Goal: Task Accomplishment & Management: Contribute content

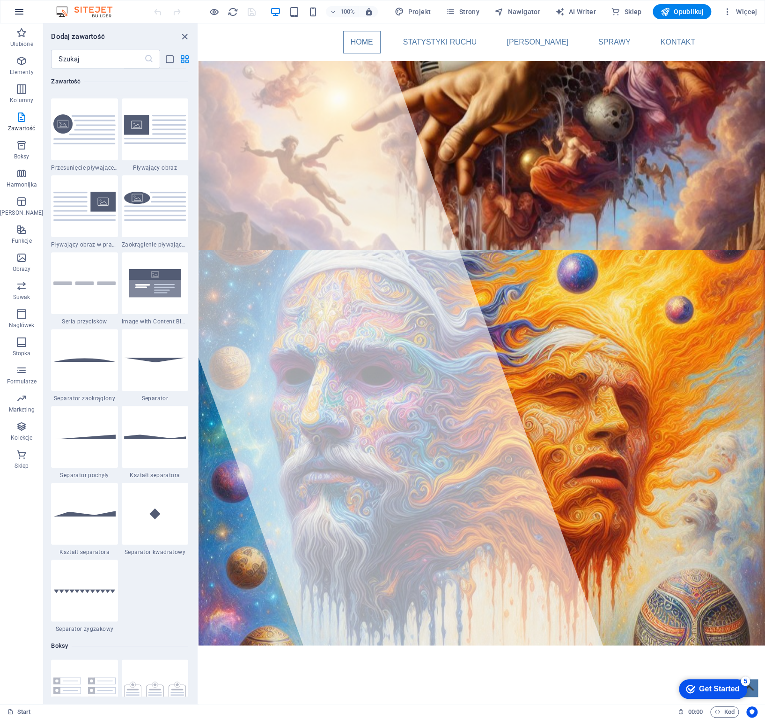
click at [19, 10] on icon "button" at bounding box center [19, 11] width 11 height 11
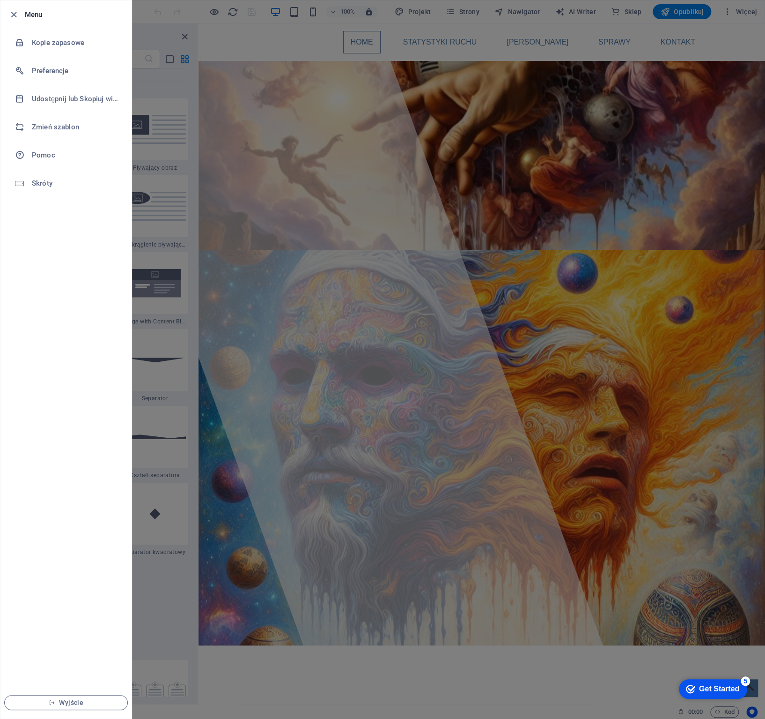
drag, startPoint x: 20, startPoint y: 347, endPoint x: 44, endPoint y: 346, distance: 24.4
click at [20, 347] on ul "Menu Kopie zapasowe Preferencje Udostępnij lub Skopiuj witrynę Zmień szablon Po…" at bounding box center [65, 359] width 131 height 718
click at [686, 14] on div at bounding box center [382, 359] width 765 height 719
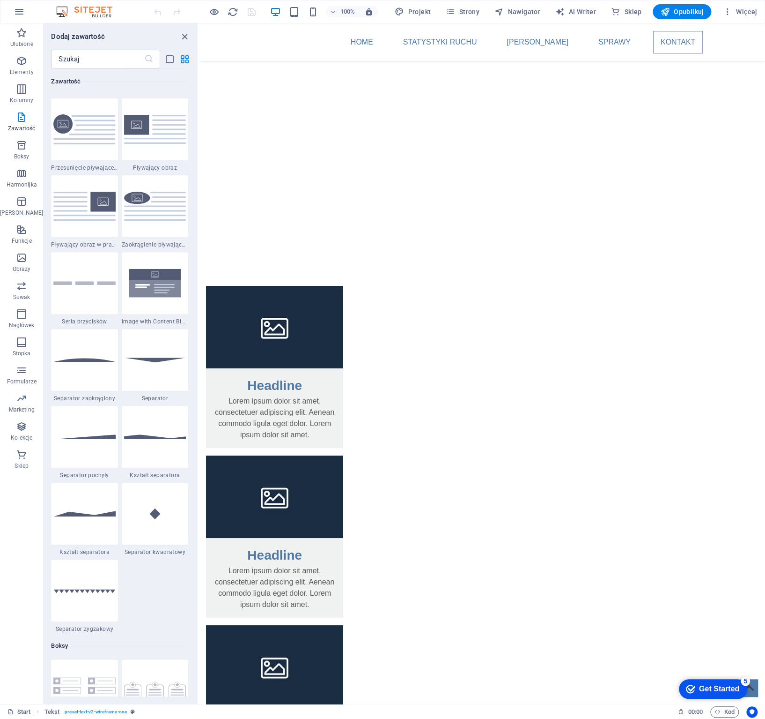
scroll to position [1585, 0]
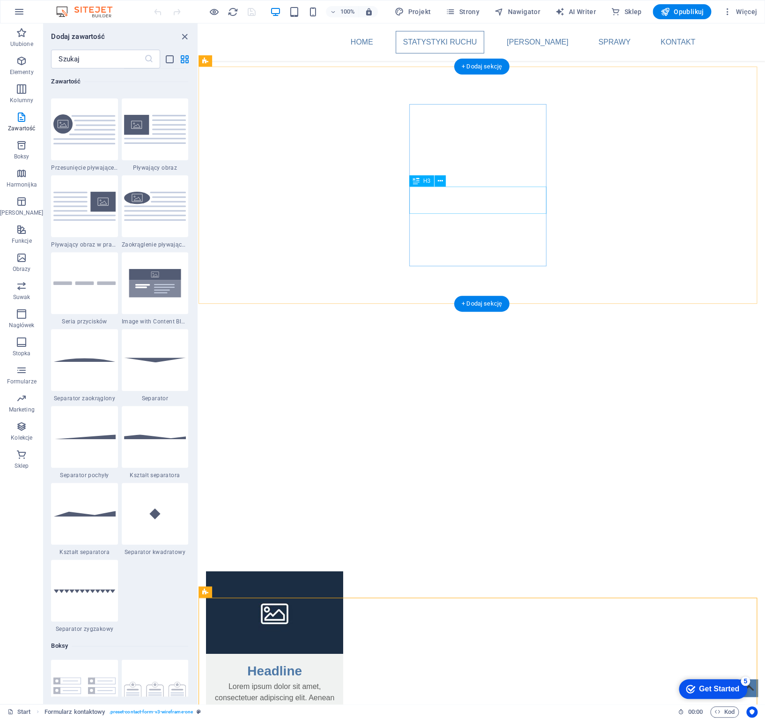
scroll to position [1116, 0]
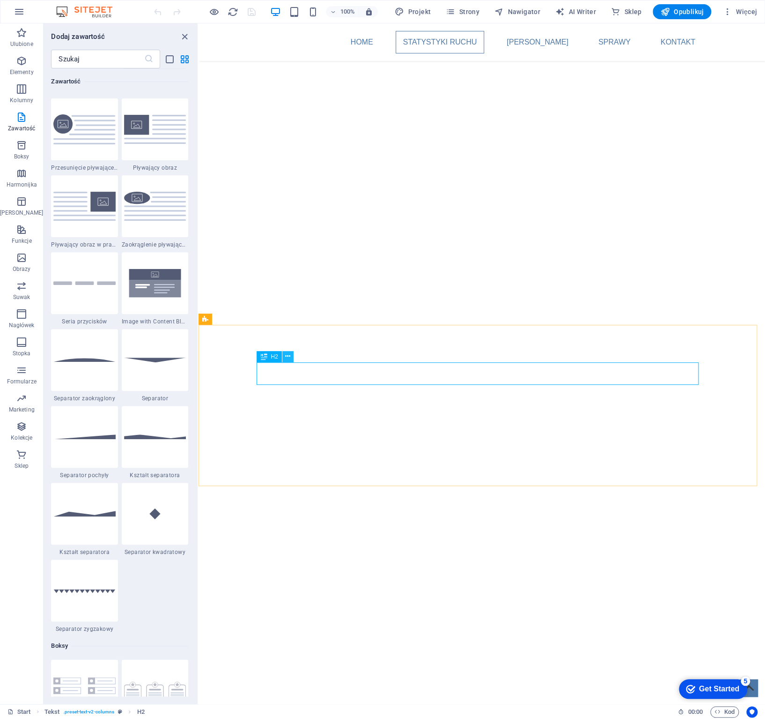
click at [287, 353] on icon at bounding box center [287, 356] width 5 height 10
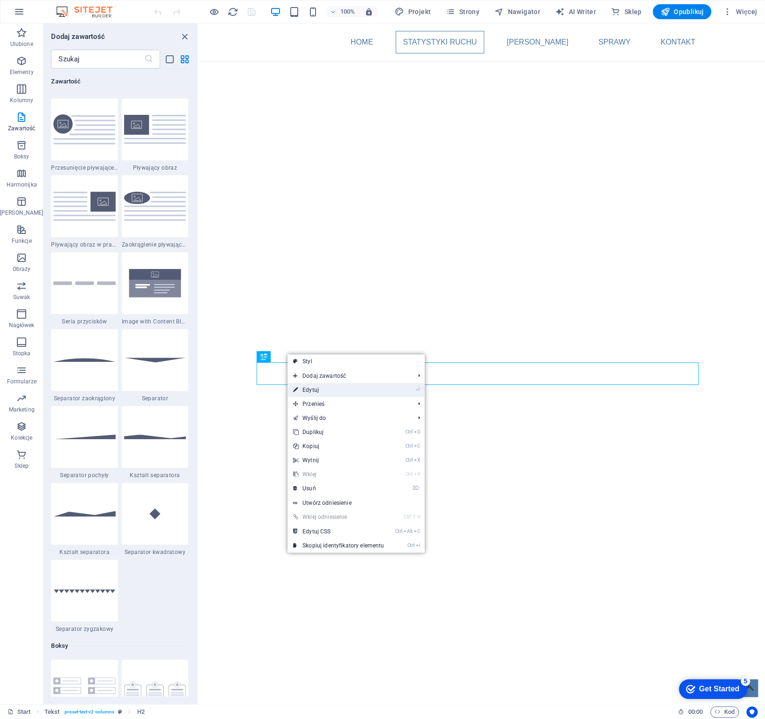
click at [315, 388] on link "⏎ Edytuj" at bounding box center [339, 390] width 102 height 14
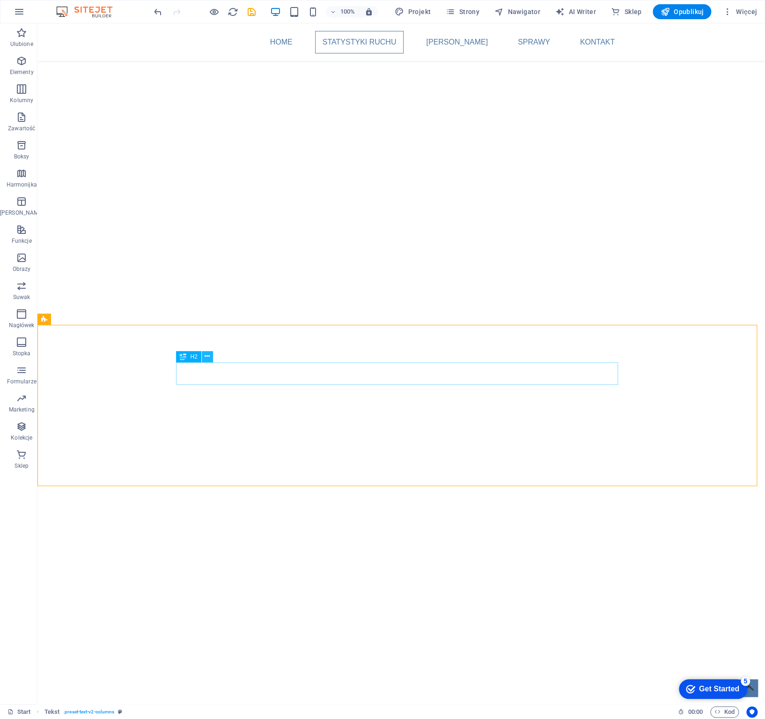
click at [206, 358] on icon at bounding box center [207, 356] width 5 height 10
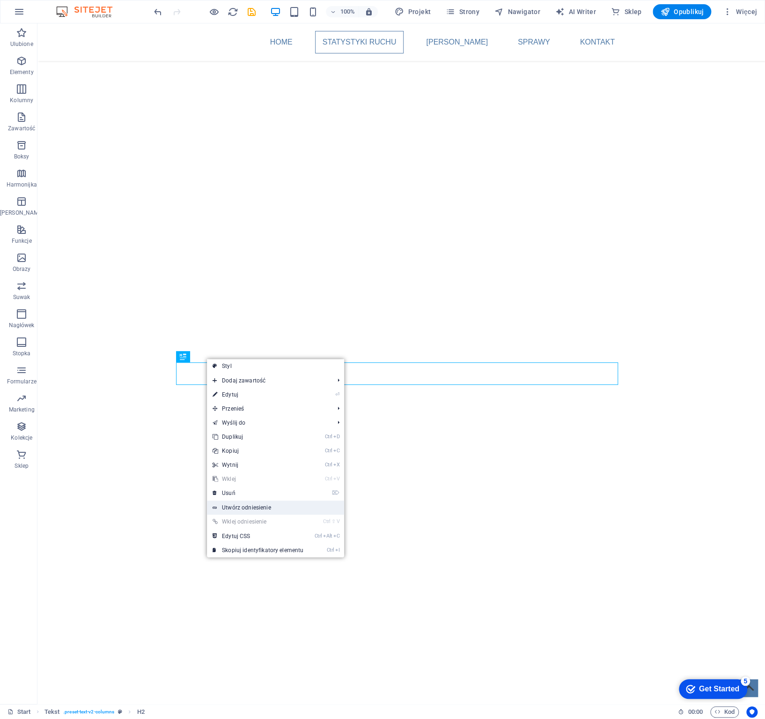
click at [274, 508] on link "Utwórz odniesienie" at bounding box center [275, 507] width 137 height 14
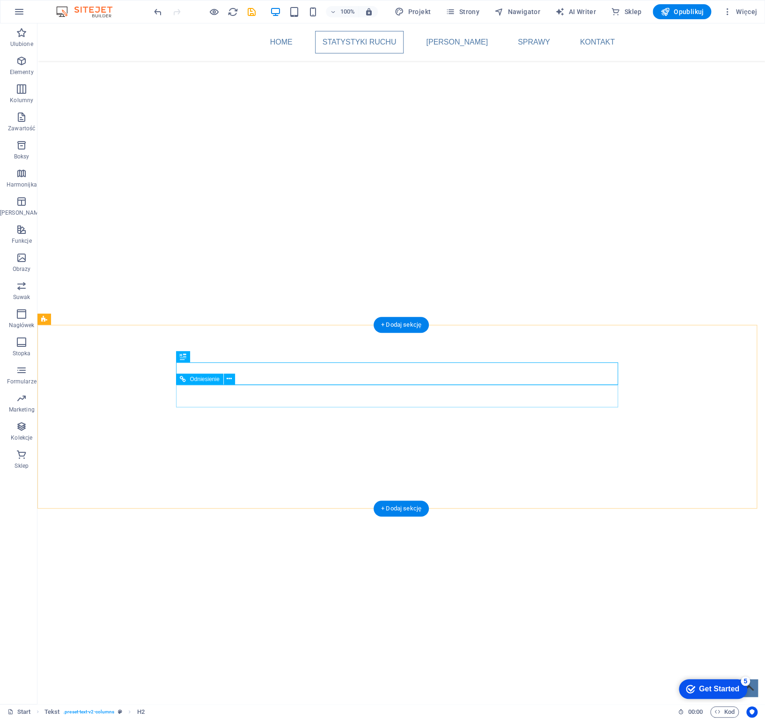
click at [208, 356] on icon at bounding box center [207, 356] width 5 height 10
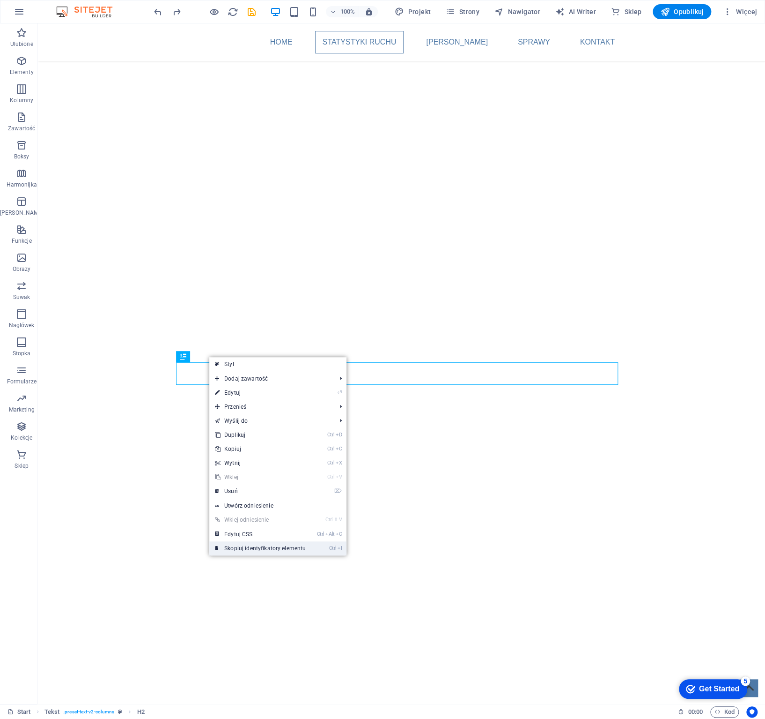
click at [305, 547] on link "Ctrl I [PERSON_NAME] identyfikatory elementu" at bounding box center [260, 548] width 102 height 14
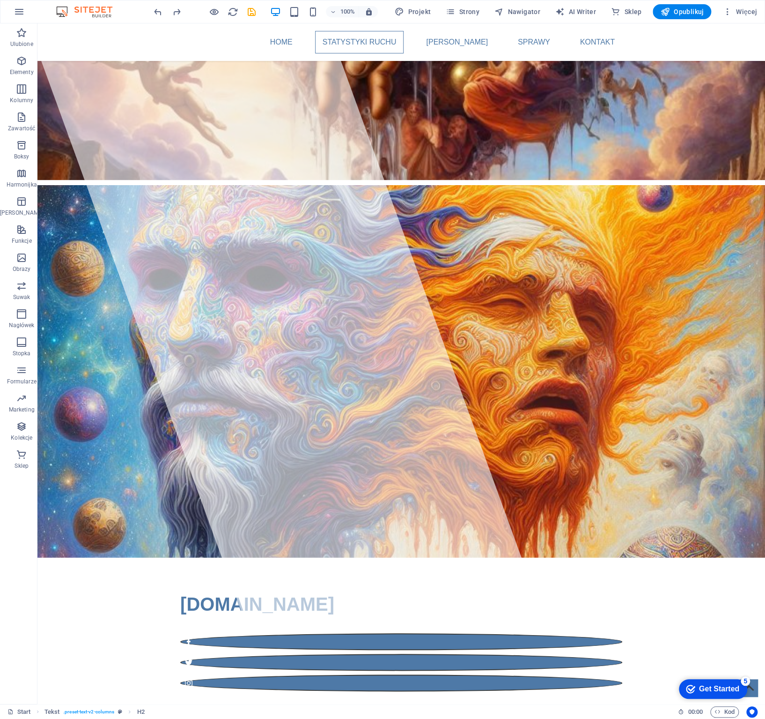
scroll to position [0, 0]
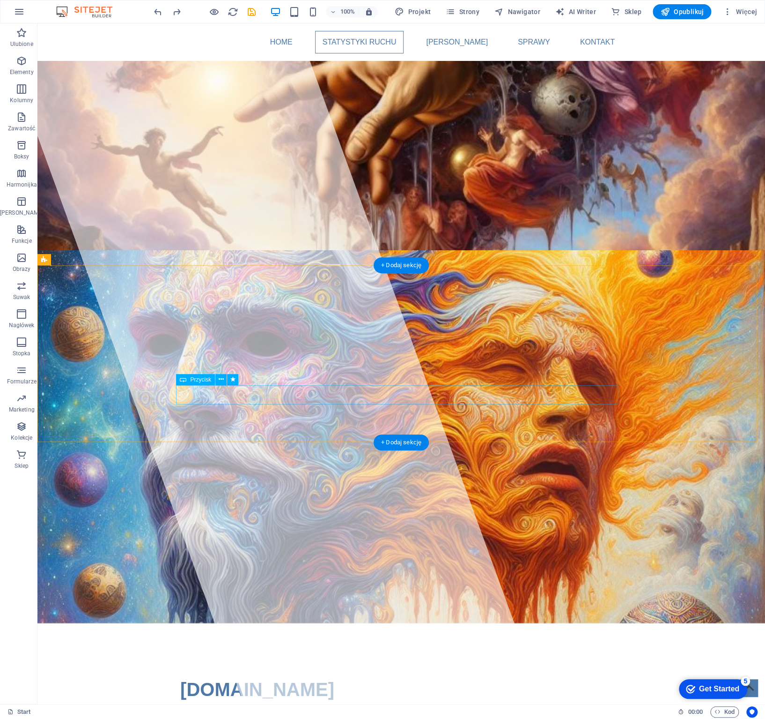
click at [224, 377] on button at bounding box center [220, 379] width 11 height 11
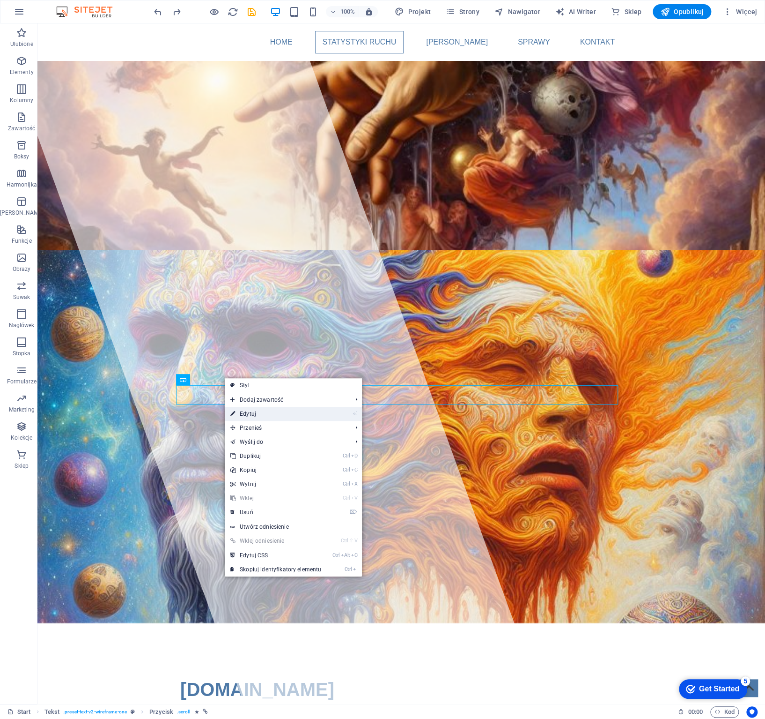
click at [253, 411] on link "⏎ Edytuj" at bounding box center [276, 414] width 102 height 14
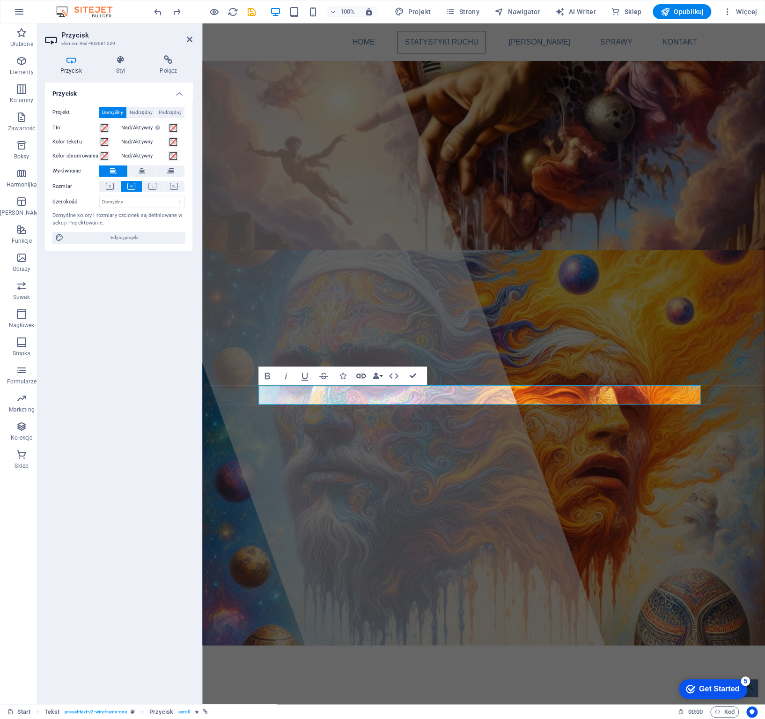
click at [362, 373] on icon "button" at bounding box center [361, 375] width 11 height 11
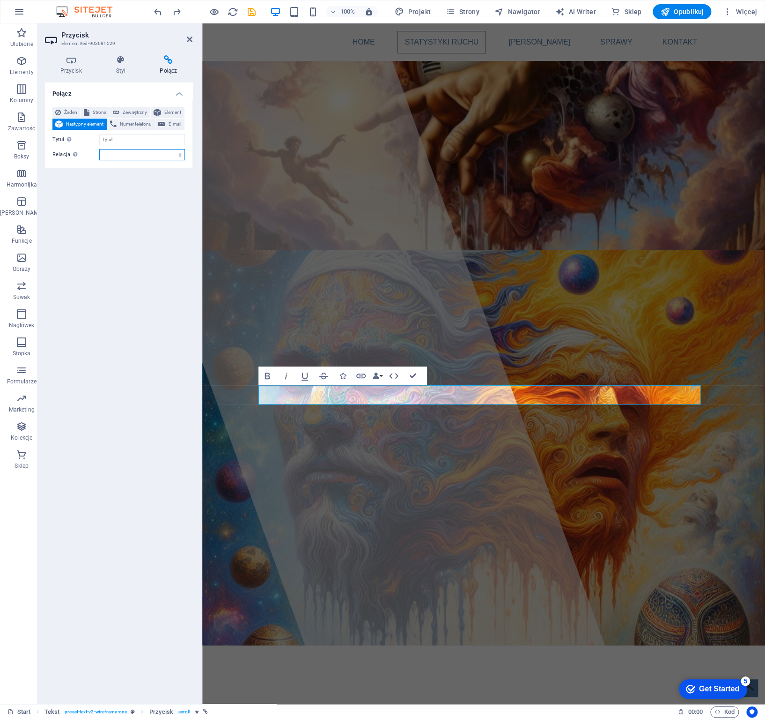
click at [129, 154] on select "alternate author bookmark external help license next nofollow noreferrer noopen…" at bounding box center [142, 154] width 86 height 11
click at [176, 114] on span "Element" at bounding box center [173, 112] width 18 height 11
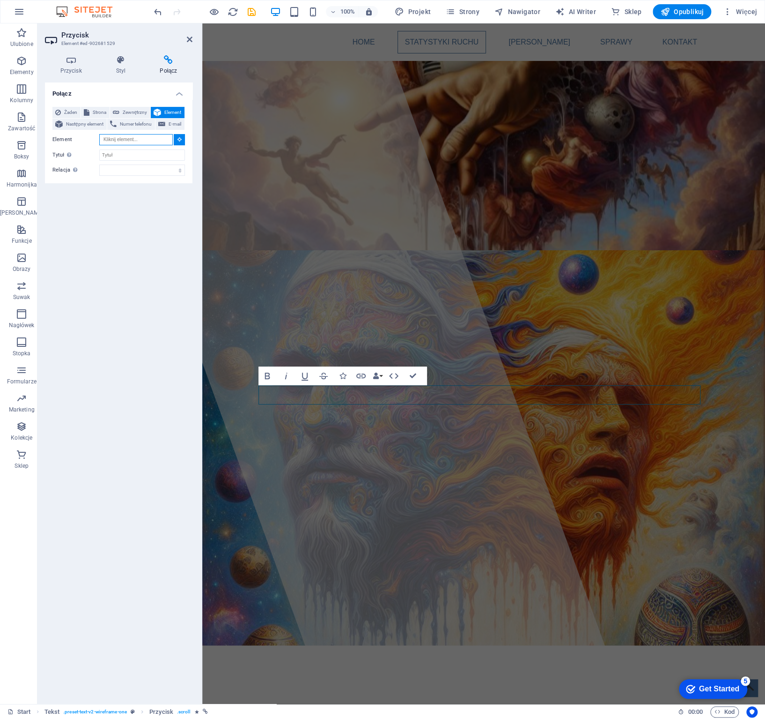
paste input "#ed-903161998"
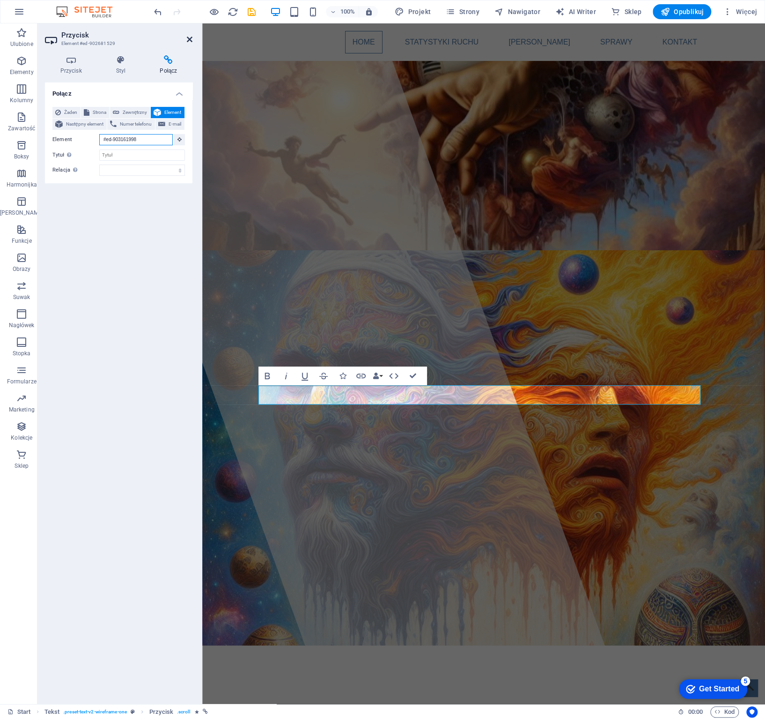
type input "#ed-903161998"
click at [186, 38] on header "Przycisk Element #ed-902681529" at bounding box center [119, 35] width 148 height 24
click at [693, 13] on span "Opublikuj" at bounding box center [682, 11] width 44 height 9
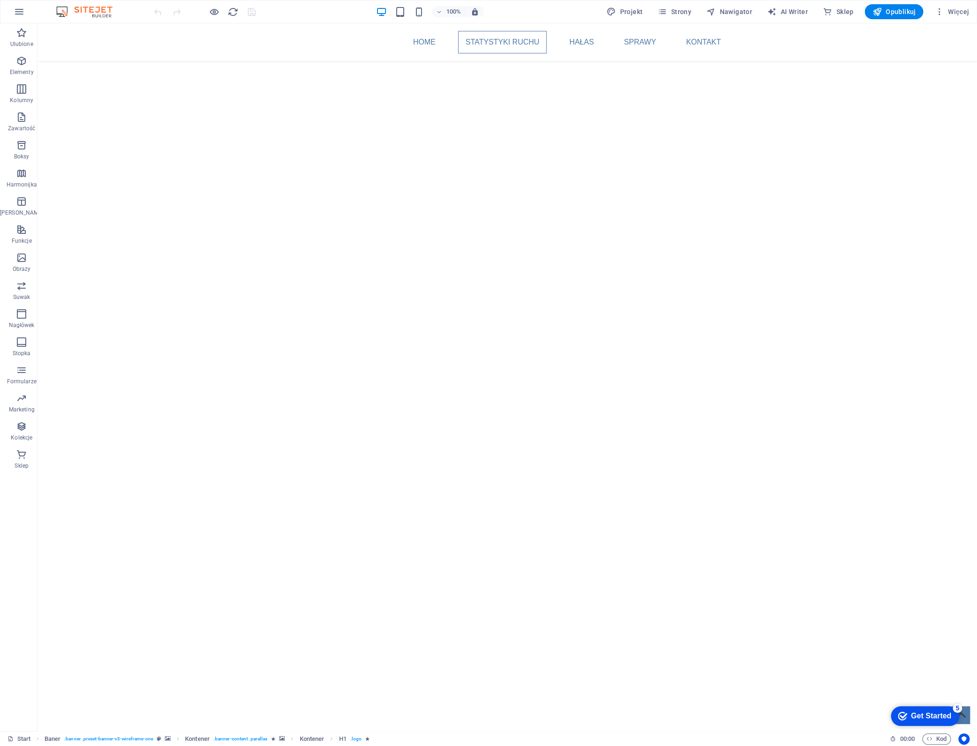
scroll to position [1115, 0]
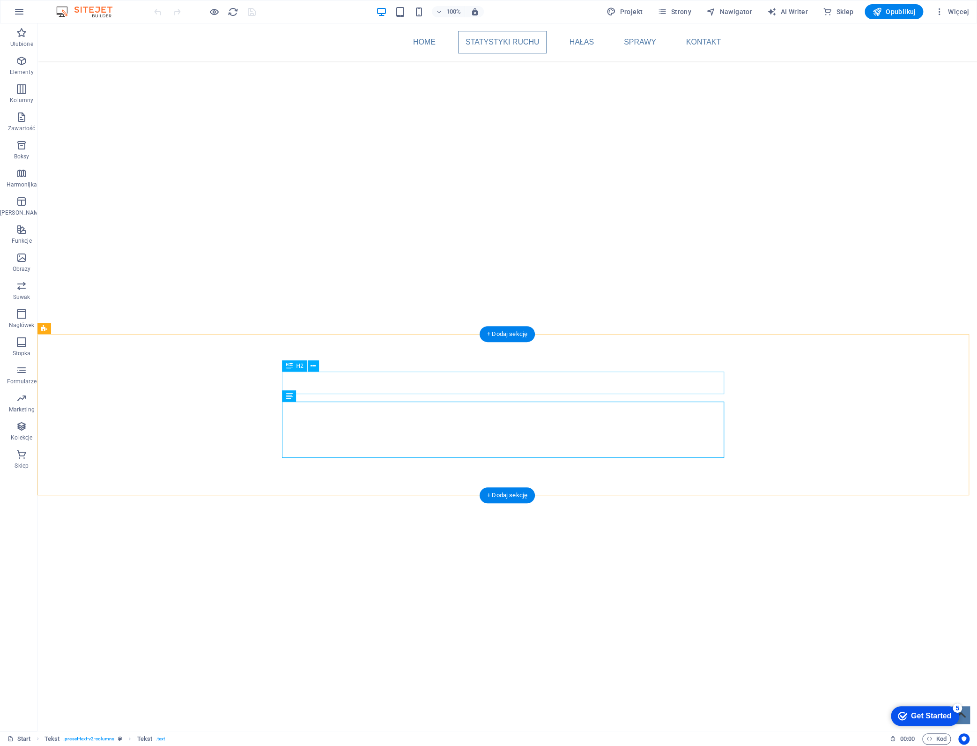
drag, startPoint x: 312, startPoint y: 367, endPoint x: 274, endPoint y: 351, distance: 40.7
click at [312, 367] on icon at bounding box center [313, 366] width 5 height 10
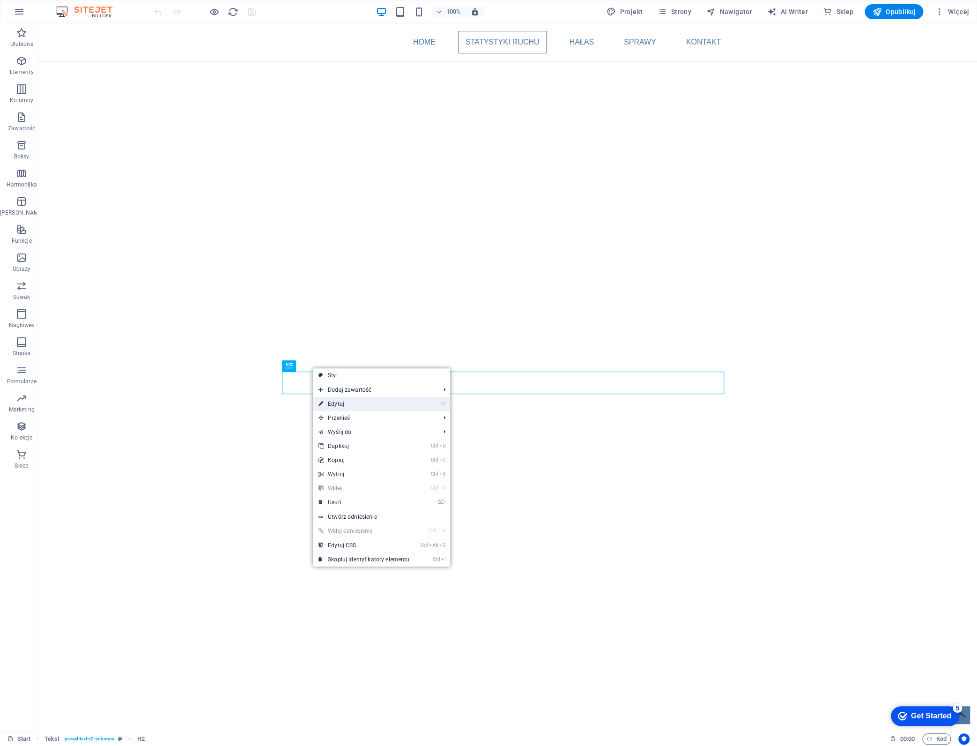
drag, startPoint x: 342, startPoint y: 405, endPoint x: 140, endPoint y: 379, distance: 203.5
click at [342, 405] on link "⏎ Edytuj" at bounding box center [364, 404] width 102 height 14
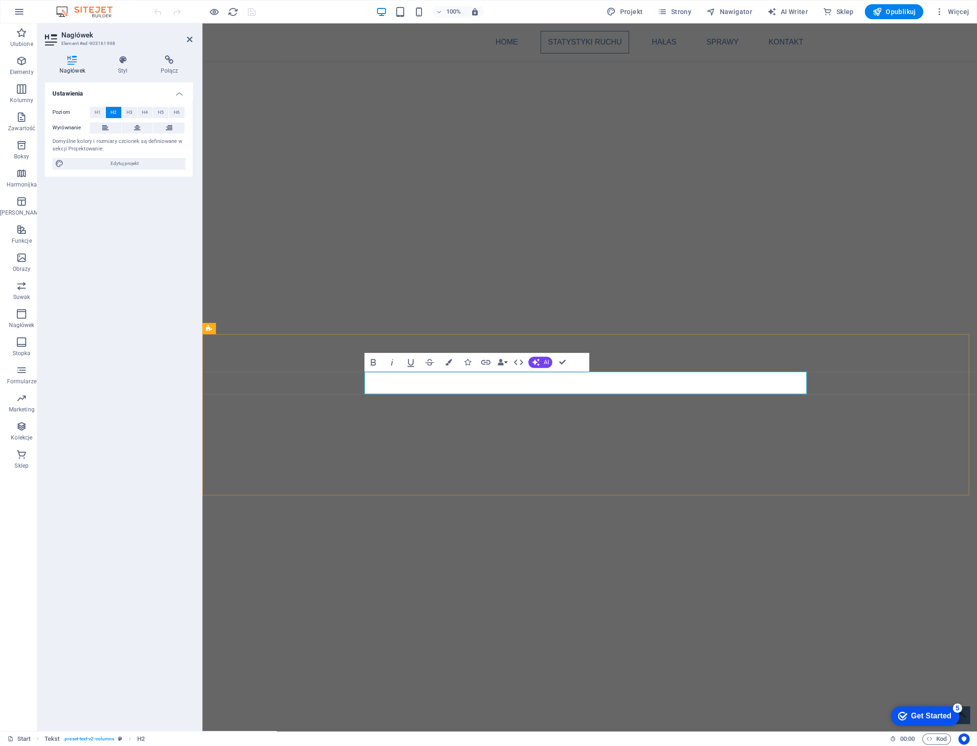
drag, startPoint x: 557, startPoint y: 383, endPoint x: 628, endPoint y: 402, distance: 73.7
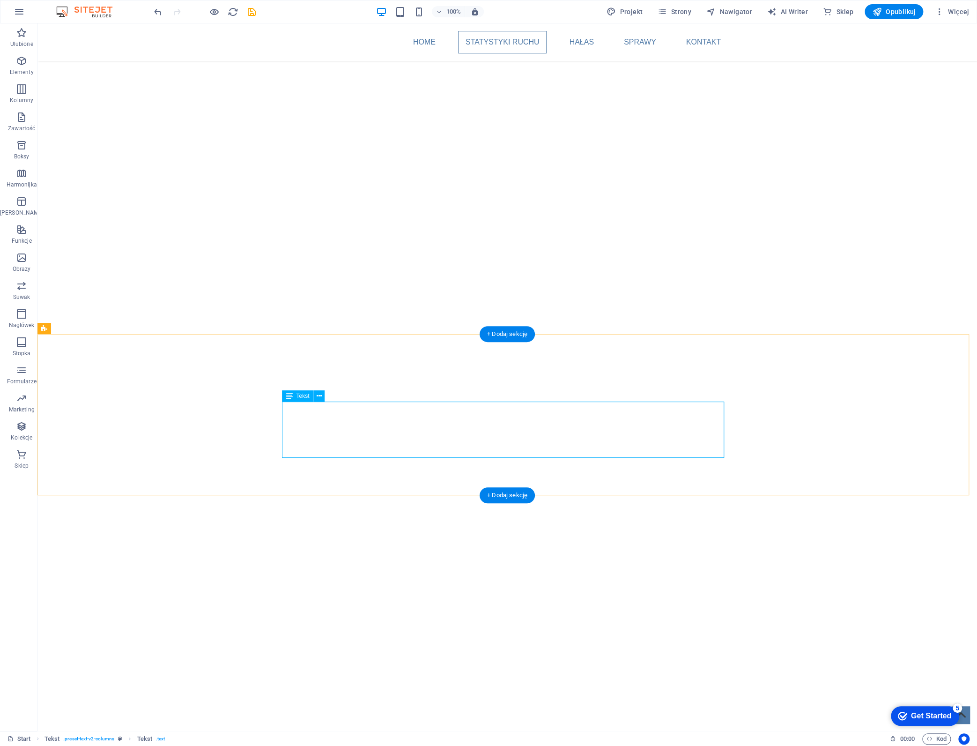
click at [506, 336] on div "+ Dodaj sekcję" at bounding box center [507, 334] width 55 height 16
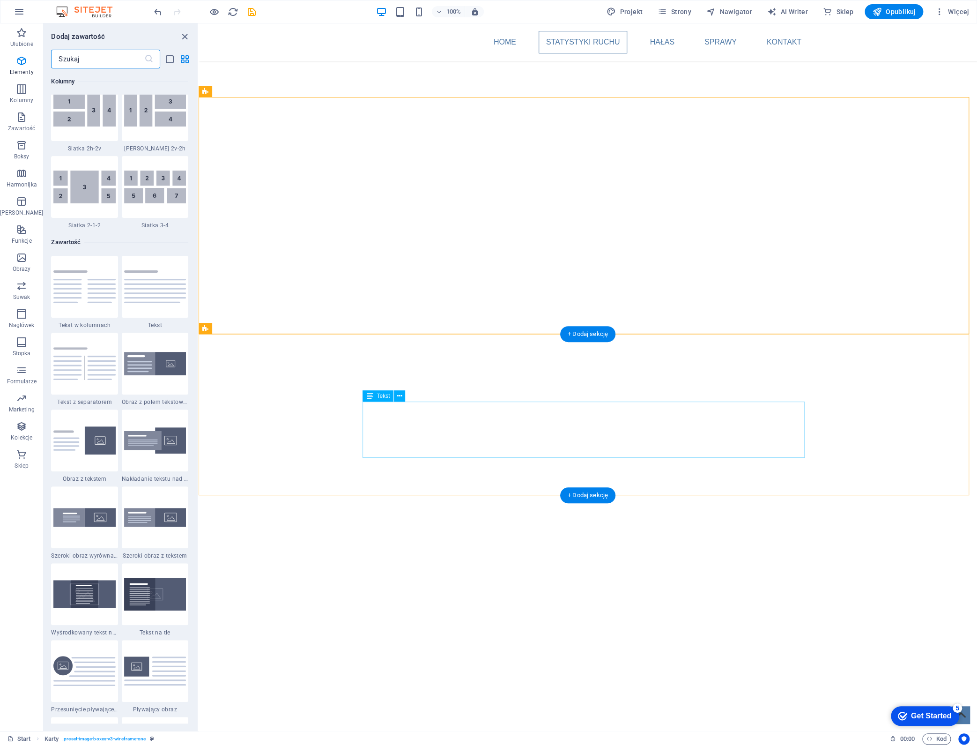
scroll to position [1638, 0]
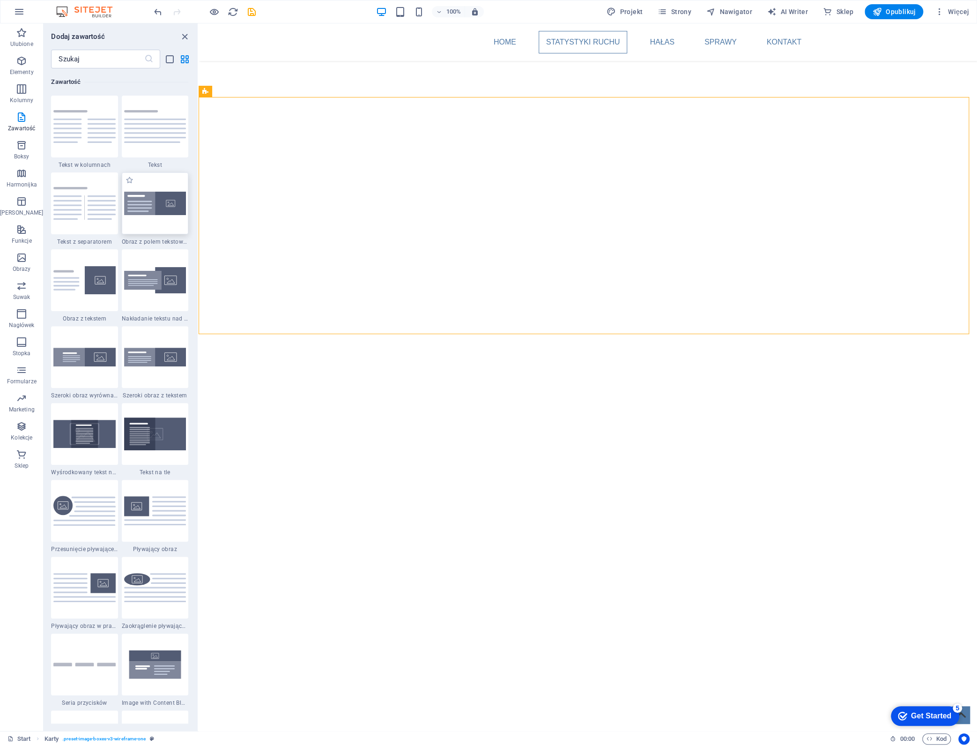
click at [162, 208] on img at bounding box center [155, 203] width 62 height 23
click at [199, 208] on div "Kontener H1 Baner Kontener Kontener Menu Pasek menu Ikony mediów społecznościow…" at bounding box center [588, 376] width 778 height 707
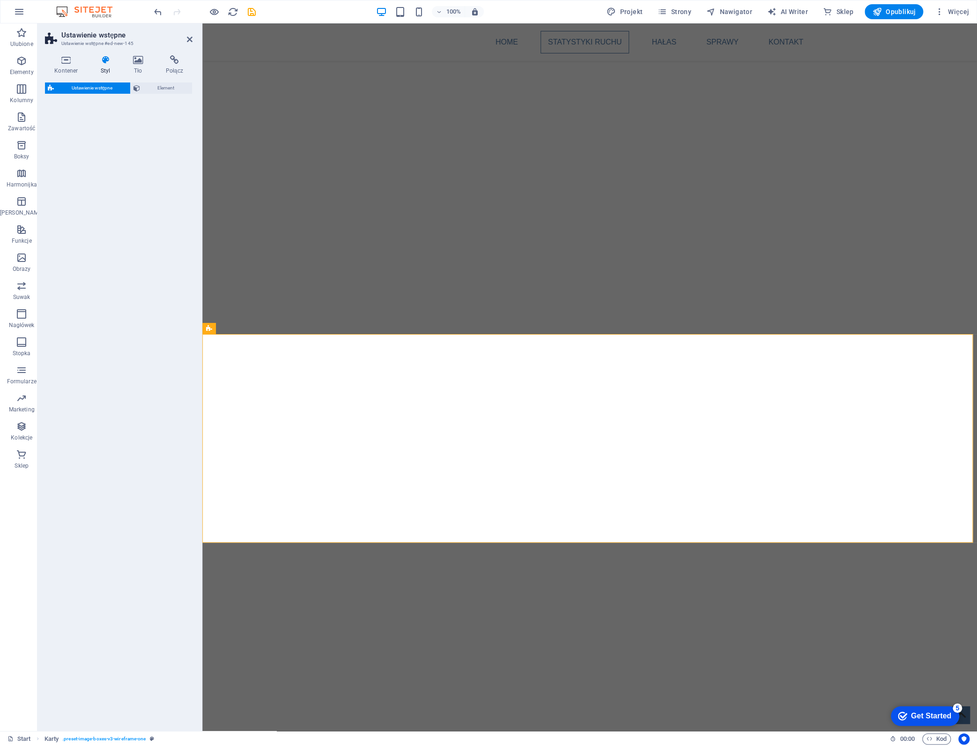
select select "rem"
select select "px"
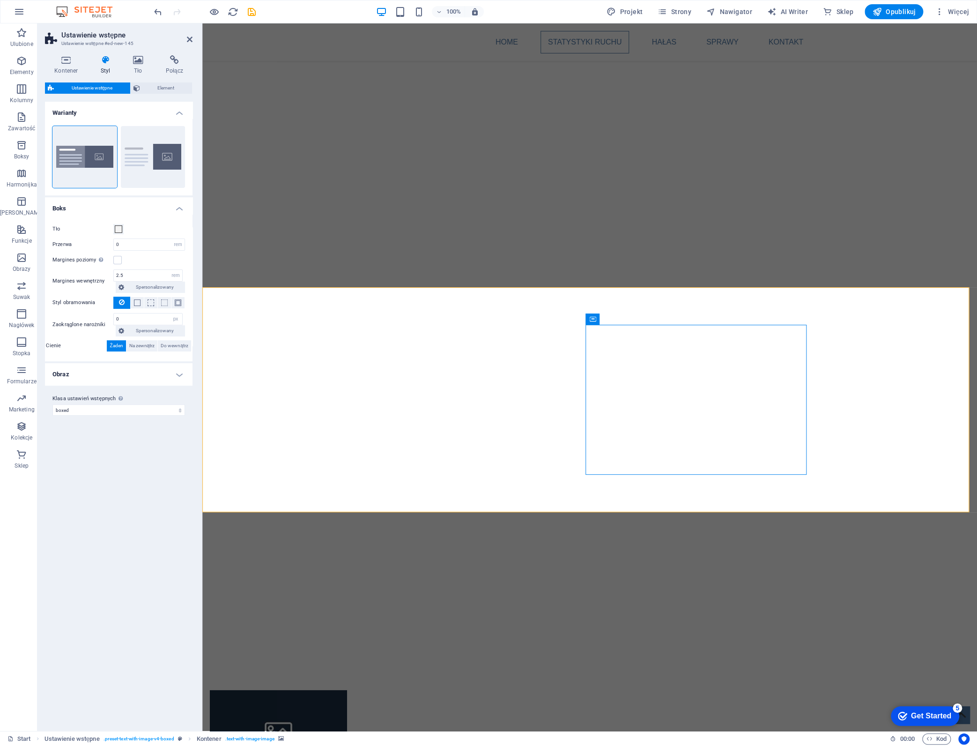
scroll to position [1302, 0]
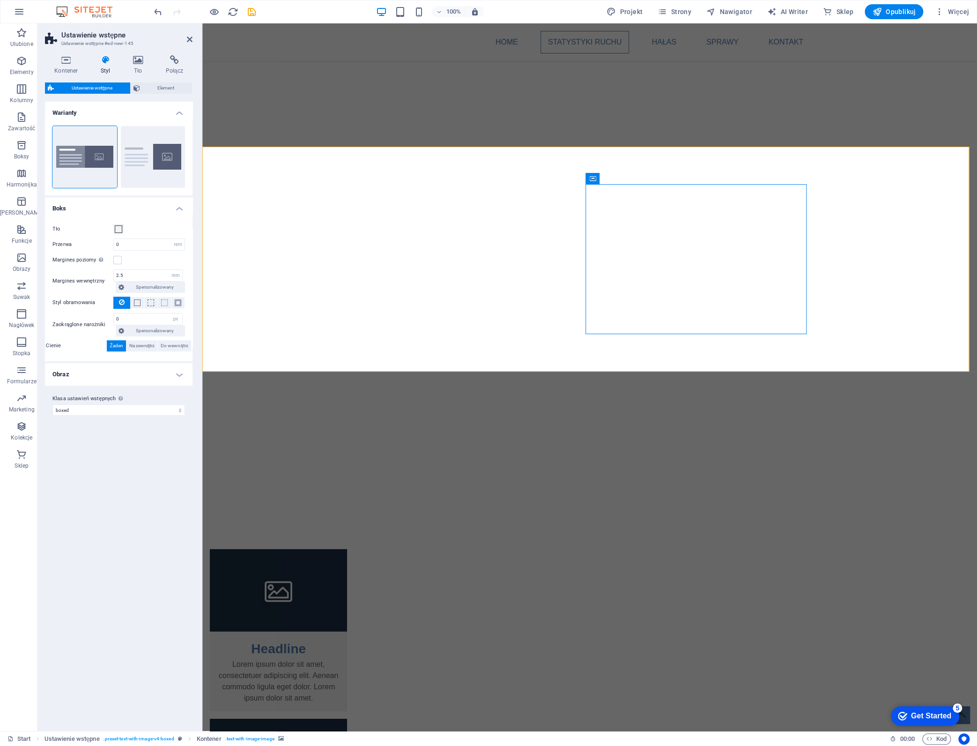
drag, startPoint x: 126, startPoint y: 494, endPoint x: 168, endPoint y: 483, distance: 43.2
click at [126, 494] on div "Warianty Boxed Domyślny Boks Tło Przerwa 0 rem px % vh vw Margines poziomy Tylk…" at bounding box center [119, 413] width 148 height 622
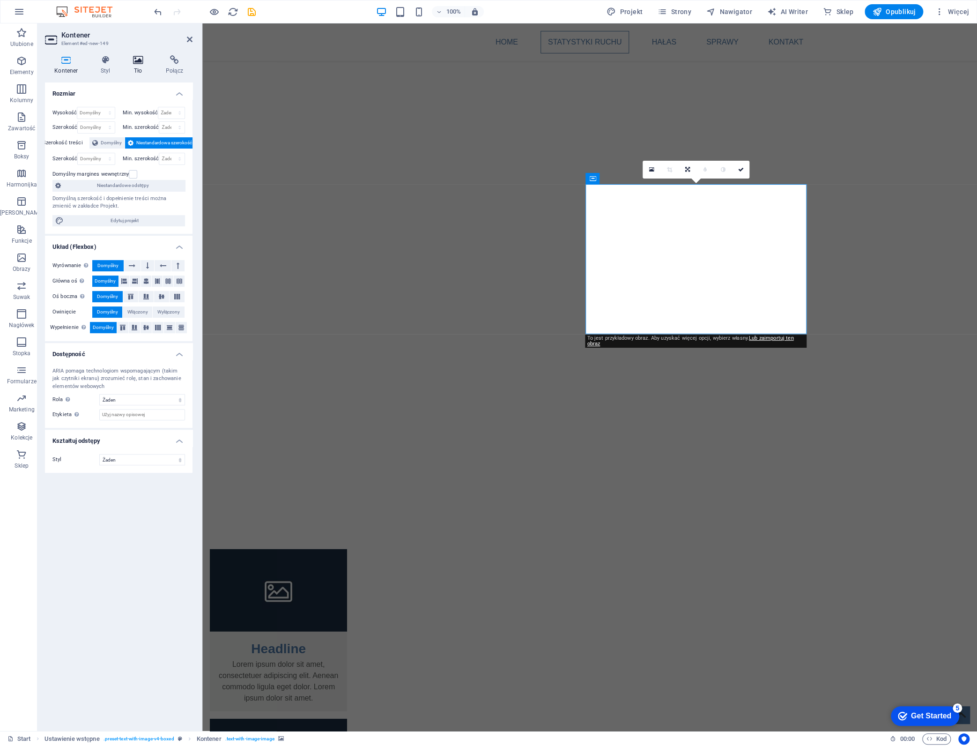
click at [146, 61] on icon at bounding box center [138, 59] width 29 height 9
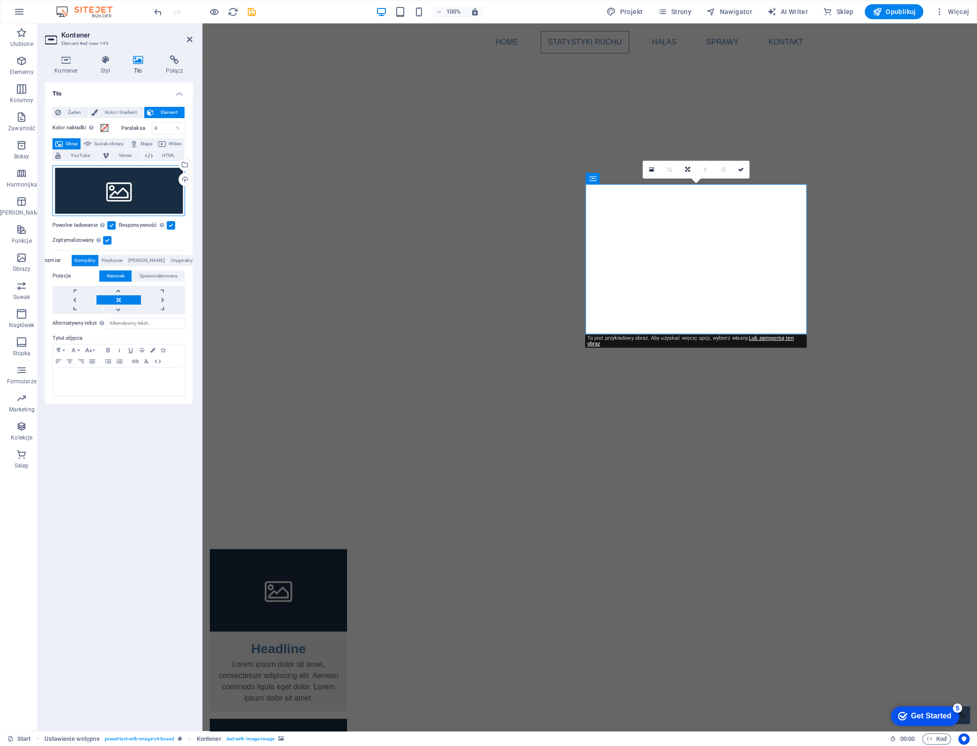
click at [124, 194] on div "Przeciągnij pliki tutaj, kliknij, aby wybrać pliki lub wybierz pliki z Plików l…" at bounding box center [118, 190] width 133 height 51
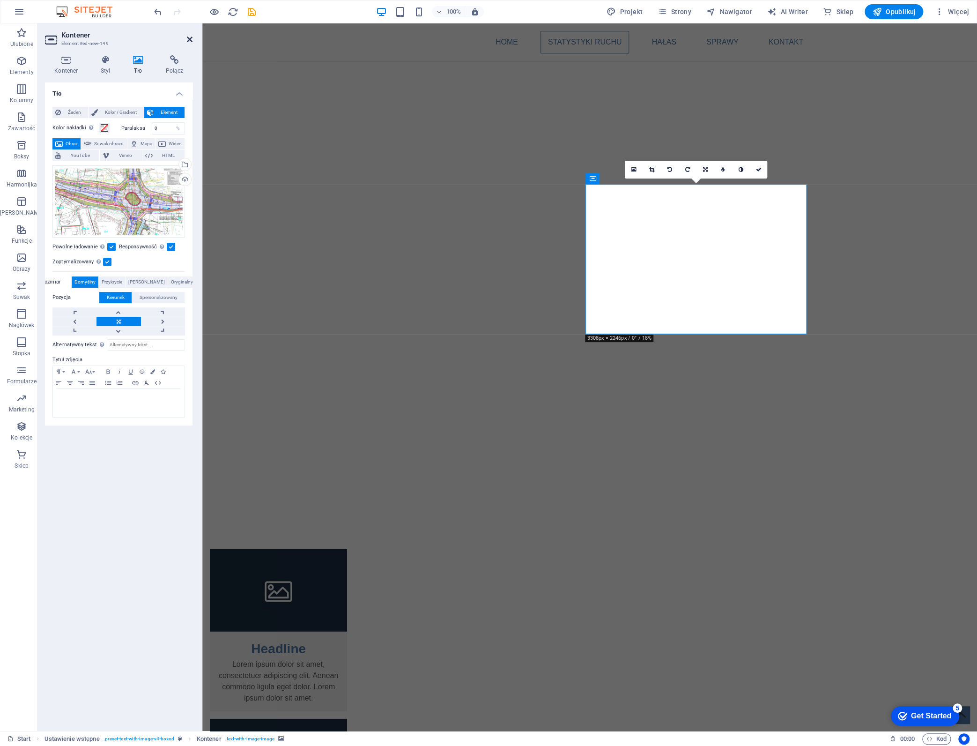
click at [191, 38] on icon at bounding box center [190, 39] width 6 height 7
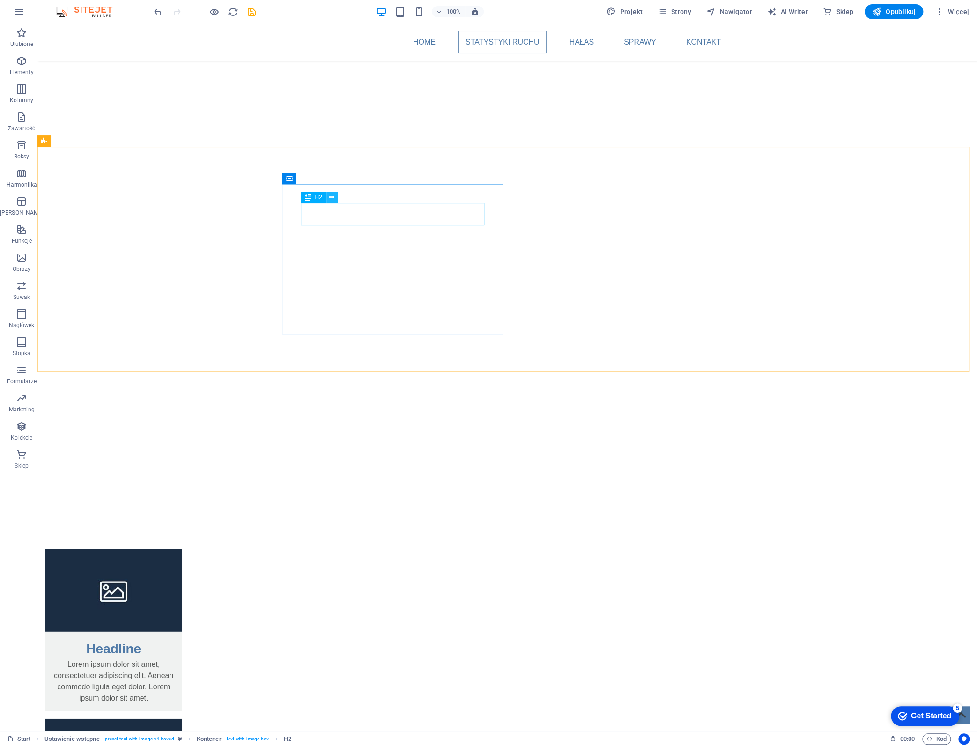
click at [333, 196] on icon at bounding box center [331, 198] width 5 height 10
click at [330, 198] on icon at bounding box center [331, 198] width 5 height 10
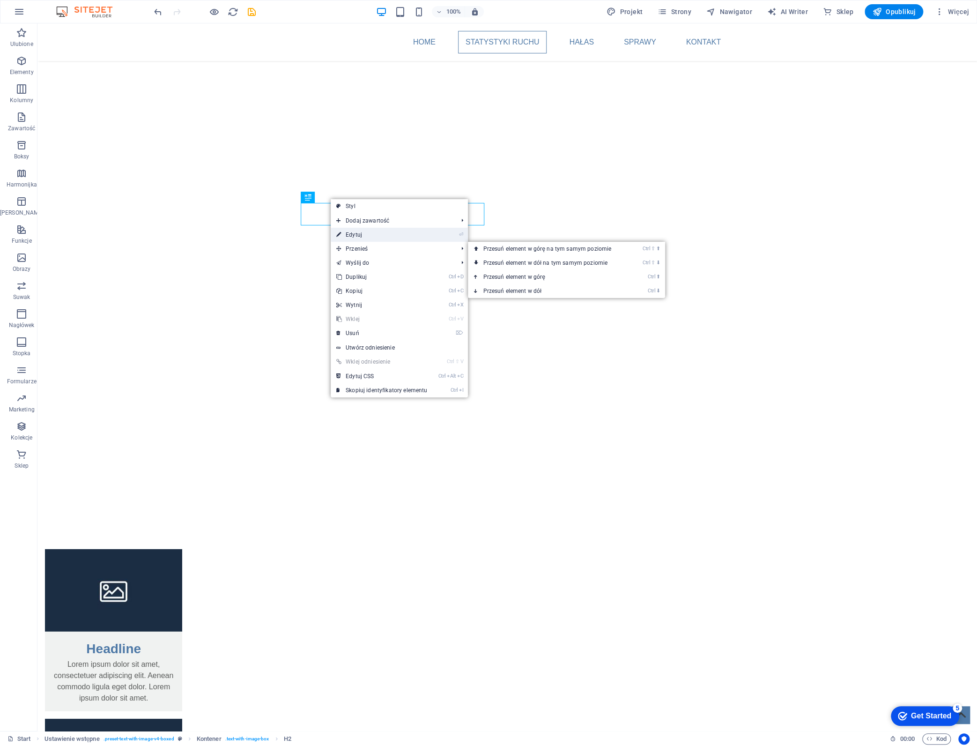
click at [357, 236] on link "⏎ Edytuj" at bounding box center [382, 235] width 102 height 14
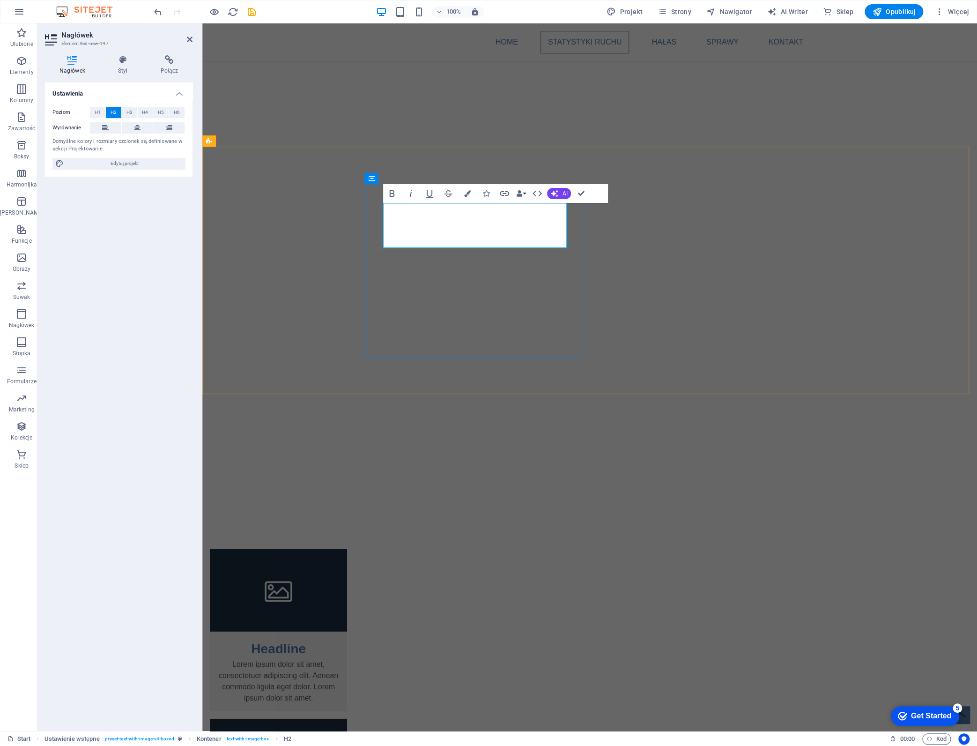
drag, startPoint x: 480, startPoint y: 238, endPoint x: 325, endPoint y: 196, distance: 160.5
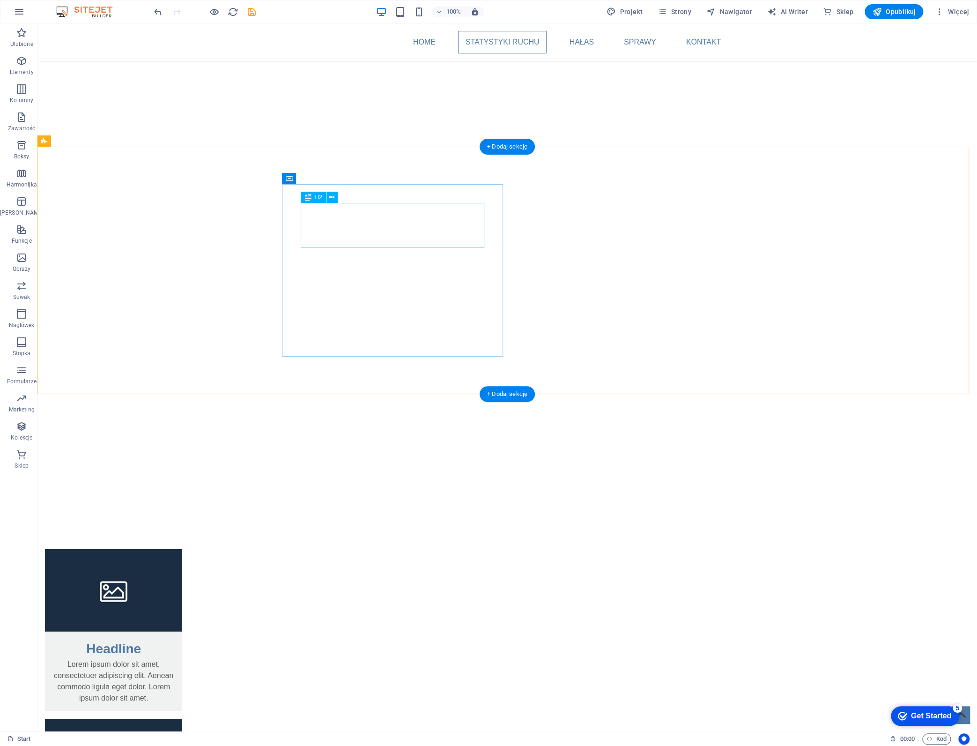
click at [319, 196] on span "H2" at bounding box center [318, 197] width 7 height 6
click at [333, 198] on icon at bounding box center [331, 198] width 5 height 10
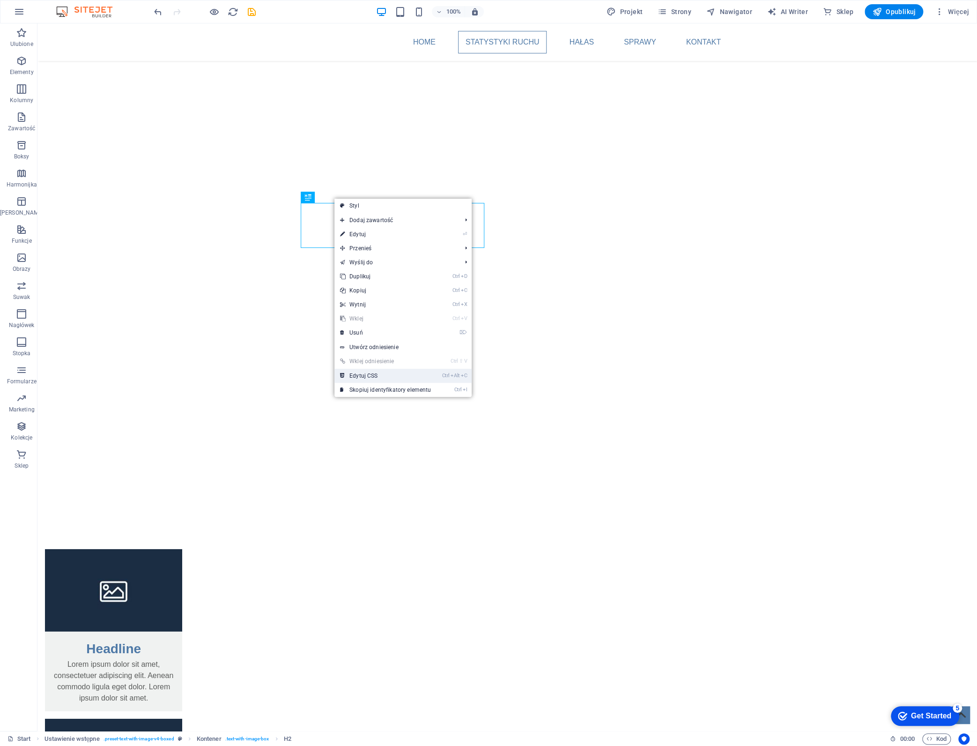
click at [400, 374] on link "Ctrl Alt C Edytuj CSS" at bounding box center [385, 376] width 102 height 14
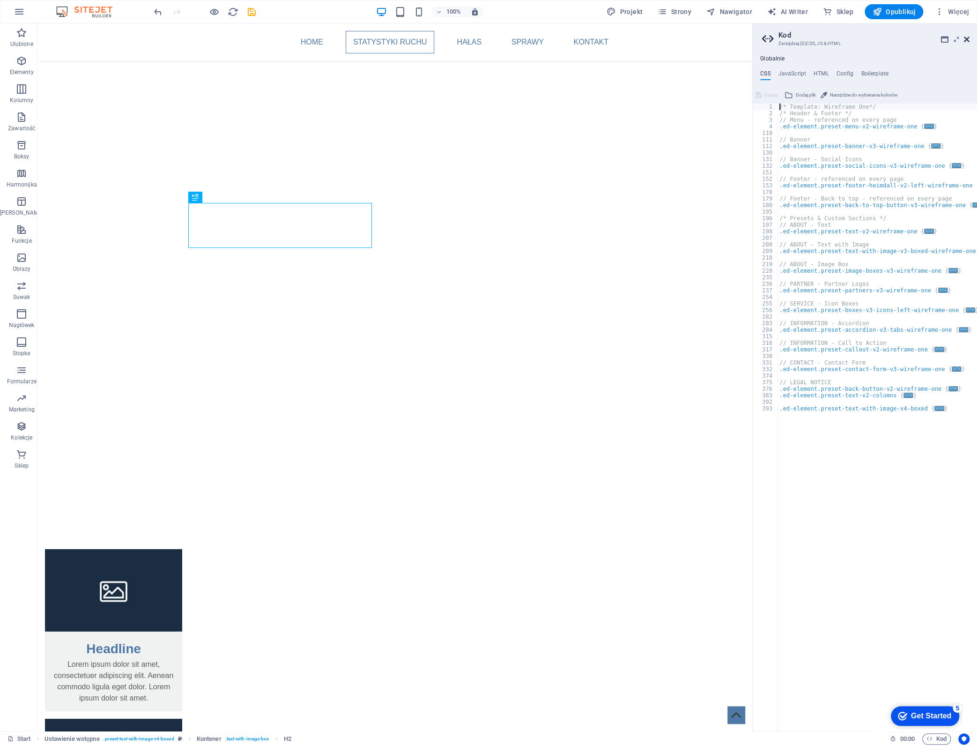
click at [965, 37] on icon at bounding box center [967, 39] width 6 height 7
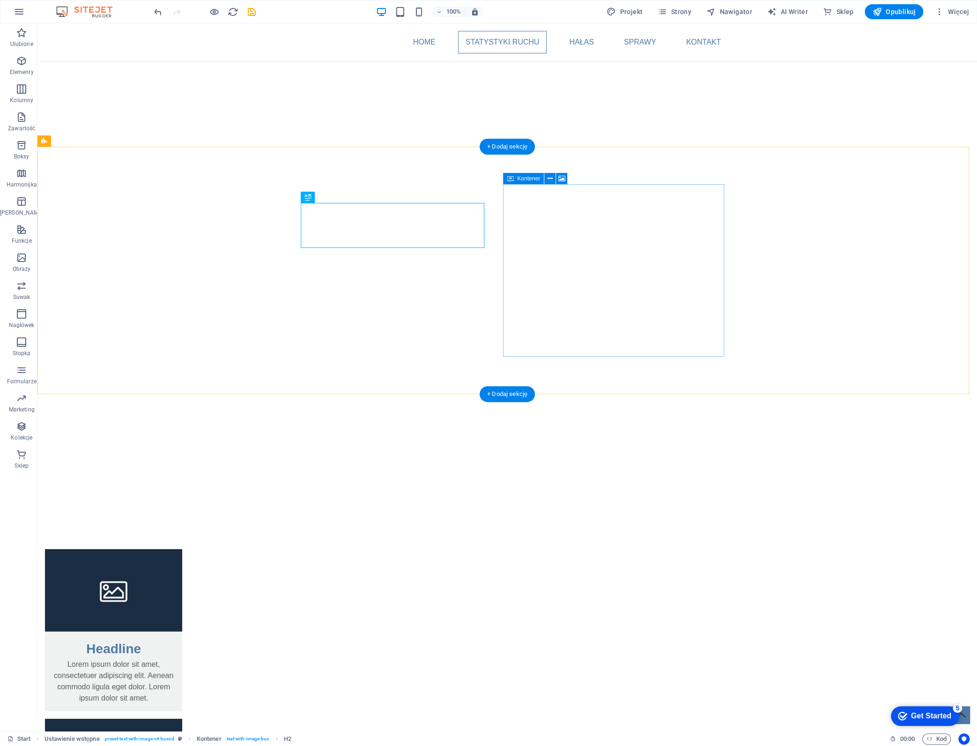
drag, startPoint x: 633, startPoint y: 212, endPoint x: 625, endPoint y: 221, distance: 11.6
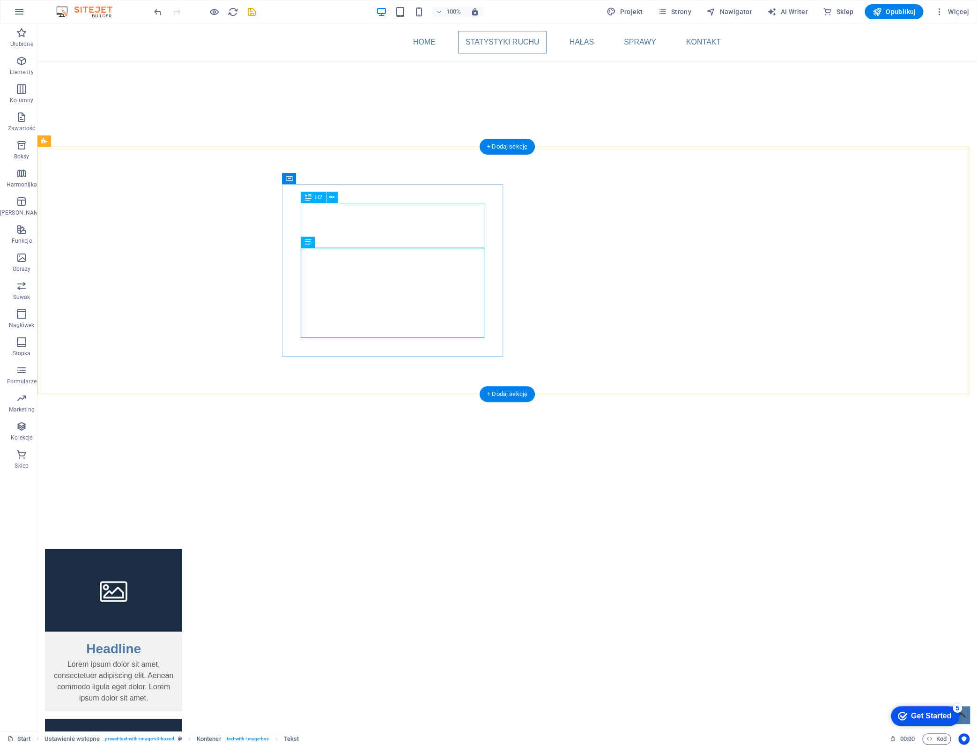
click at [330, 199] on icon at bounding box center [331, 198] width 5 height 10
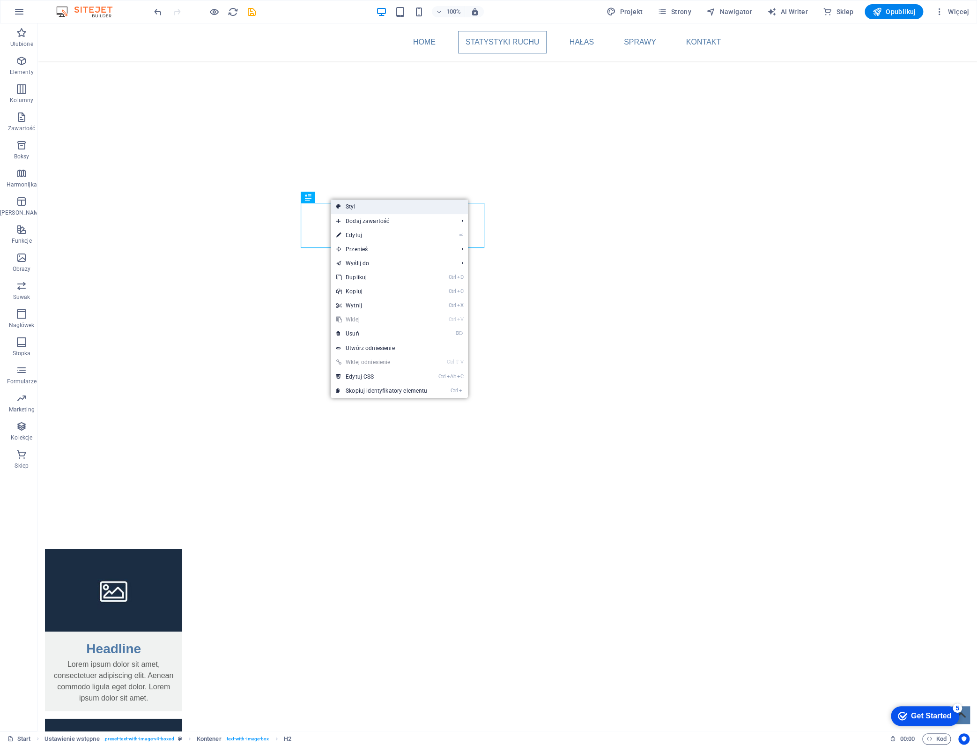
click at [362, 204] on link "Styl" at bounding box center [399, 207] width 137 height 14
select select "rem"
select select "px"
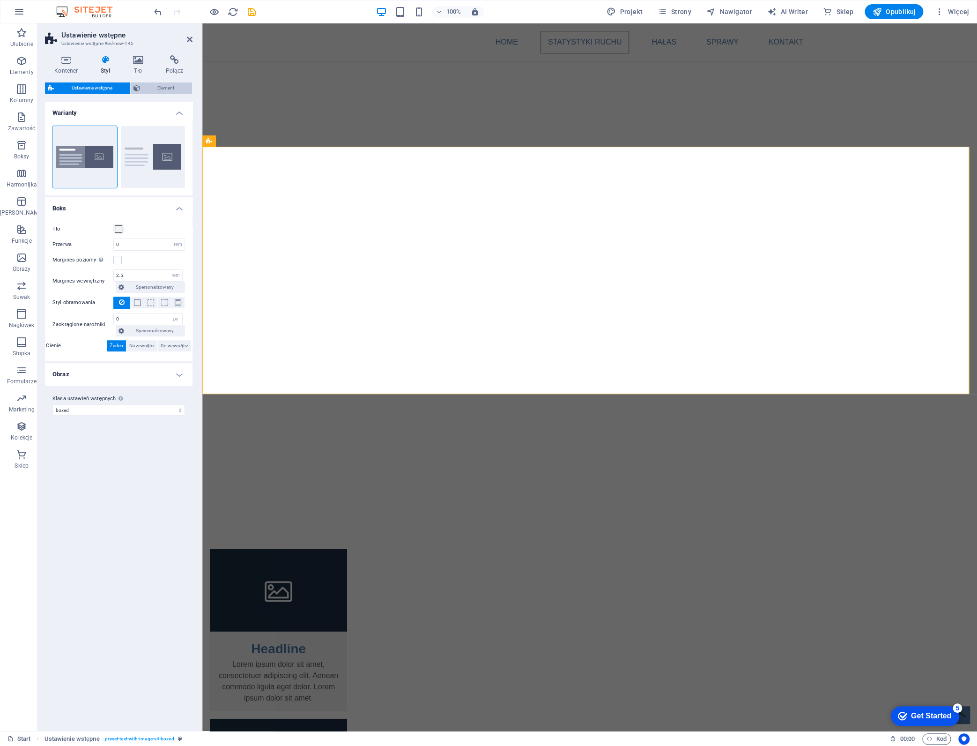
click at [172, 88] on span "Element" at bounding box center [166, 87] width 46 height 11
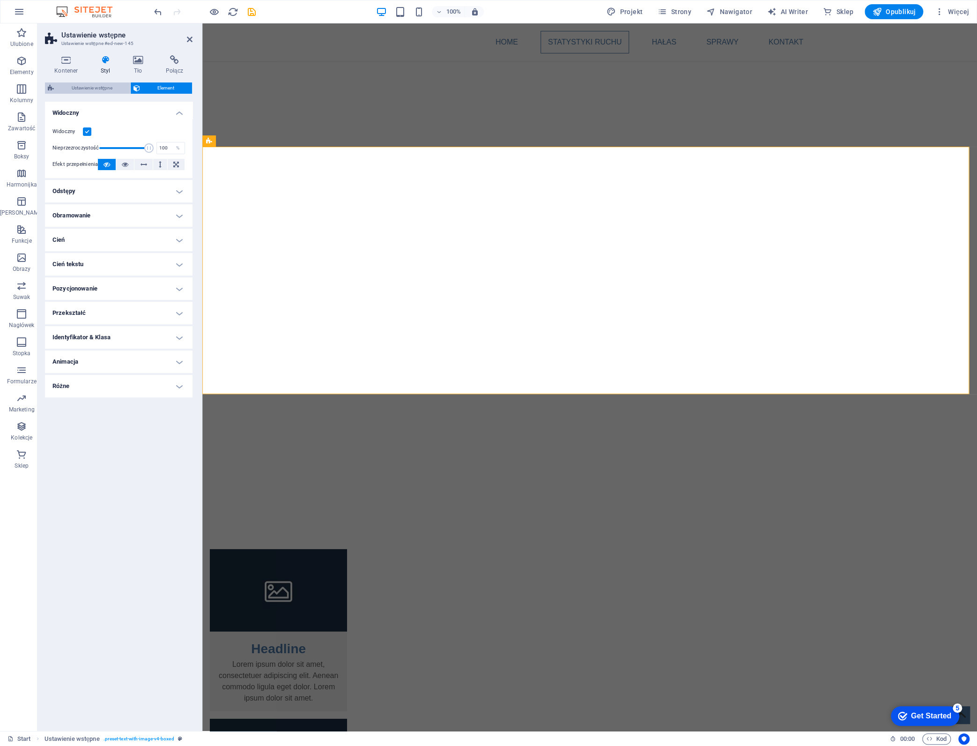
click at [107, 87] on span "Ustawienie wstępne" at bounding box center [92, 87] width 71 height 11
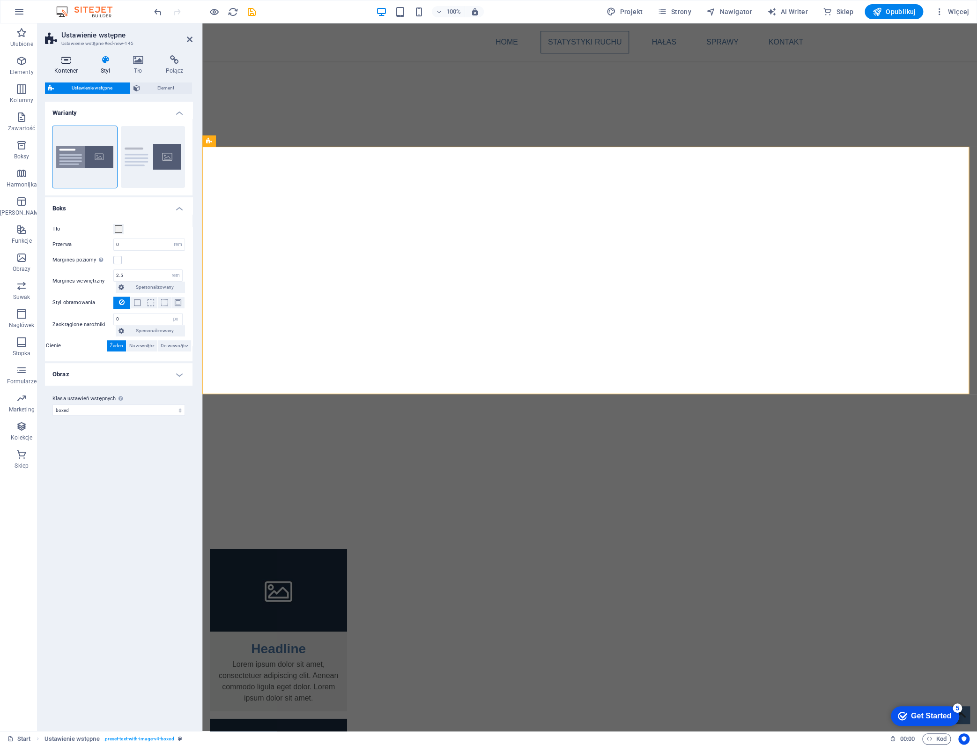
click at [63, 61] on icon at bounding box center [66, 59] width 43 height 9
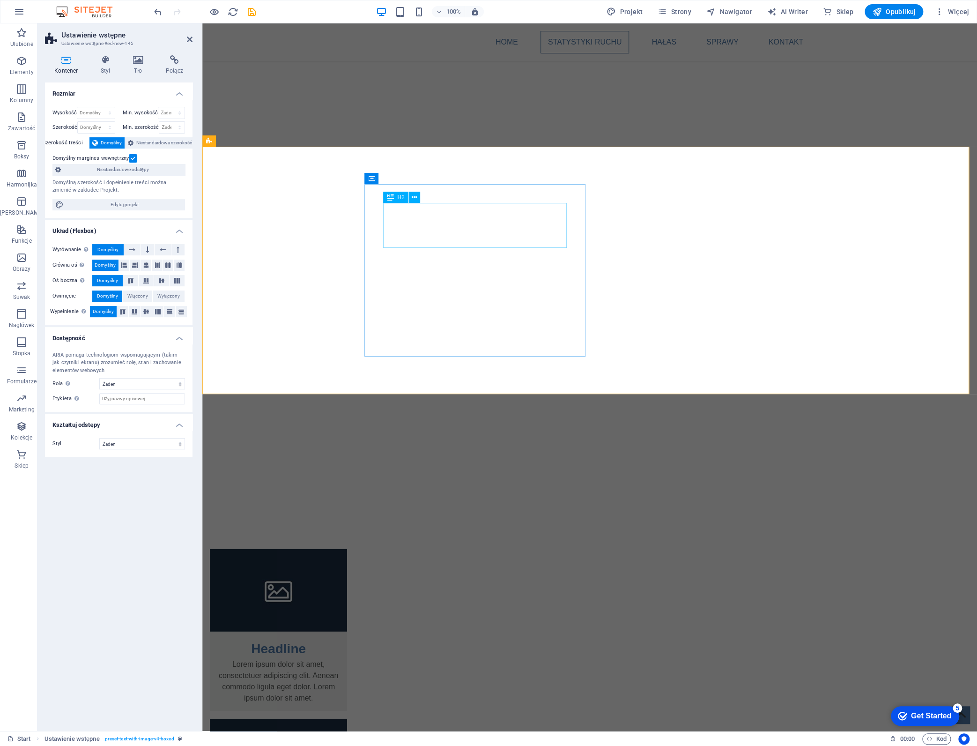
click at [415, 197] on icon at bounding box center [414, 198] width 5 height 10
click at [418, 245] on icon at bounding box center [420, 242] width 5 height 10
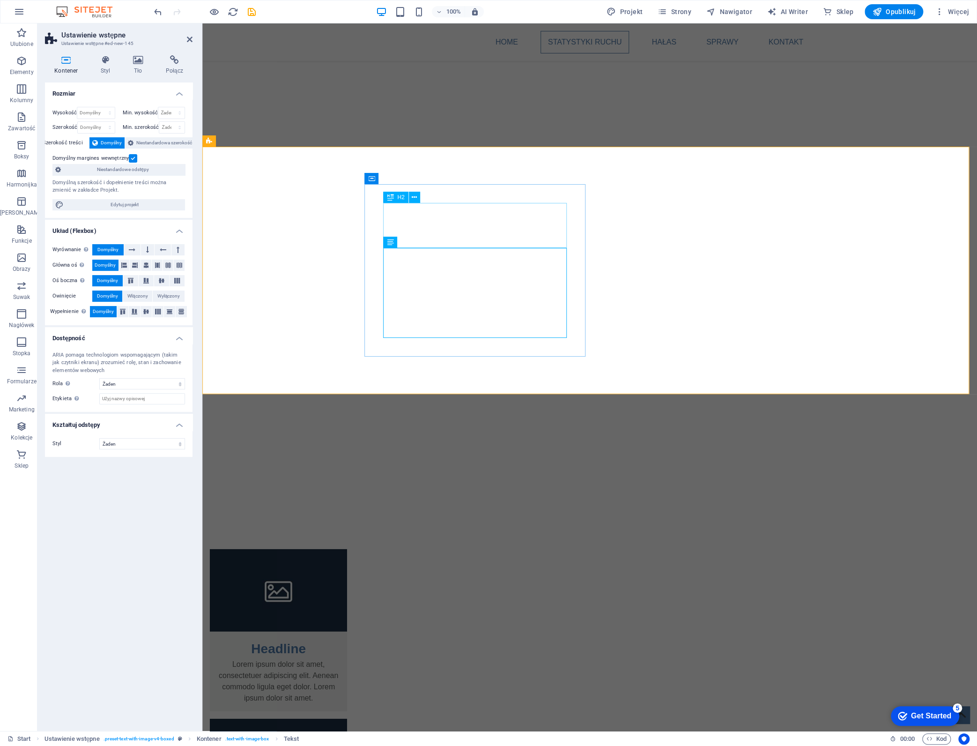
click at [191, 39] on icon at bounding box center [190, 39] width 6 height 7
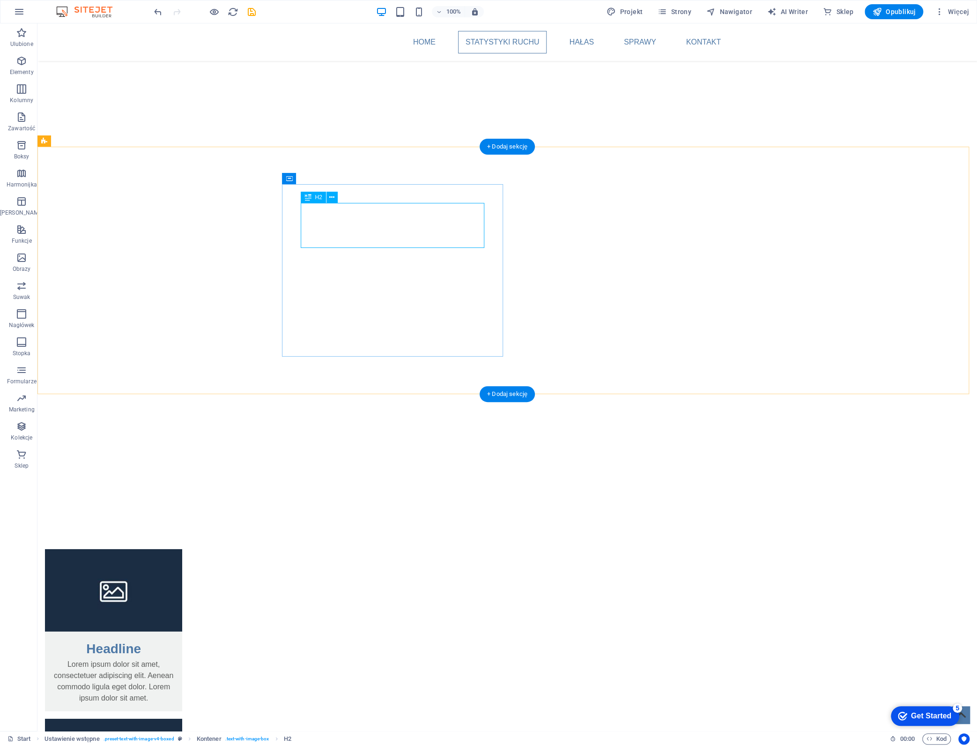
drag, startPoint x: 462, startPoint y: 224, endPoint x: 467, endPoint y: 227, distance: 5.2
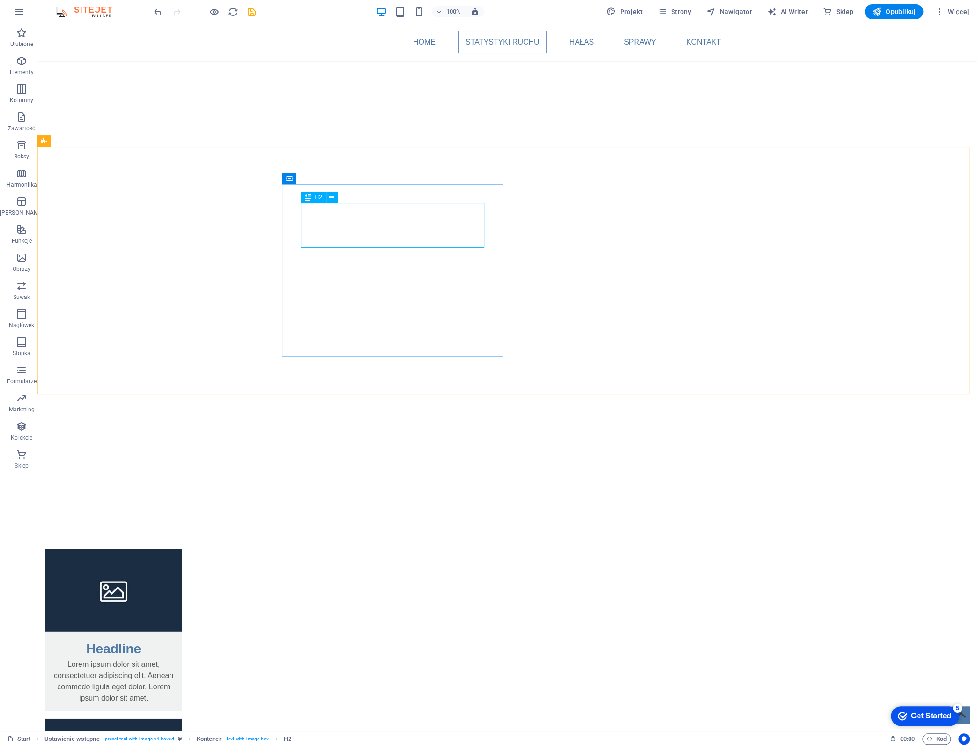
click at [316, 198] on span "H2" at bounding box center [318, 197] width 7 height 6
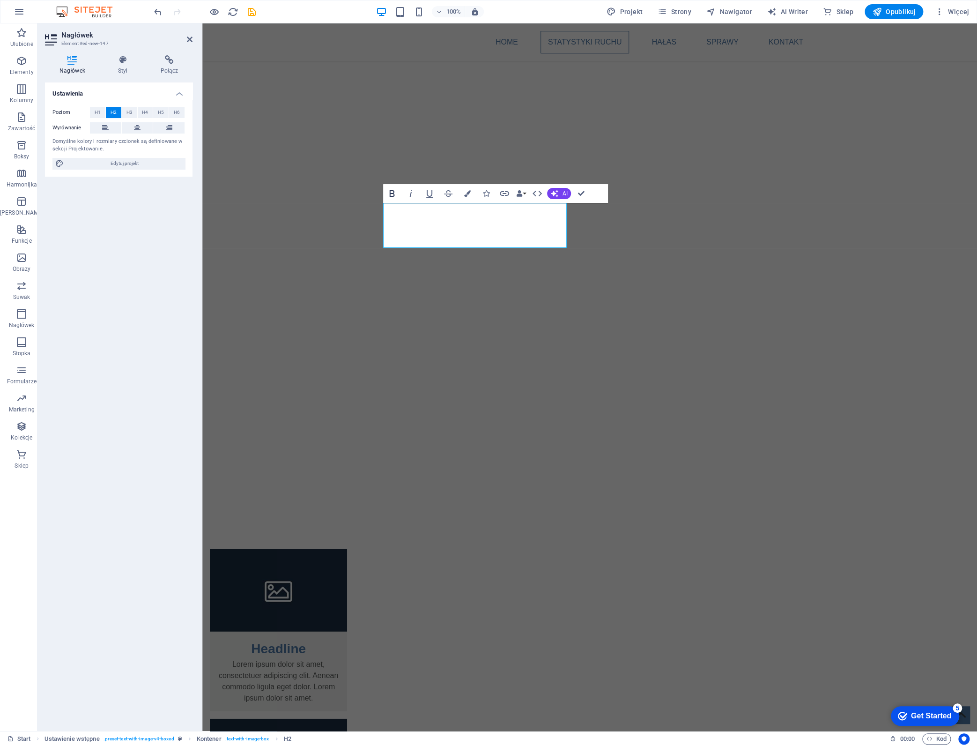
click at [390, 193] on icon "button" at bounding box center [392, 193] width 5 height 7
drag, startPoint x: 490, startPoint y: 235, endPoint x: 374, endPoint y: 202, distance: 120.2
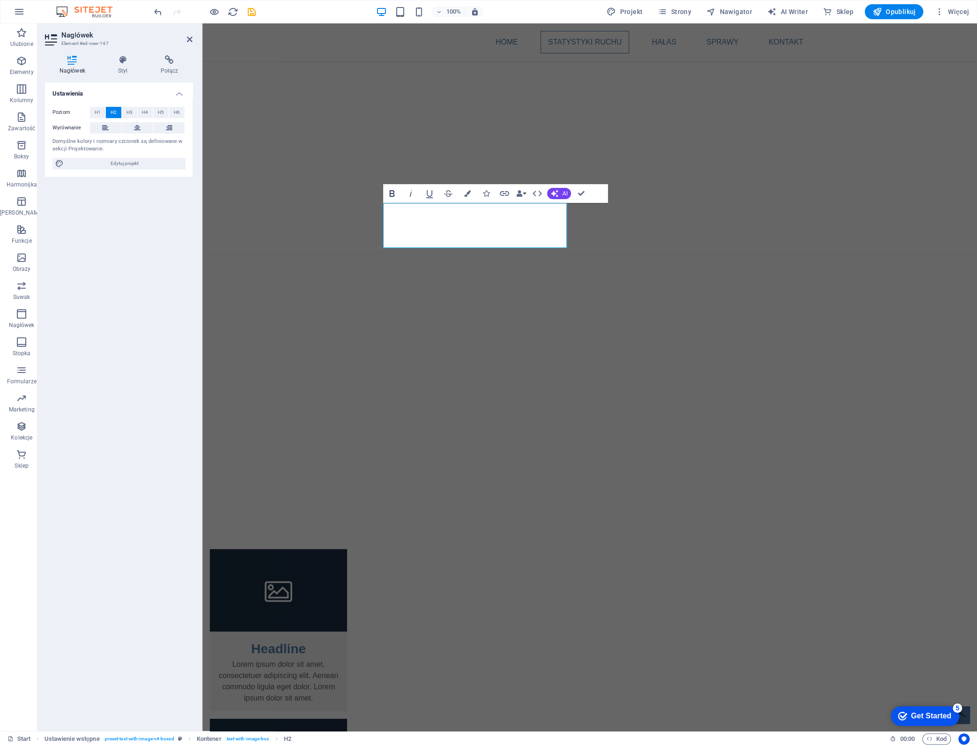
click at [393, 191] on icon "button" at bounding box center [392, 193] width 5 height 7
click at [565, 191] on span "AI" at bounding box center [564, 194] width 5 height 6
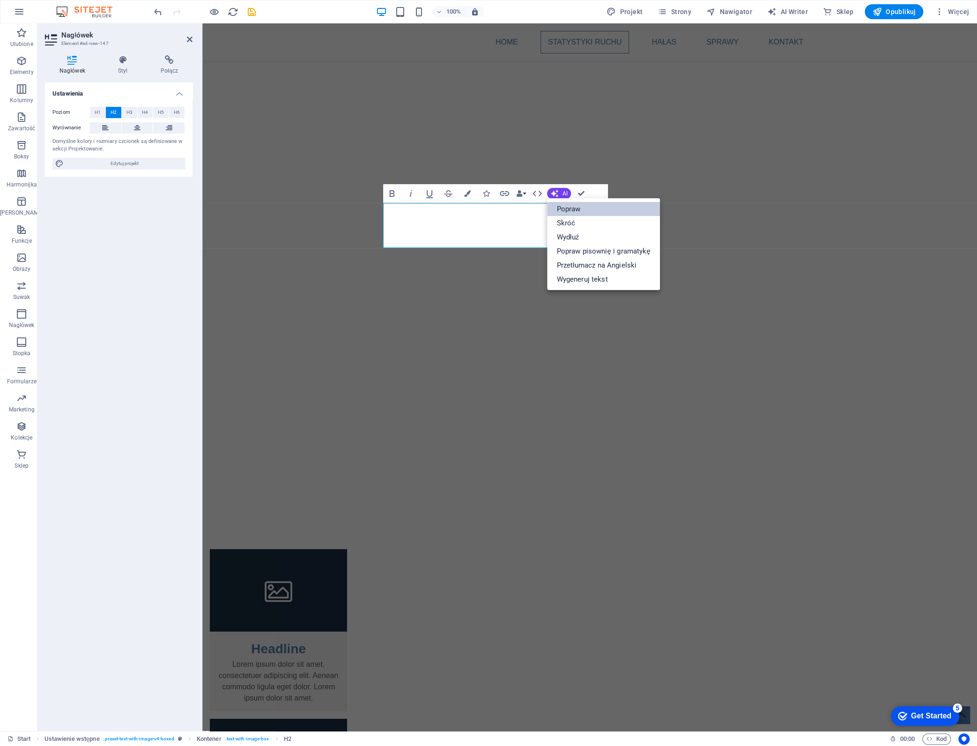
click at [577, 208] on link "Popraw" at bounding box center [603, 209] width 112 height 14
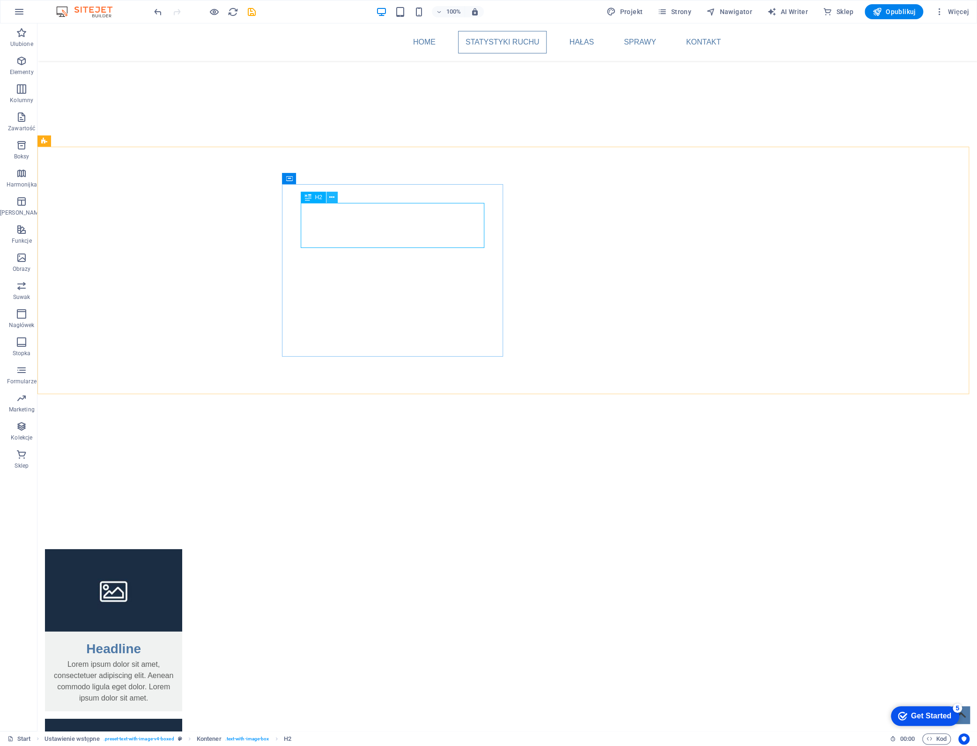
click at [333, 196] on icon at bounding box center [331, 198] width 5 height 10
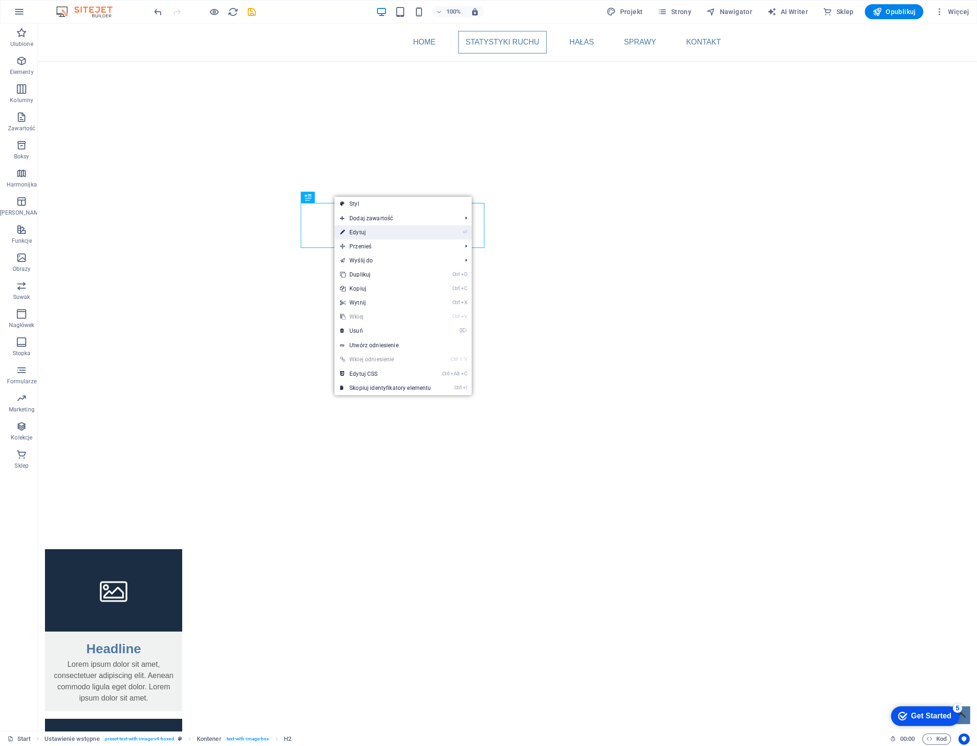
click at [391, 229] on link "⏎ Edytuj" at bounding box center [385, 232] width 102 height 14
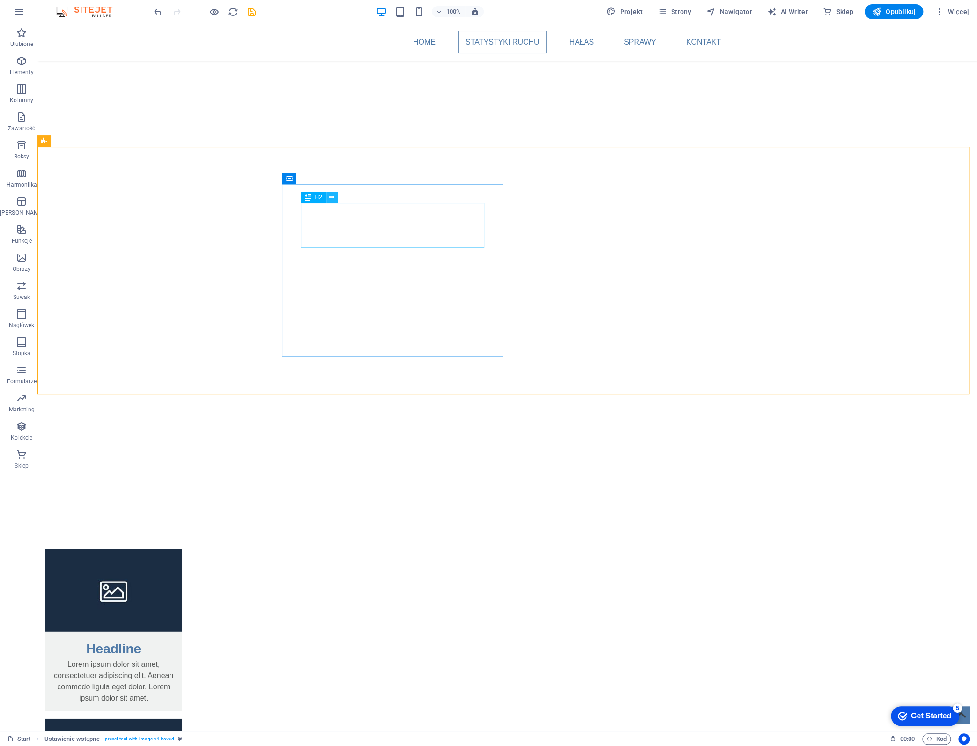
click at [333, 196] on icon at bounding box center [331, 198] width 5 height 10
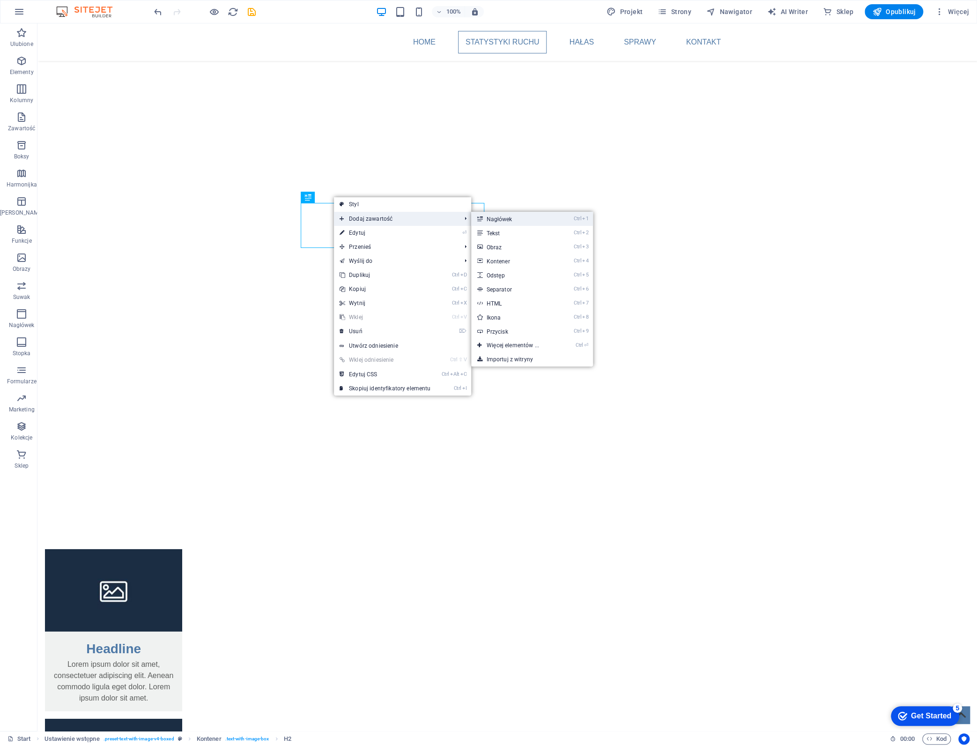
click at [525, 219] on link "Ctrl 1 Nagłówek" at bounding box center [514, 219] width 86 height 14
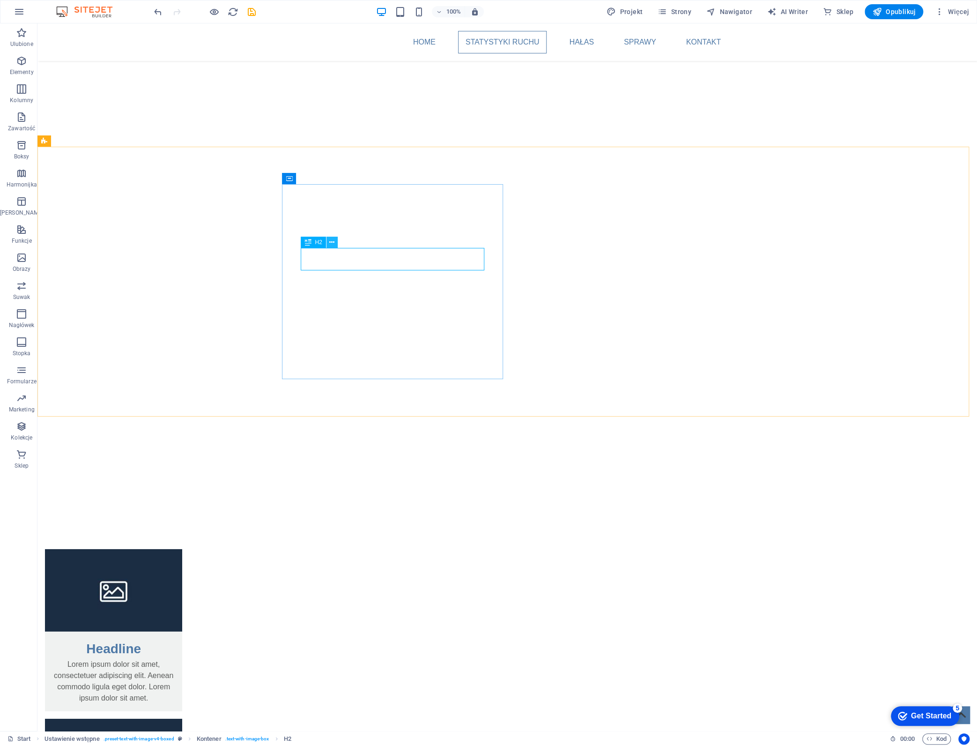
click at [331, 241] on icon at bounding box center [331, 242] width 5 height 10
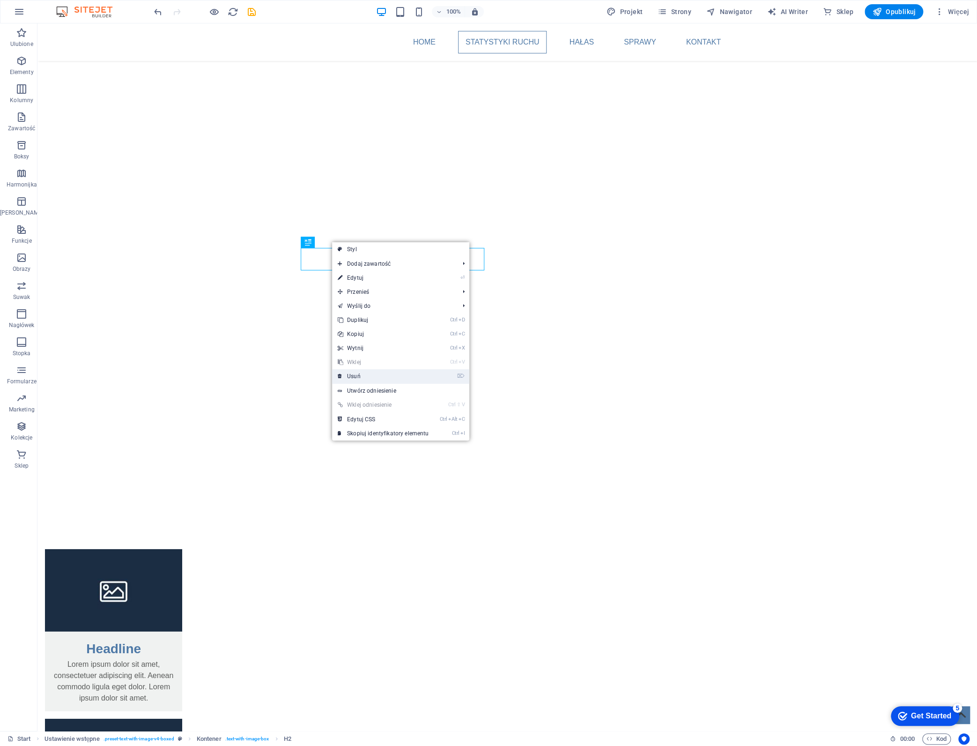
click at [358, 373] on link "⌦ Usuń" at bounding box center [383, 376] width 102 height 14
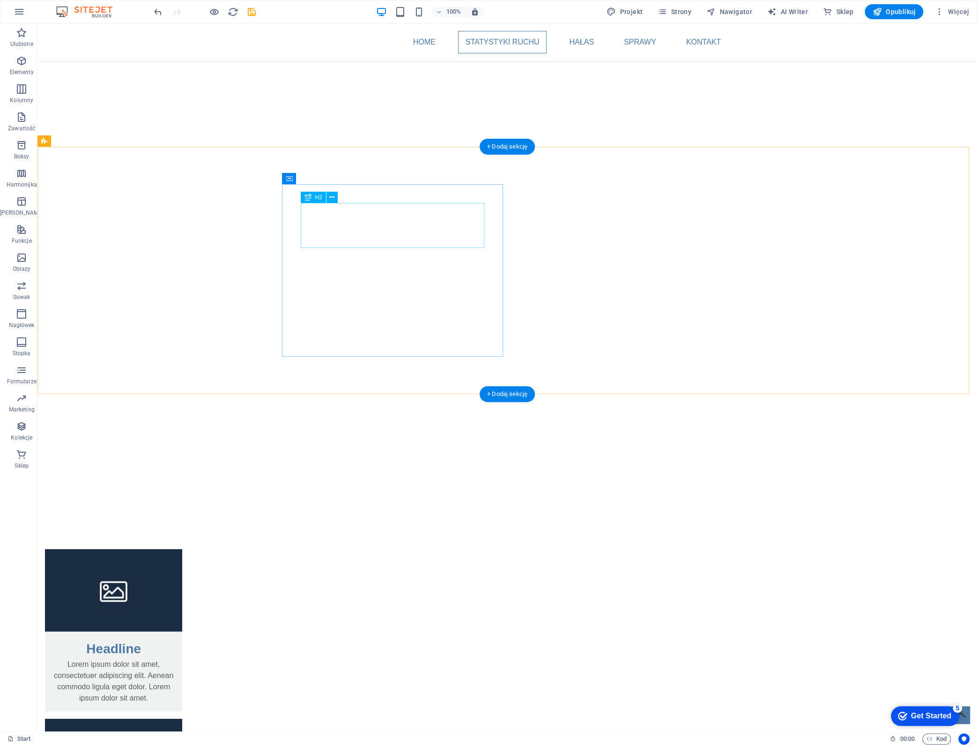
click at [333, 197] on icon at bounding box center [331, 198] width 5 height 10
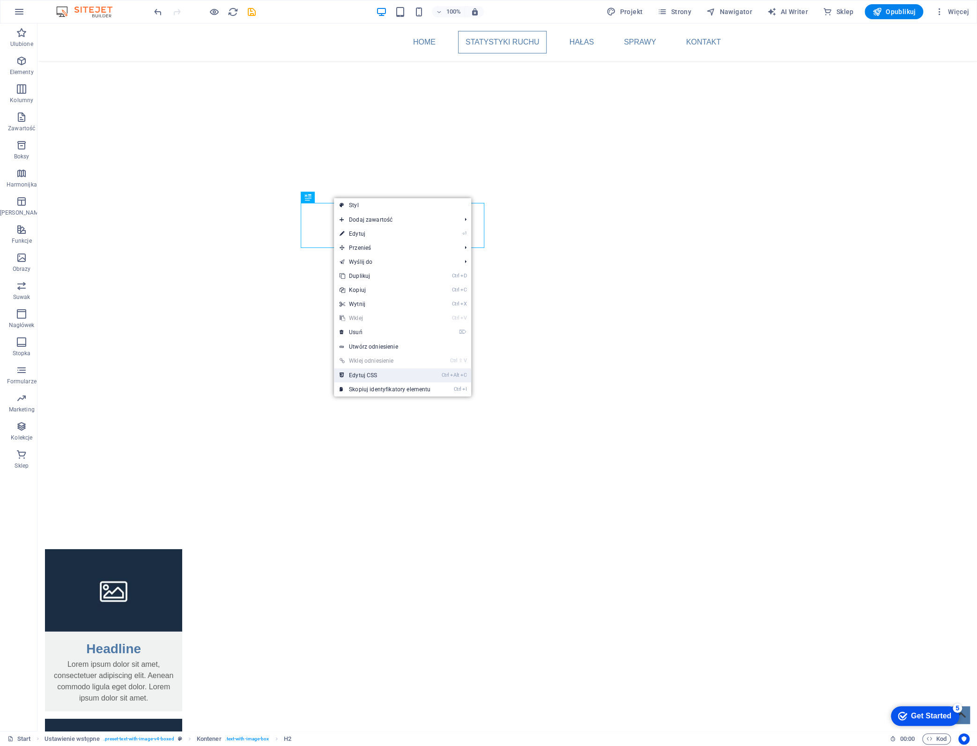
click at [381, 373] on link "Ctrl Alt C Edytuj CSS" at bounding box center [385, 375] width 102 height 14
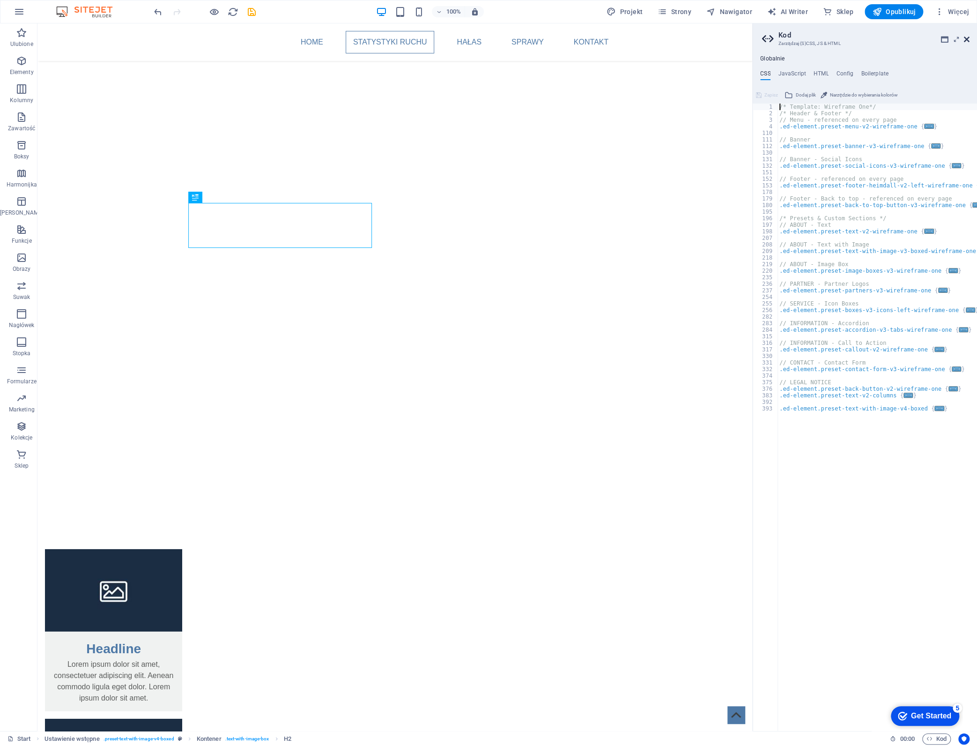
click at [966, 37] on icon at bounding box center [967, 39] width 6 height 7
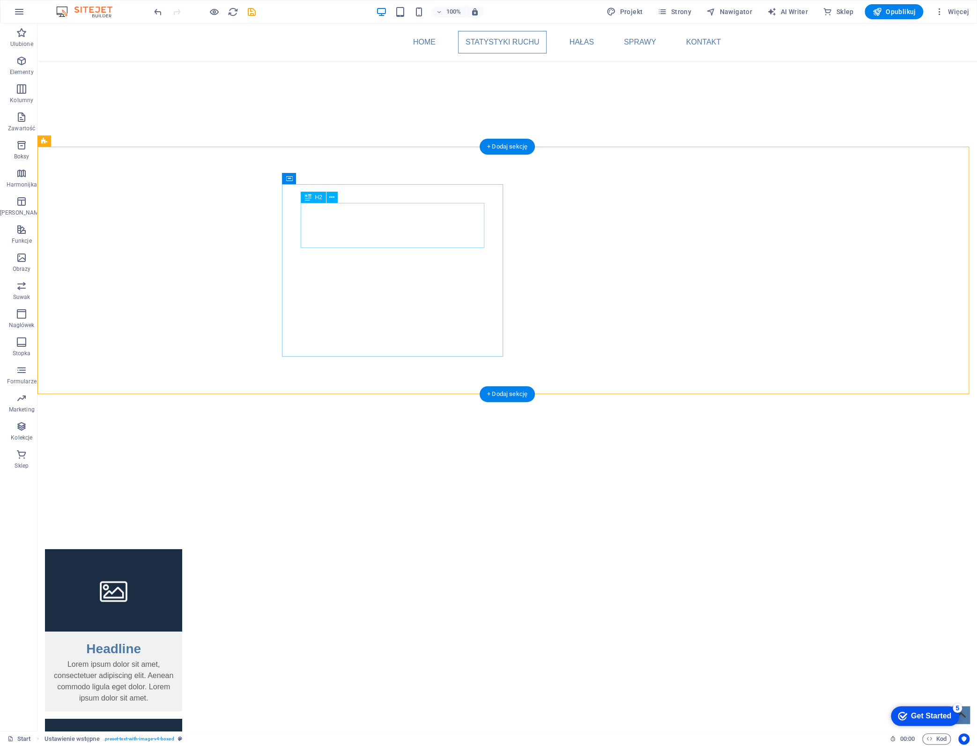
click at [125, 141] on icon at bounding box center [122, 141] width 5 height 10
select select "rem"
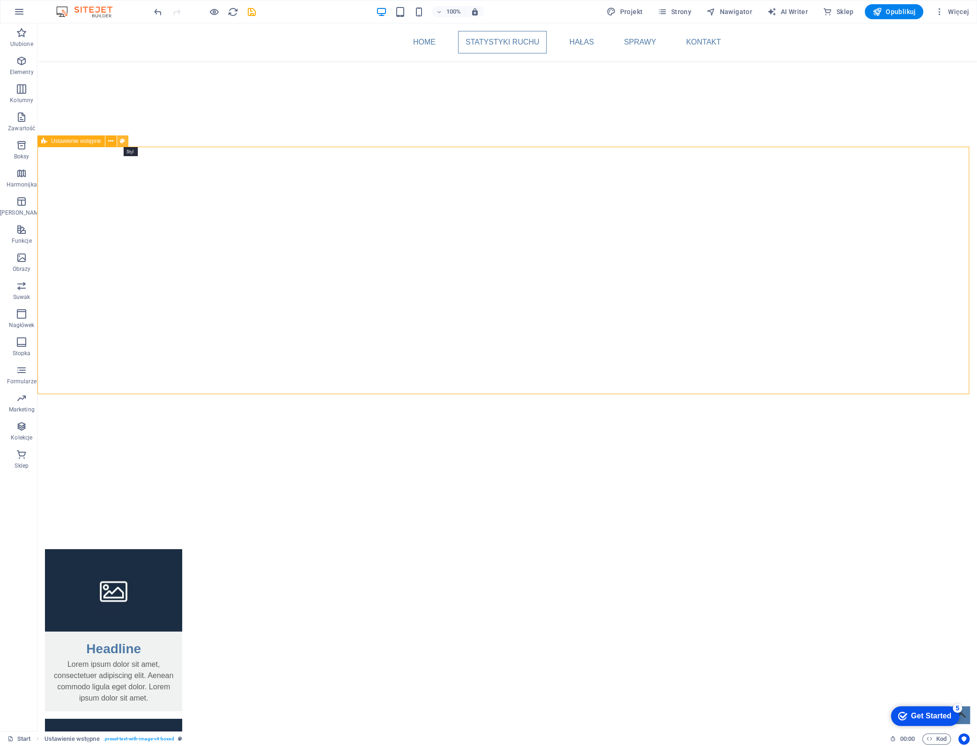
select select "px"
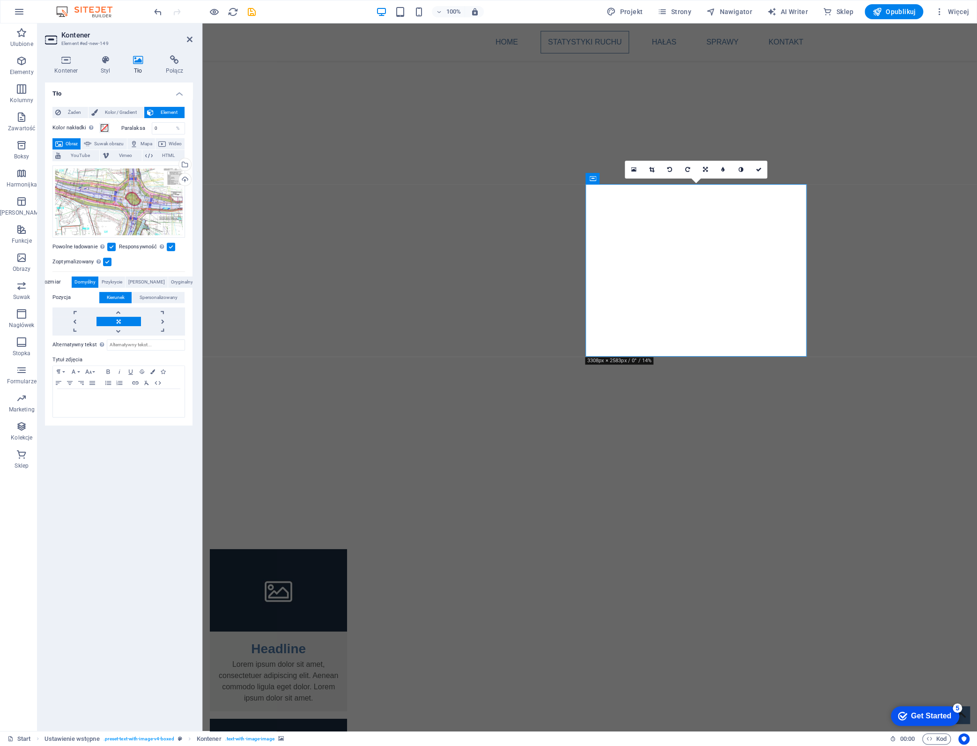
drag, startPoint x: 669, startPoint y: 283, endPoint x: 711, endPoint y: 294, distance: 43.5
click at [131, 59] on icon at bounding box center [138, 59] width 29 height 9
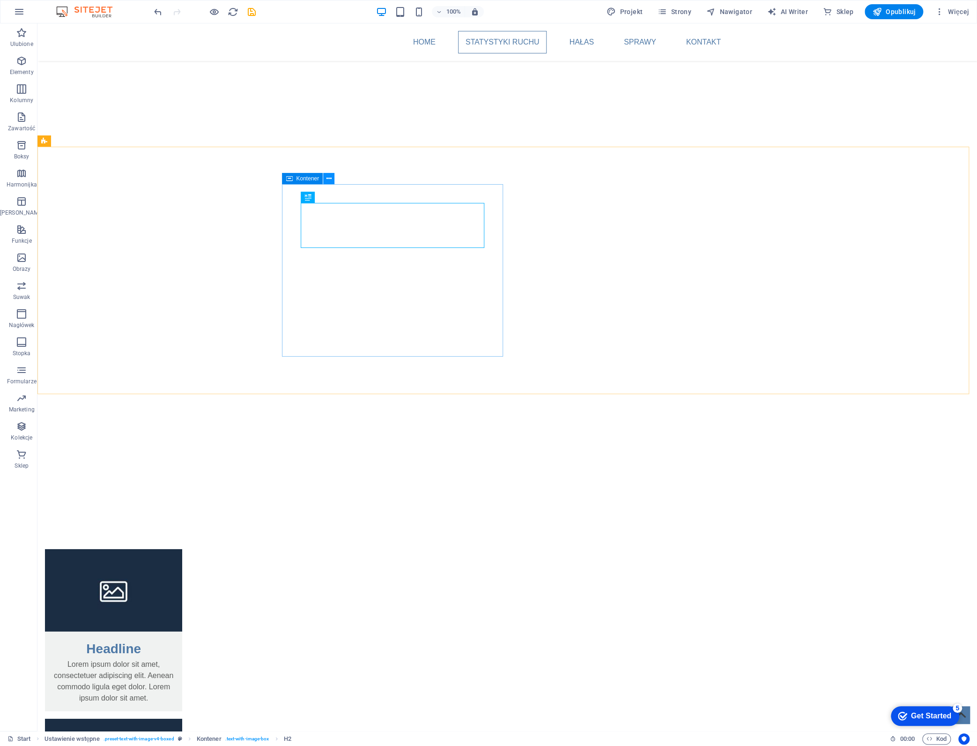
click at [331, 177] on icon at bounding box center [328, 179] width 5 height 10
click at [332, 195] on icon at bounding box center [331, 198] width 5 height 10
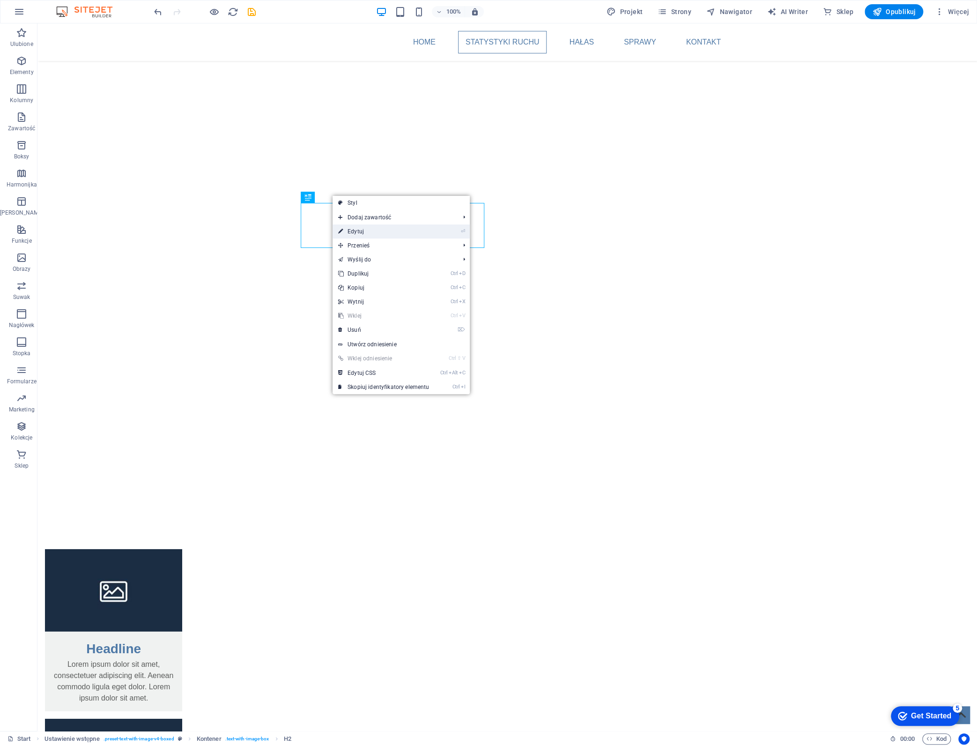
click at [362, 231] on link "⏎ Edytuj" at bounding box center [384, 231] width 102 height 14
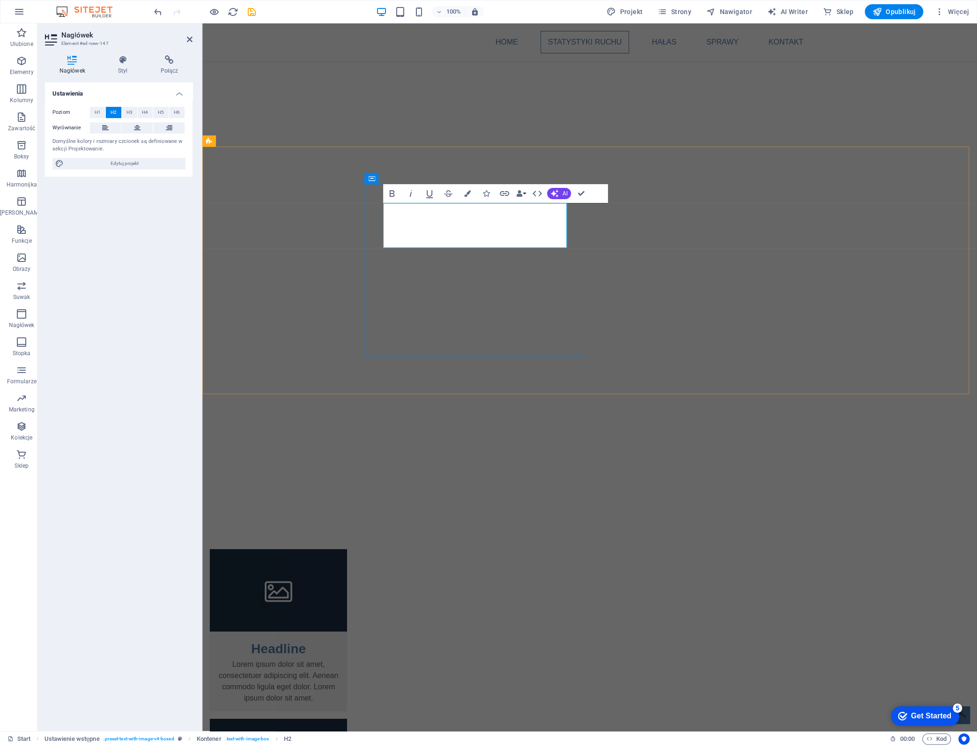
drag, startPoint x: 499, startPoint y: 239, endPoint x: 379, endPoint y: 208, distance: 123.4
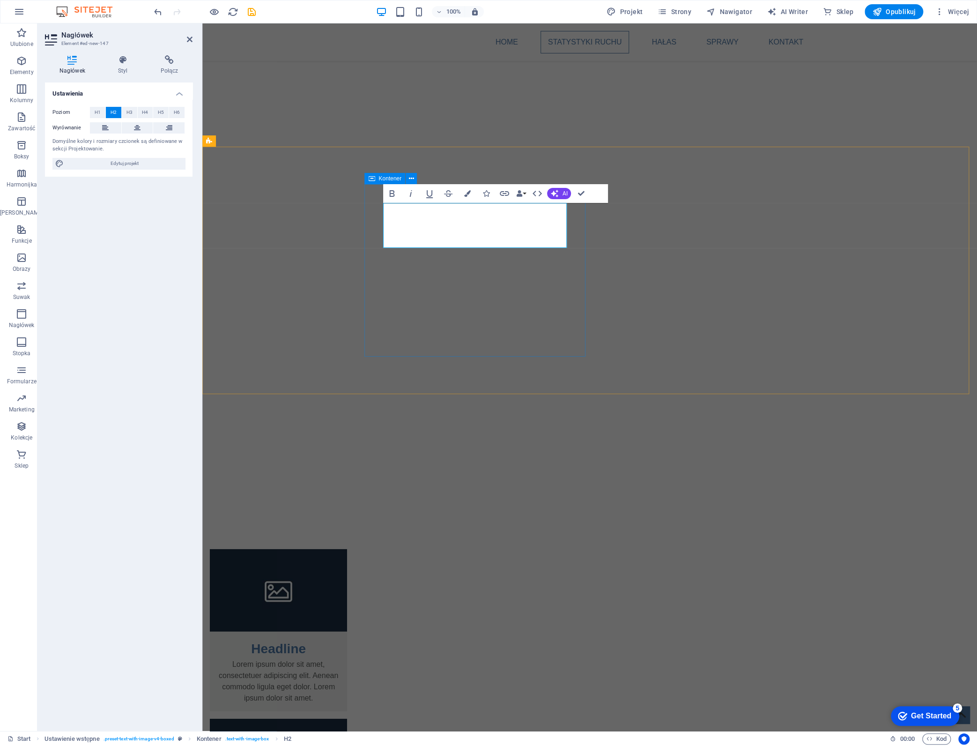
click at [130, 110] on span "H3" at bounding box center [129, 112] width 6 height 11
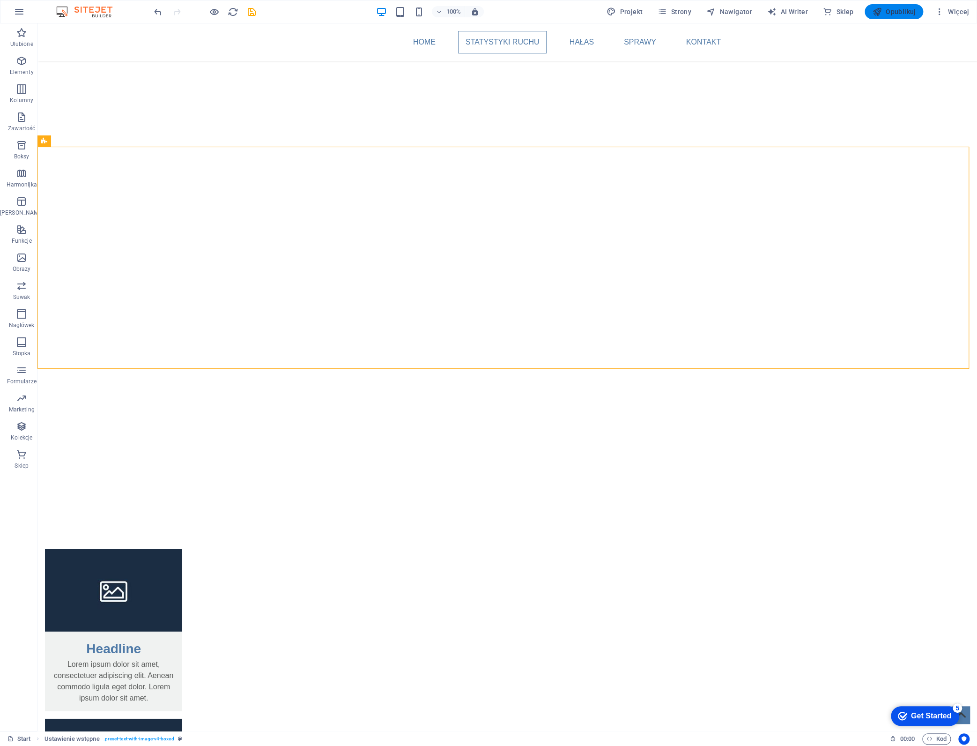
click at [905, 8] on span "Opublikuj" at bounding box center [894, 11] width 44 height 9
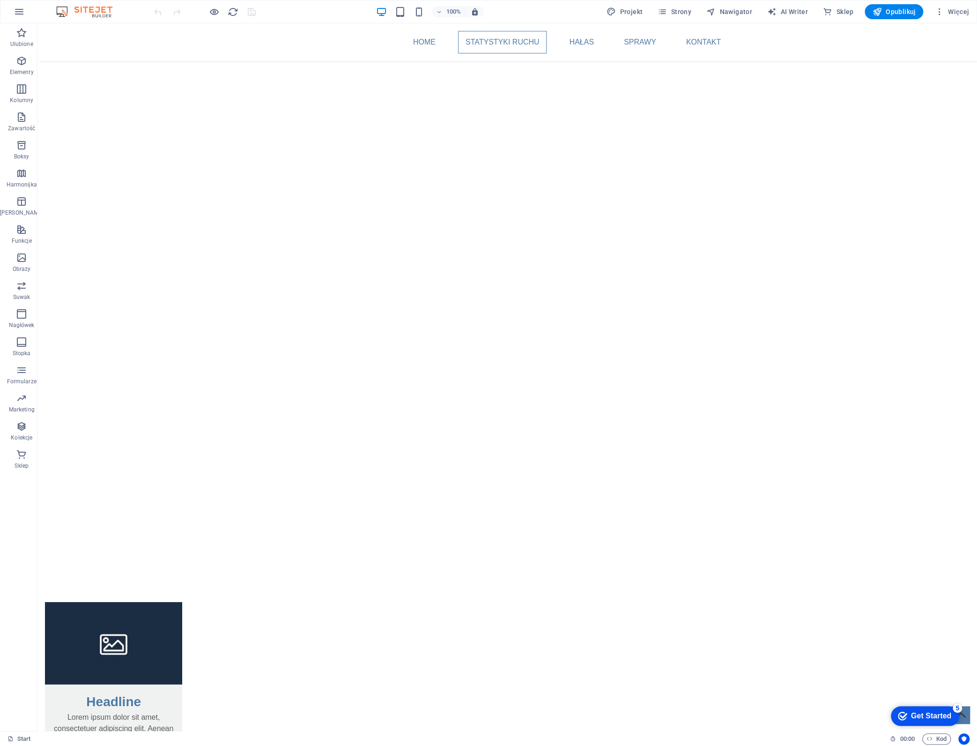
scroll to position [1268, 0]
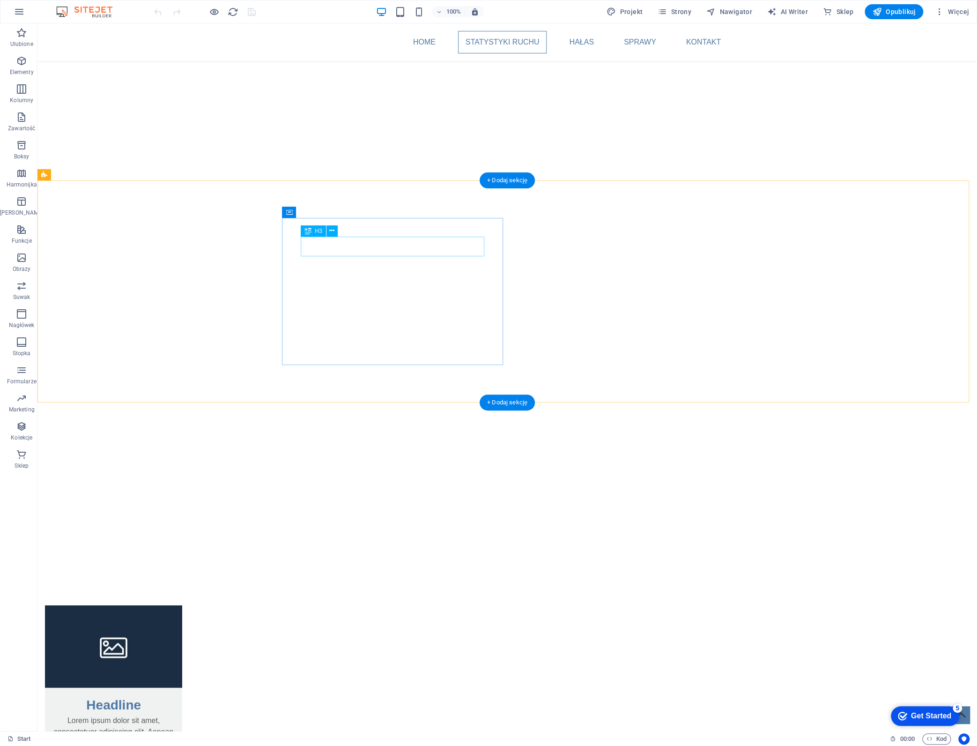
click at [330, 229] on icon at bounding box center [331, 231] width 5 height 10
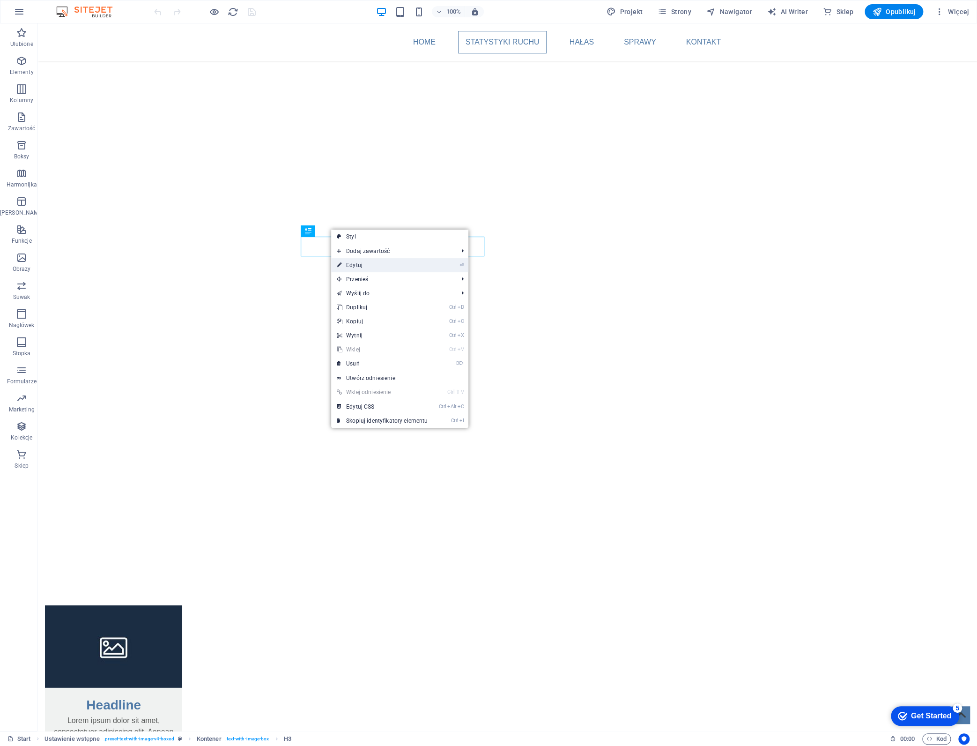
click at [370, 263] on link "⏎ Edytuj" at bounding box center [382, 265] width 102 height 14
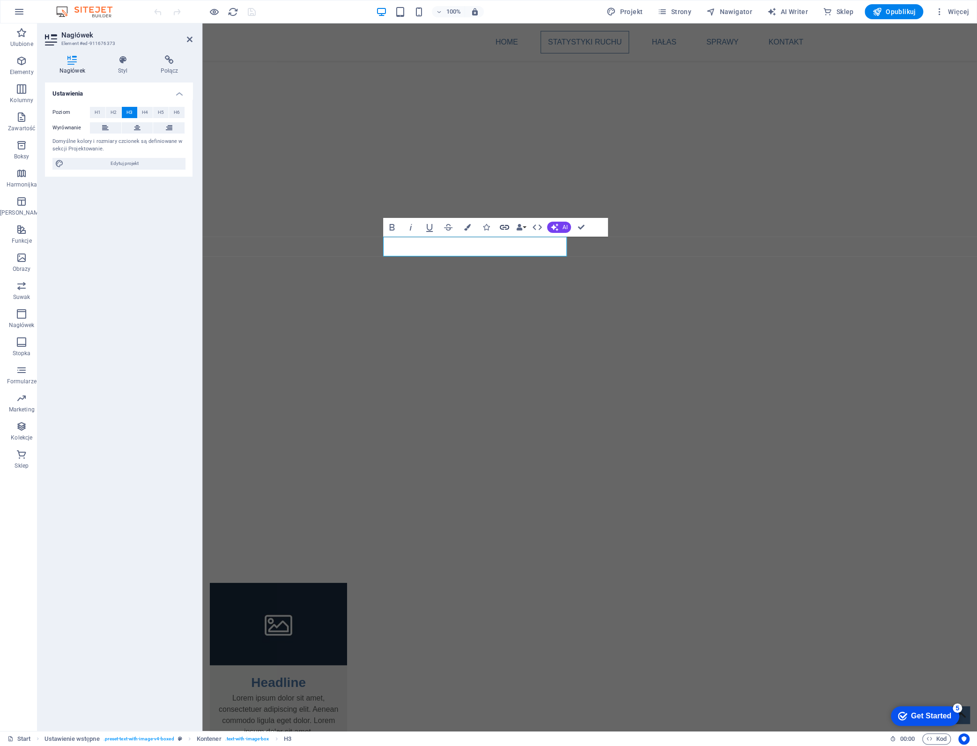
click at [501, 226] on icon "button" at bounding box center [504, 227] width 11 height 11
click at [170, 60] on icon at bounding box center [169, 59] width 46 height 9
click at [103, 113] on span "Strona" at bounding box center [99, 112] width 15 height 11
select select
click at [135, 139] on select "Start Subpage Legal Notice Privacy" at bounding box center [142, 139] width 86 height 11
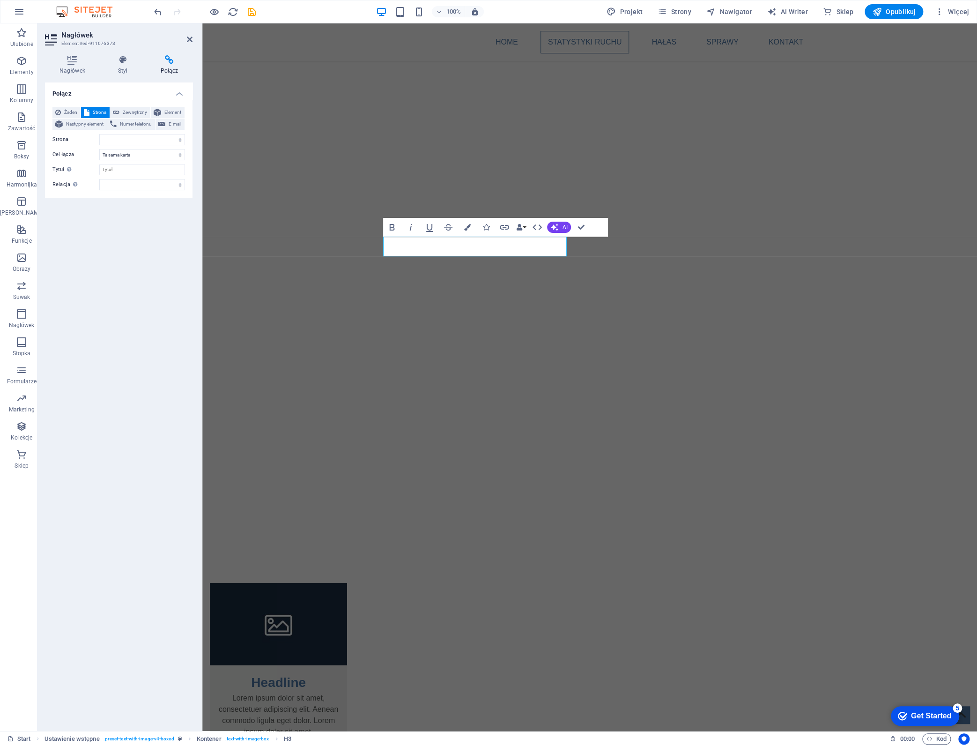
click at [130, 284] on div "Połącz Żaden Strona Zewnętrzny Element Następny element Numer telefonu E-mail S…" at bounding box center [119, 402] width 148 height 641
click at [125, 185] on select "alternate author bookmark external help license next nofollow noreferrer noopen…" at bounding box center [142, 184] width 86 height 11
click at [144, 139] on select "Start Subpage Legal Notice Privacy" at bounding box center [142, 139] width 86 height 11
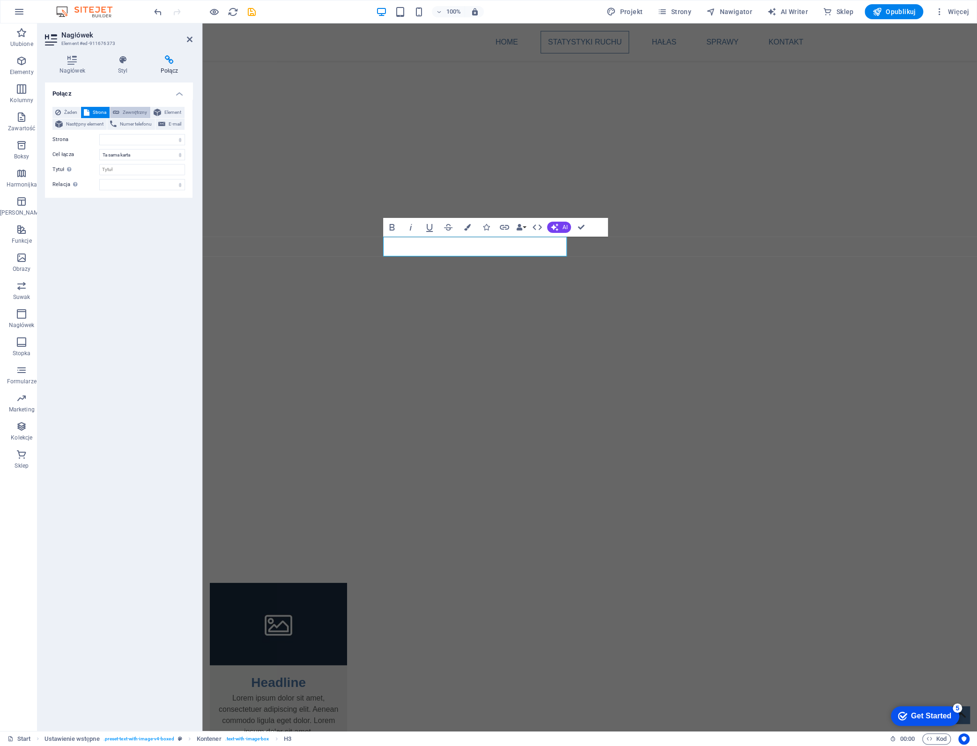
click at [136, 114] on span "Zewnętrzny" at bounding box center [134, 112] width 25 height 11
select select "blank"
paste input "https://ztp.krakow.pl/rower/audyty/audyt/rozbudowa-rejonu-skrzyzowania-ul-okuli…"
type input "https://ztp.krakow.pl/rower/audyty/audyt/rozbudowa-rejonu-skrzyzowania-ul-okuli…"
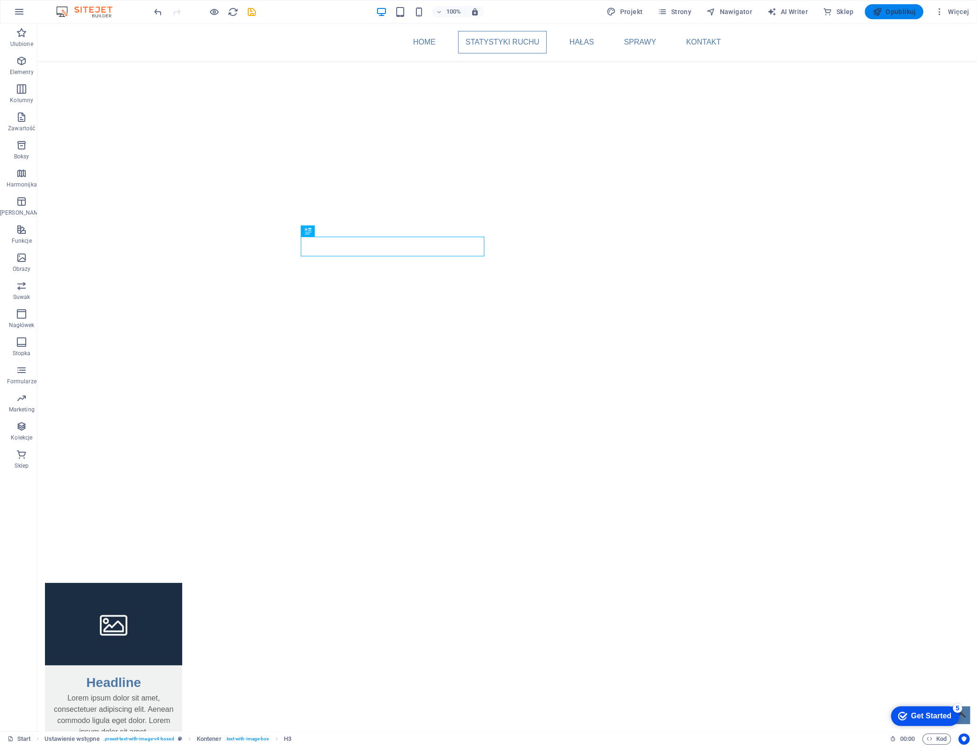
click at [892, 12] on span "Opublikuj" at bounding box center [894, 11] width 44 height 9
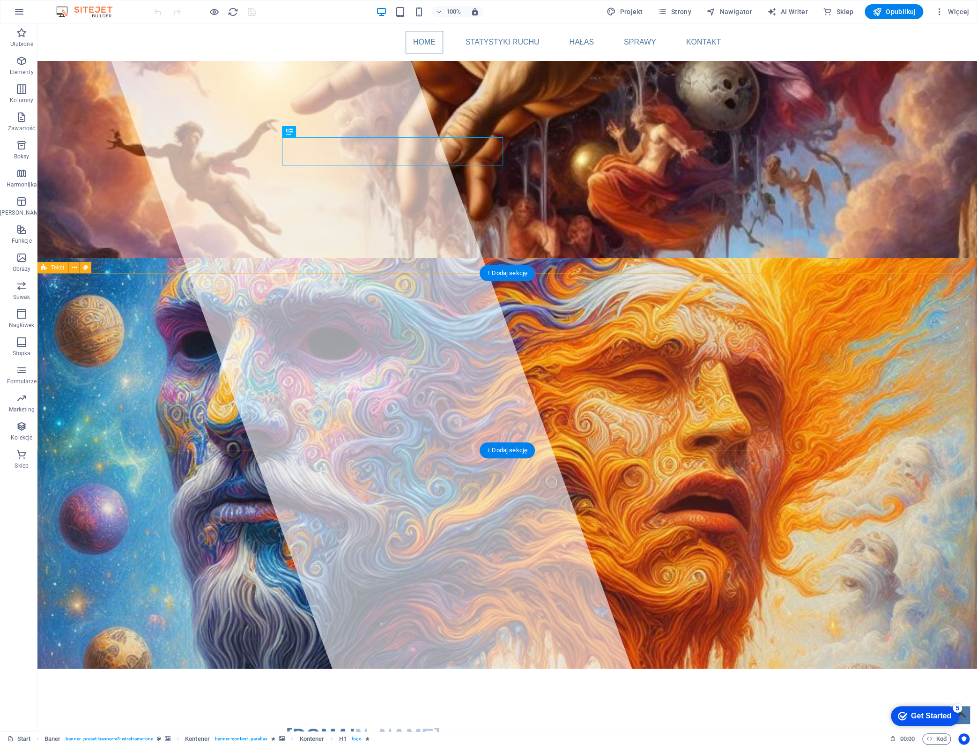
drag, startPoint x: 970, startPoint y: 124, endPoint x: 967, endPoint y: 350, distance: 226.2
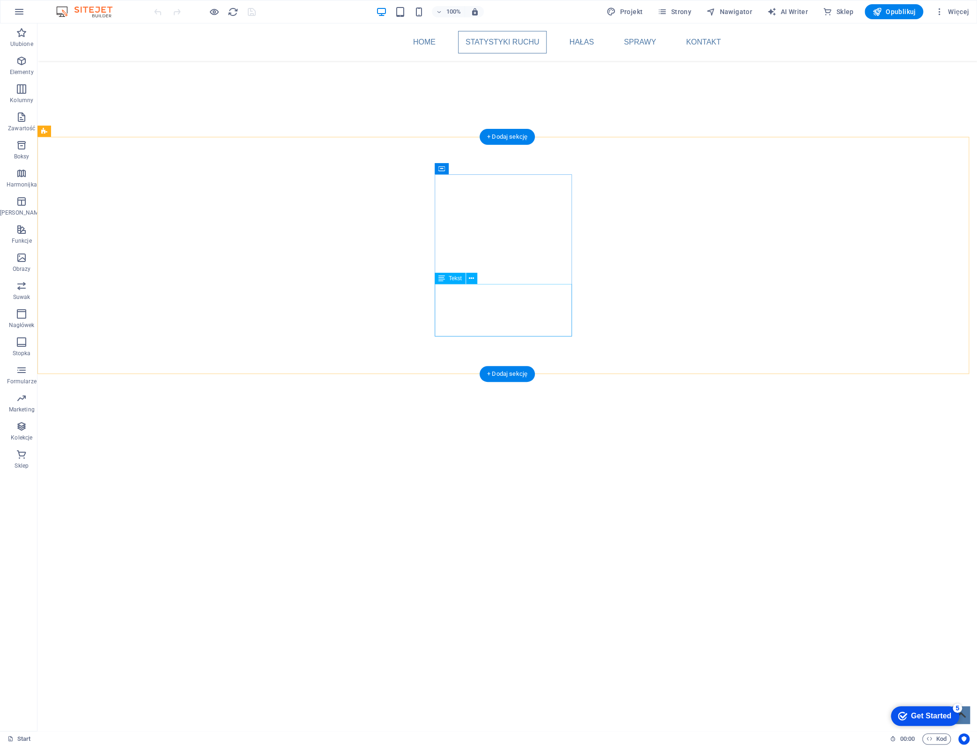
scroll to position [944, 0]
click at [328, 536] on icon at bounding box center [328, 536] width 5 height 10
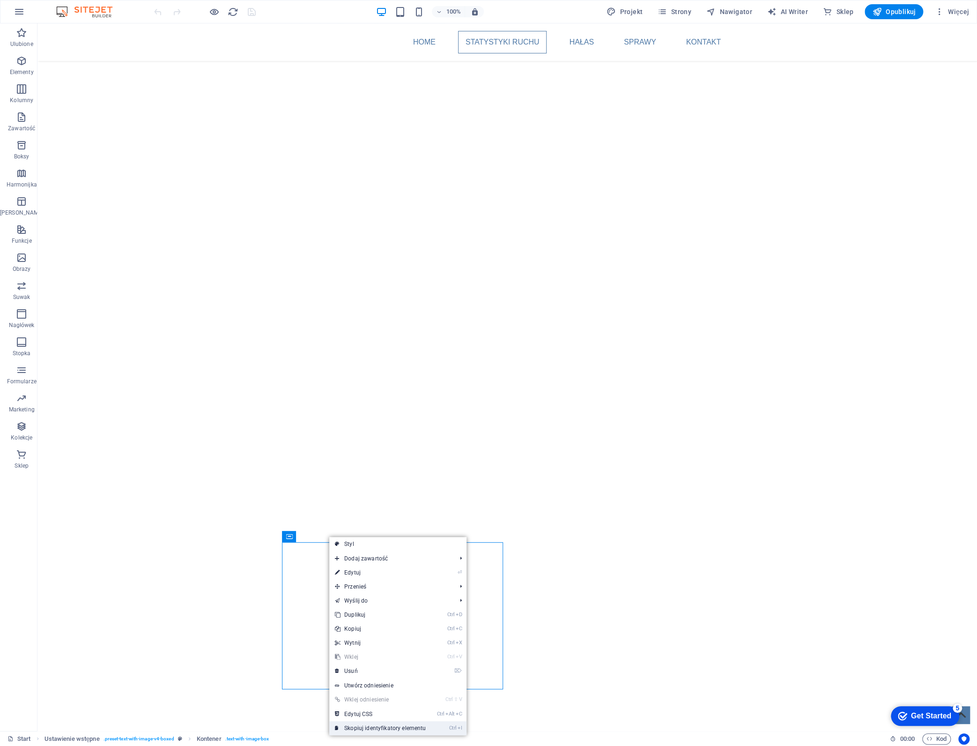
click at [376, 726] on link "Ctrl I [PERSON_NAME] identyfikatory elementu" at bounding box center [380, 728] width 102 height 14
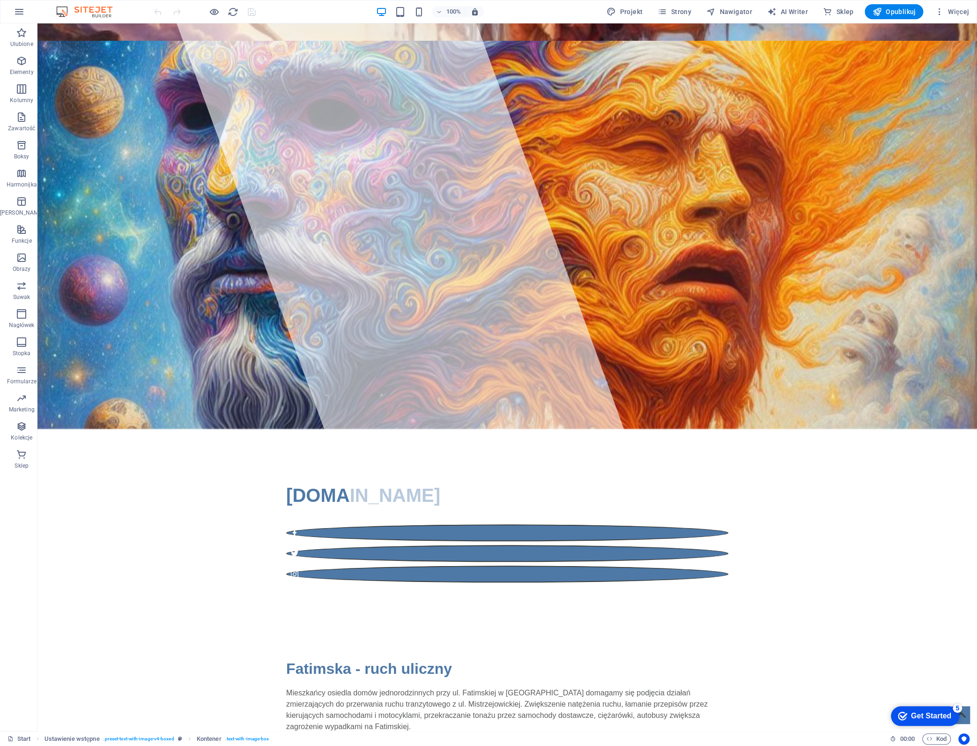
scroll to position [0, 0]
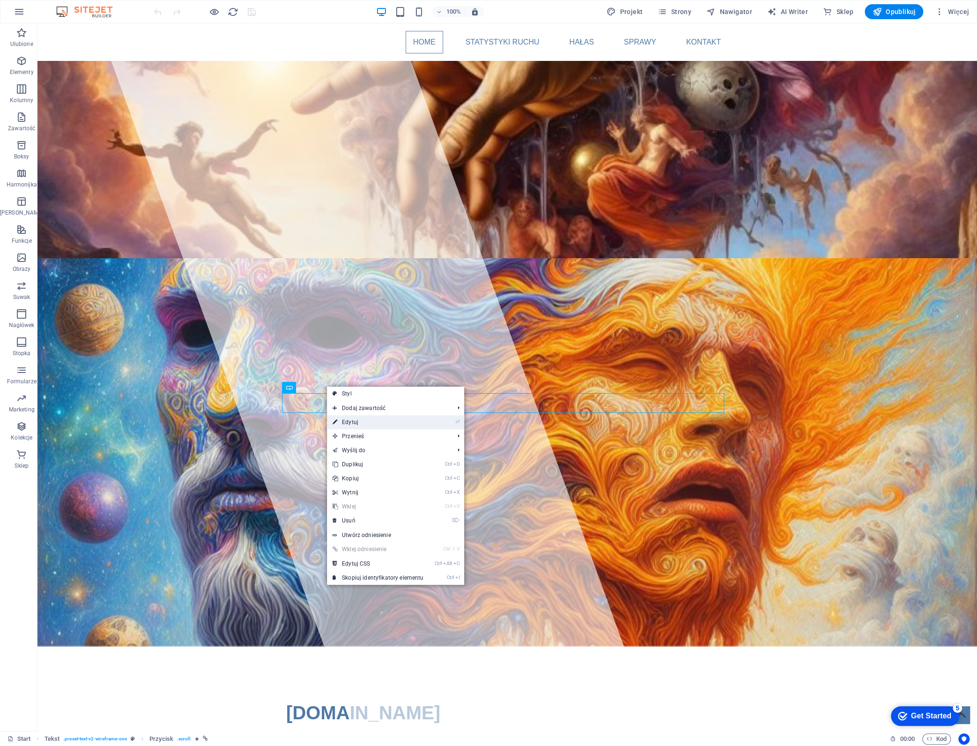
click at [368, 422] on link "⏎ Edytuj" at bounding box center [378, 422] width 102 height 14
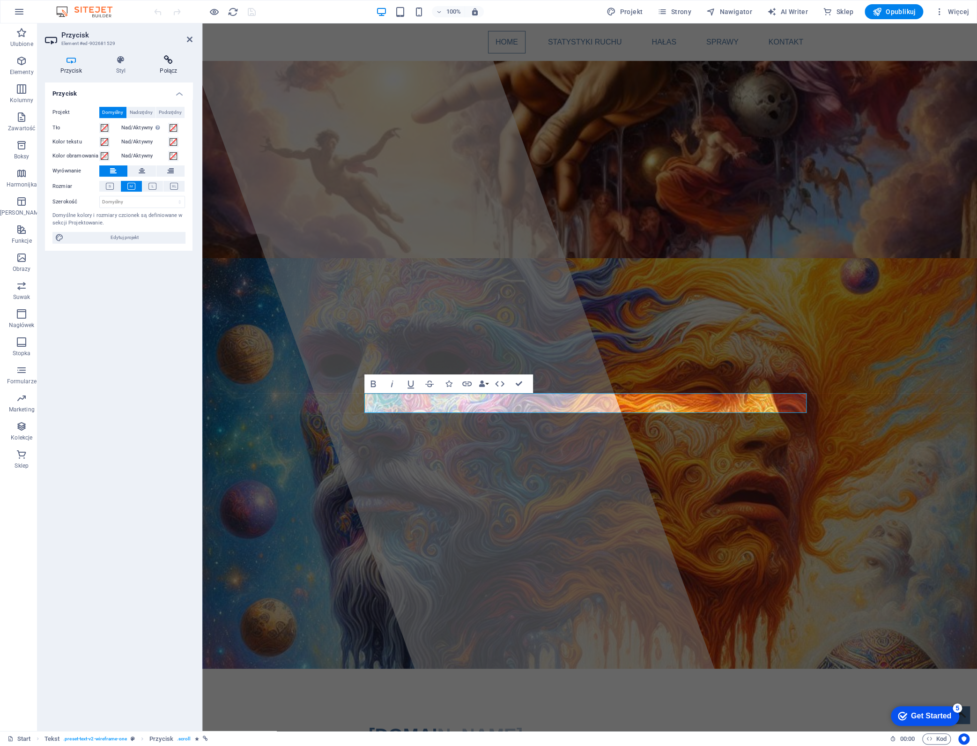
click at [174, 63] on icon at bounding box center [169, 59] width 48 height 9
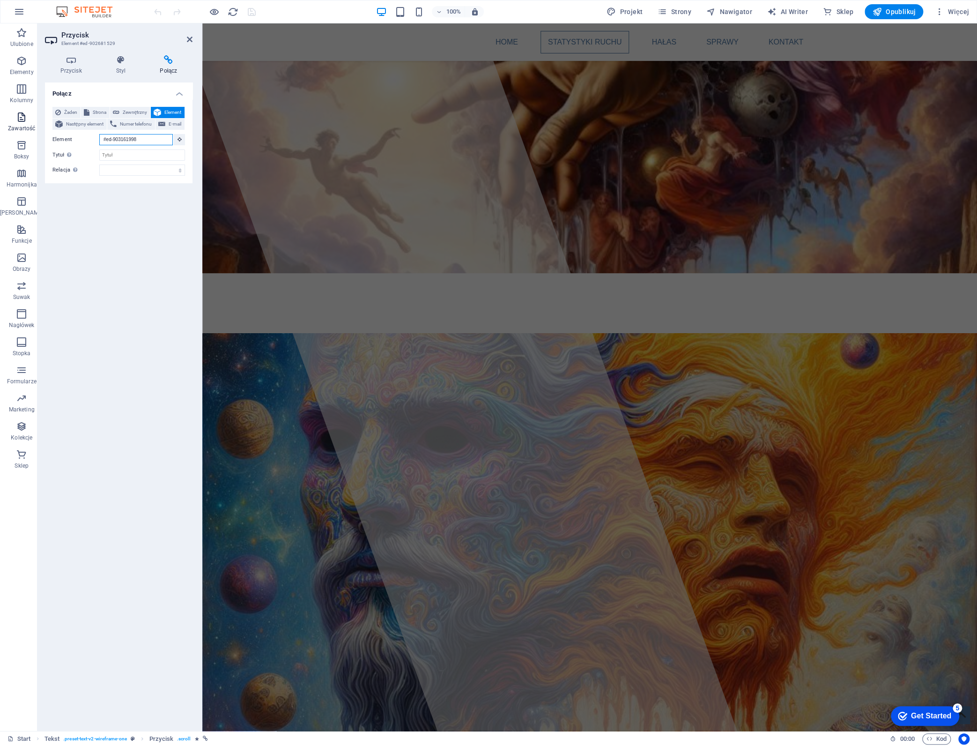
drag, startPoint x: 146, startPoint y: 136, endPoint x: 30, endPoint y: 118, distance: 117.6
click at [34, 119] on section "Ulubione Elementy Kolumny Zawartość Boksy Harmonijka Tabele Funkcje Obrazy Suwa…" at bounding box center [488, 376] width 977 height 707
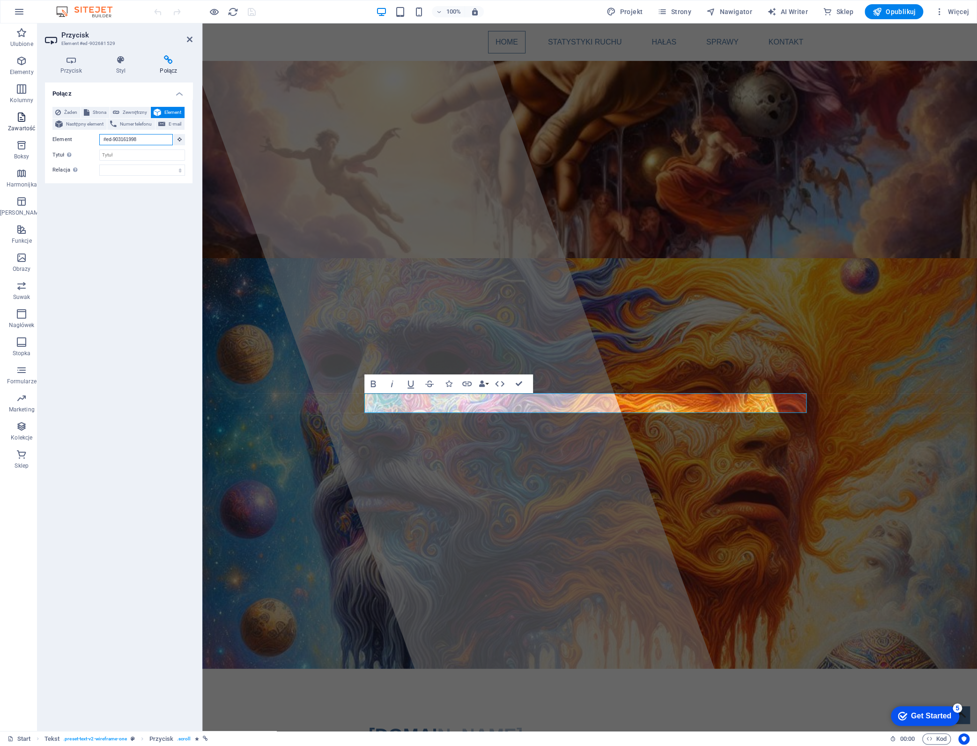
paste input "11676370"
type input "#ed-911676370"
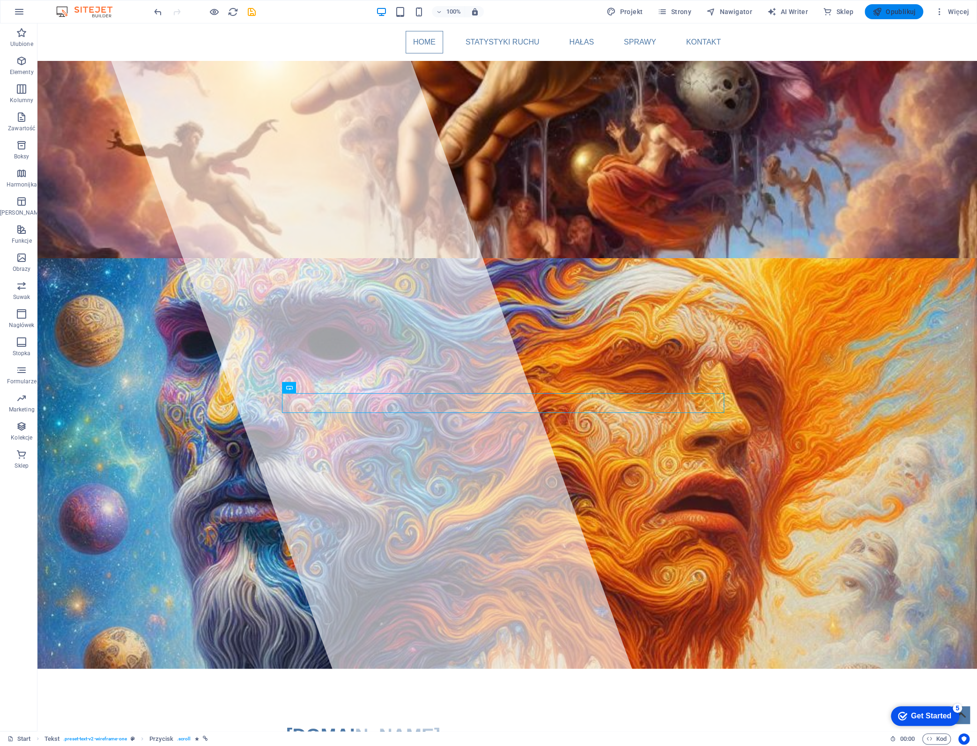
click at [903, 9] on span "Opublikuj" at bounding box center [894, 11] width 44 height 9
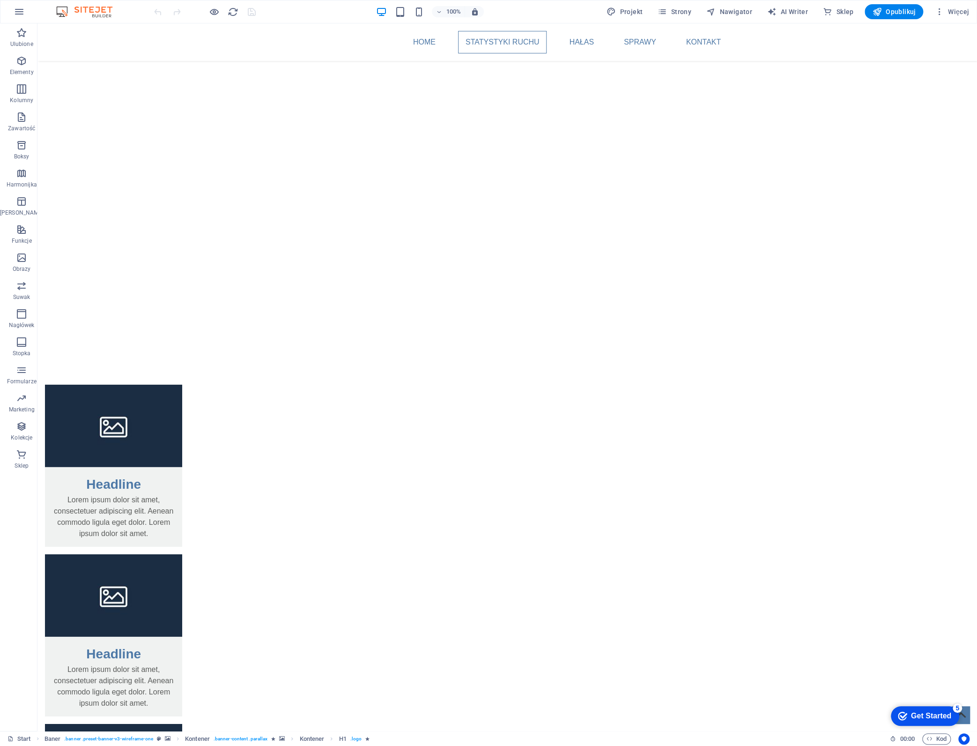
scroll to position [1273, 0]
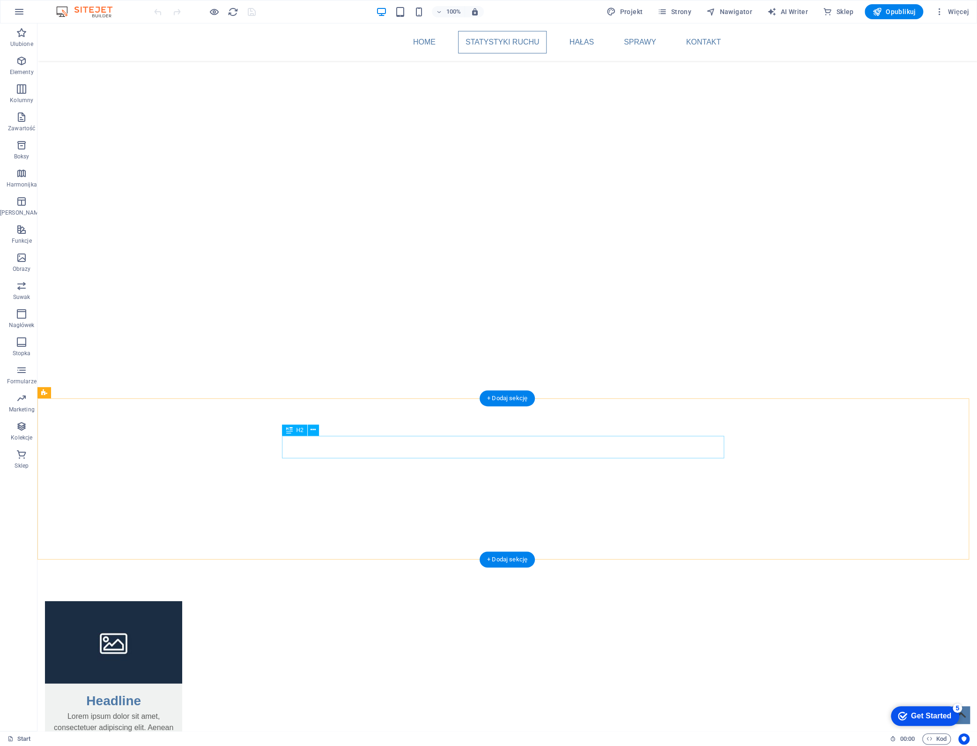
click at [314, 430] on icon at bounding box center [313, 430] width 5 height 10
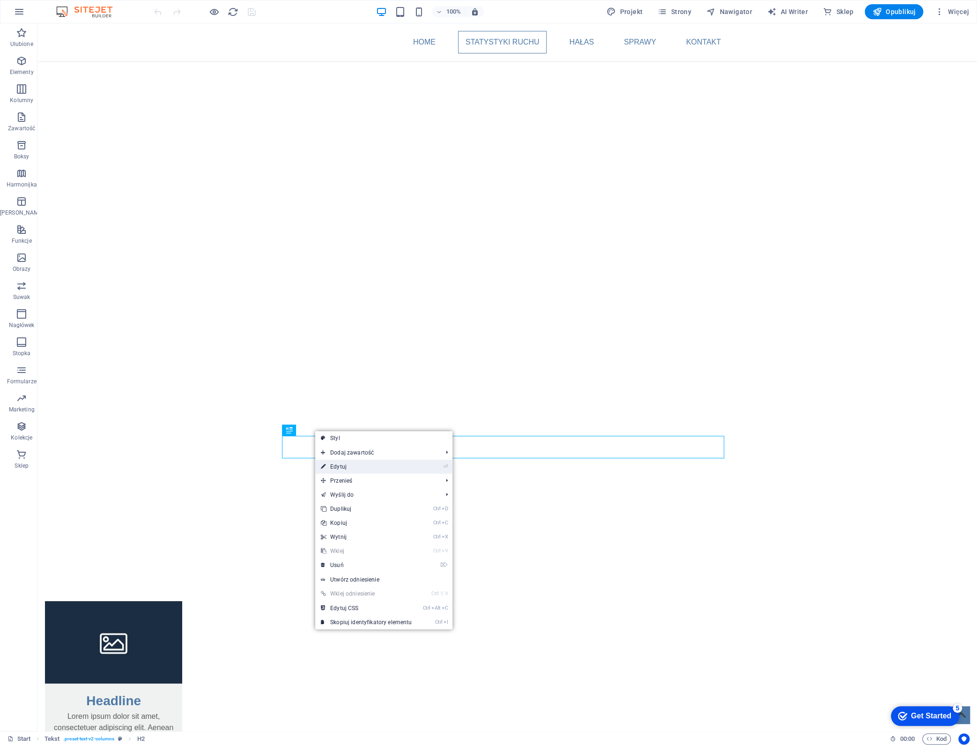
click at [348, 467] on link "⏎ Edytuj" at bounding box center [366, 466] width 102 height 14
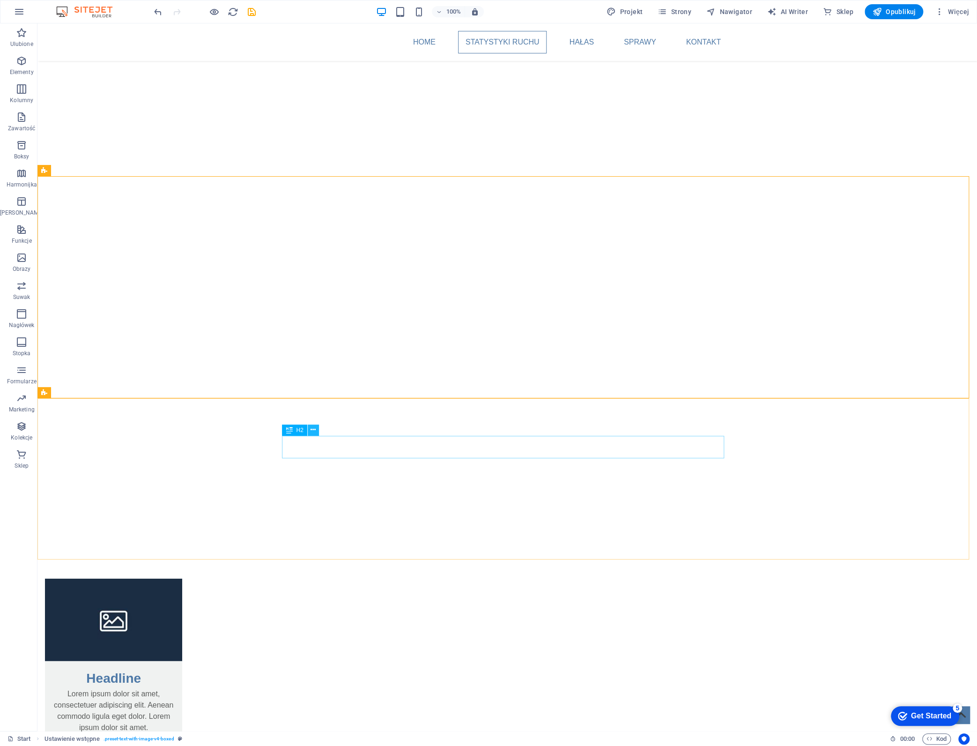
click at [313, 429] on icon at bounding box center [313, 430] width 5 height 10
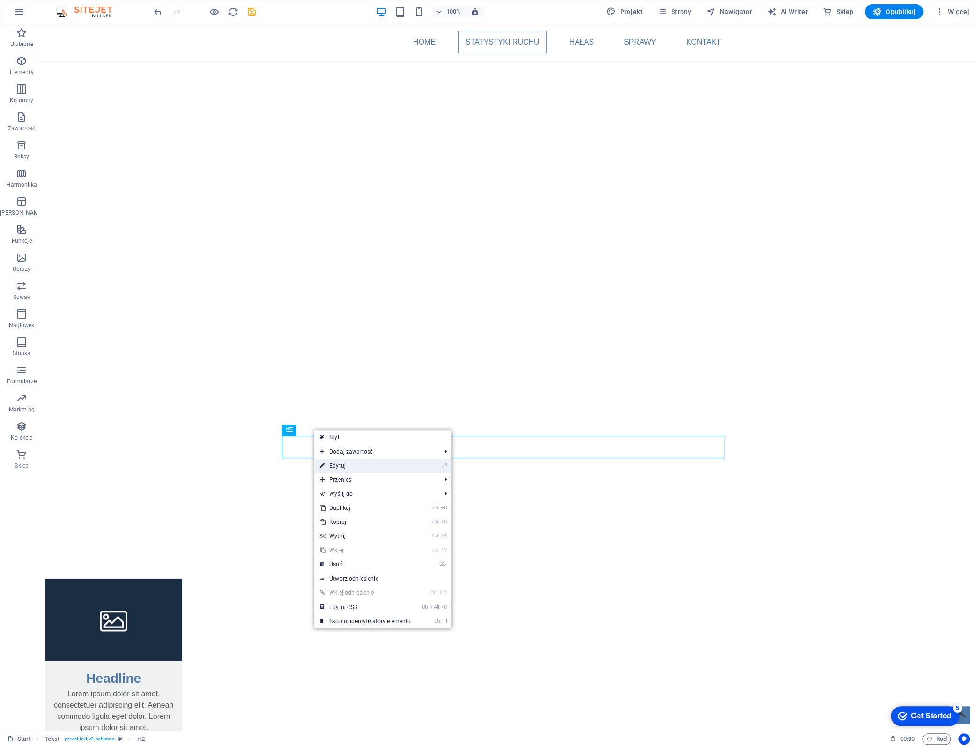
click at [355, 465] on link "⏎ Edytuj" at bounding box center [365, 466] width 102 height 14
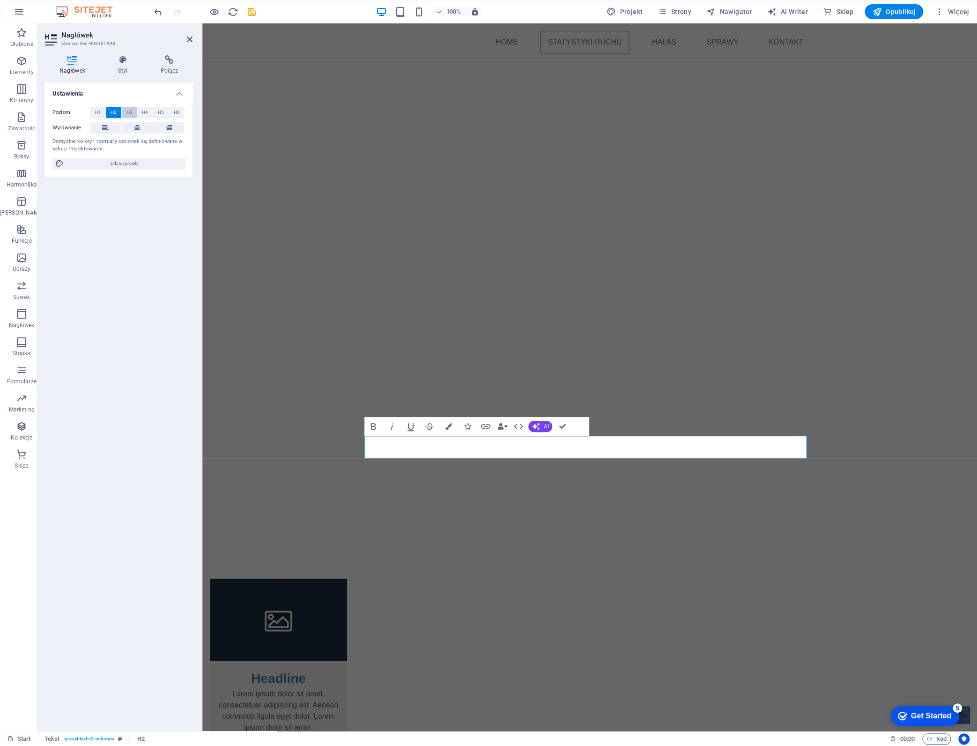
click at [132, 108] on span "H3" at bounding box center [129, 112] width 6 height 11
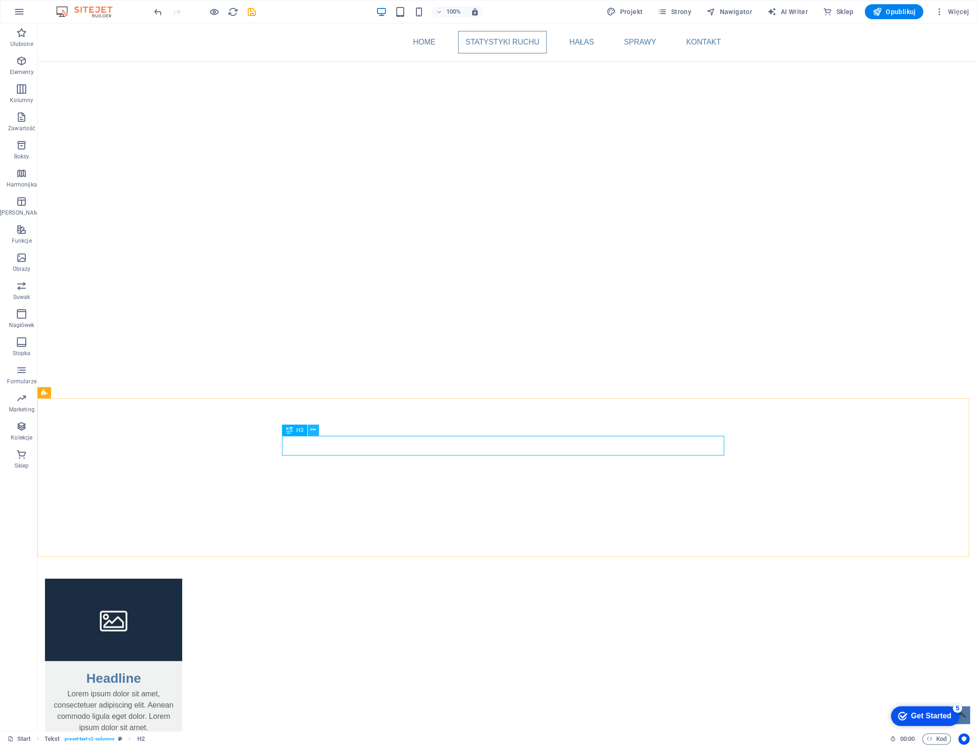
click at [312, 431] on icon at bounding box center [313, 430] width 5 height 10
click at [493, 390] on div "+ Dodaj sekcję" at bounding box center [507, 398] width 55 height 16
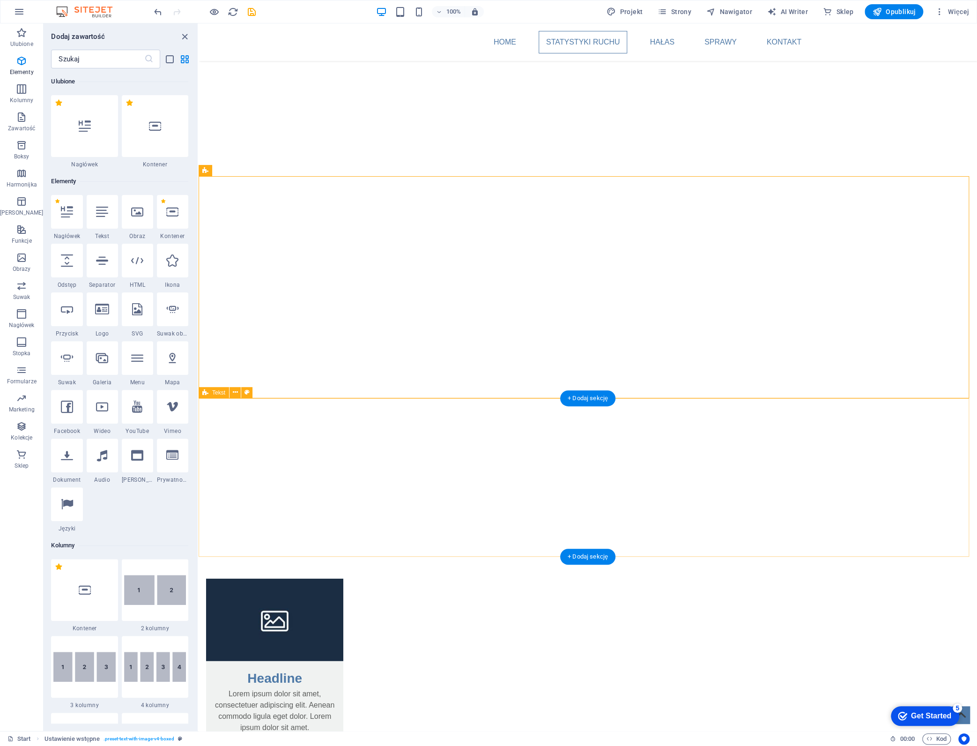
scroll to position [1638, 0]
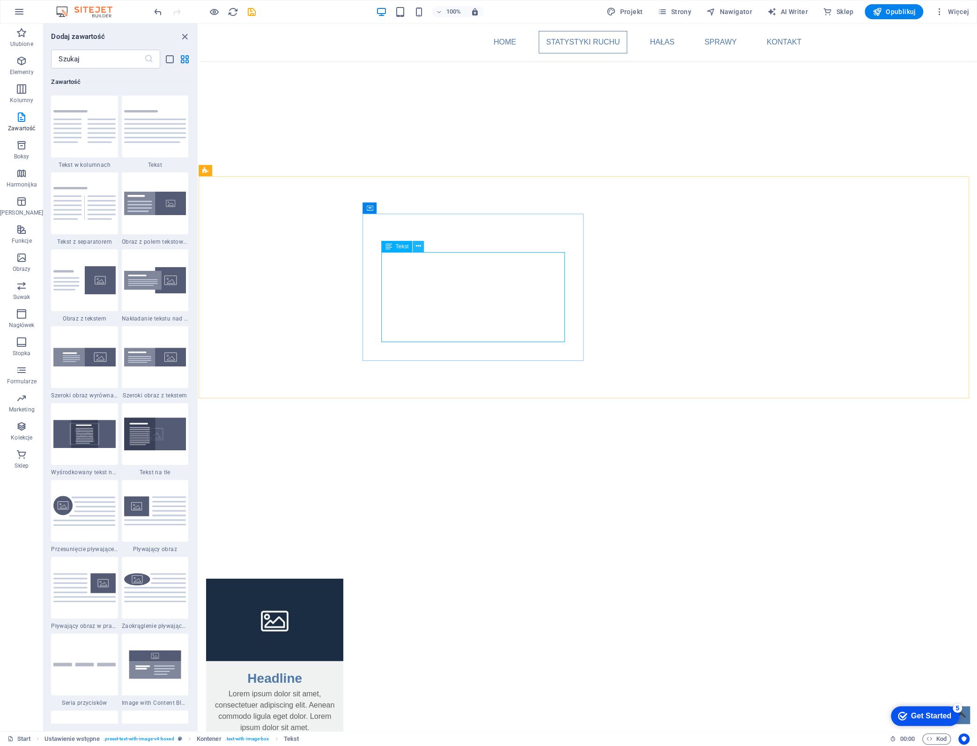
click at [418, 247] on icon at bounding box center [418, 246] width 5 height 10
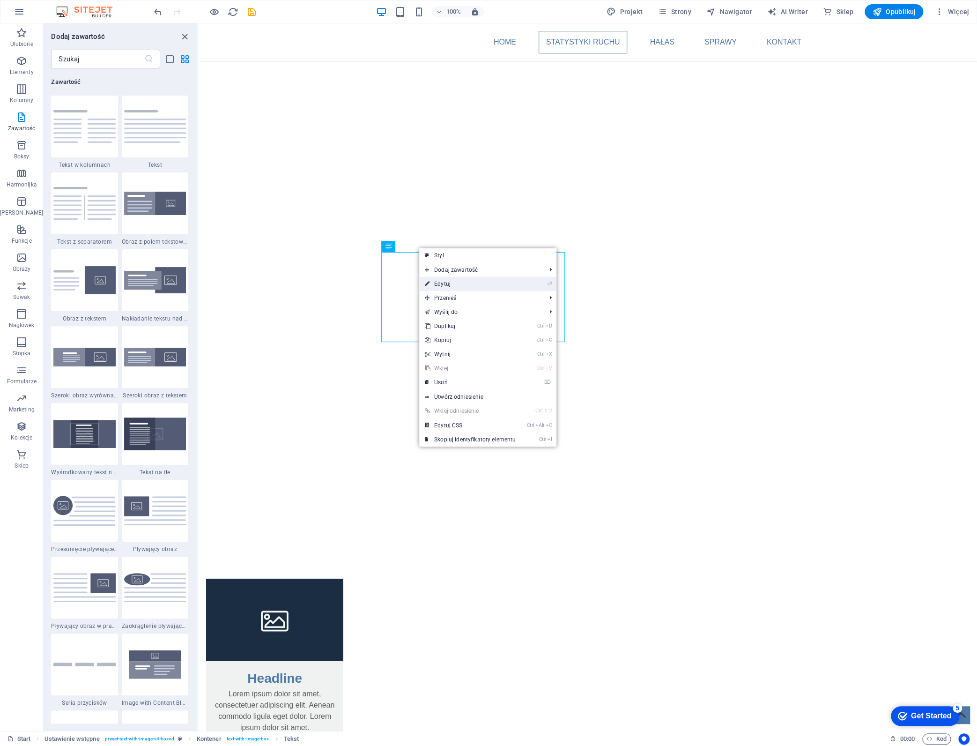
click at [452, 282] on link "⏎ Edytuj" at bounding box center [470, 284] width 102 height 14
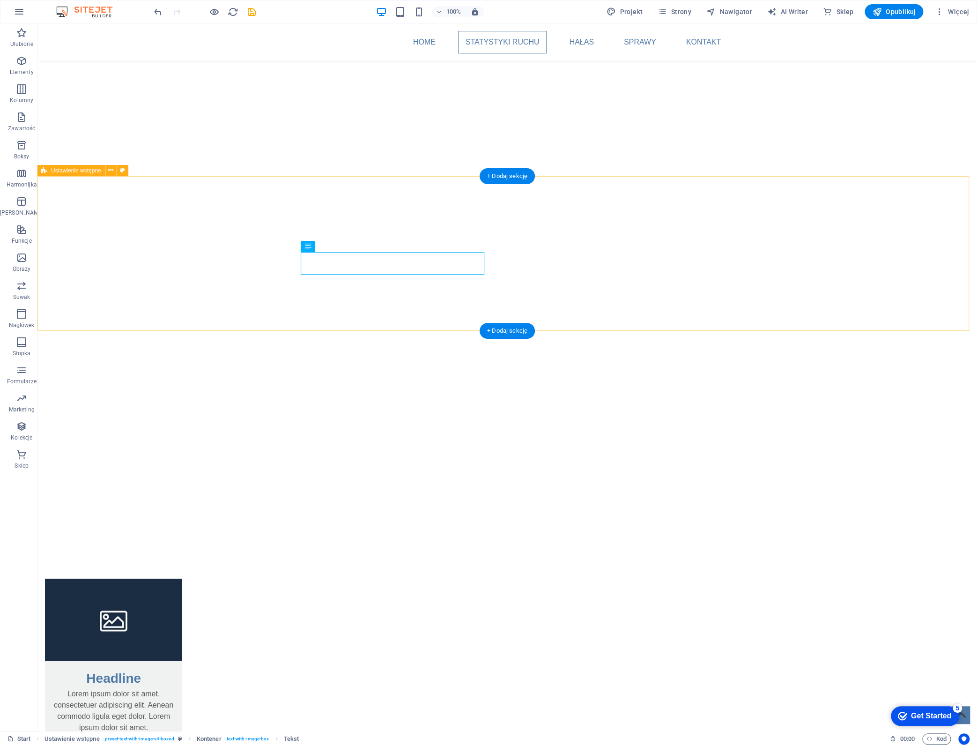
click at [341, 245] on button at bounding box center [337, 246] width 11 height 11
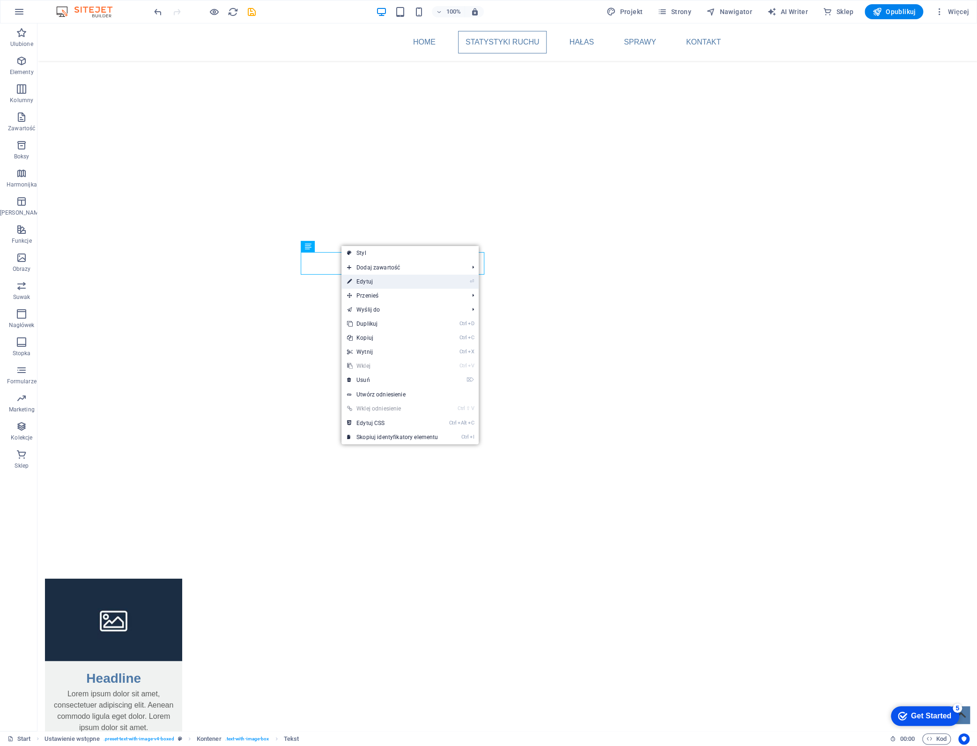
click at [375, 280] on link "⏎ Edytuj" at bounding box center [392, 281] width 102 height 14
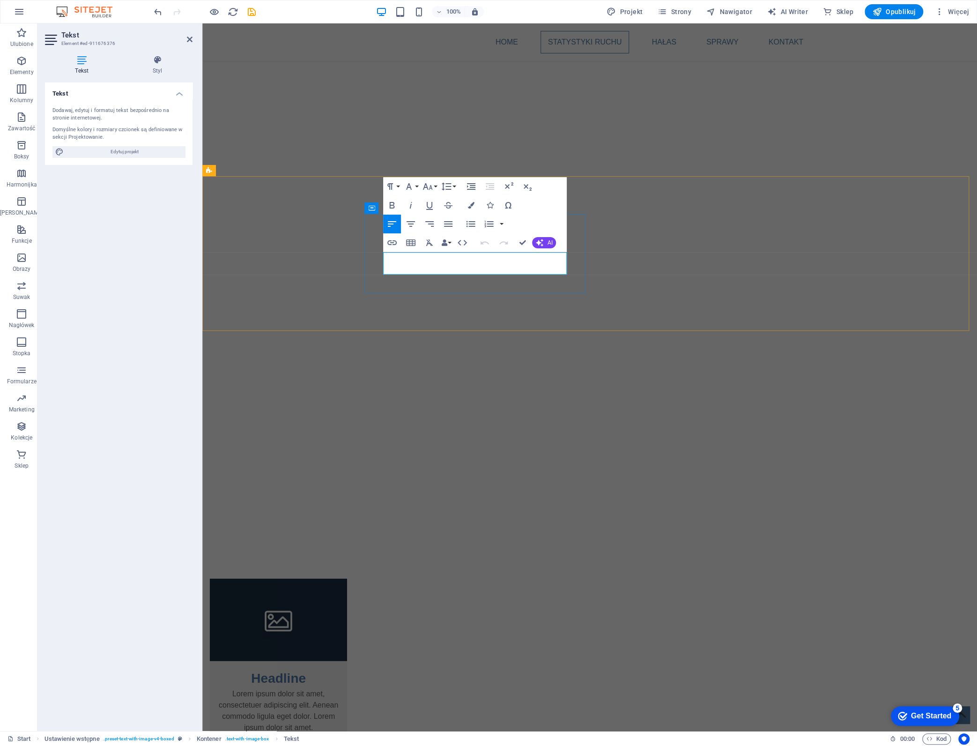
drag, startPoint x: 440, startPoint y: 255, endPoint x: 461, endPoint y: 259, distance: 21.0
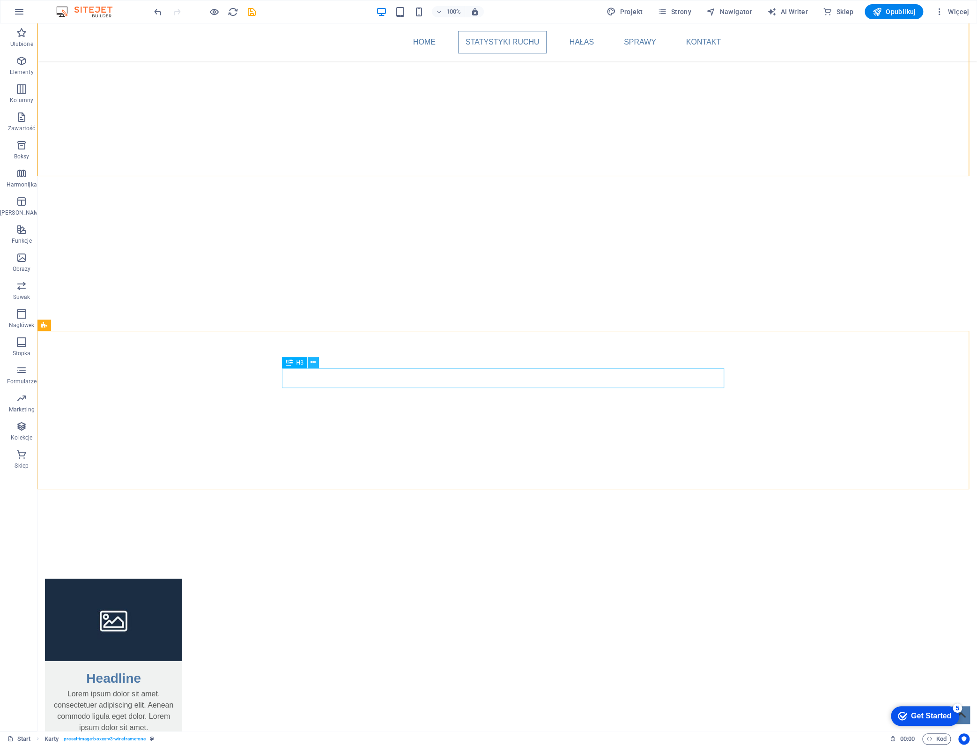
click at [314, 360] on icon at bounding box center [313, 362] width 5 height 10
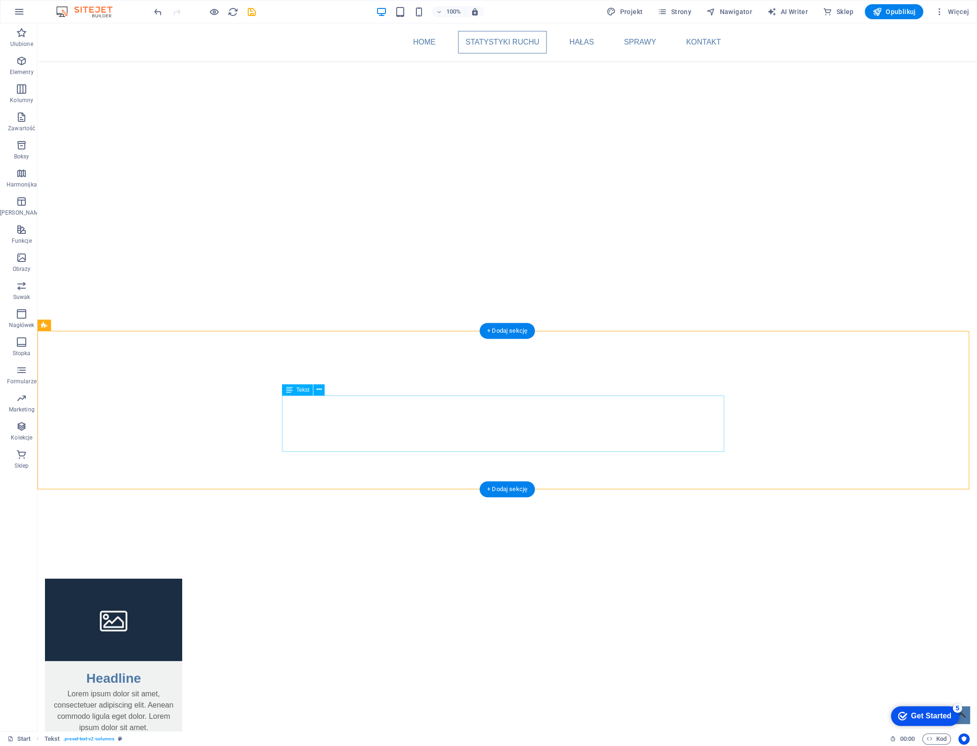
click at [290, 387] on icon at bounding box center [289, 382] width 7 height 11
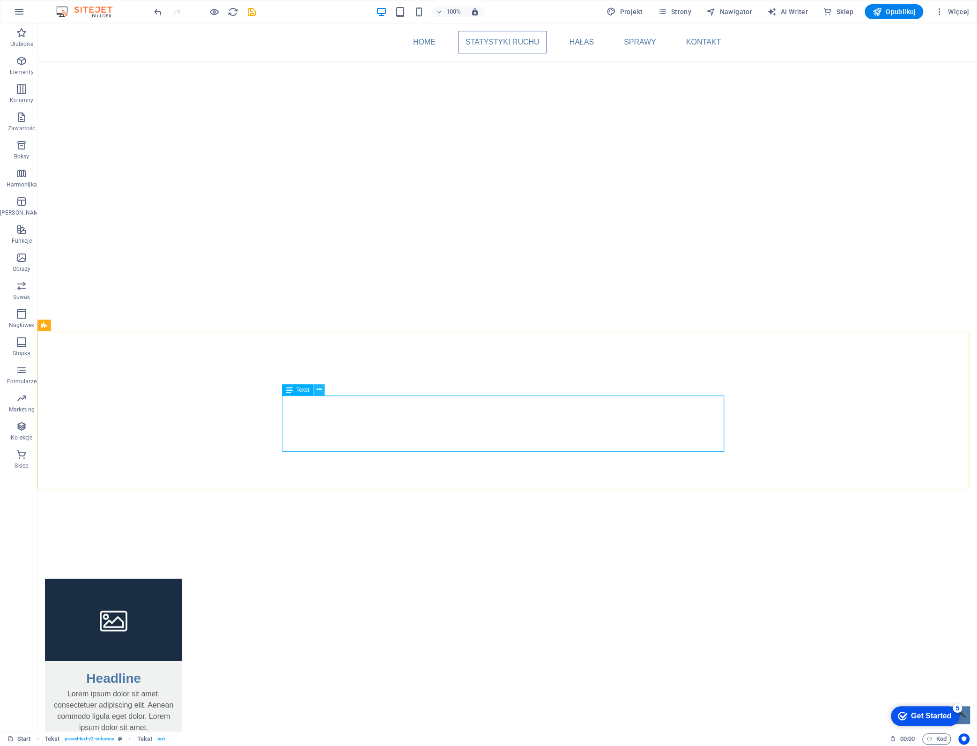
click at [320, 389] on icon at bounding box center [319, 390] width 5 height 10
click at [21, 114] on icon "button" at bounding box center [21, 116] width 11 height 11
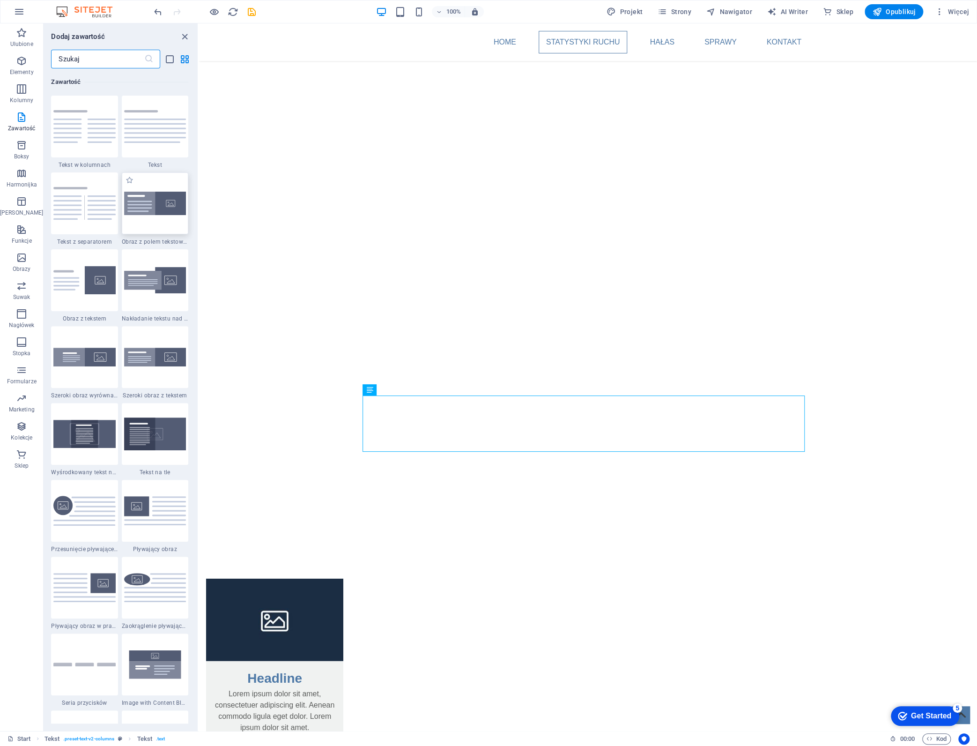
click at [148, 210] on img at bounding box center [155, 203] width 62 height 23
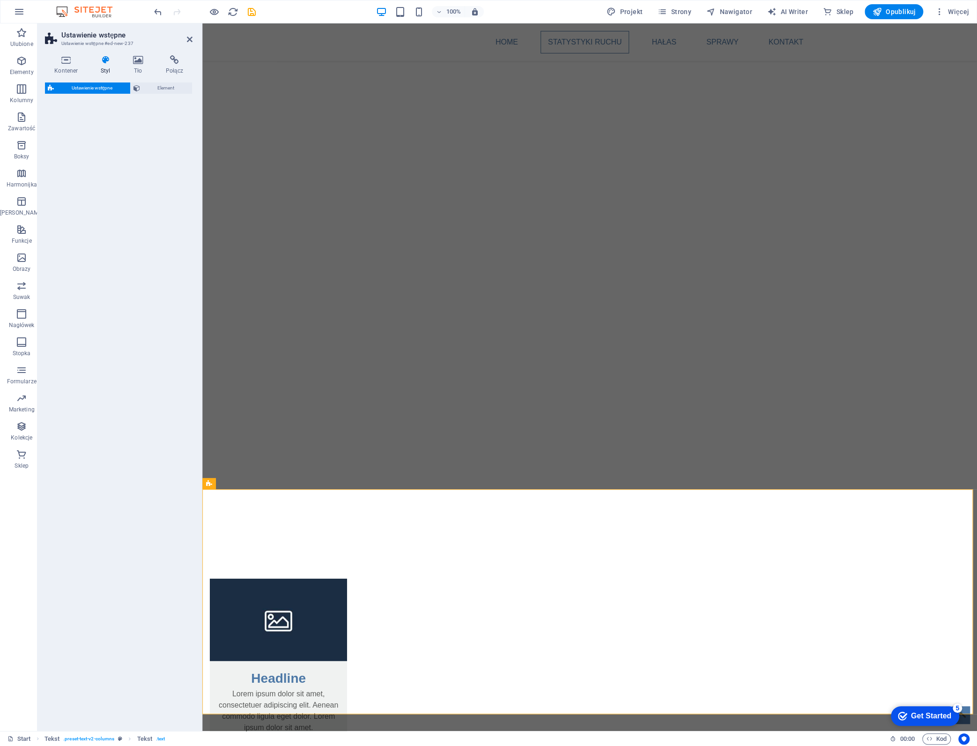
click at [148, 210] on div "Ustawienie wstępne Element" at bounding box center [119, 402] width 148 height 641
drag, startPoint x: 467, startPoint y: 460, endPoint x: 166, endPoint y: 217, distance: 386.7
click at [148, 210] on div "Ustawienie wstępne Element" at bounding box center [119, 402] width 148 height 641
select select "rem"
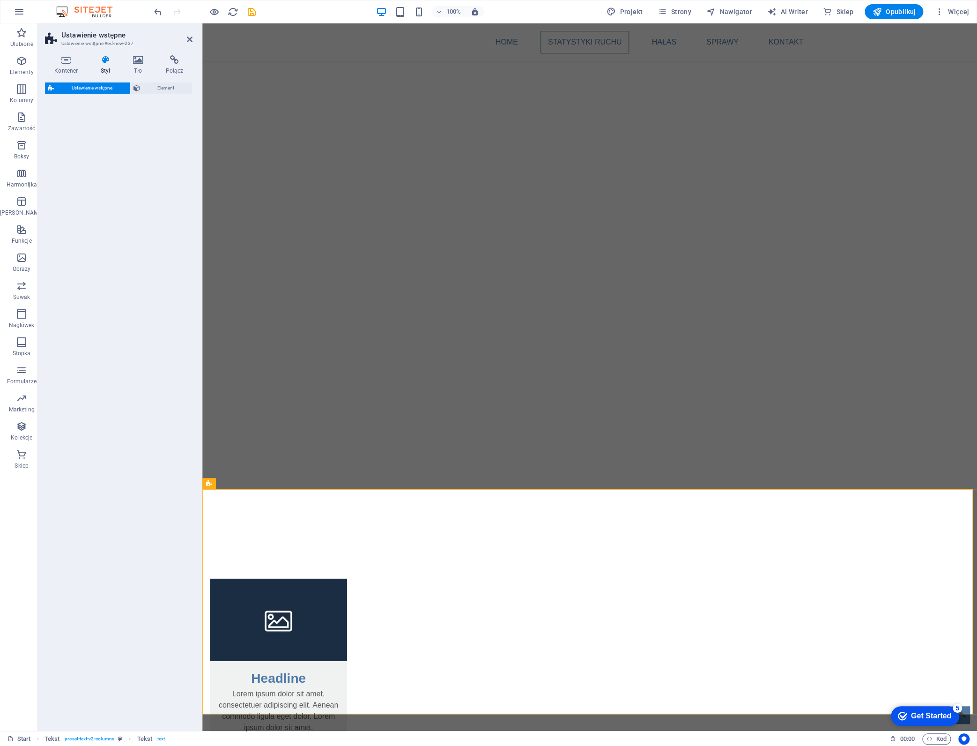
select select "px"
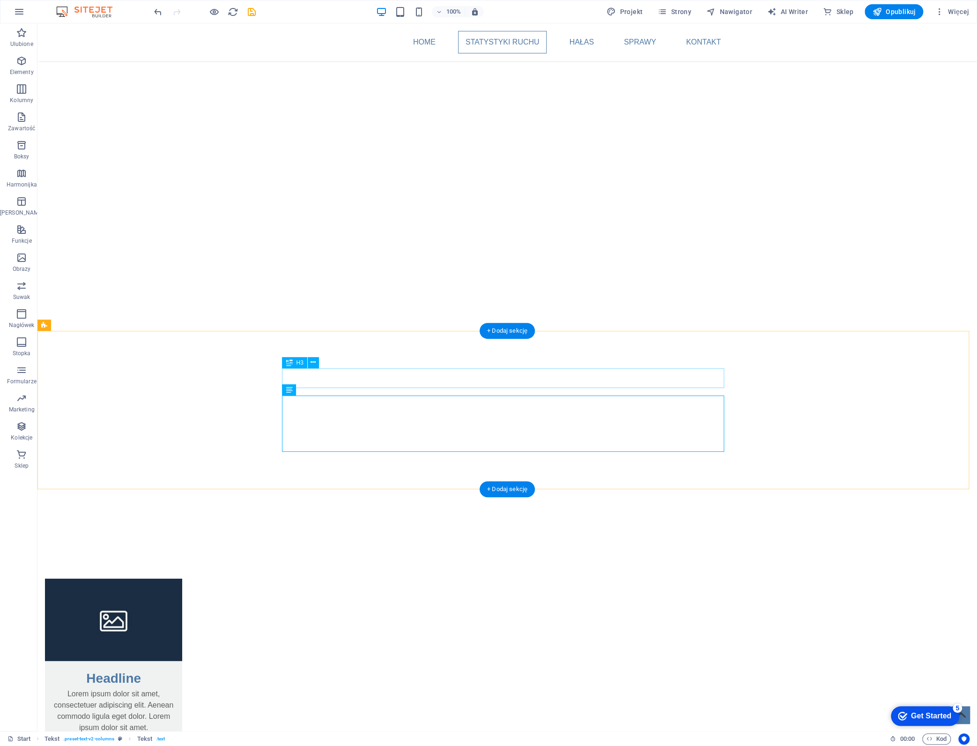
drag, startPoint x: 437, startPoint y: 375, endPoint x: 296, endPoint y: 378, distance: 140.5
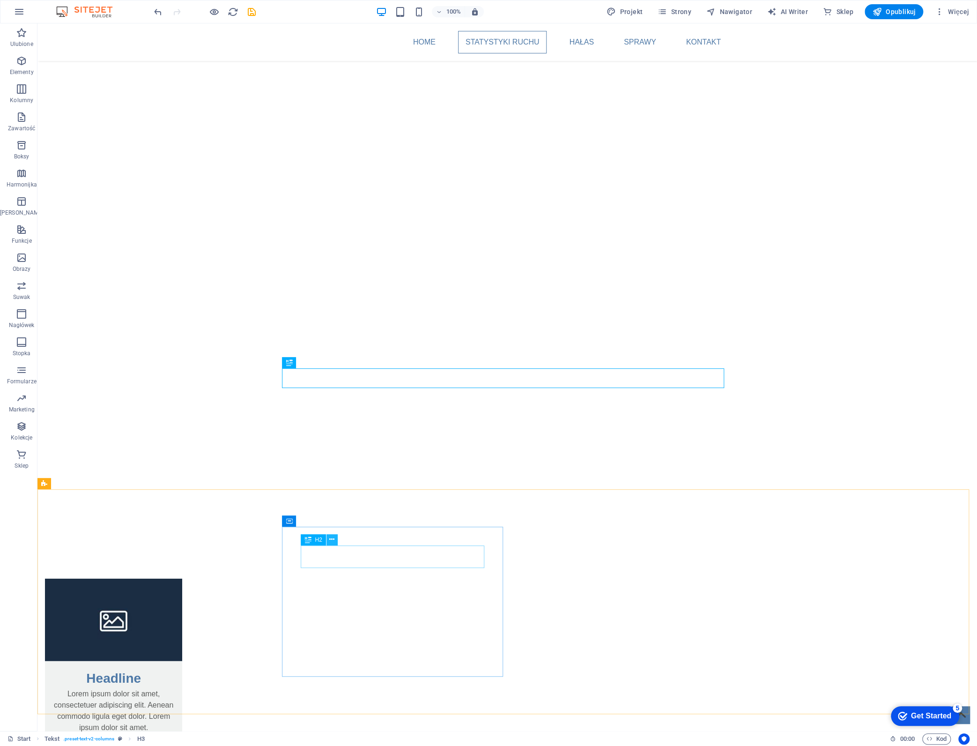
click at [335, 541] on button at bounding box center [331, 539] width 11 height 11
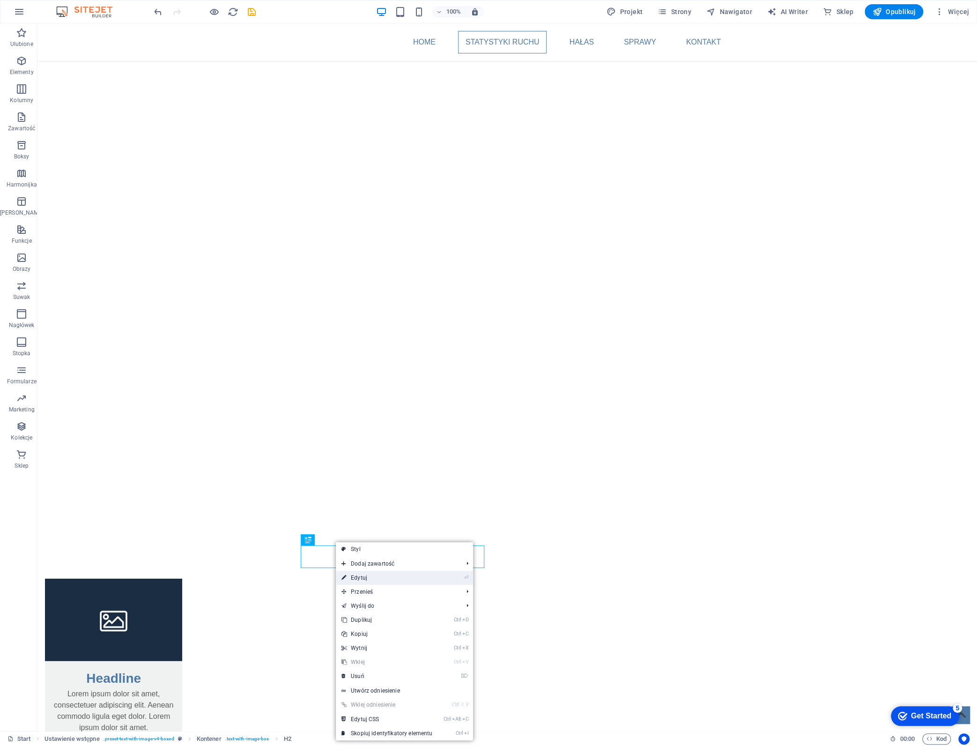
click at [371, 579] on link "⏎ Edytuj" at bounding box center [387, 577] width 102 height 14
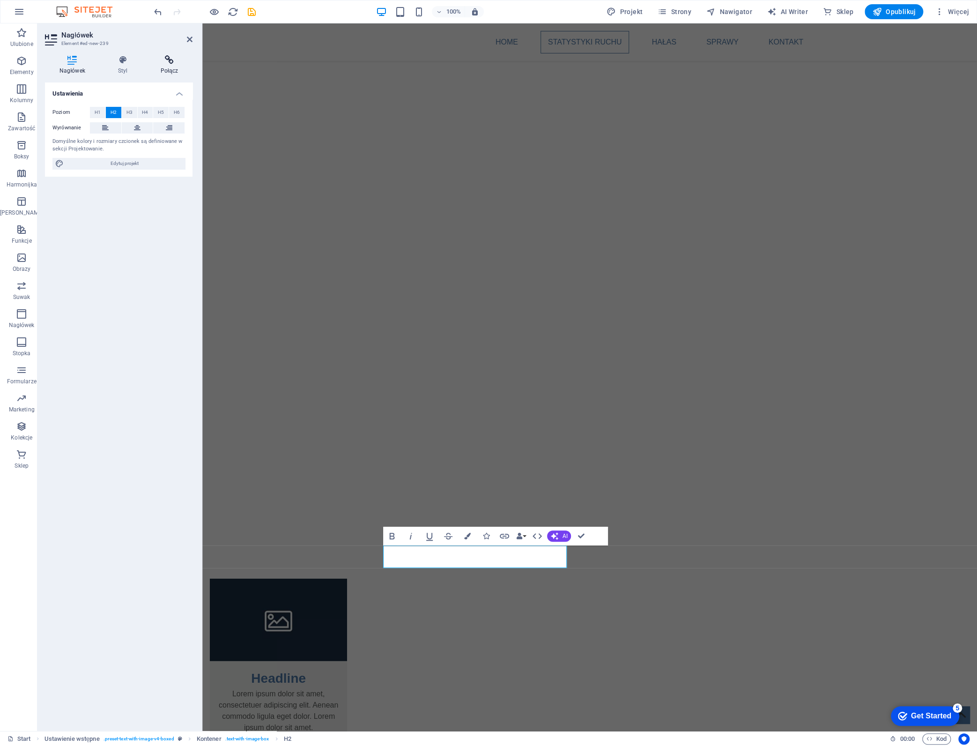
click at [168, 59] on icon at bounding box center [169, 59] width 46 height 9
click at [127, 108] on span "Zewnętrzny" at bounding box center [134, 112] width 25 height 11
select select "blank"
paste input "https://ztp.krakow.pl/rower/audyty/audyt/przebudowa-skrzyzowania-ul-lyszkiewicz…"
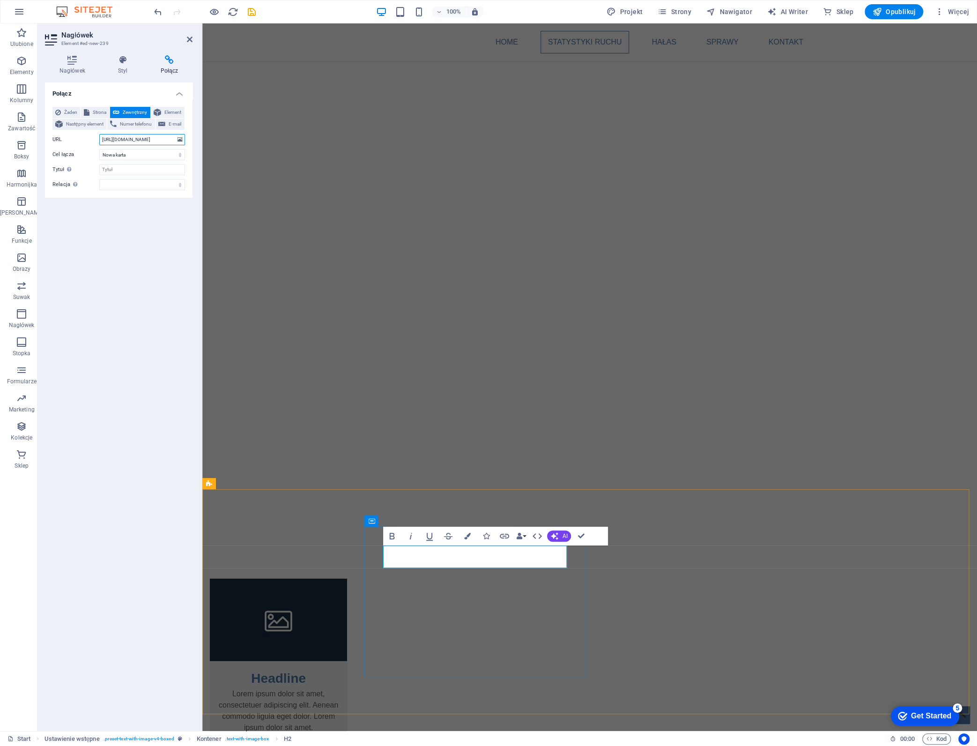
type input "https://ztp.krakow.pl/rower/audyty/audyt/przebudowa-skrzyzowania-ul-lyszkiewicz…"
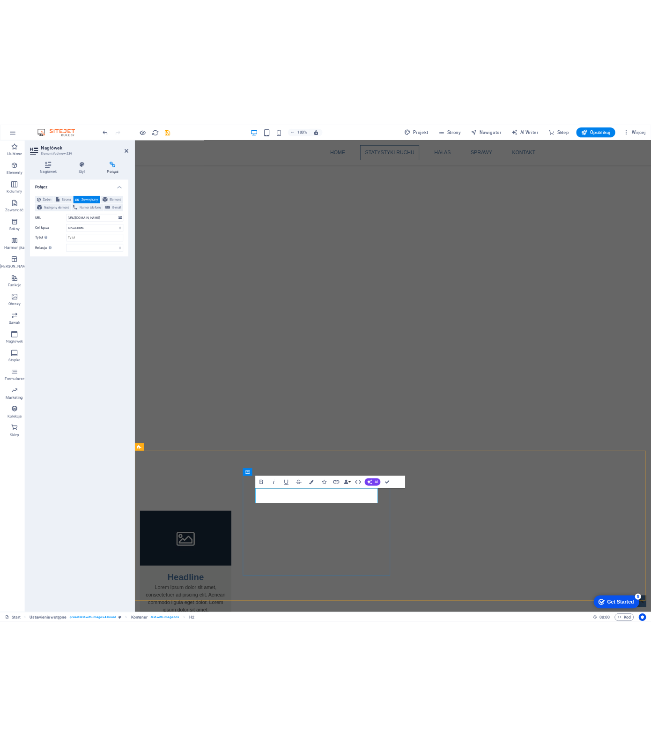
scroll to position [0, 0]
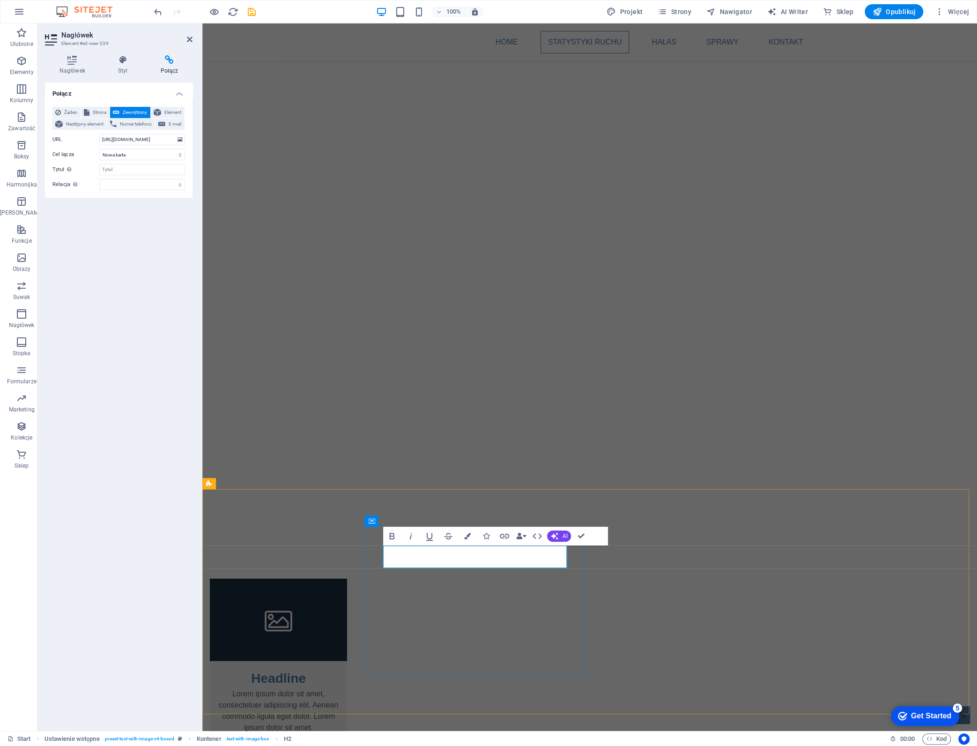
drag, startPoint x: 497, startPoint y: 554, endPoint x: 385, endPoint y: 556, distance: 112.0
drag, startPoint x: 578, startPoint y: 536, endPoint x: 541, endPoint y: 512, distance: 43.8
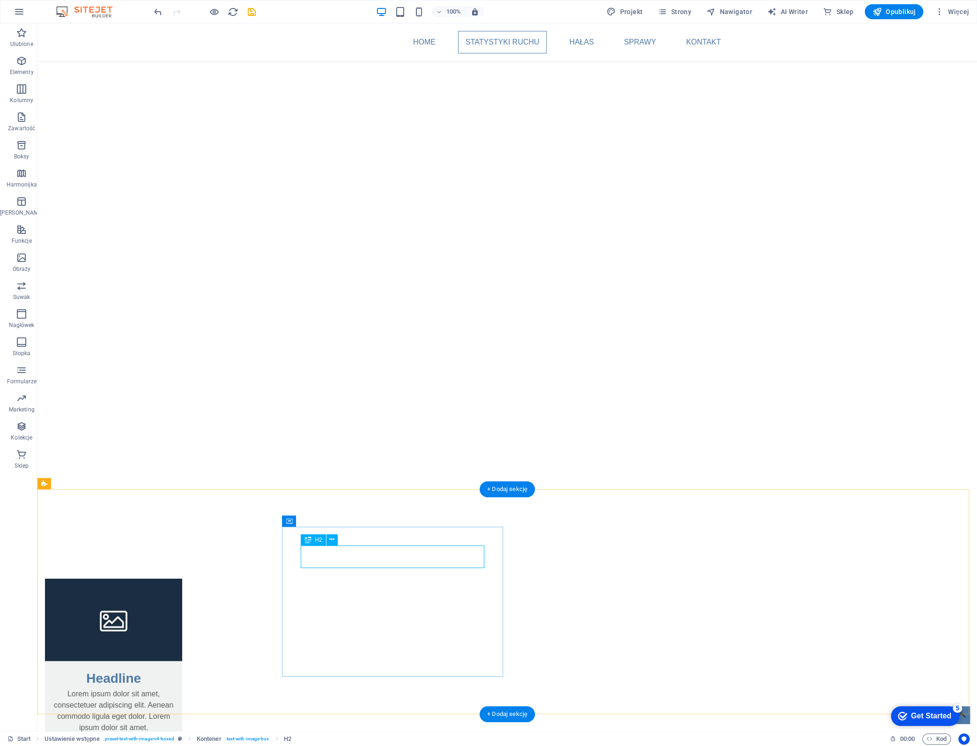
click at [334, 541] on button at bounding box center [331, 539] width 11 height 11
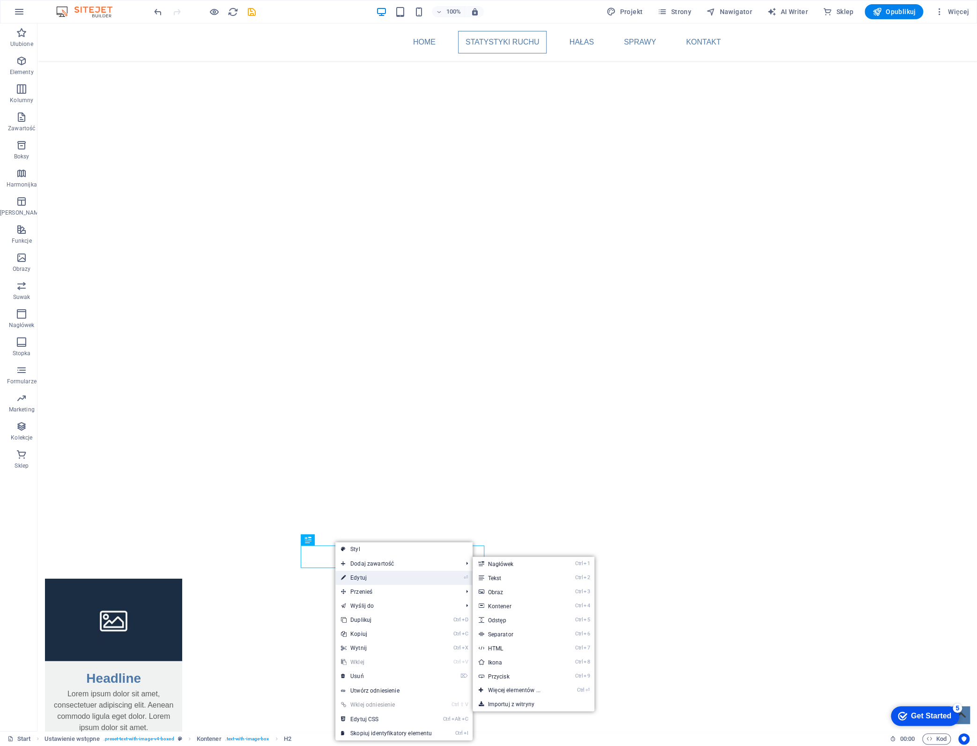
click at [361, 576] on link "⏎ Edytuj" at bounding box center [386, 577] width 102 height 14
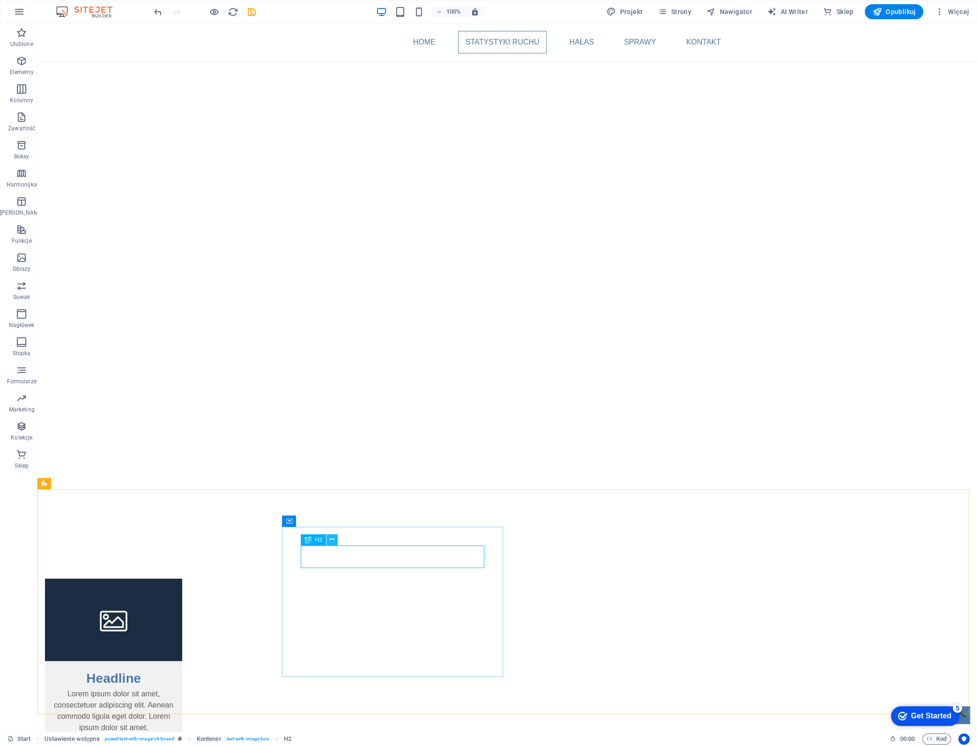
click at [332, 542] on icon at bounding box center [331, 539] width 5 height 10
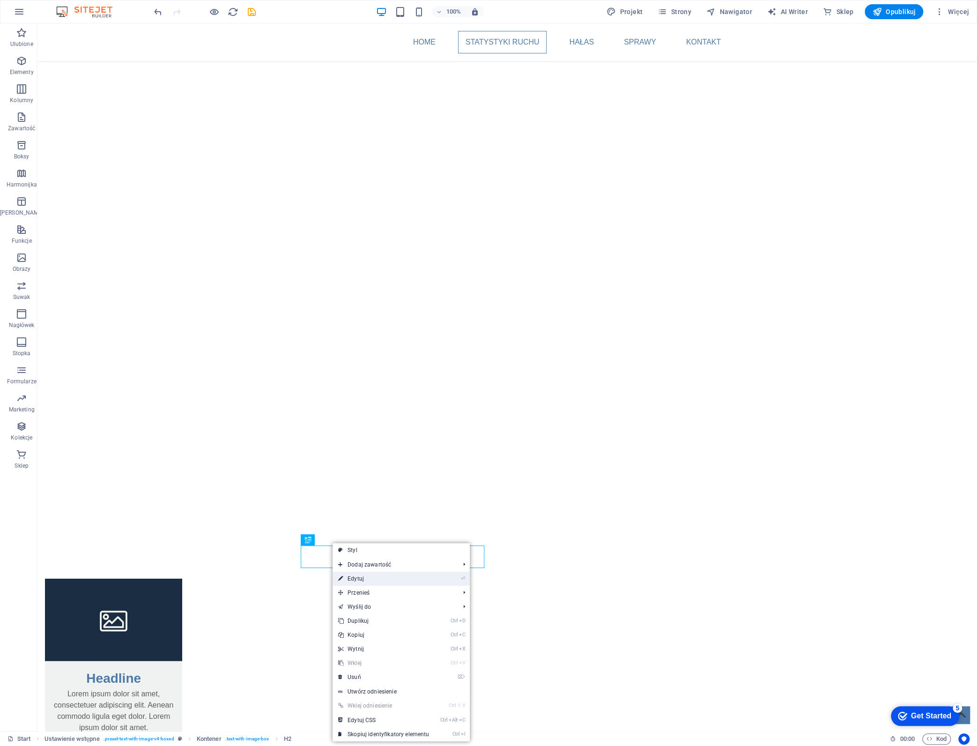
click at [366, 580] on link "⏎ Edytuj" at bounding box center [384, 578] width 102 height 14
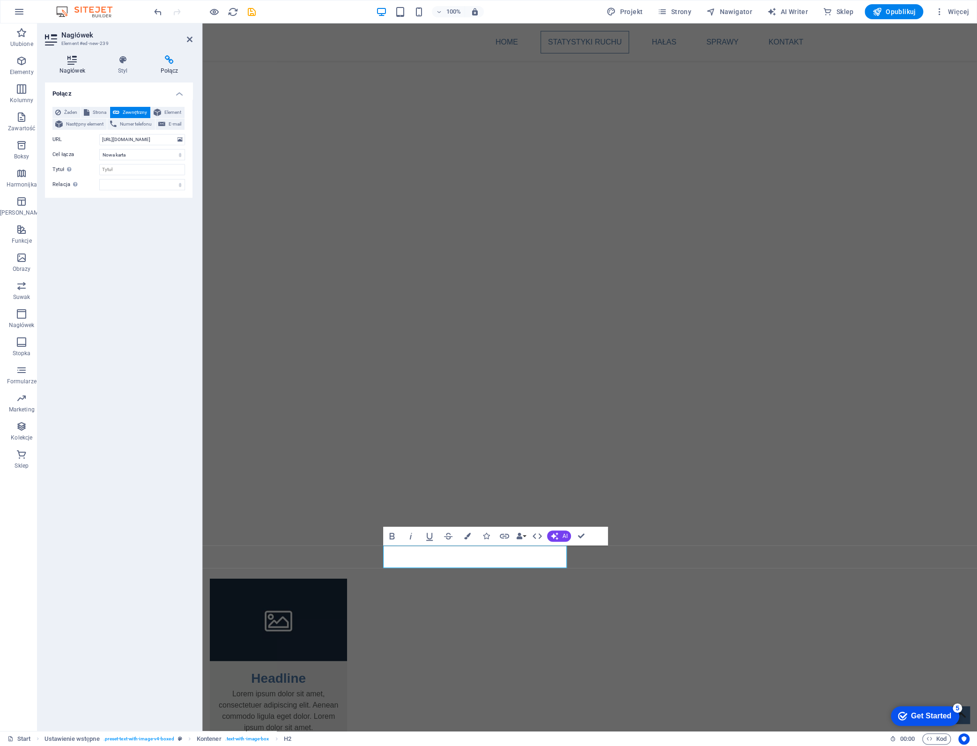
click at [68, 62] on icon at bounding box center [72, 59] width 55 height 9
click at [127, 111] on span "H3" at bounding box center [129, 112] width 6 height 11
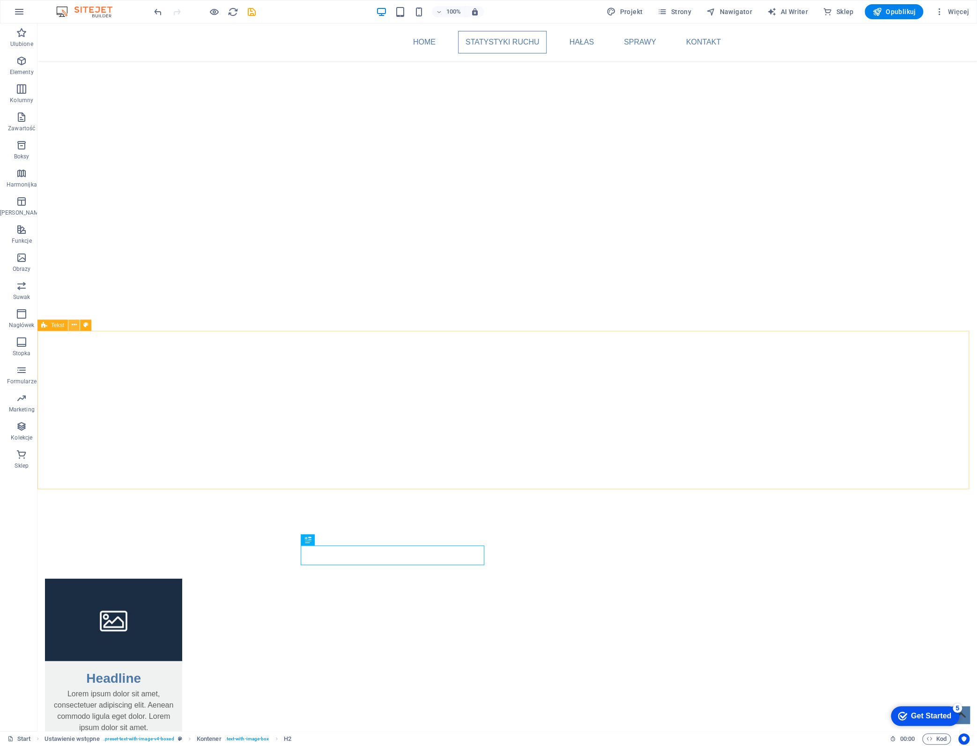
click at [71, 326] on button at bounding box center [73, 324] width 11 height 11
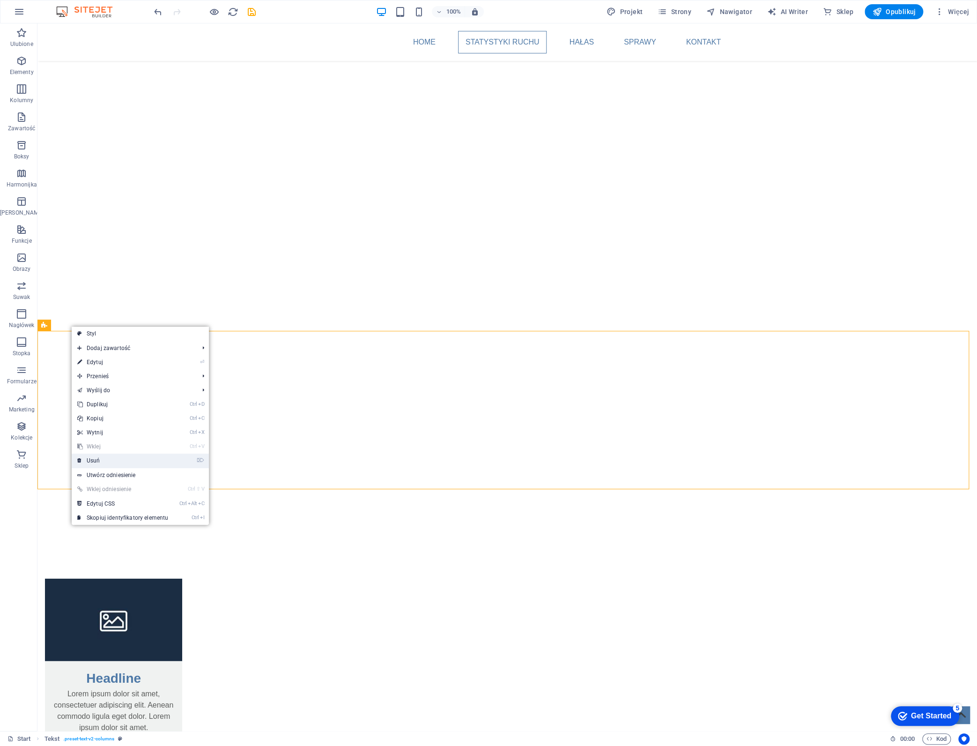
click at [109, 459] on link "⌦ Usuń" at bounding box center [123, 460] width 102 height 14
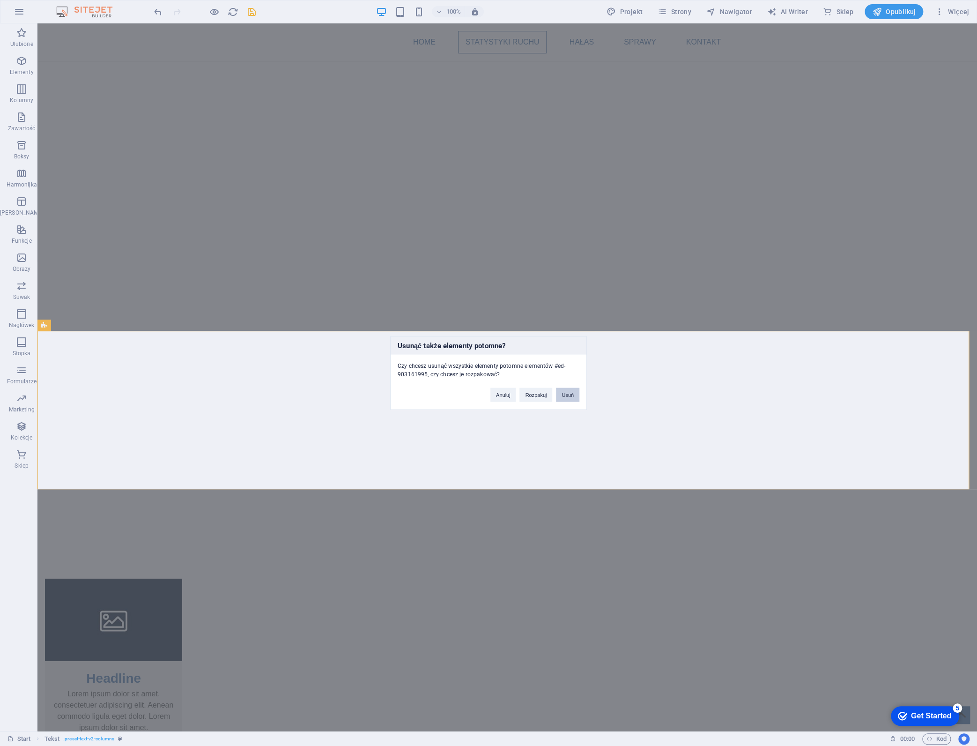
drag, startPoint x: 569, startPoint y: 392, endPoint x: 532, endPoint y: 368, distance: 43.8
click at [569, 392] on button "Usuń" at bounding box center [567, 395] width 23 height 14
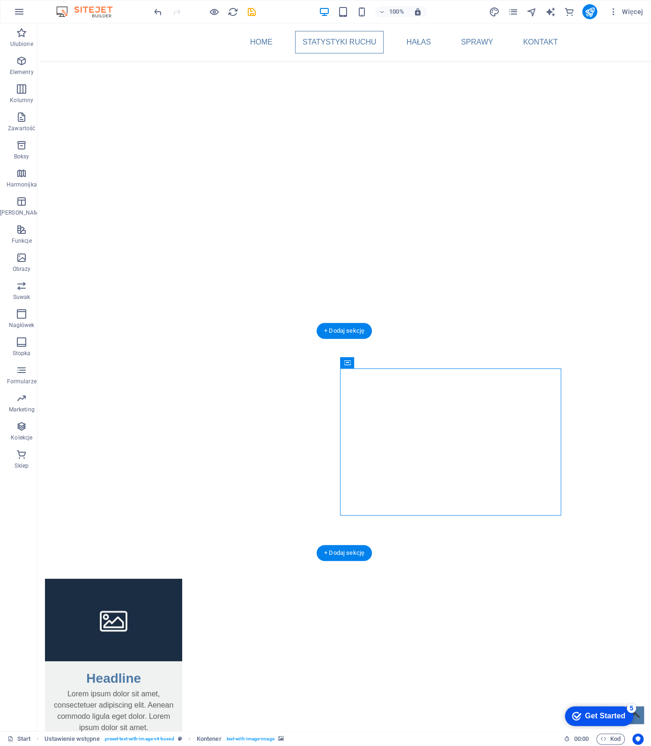
drag, startPoint x: 450, startPoint y: 452, endPoint x: 286, endPoint y: 452, distance: 163.9
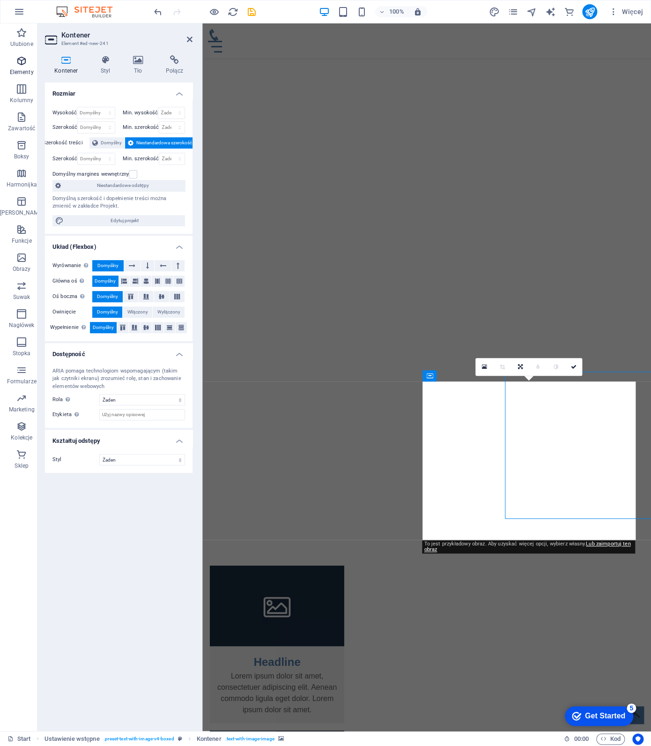
scroll to position [1269, 0]
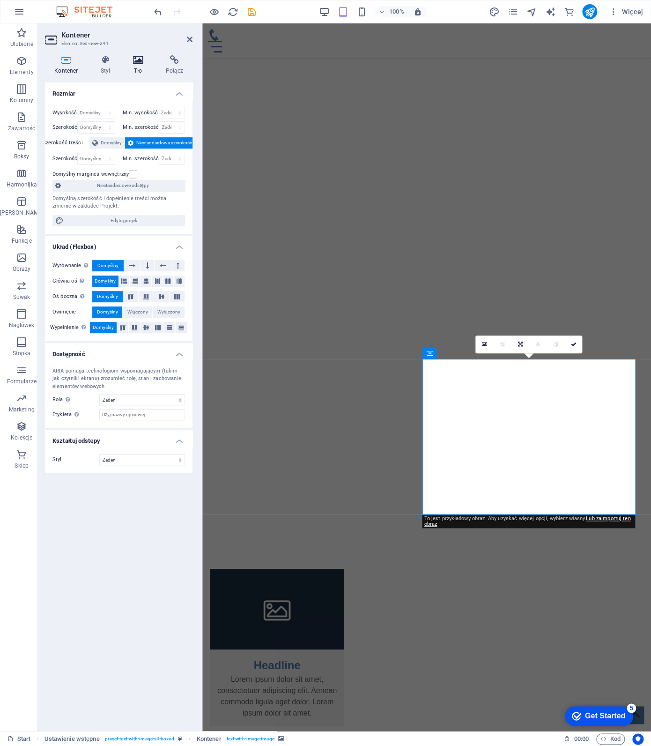
click at [134, 58] on icon at bounding box center [138, 59] width 29 height 9
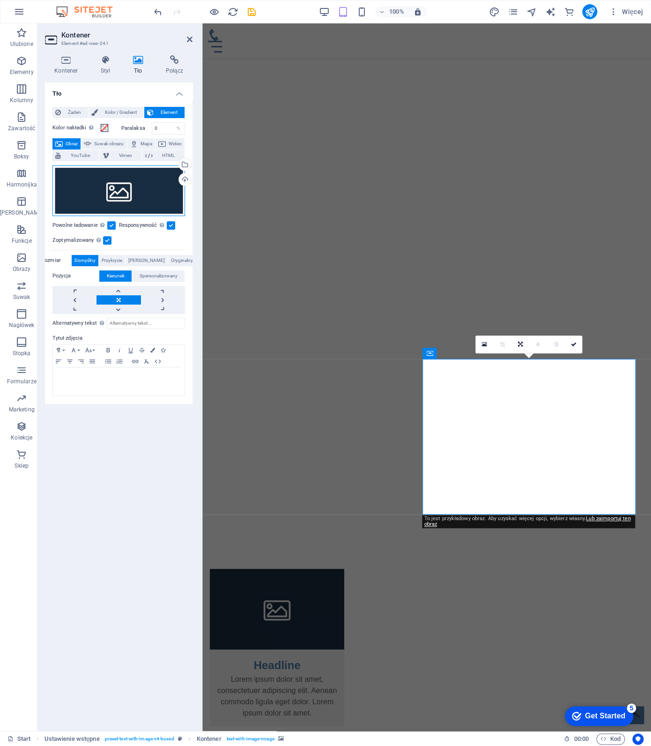
click at [103, 189] on div "Przeciągnij pliki tutaj, kliknij, aby wybrać pliki lub wybierz pliki z Plików l…" at bounding box center [118, 190] width 133 height 51
click at [103, 189] on body "new.proeu.pl Start Ulubione Elementy Kolumny Zawartość Boksy Harmonijka Tabele …" at bounding box center [325, 373] width 651 height 746
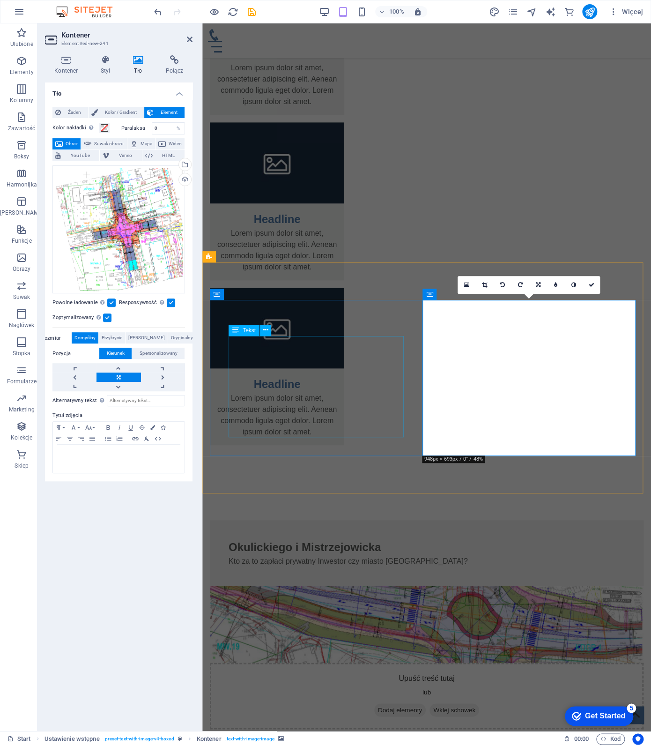
scroll to position [1329, 0]
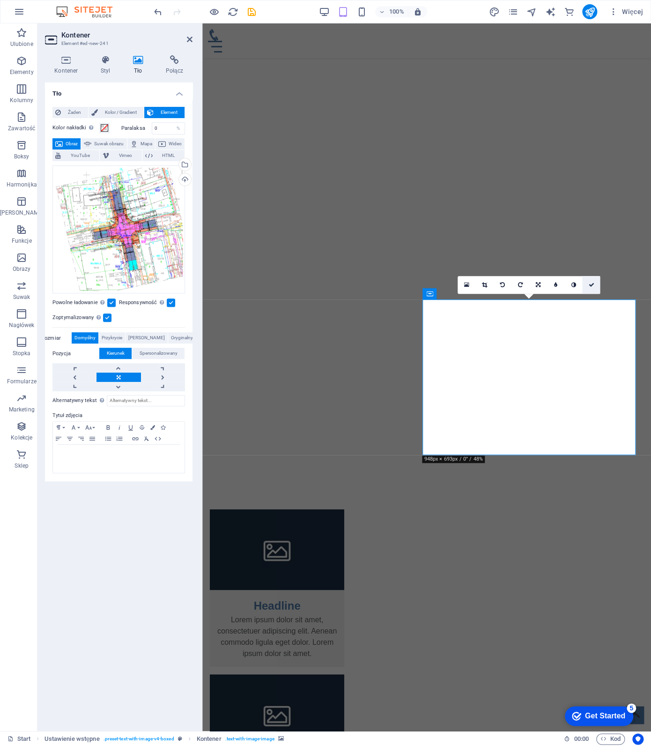
drag, startPoint x: 555, startPoint y: 259, endPoint x: 592, endPoint y: 282, distance: 43.5
click at [592, 282] on icon at bounding box center [591, 285] width 6 height 6
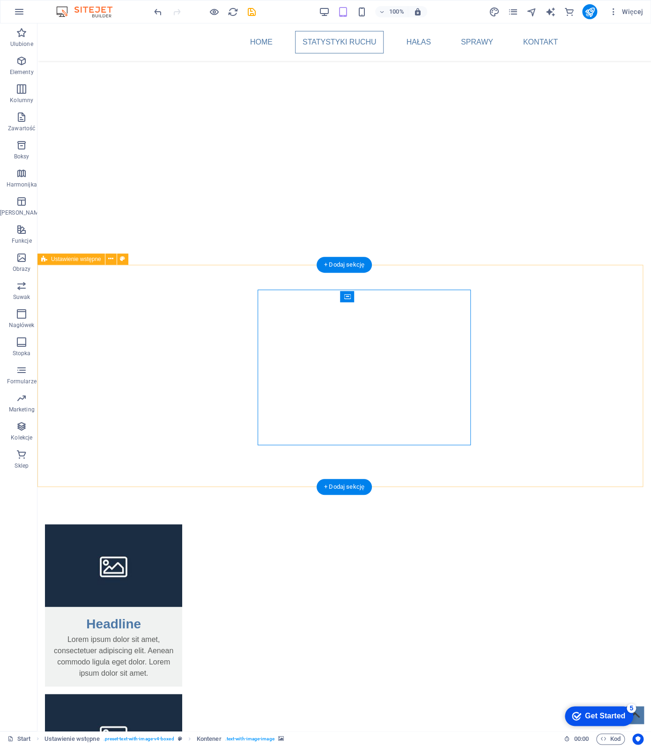
scroll to position [1339, 0]
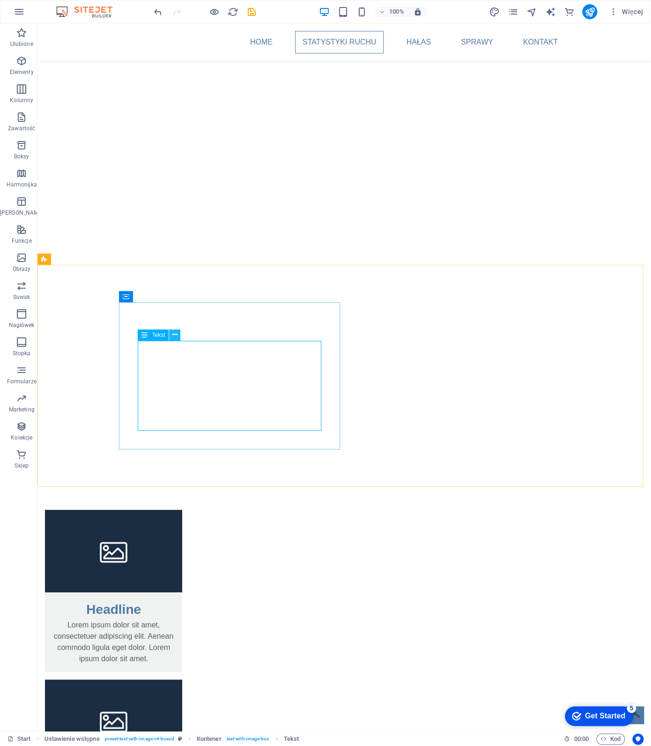
click at [174, 336] on icon at bounding box center [174, 335] width 5 height 10
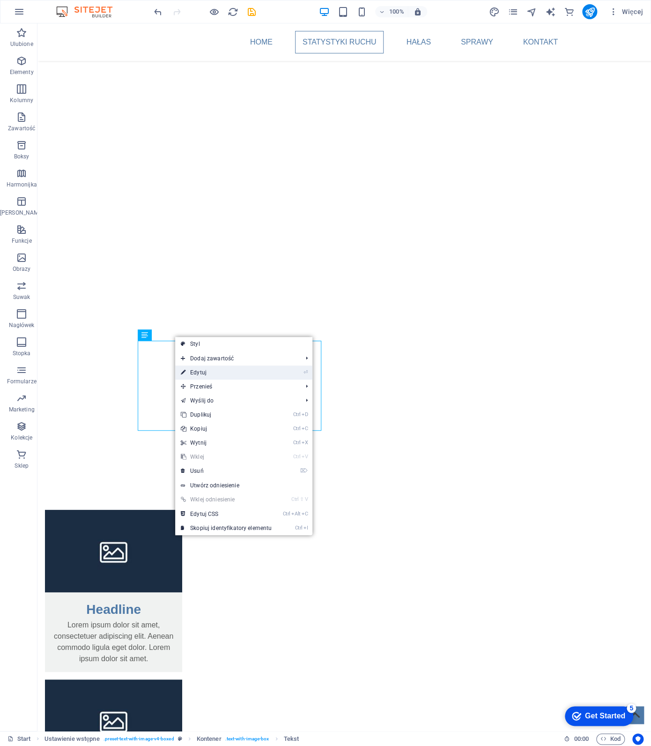
click at [199, 370] on link "⏎ Edytuj" at bounding box center [226, 372] width 102 height 14
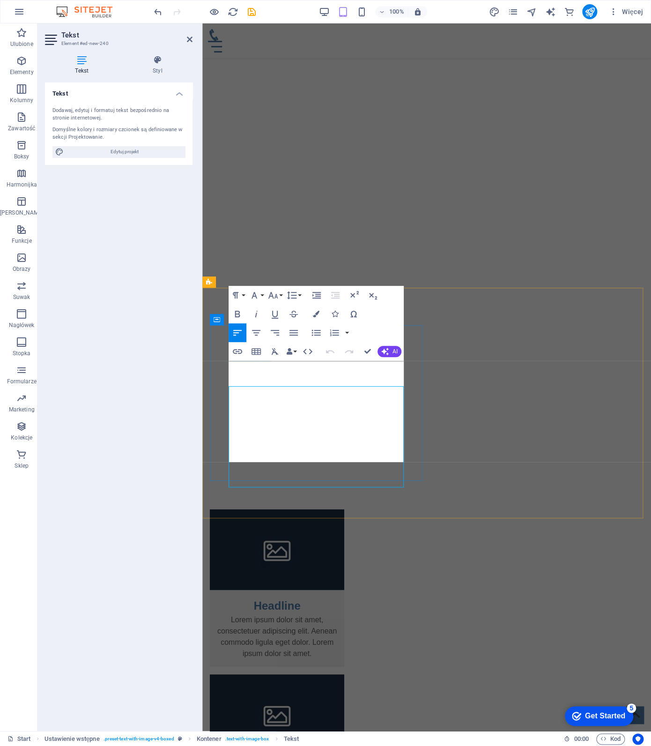
scroll to position [1304, 0]
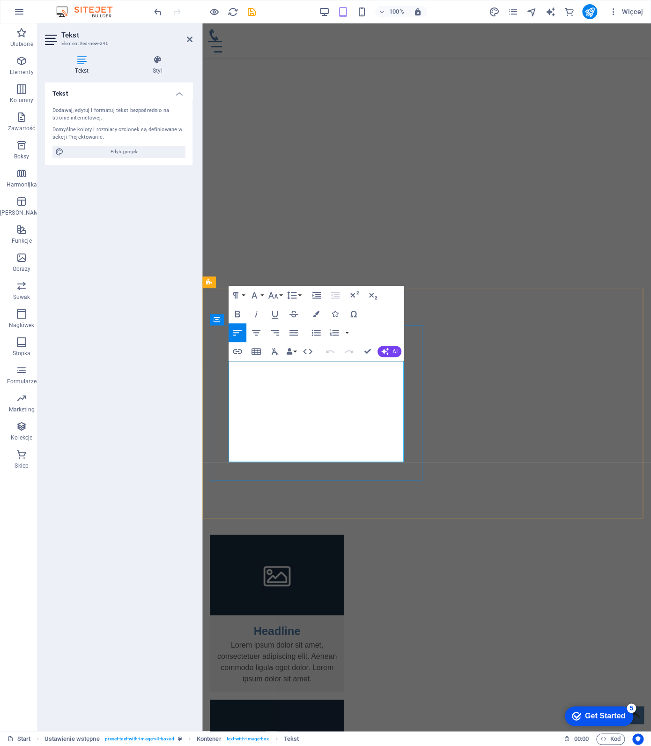
drag, startPoint x: 358, startPoint y: 433, endPoint x: 150, endPoint y: 352, distance: 223.0
click at [202, 352] on html "Skip to main content Home Statystyki ruchu Hałas Sprawy Kontakt new.proeu.pl Fa…" at bounding box center [426, 756] width 449 height 4073
click at [295, 329] on icon "button" at bounding box center [293, 332] width 11 height 11
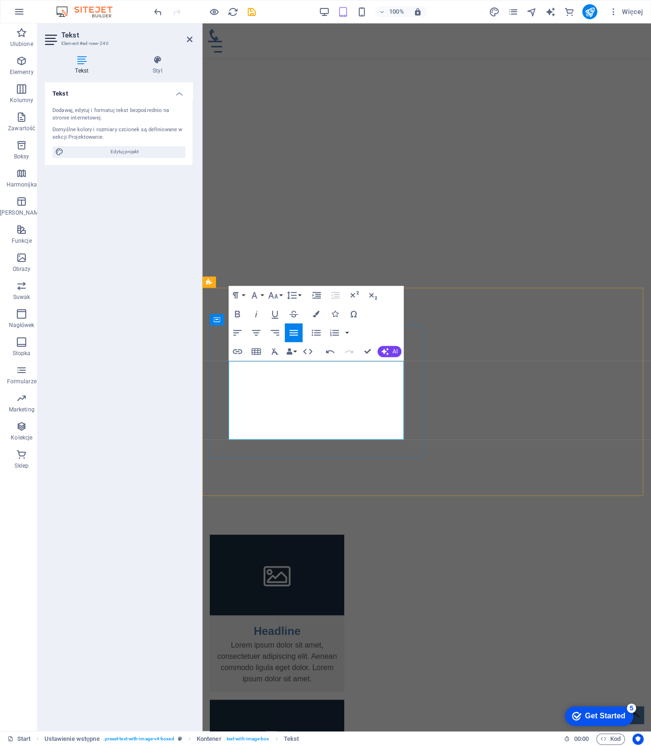
drag, startPoint x: 340, startPoint y: 365, endPoint x: 107, endPoint y: 363, distance: 232.8
click at [202, 363] on html "Skip to main content Home Statystyki ruchu Hałas Sprawy Kontakt new.proeu.pl Fa…" at bounding box center [426, 756] width 449 height 4073
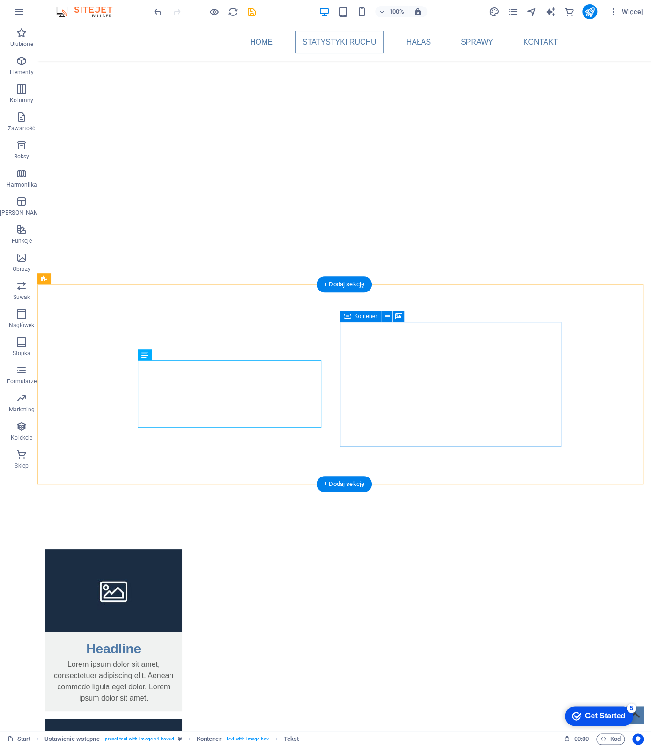
scroll to position [1319, 0]
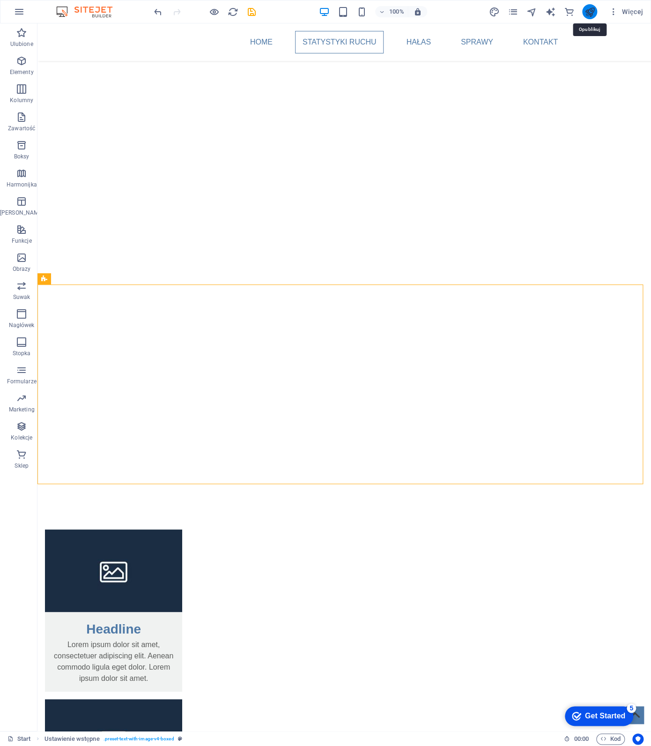
click at [589, 10] on icon "publish" at bounding box center [590, 12] width 11 height 11
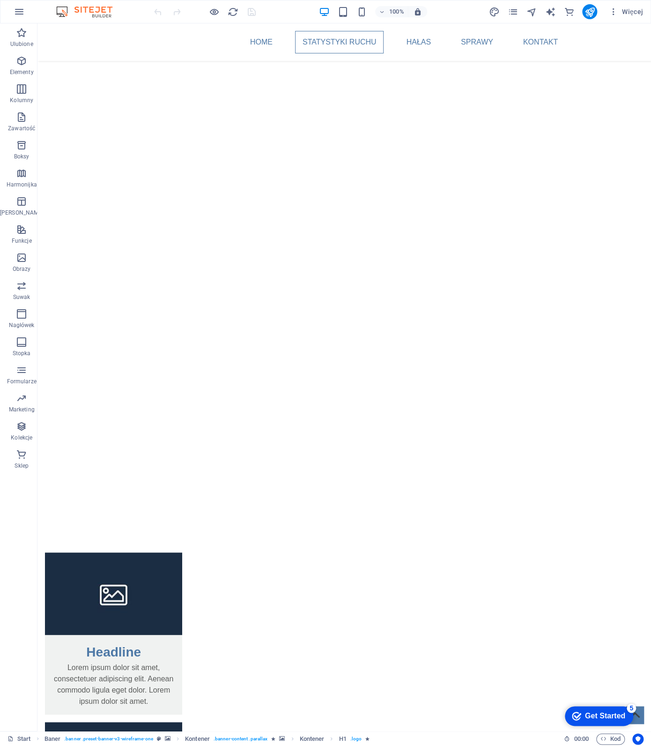
scroll to position [1317, 0]
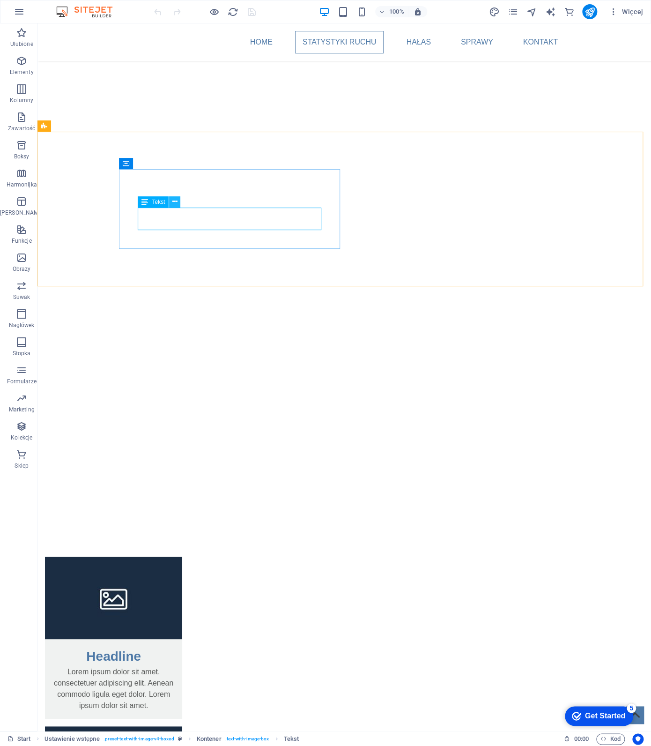
click at [172, 200] on icon at bounding box center [174, 202] width 5 height 10
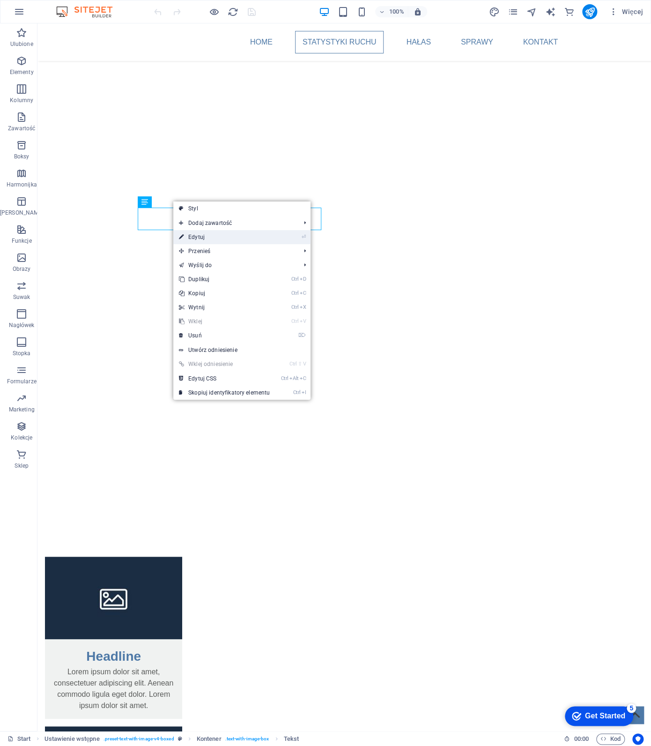
click at [206, 237] on link "⏎ Edytuj" at bounding box center [224, 237] width 102 height 14
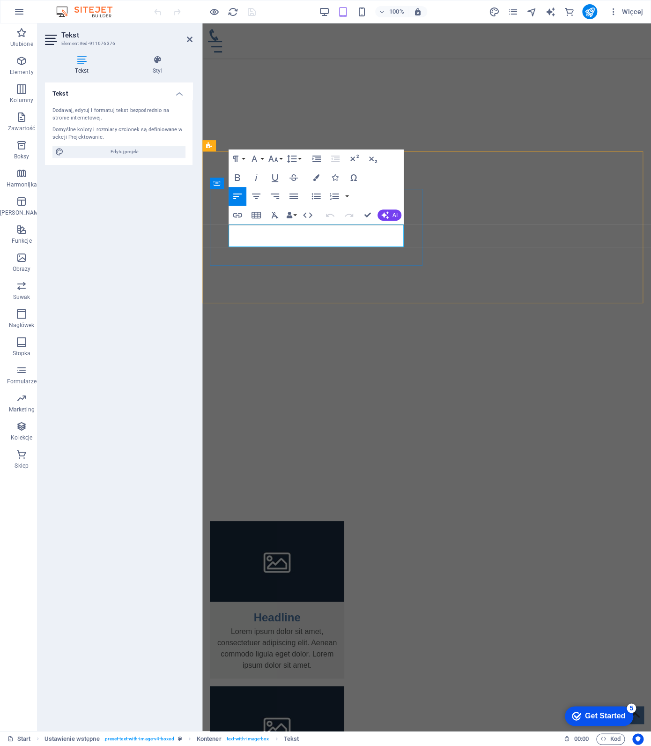
scroll to position [1288, 0]
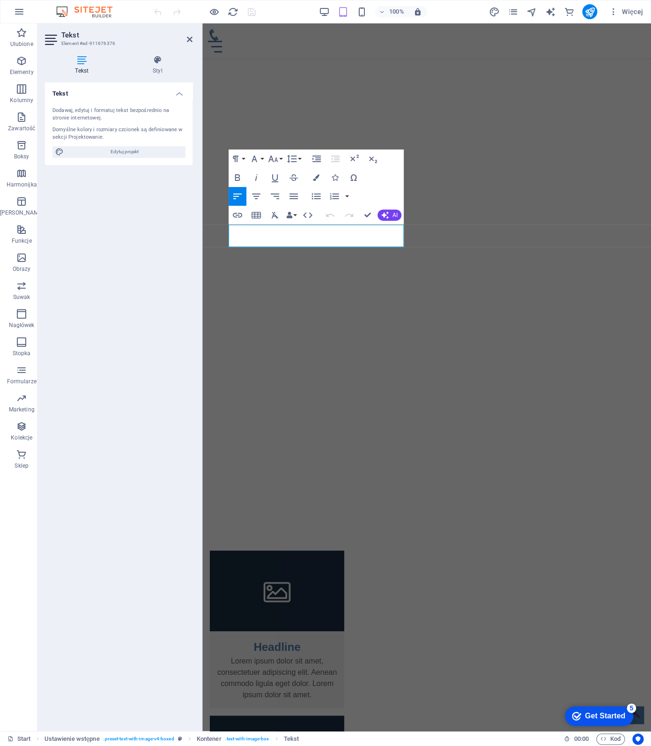
drag, startPoint x: 274, startPoint y: 242, endPoint x: 178, endPoint y: 222, distance: 98.0
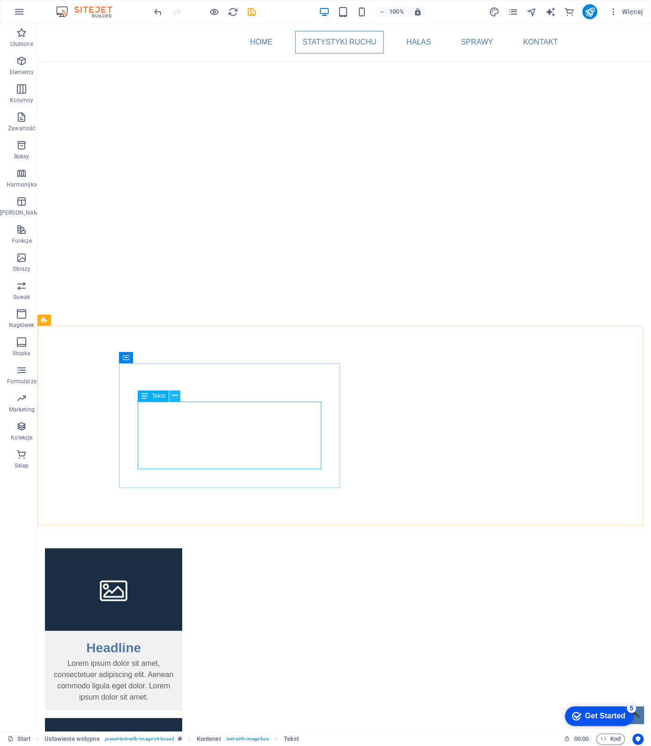
click at [173, 394] on icon at bounding box center [174, 396] width 5 height 10
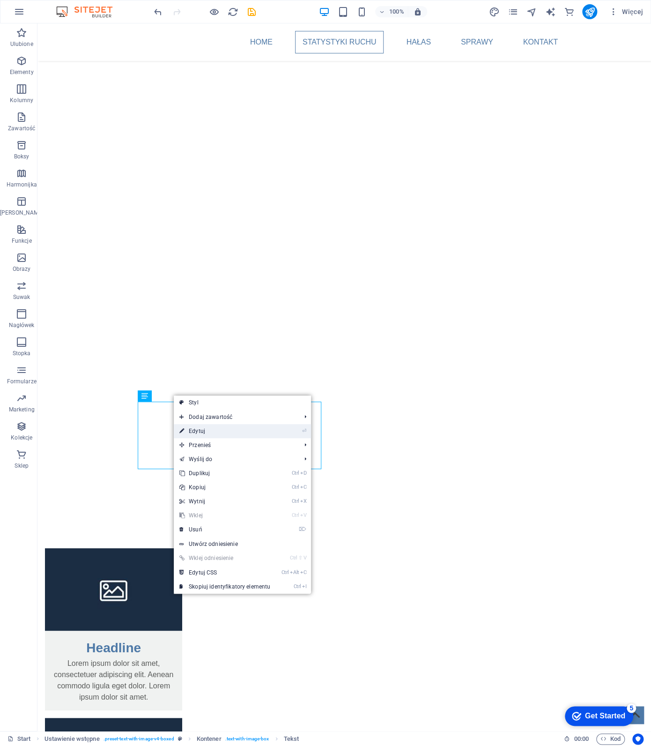
click at [190, 427] on link "⏎ Edytuj" at bounding box center [225, 431] width 102 height 14
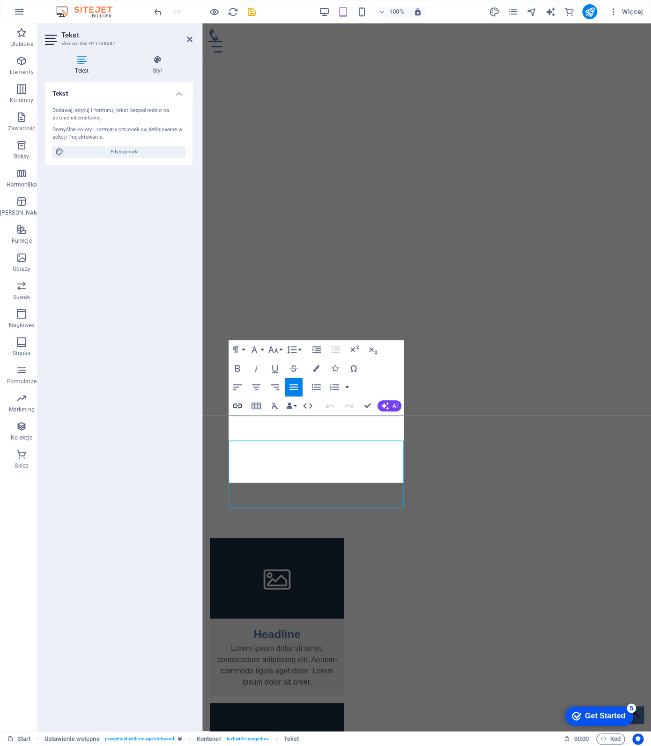
scroll to position [1272, 0]
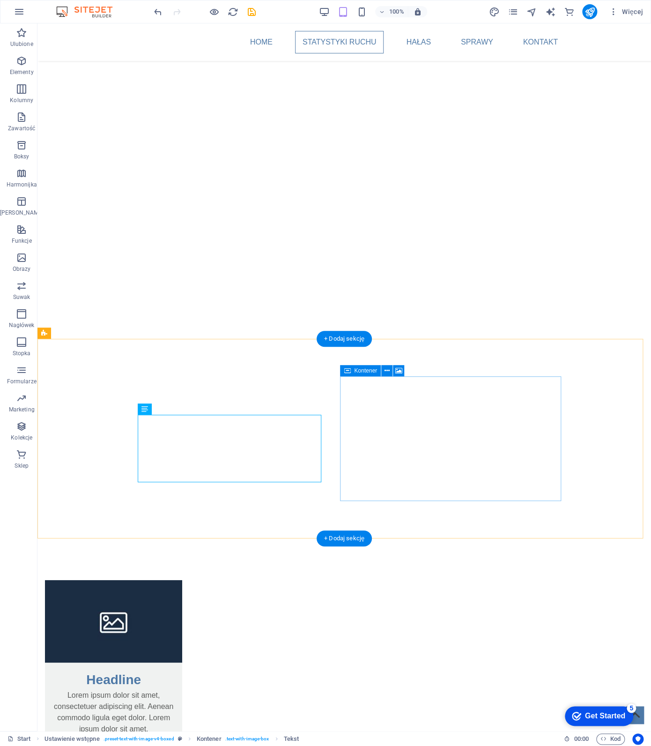
scroll to position [1287, 0]
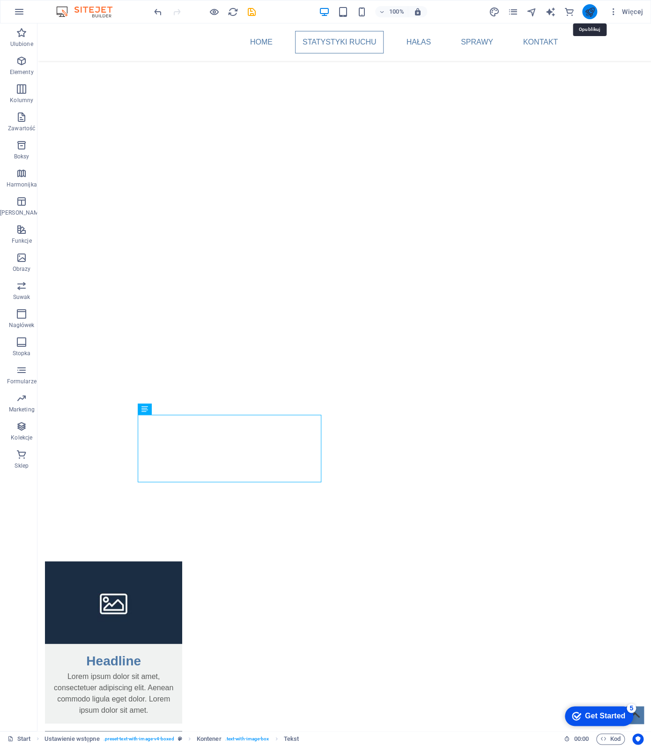
click at [590, 9] on icon "publish" at bounding box center [590, 12] width 11 height 11
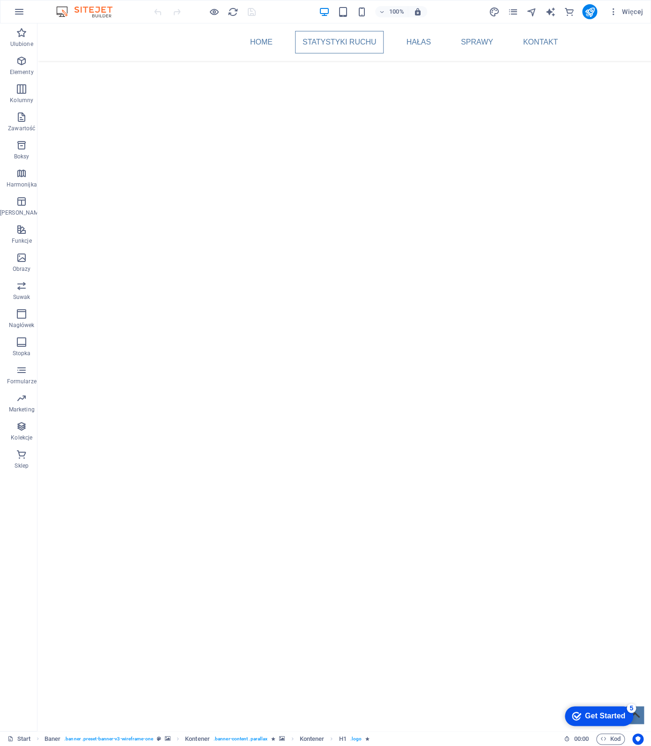
scroll to position [1052, 0]
click at [150, 272] on icon at bounding box center [150, 274] width 5 height 10
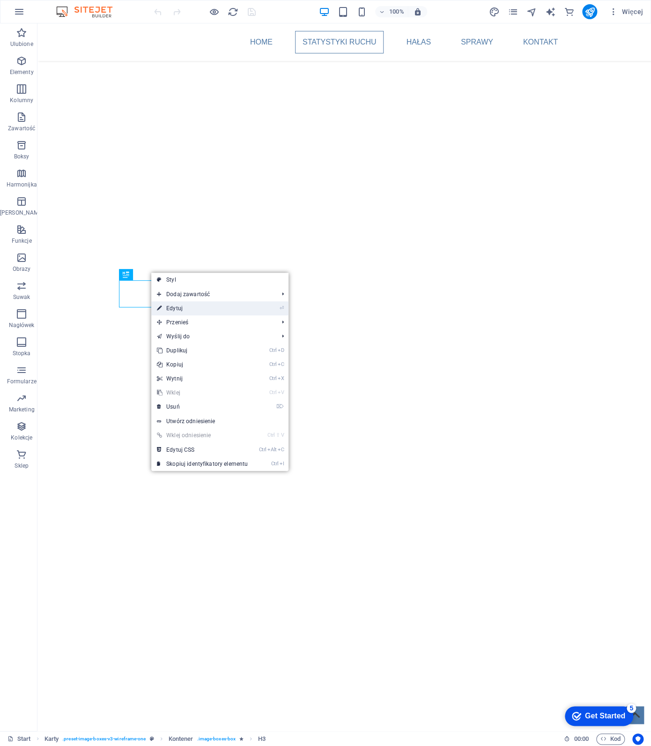
click at [194, 307] on link "⏎ Edytuj" at bounding box center [202, 308] width 102 height 14
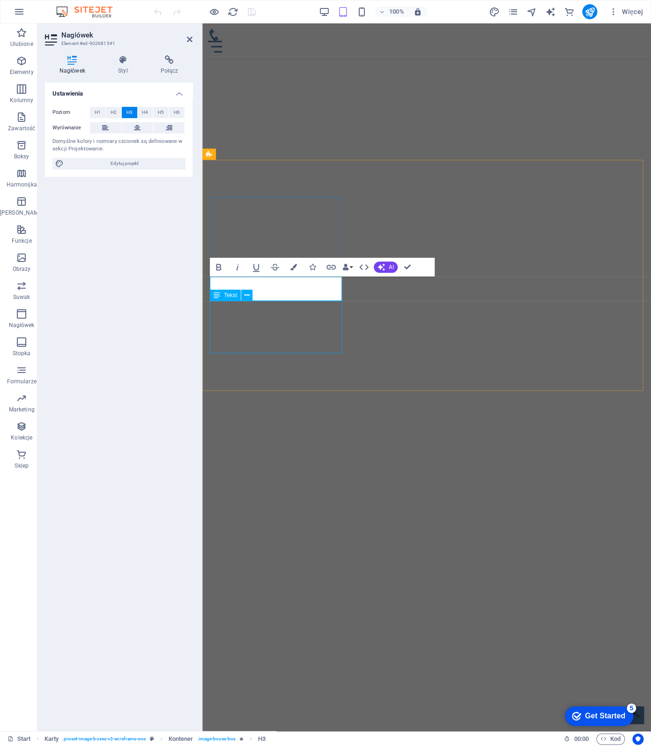
scroll to position [1048, 0]
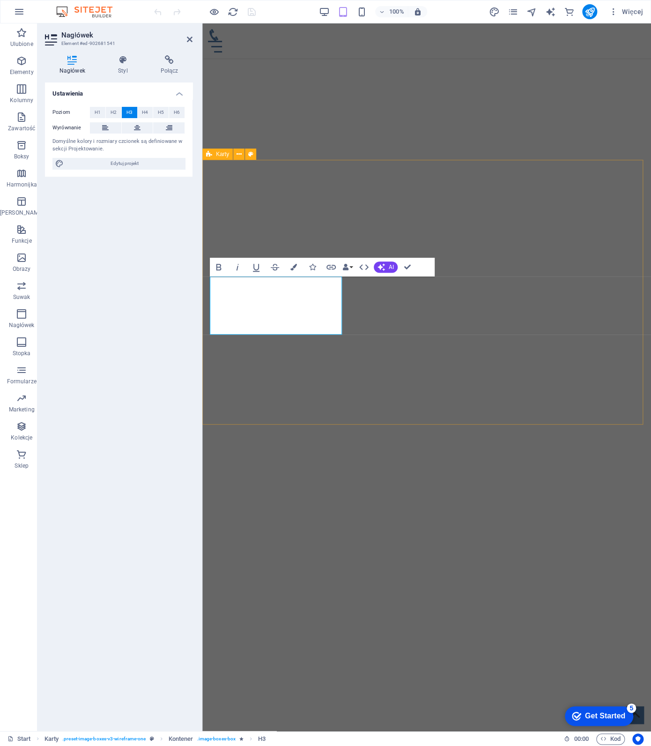
drag, startPoint x: 319, startPoint y: 325, endPoint x: 204, endPoint y: 280, distance: 123.9
drag, startPoint x: 332, startPoint y: 326, endPoint x: 148, endPoint y: 244, distance: 200.9
click at [144, 111] on span "H4" at bounding box center [145, 112] width 6 height 11
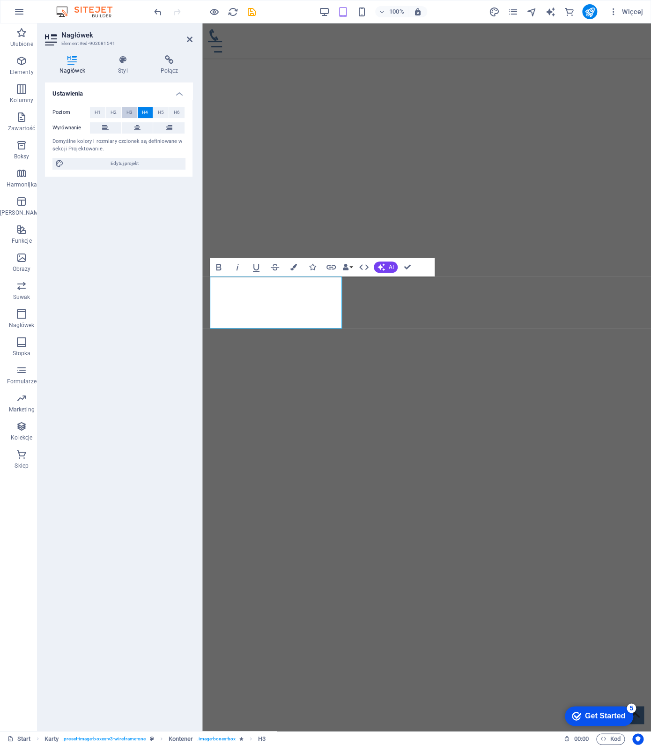
click at [128, 111] on span "H3" at bounding box center [129, 112] width 6 height 11
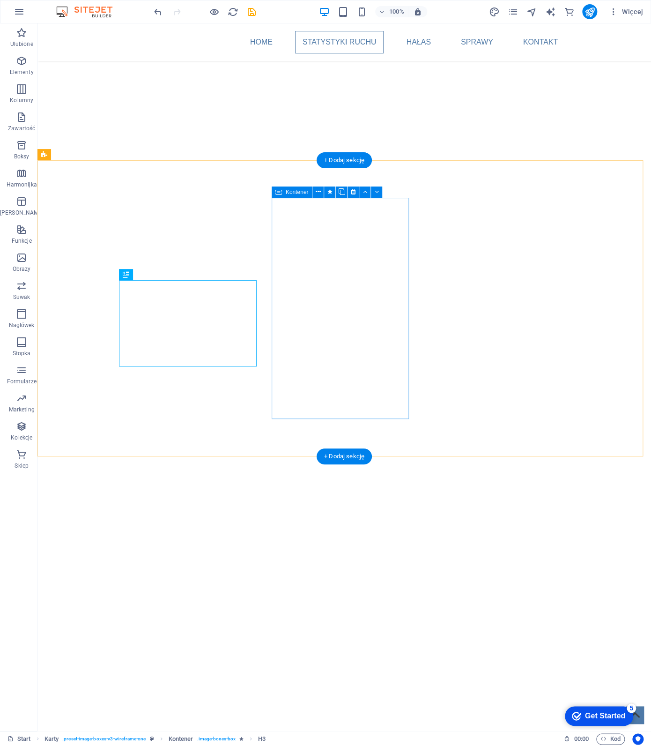
scroll to position [1052, 0]
click at [152, 276] on icon at bounding box center [150, 274] width 5 height 10
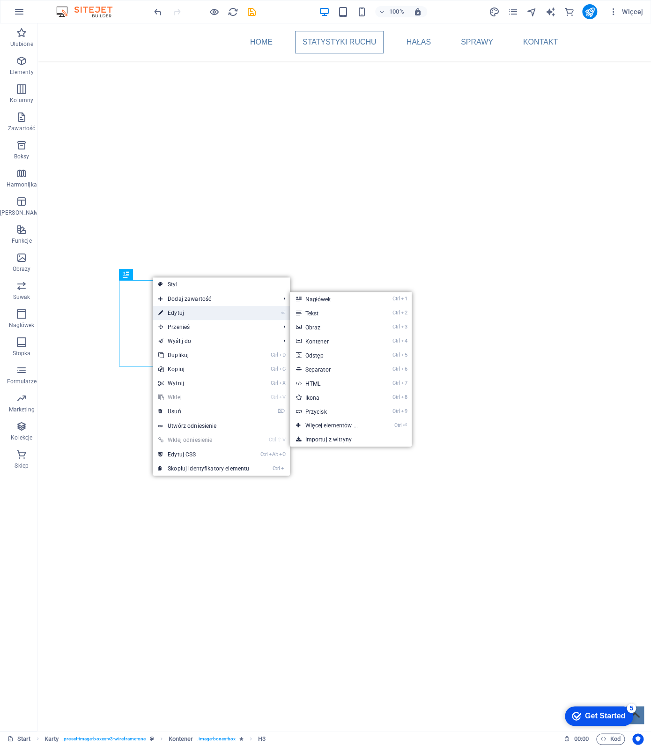
click at [186, 311] on link "⏎ Edytuj" at bounding box center [204, 313] width 102 height 14
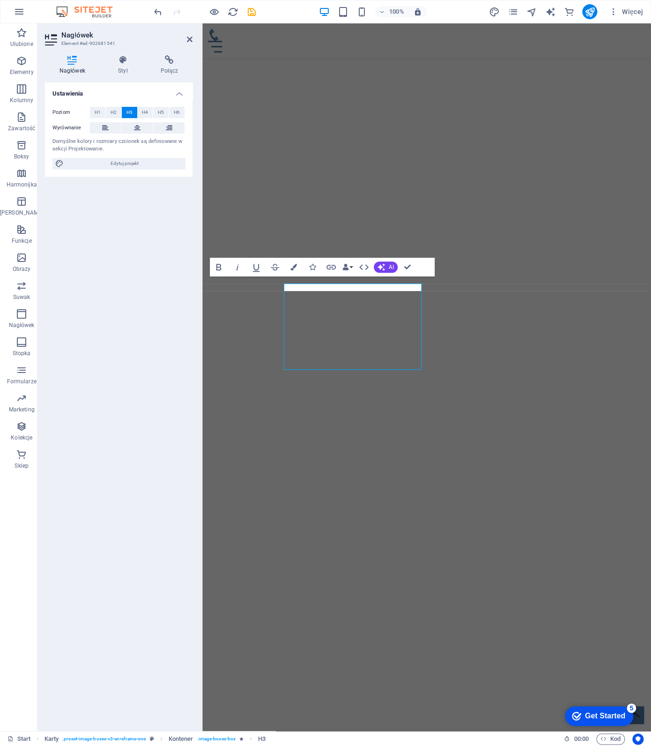
scroll to position [1048, 0]
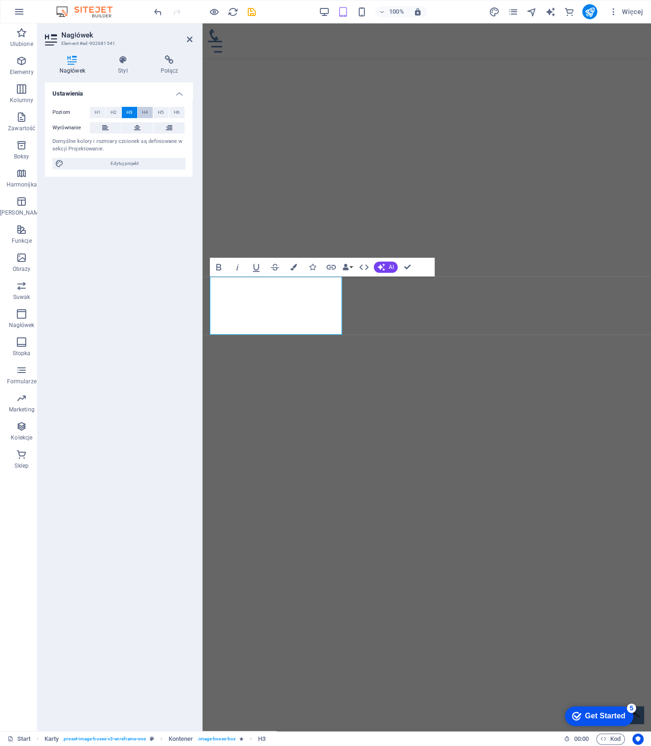
click at [145, 113] on span "H4" at bounding box center [145, 112] width 6 height 11
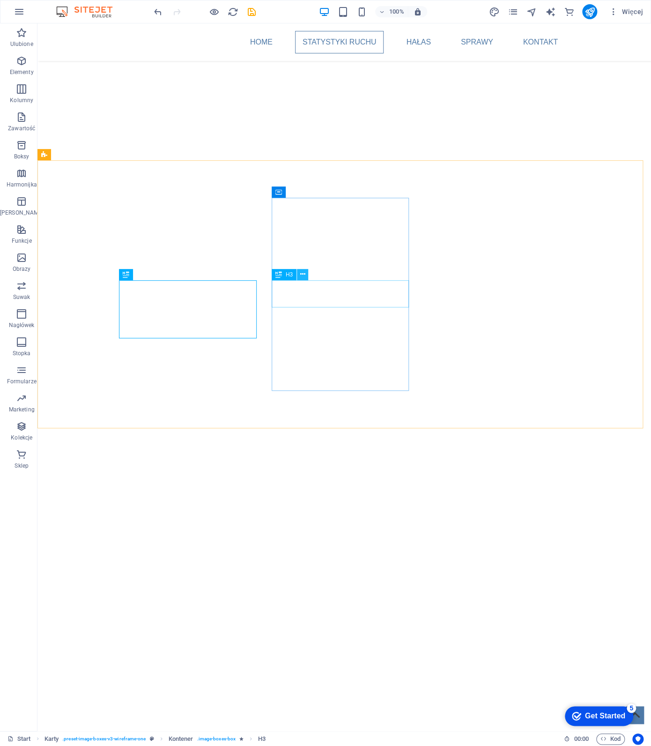
click at [301, 272] on icon at bounding box center [302, 274] width 5 height 10
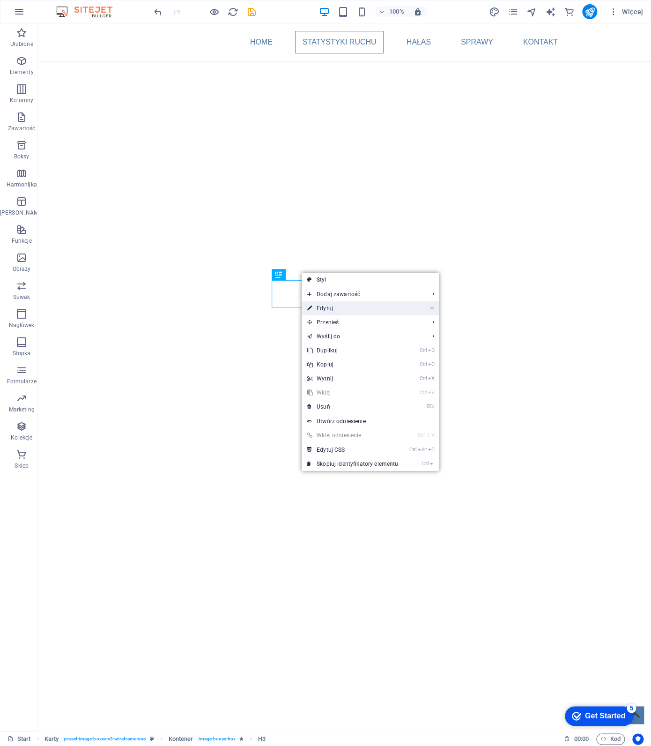
click at [334, 307] on link "⏎ Edytuj" at bounding box center [353, 308] width 102 height 14
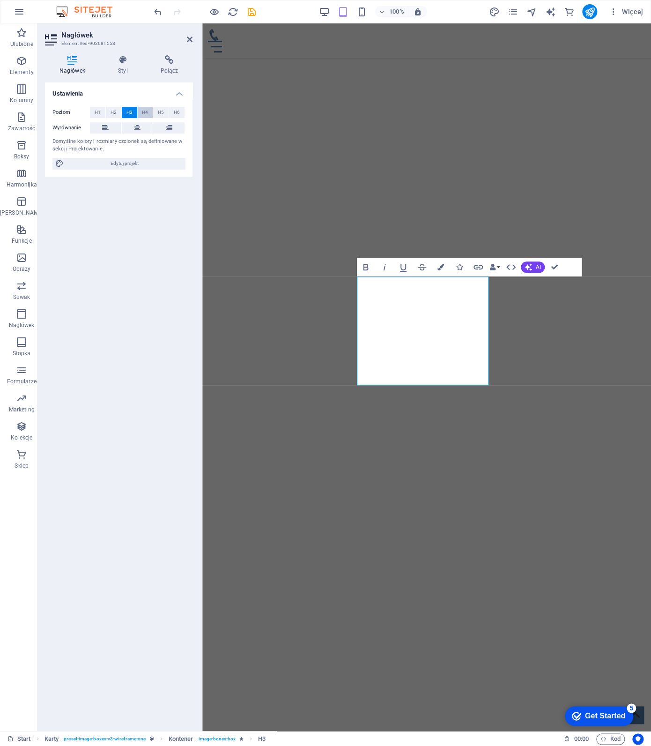
click at [146, 112] on span "H4" at bounding box center [145, 112] width 6 height 11
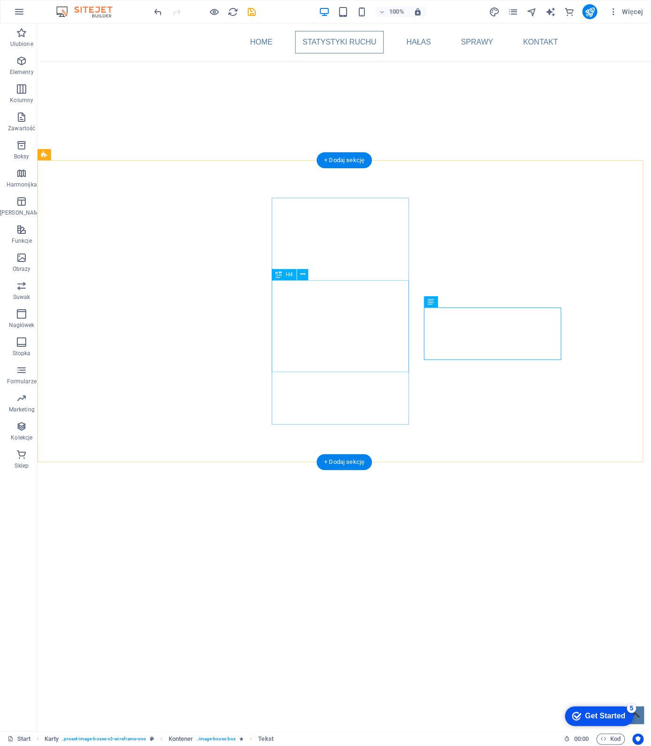
click at [305, 273] on icon at bounding box center [302, 274] width 5 height 10
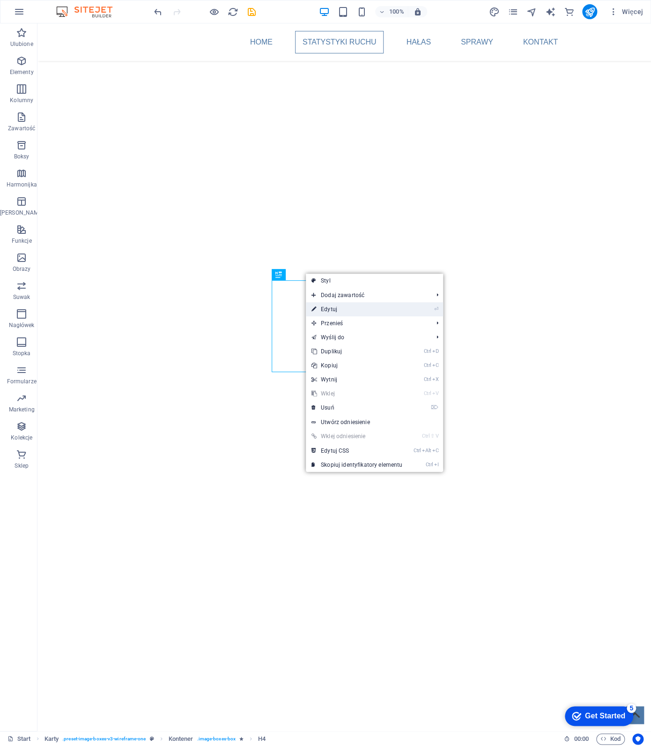
click at [350, 307] on link "⏎ Edytuj" at bounding box center [357, 309] width 102 height 14
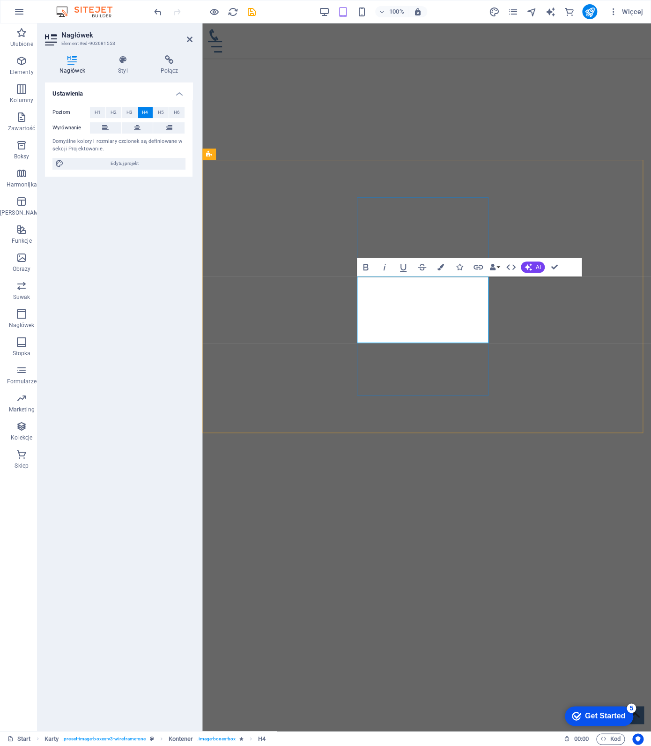
drag, startPoint x: 420, startPoint y: 308, endPoint x: 471, endPoint y: 306, distance: 50.6
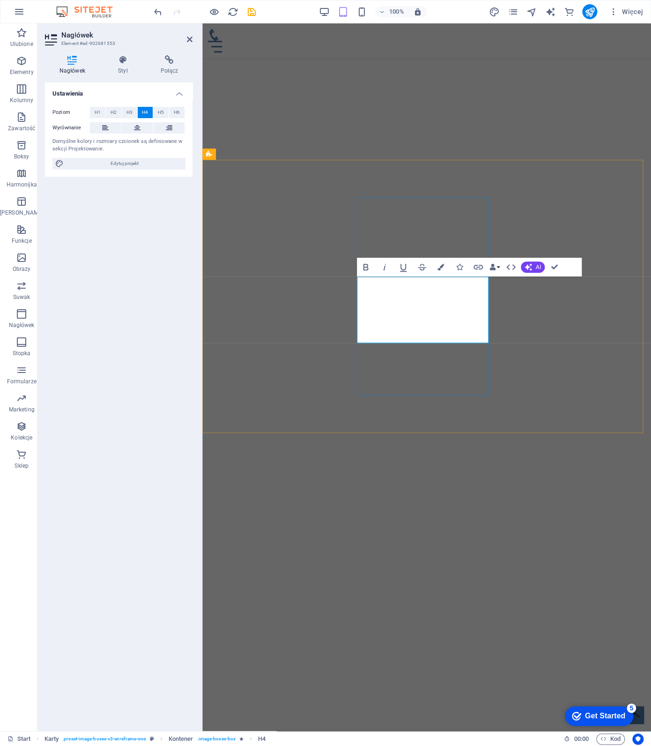
drag, startPoint x: 448, startPoint y: 291, endPoint x: 393, endPoint y: 286, distance: 54.6
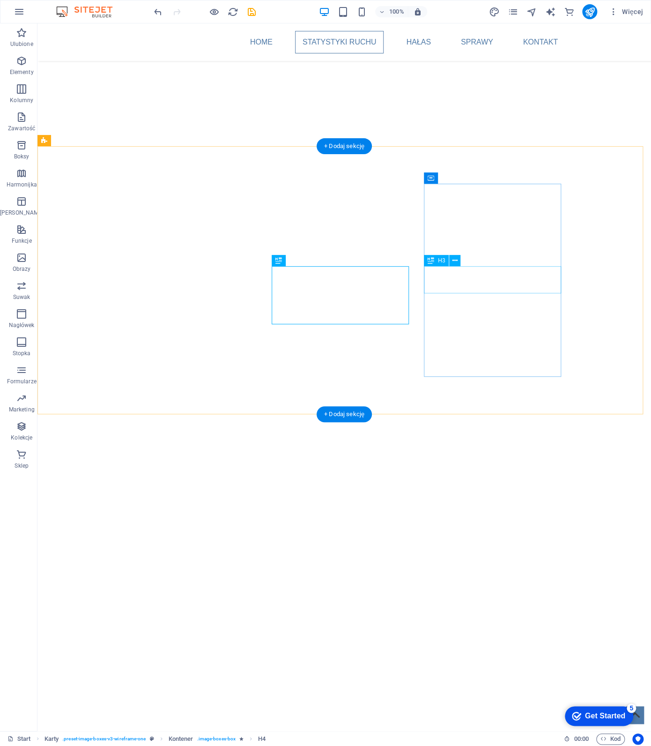
scroll to position [962, 0]
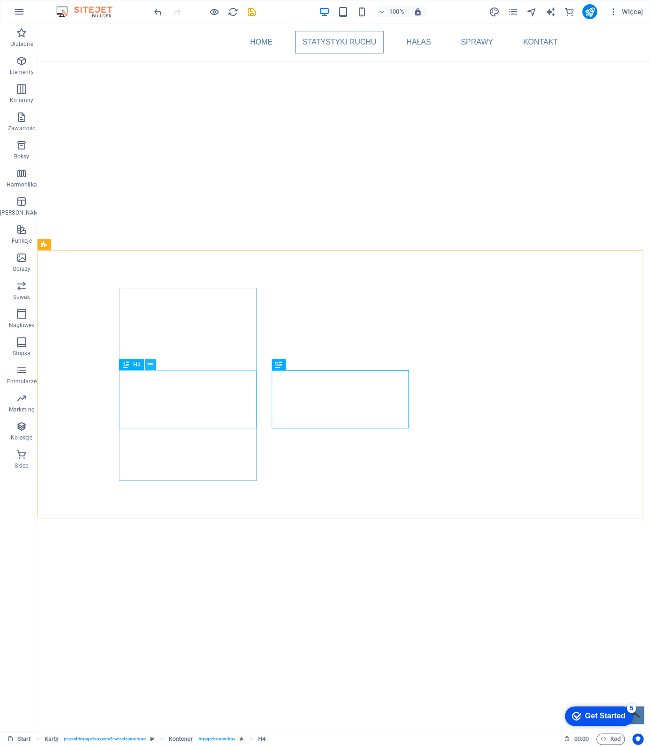
click at [152, 365] on icon at bounding box center [150, 364] width 5 height 10
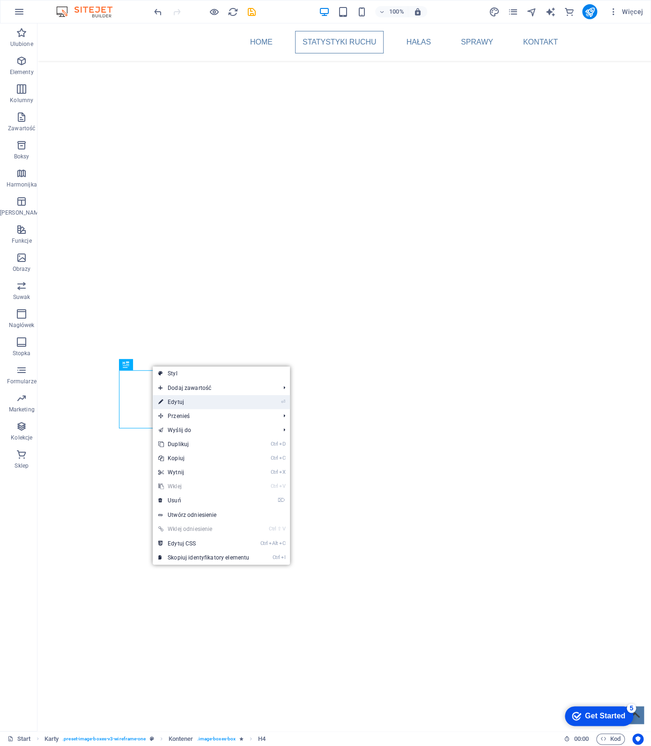
click at [189, 404] on link "⏎ Edytuj" at bounding box center [204, 402] width 102 height 14
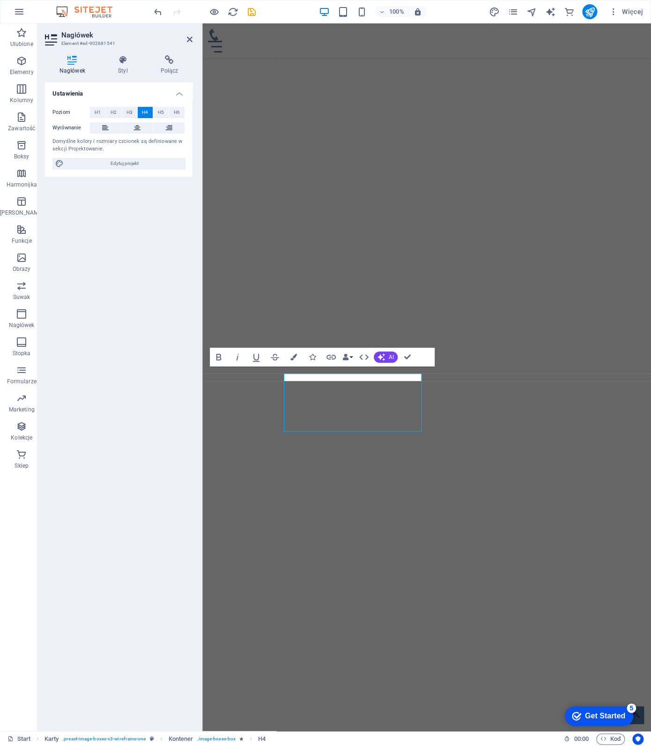
scroll to position [958, 0]
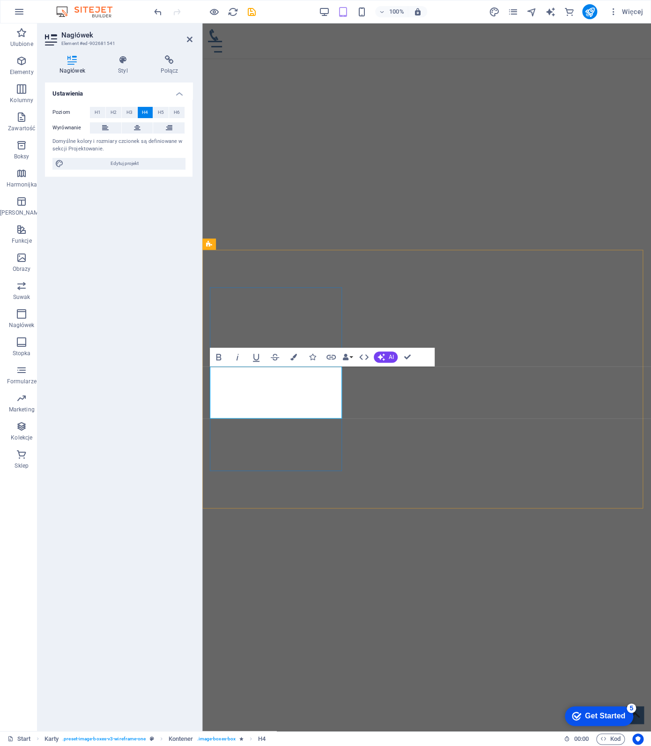
drag, startPoint x: 277, startPoint y: 382, endPoint x: 258, endPoint y: 381, distance: 19.7
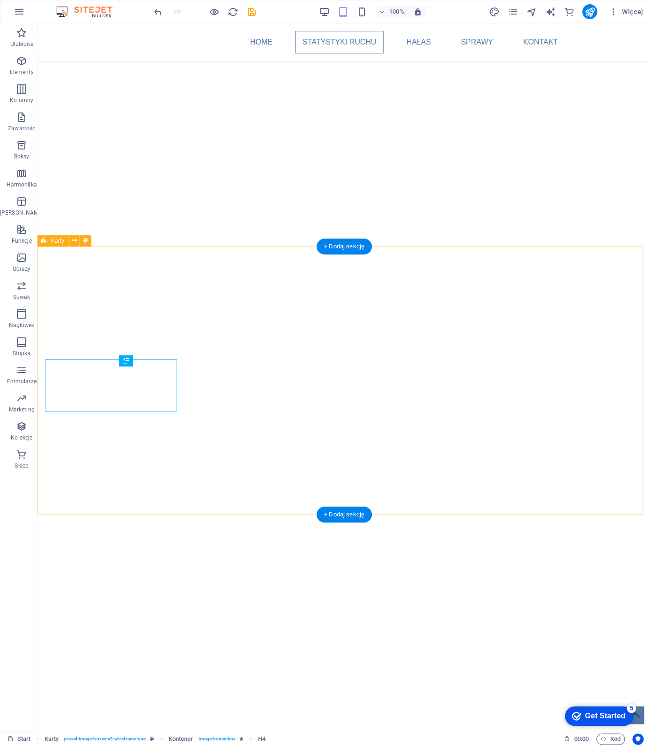
scroll to position [965, 0]
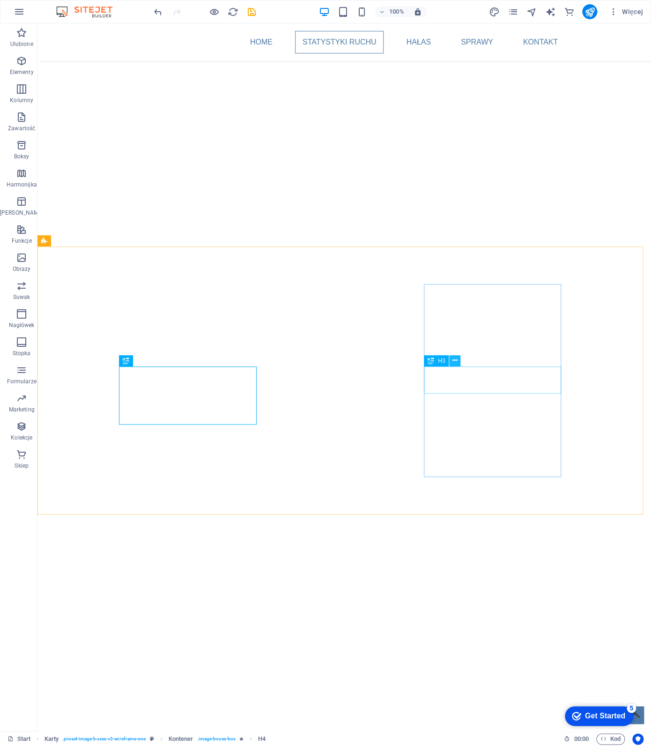
click at [455, 359] on icon at bounding box center [454, 361] width 5 height 10
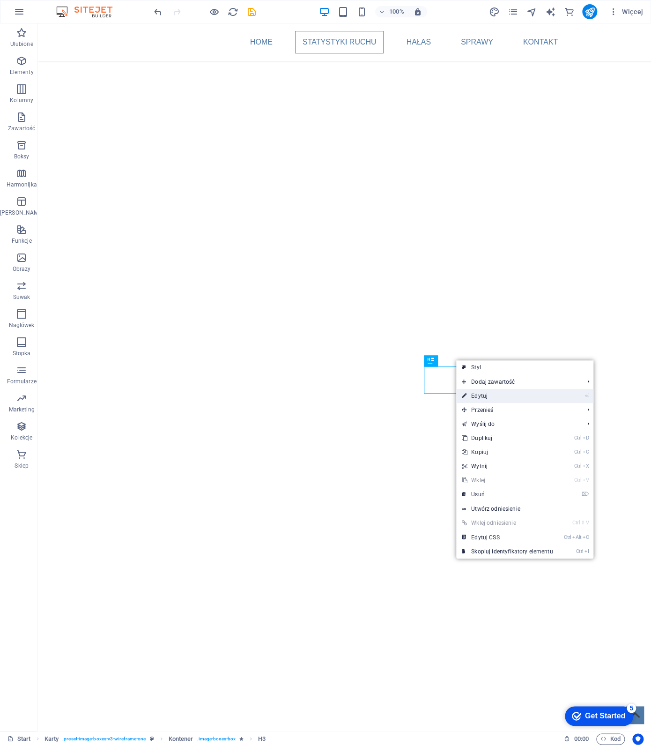
click at [480, 392] on link "⏎ Edytuj" at bounding box center [507, 396] width 102 height 14
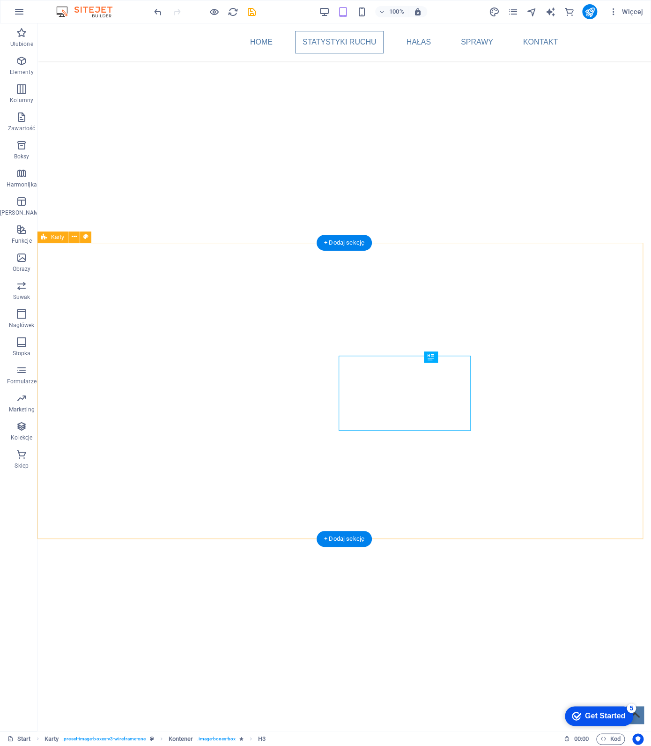
scroll to position [969, 0]
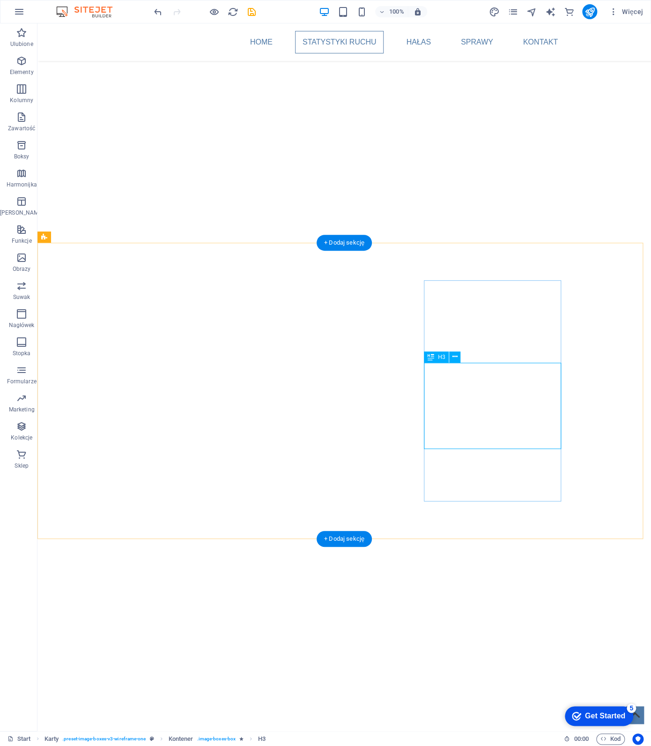
click at [459, 356] on button at bounding box center [454, 356] width 11 height 11
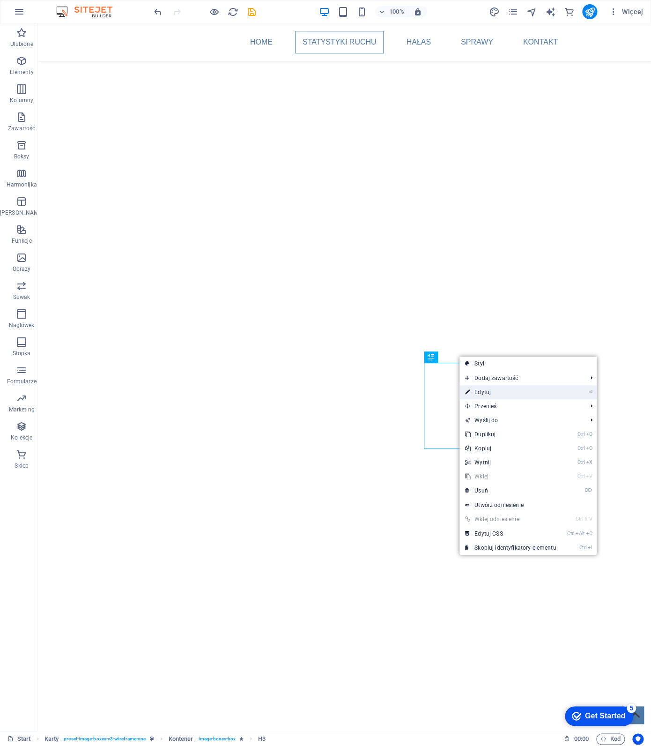
click at [480, 391] on link "⏎ Edytuj" at bounding box center [510, 392] width 102 height 14
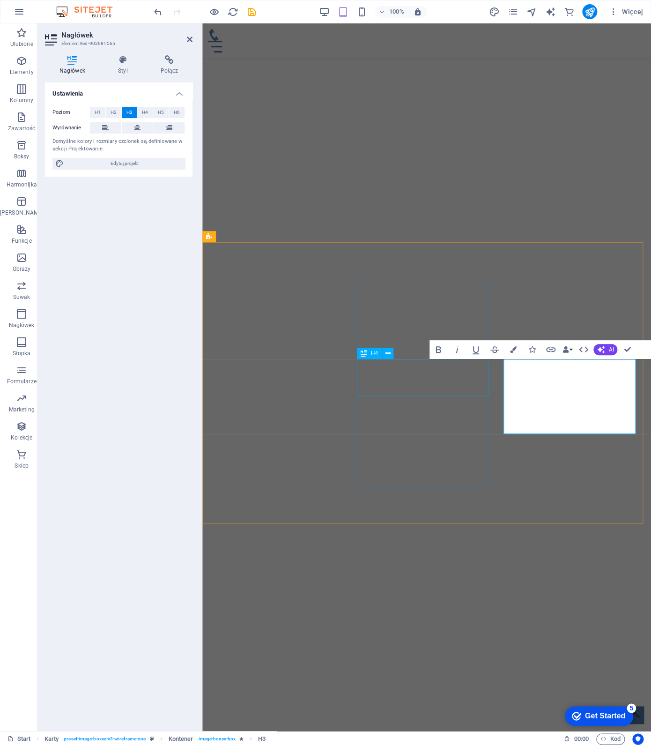
scroll to position [966, 0]
click at [139, 114] on button "H4" at bounding box center [145, 112] width 15 height 11
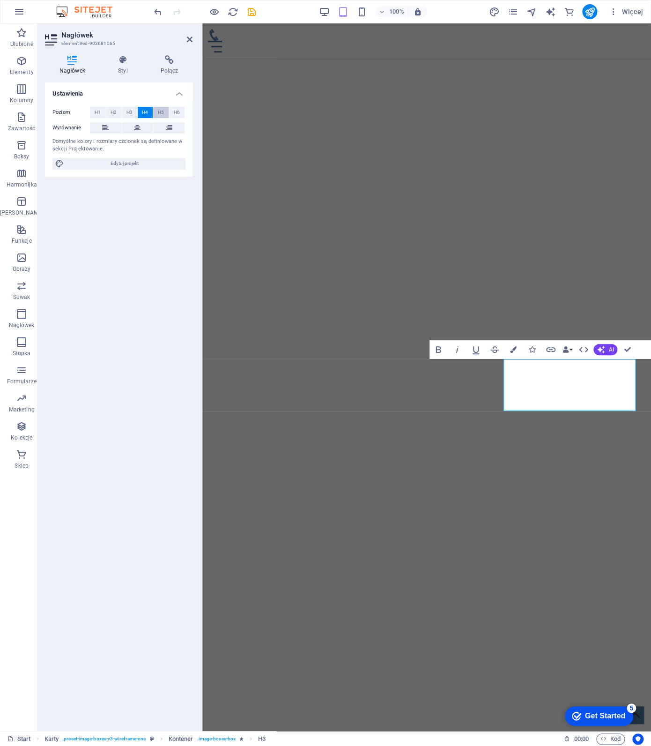
click at [161, 108] on span "H5" at bounding box center [161, 112] width 6 height 11
click at [148, 108] on span "H4" at bounding box center [145, 112] width 6 height 11
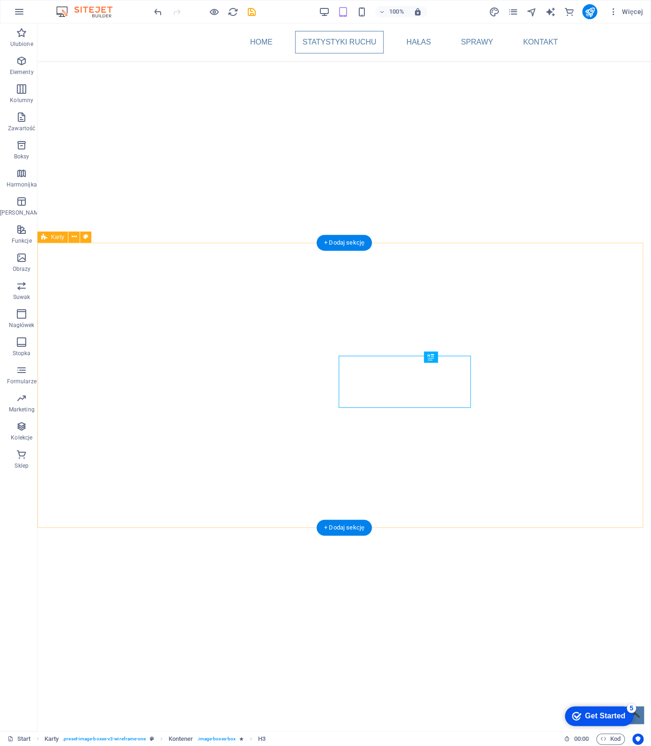
scroll to position [969, 0]
drag, startPoint x: 625, startPoint y: 414, endPoint x: 616, endPoint y: 424, distance: 13.6
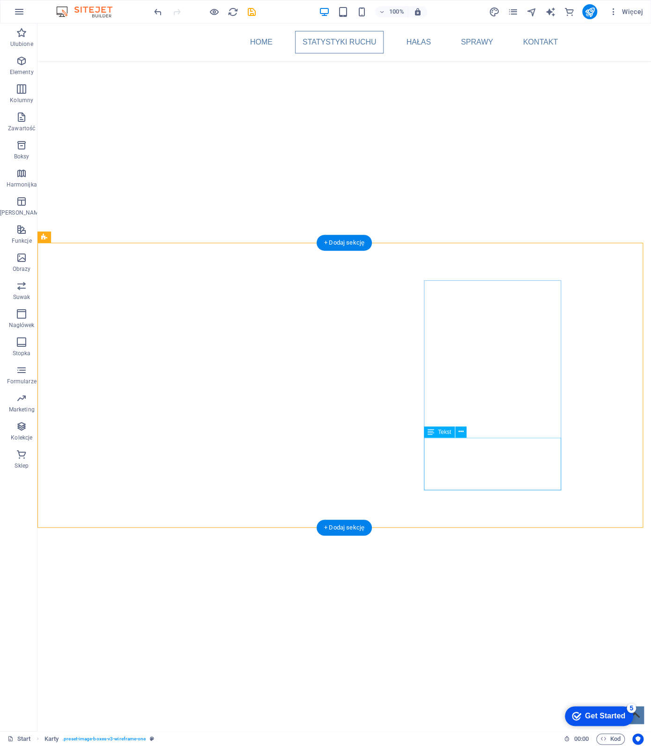
click at [465, 433] on button at bounding box center [460, 431] width 11 height 11
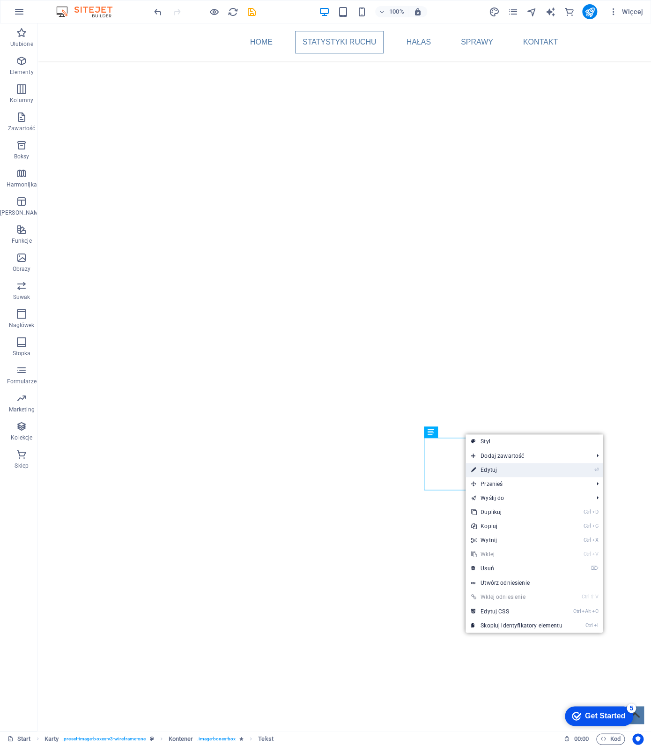
click at [497, 467] on link "⏎ Edytuj" at bounding box center [517, 470] width 102 height 14
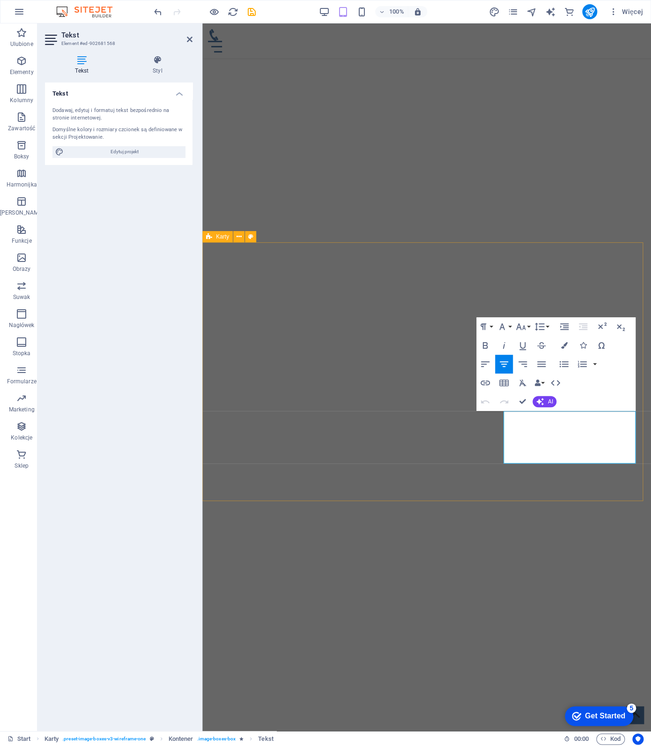
scroll to position [966, 0]
drag, startPoint x: 624, startPoint y: 452, endPoint x: 476, endPoint y: 418, distance: 152.3
drag, startPoint x: 546, startPoint y: 425, endPoint x: 587, endPoint y: 435, distance: 42.4
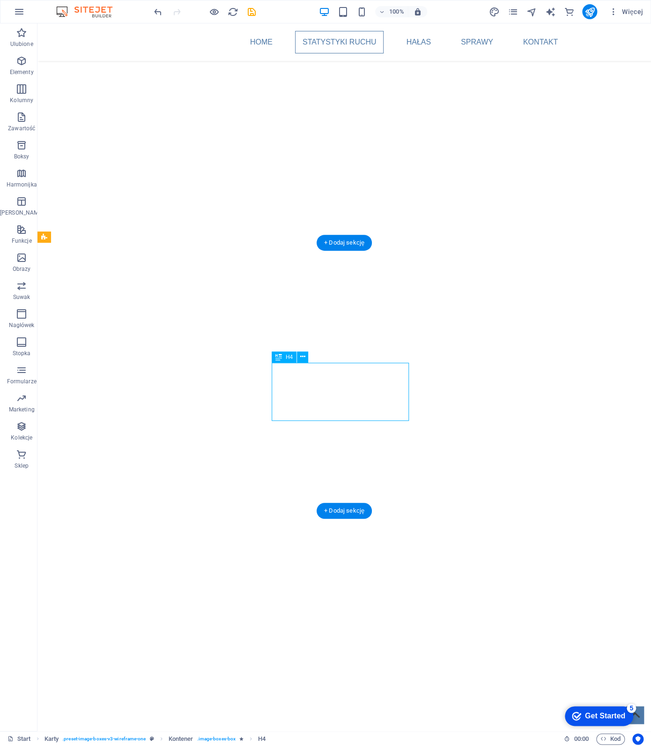
drag, startPoint x: 306, startPoint y: 378, endPoint x: 330, endPoint y: 393, distance: 27.6
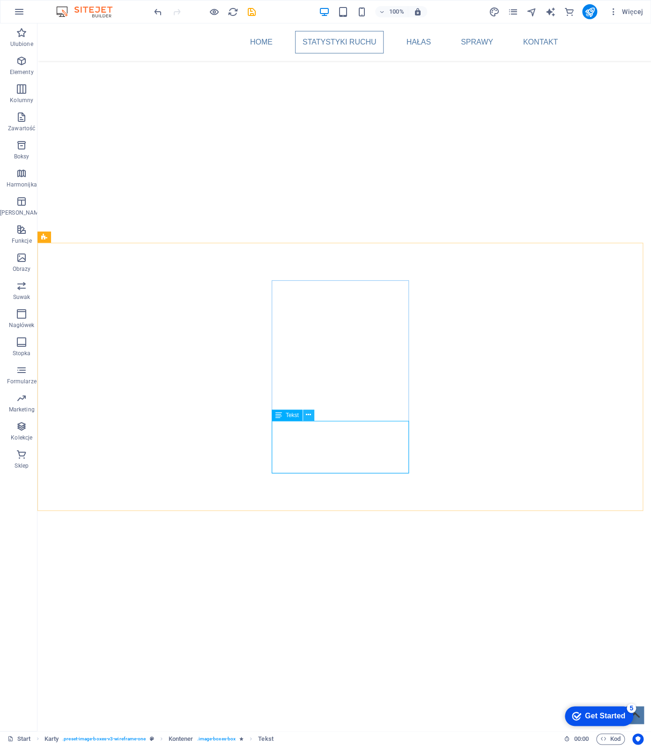
click at [308, 413] on icon at bounding box center [308, 415] width 5 height 10
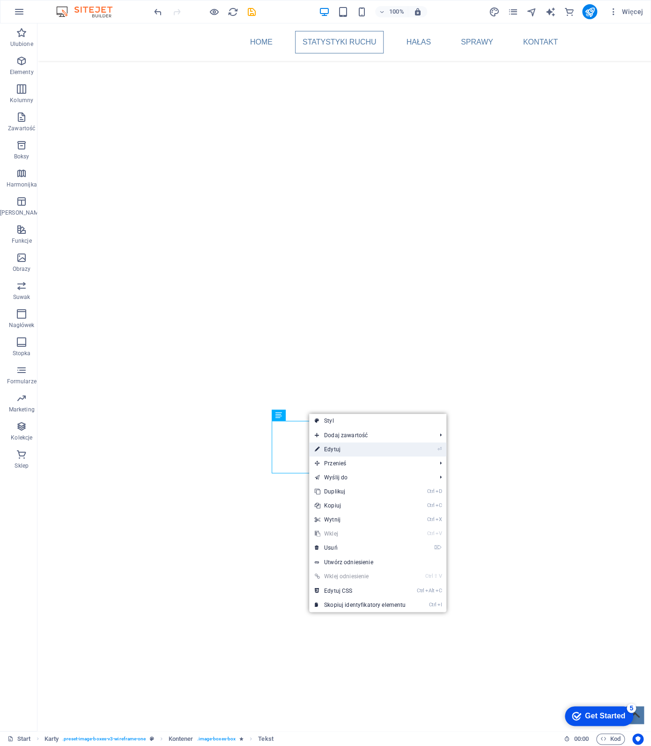
click at [333, 449] on link "⏎ Edytuj" at bounding box center [360, 449] width 102 height 14
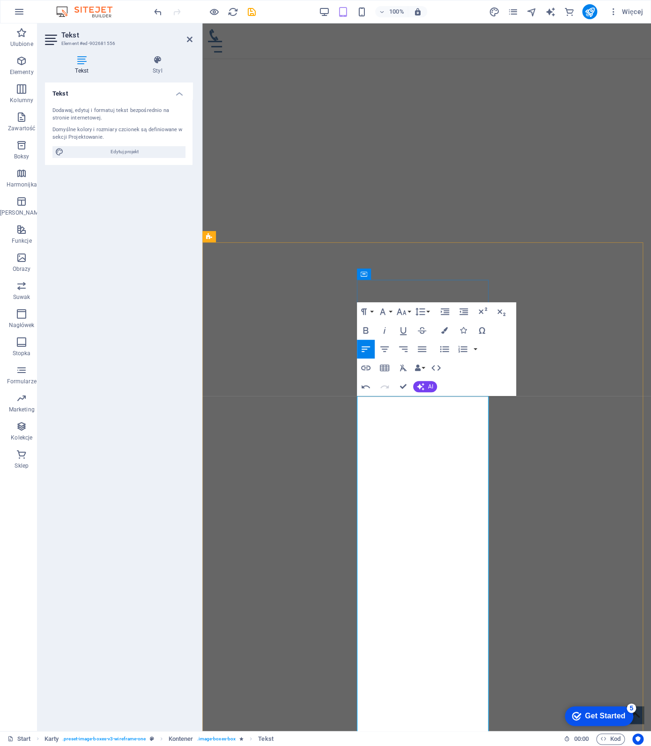
drag, startPoint x: 466, startPoint y: 484, endPoint x: 399, endPoint y: 423, distance: 90.2
drag, startPoint x: 464, startPoint y: 527, endPoint x: 444, endPoint y: 464, distance: 65.8
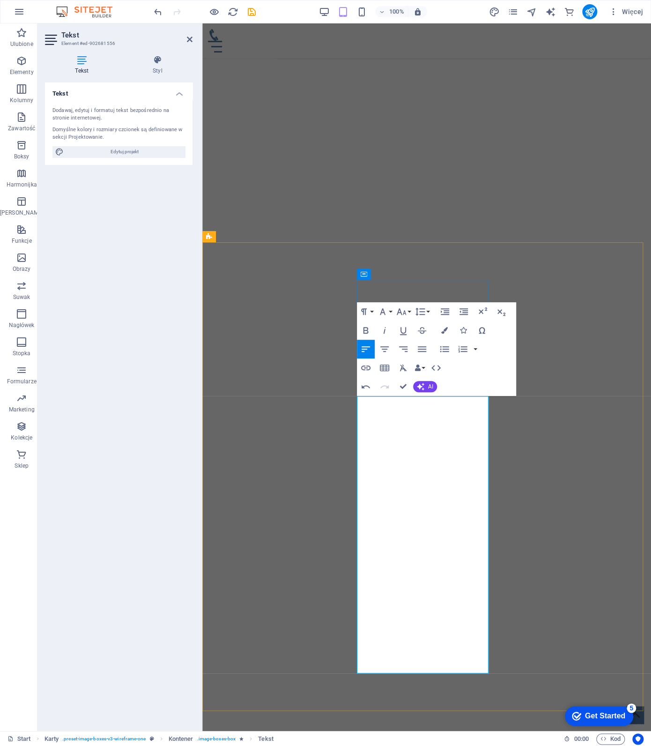
drag, startPoint x: 402, startPoint y: 560, endPoint x: 359, endPoint y: 487, distance: 84.8
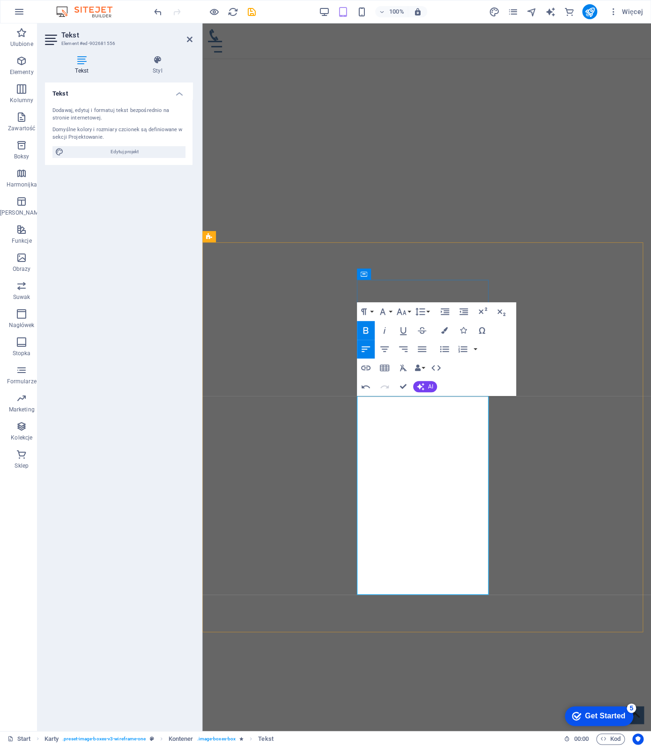
drag, startPoint x: 365, startPoint y: 525, endPoint x: 431, endPoint y: 585, distance: 89.5
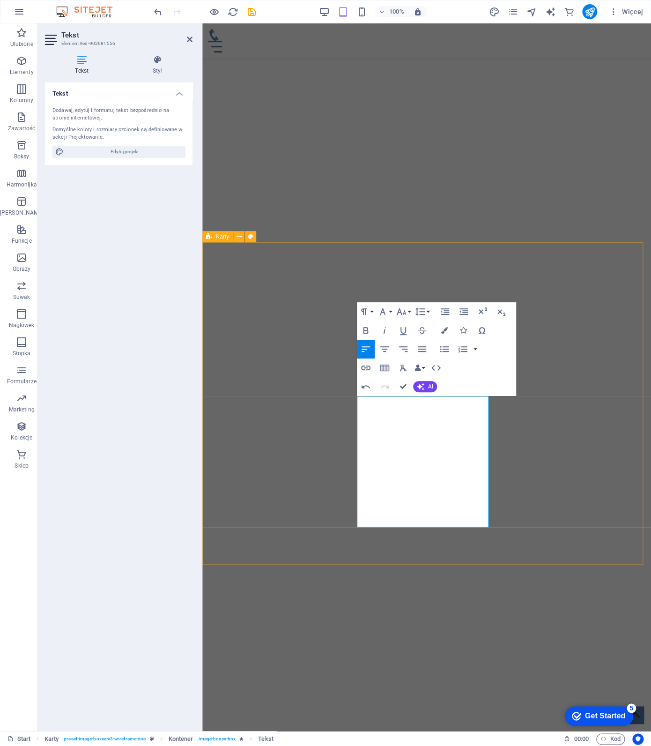
drag, startPoint x: 479, startPoint y: 514, endPoint x: 351, endPoint y: 407, distance: 167.0
click at [364, 332] on icon "button" at bounding box center [365, 330] width 11 height 11
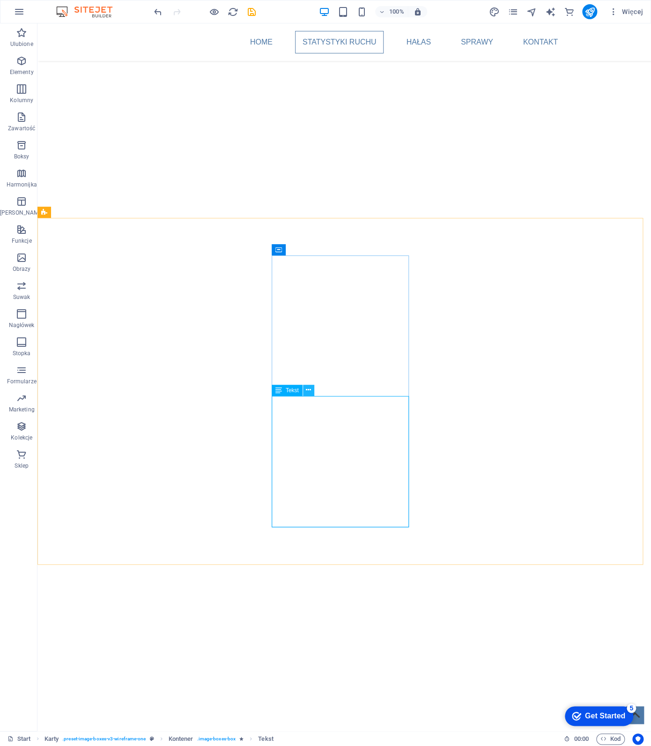
click at [308, 389] on icon at bounding box center [308, 390] width 5 height 10
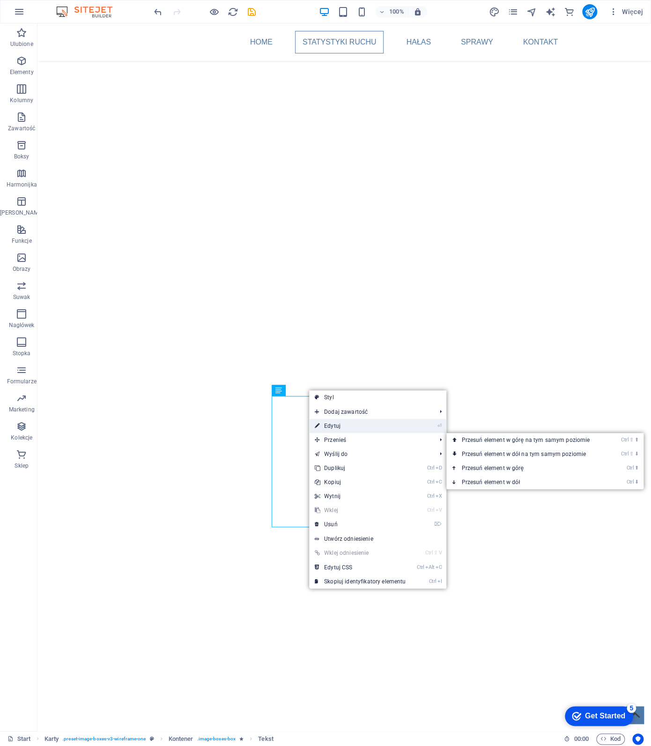
click at [341, 423] on link "⏎ Edytuj" at bounding box center [360, 426] width 102 height 14
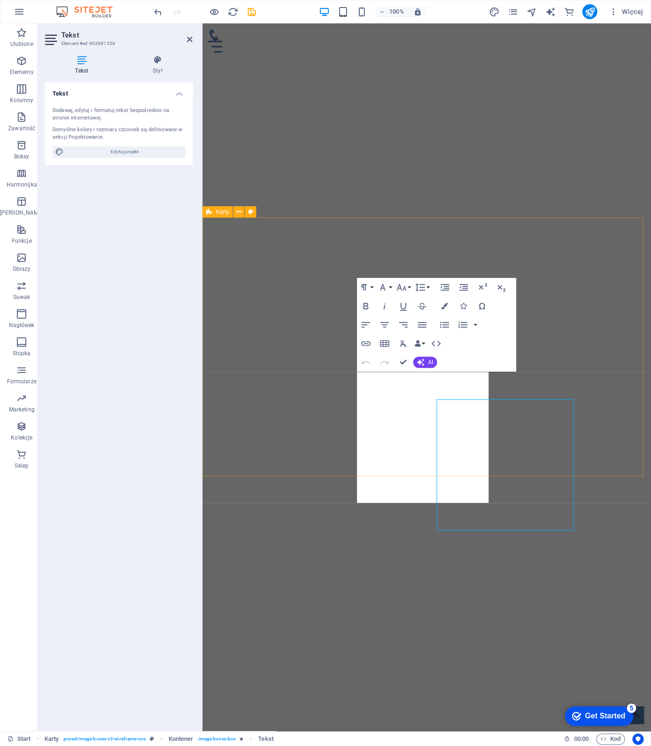
scroll to position [991, 0]
drag, startPoint x: 474, startPoint y: 490, endPoint x: 367, endPoint y: 376, distance: 156.7
click at [420, 326] on icon "button" at bounding box center [421, 324] width 11 height 11
copy div "Wzrost hałasu i zanieczyszczeń powietrza Utrudnienia komunikacyjne i ograniczon…"
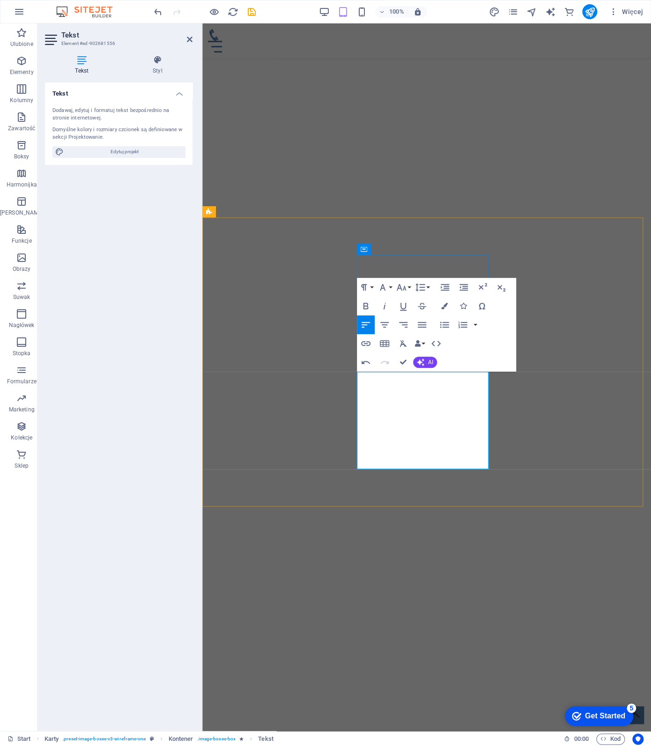
scroll to position [875, 3]
drag, startPoint x: 368, startPoint y: 380, endPoint x: 559, endPoint y: 494, distance: 221.8
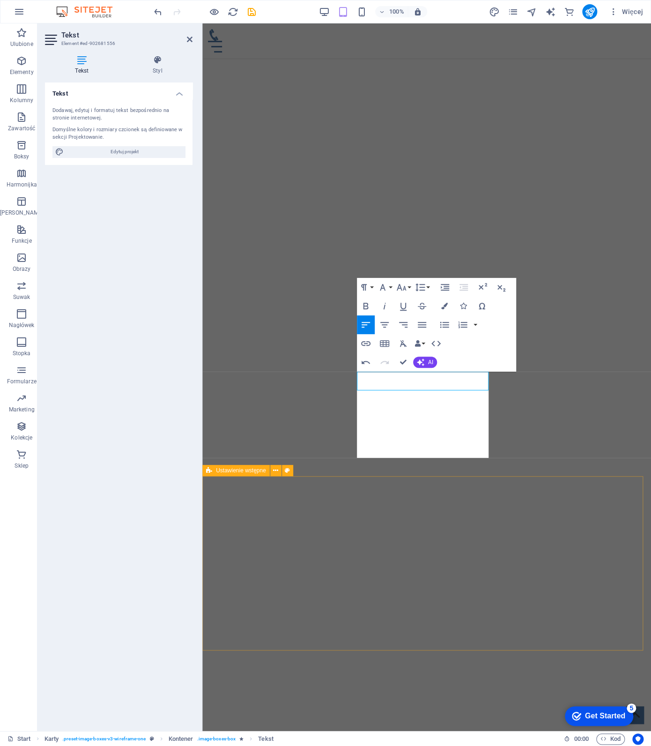
scroll to position [876, 3]
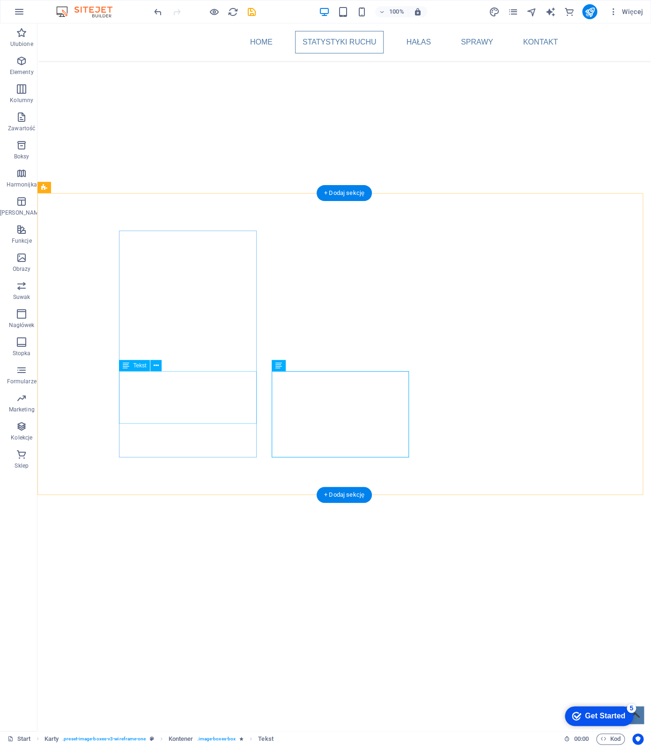
click at [158, 366] on icon at bounding box center [156, 366] width 5 height 10
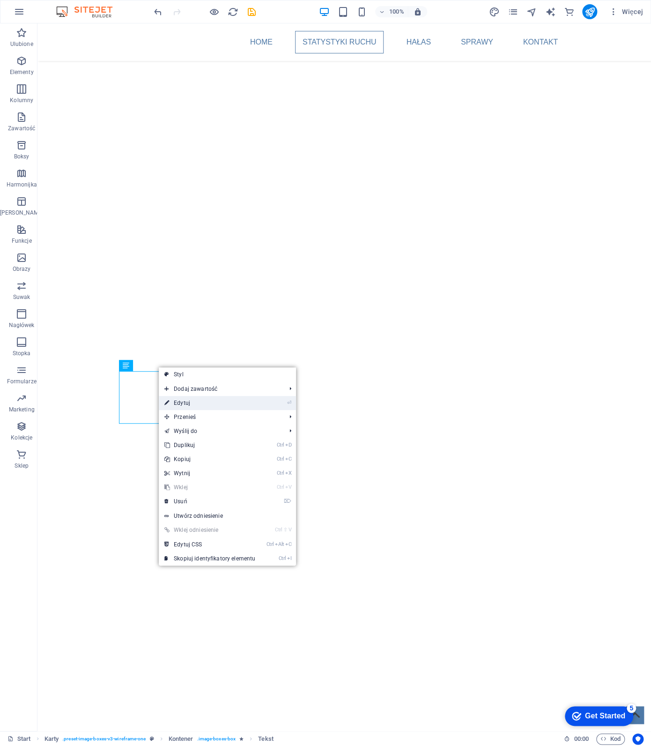
click at [225, 397] on link "⏎ Edytuj" at bounding box center [210, 403] width 102 height 14
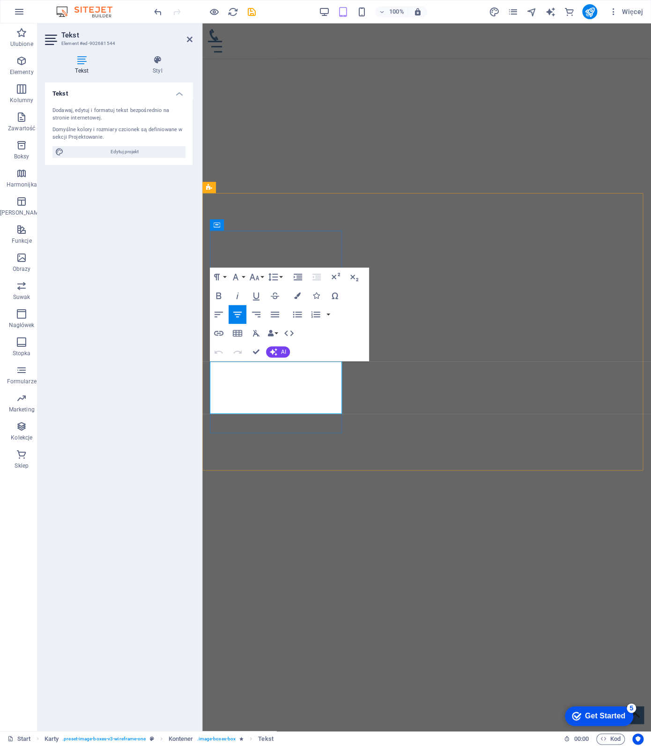
scroll to position [1015, 0]
drag, startPoint x: 257, startPoint y: 348, endPoint x: 232, endPoint y: 359, distance: 27.3
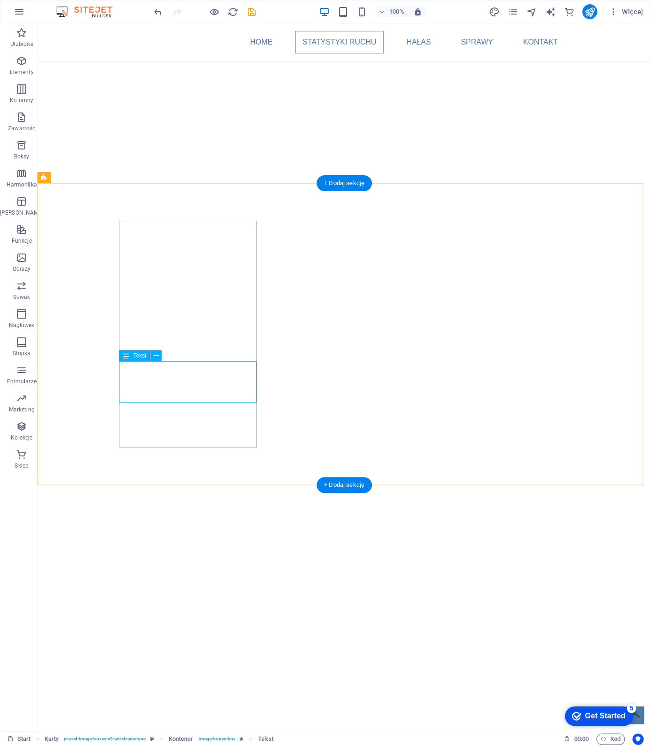
click at [156, 356] on icon at bounding box center [156, 356] width 5 height 10
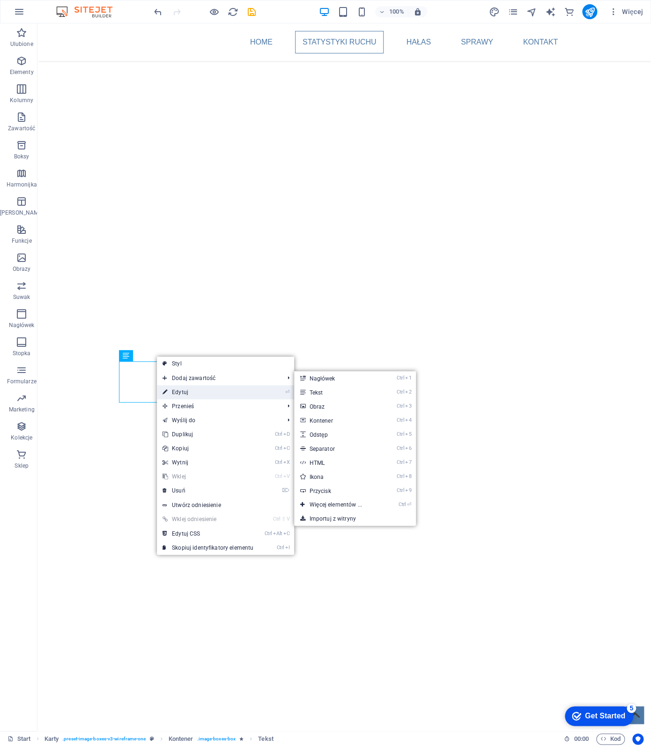
click at [179, 386] on link "⏎ Edytuj" at bounding box center [208, 392] width 102 height 14
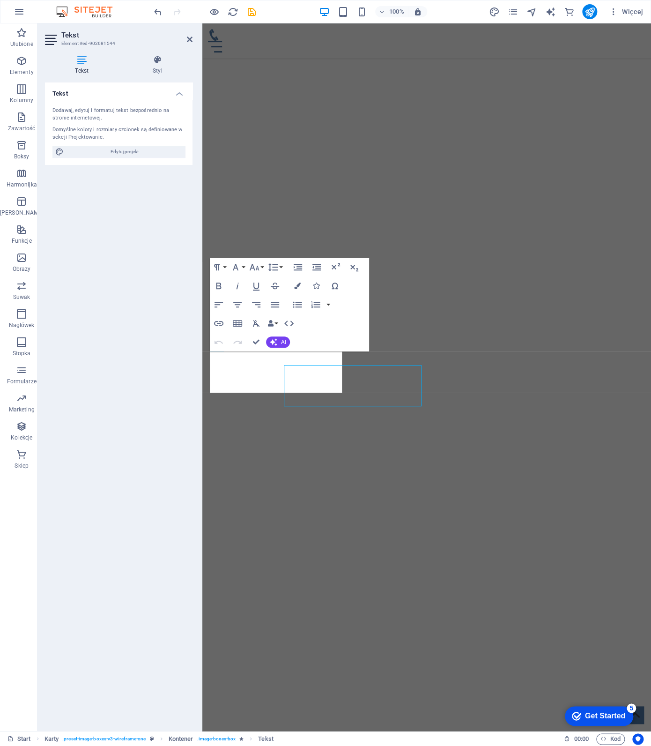
scroll to position [1025, 0]
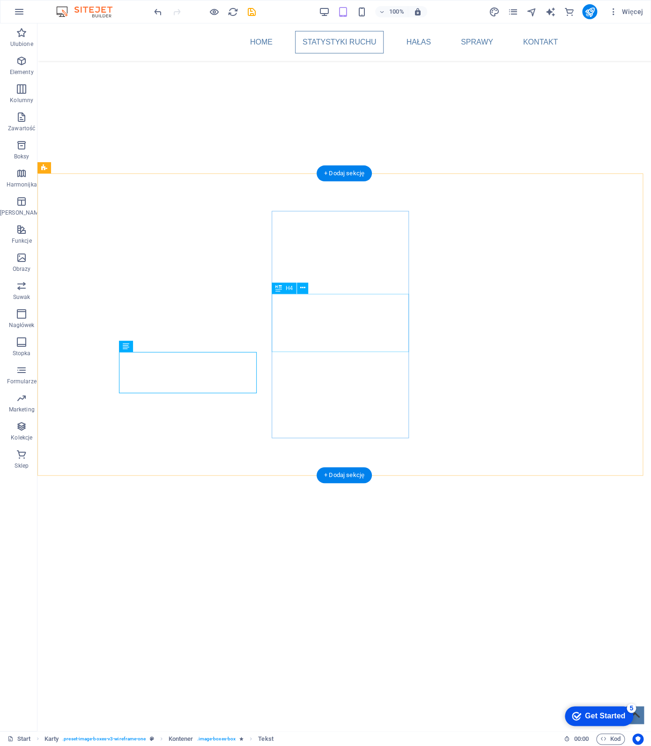
scroll to position [1038, 0]
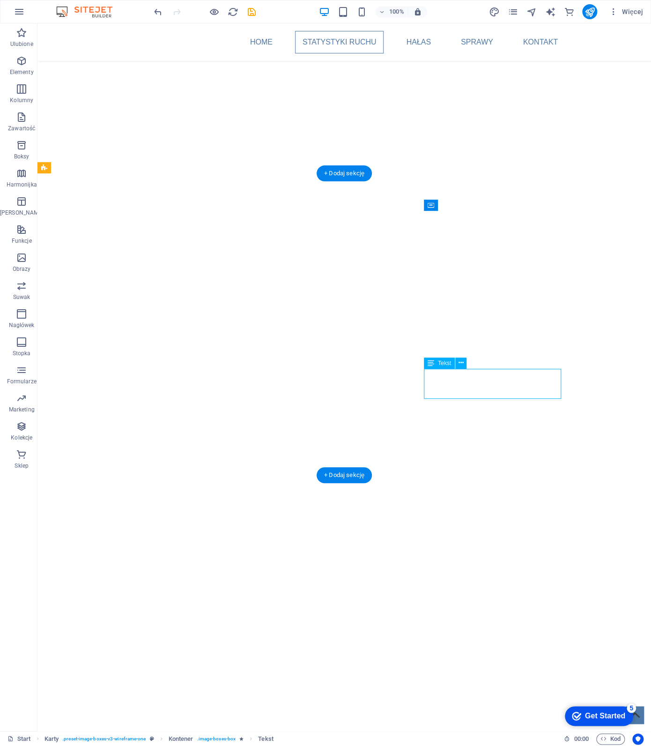
drag, startPoint x: 437, startPoint y: 372, endPoint x: 513, endPoint y: 386, distance: 78.1
click at [529, 10] on icon "navigator" at bounding box center [531, 12] width 11 height 11
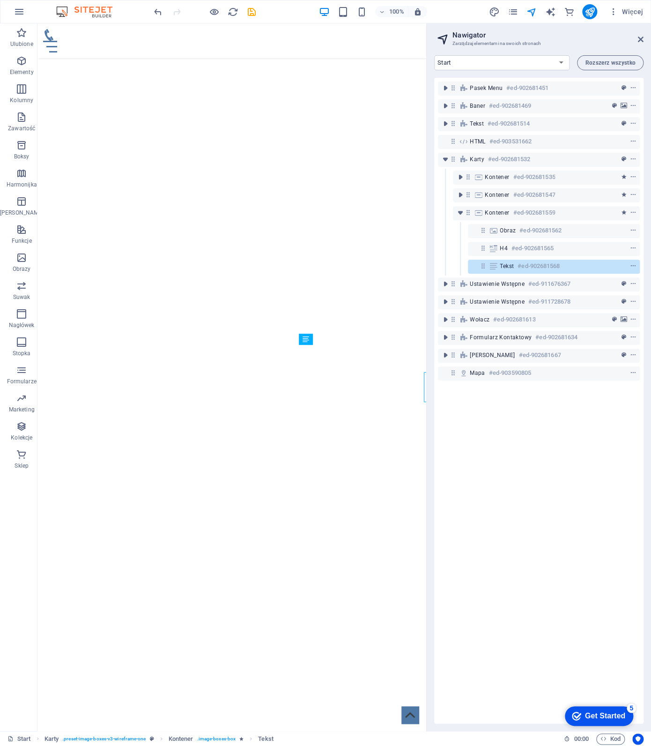
scroll to position [1035, 0]
click at [586, 7] on icon "publish" at bounding box center [590, 12] width 11 height 11
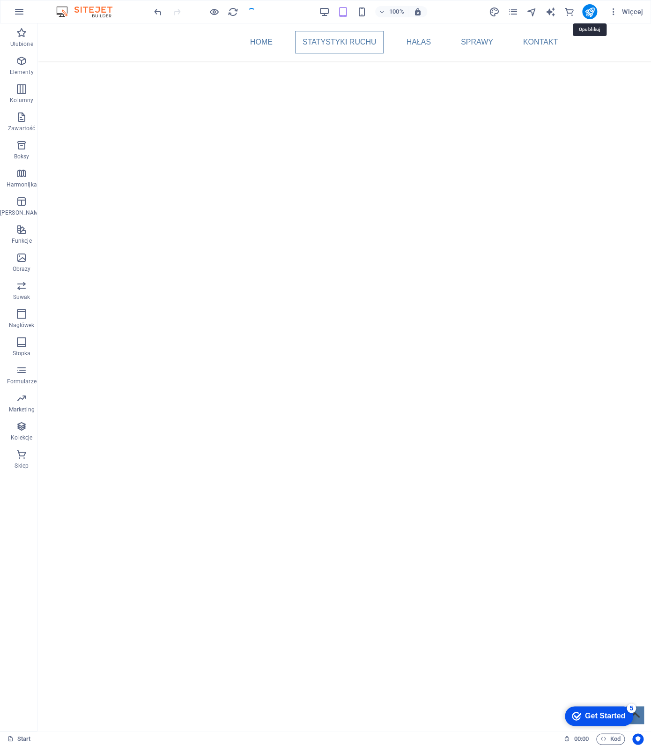
scroll to position [1038, 0]
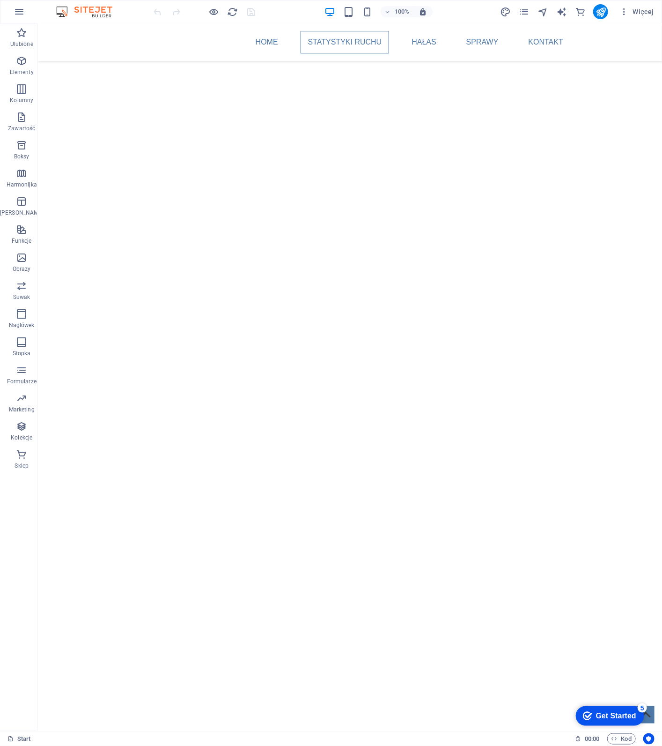
scroll to position [1001, 0]
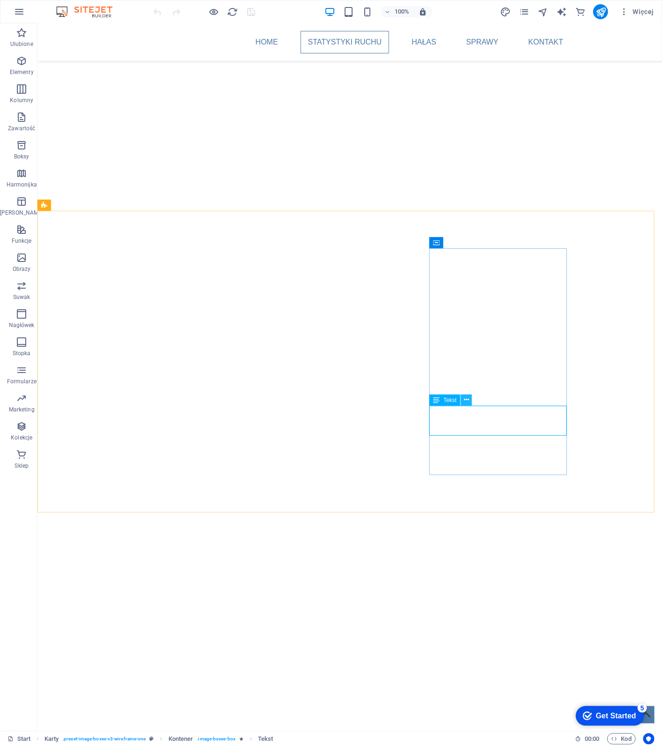
click at [466, 396] on icon at bounding box center [466, 400] width 5 height 10
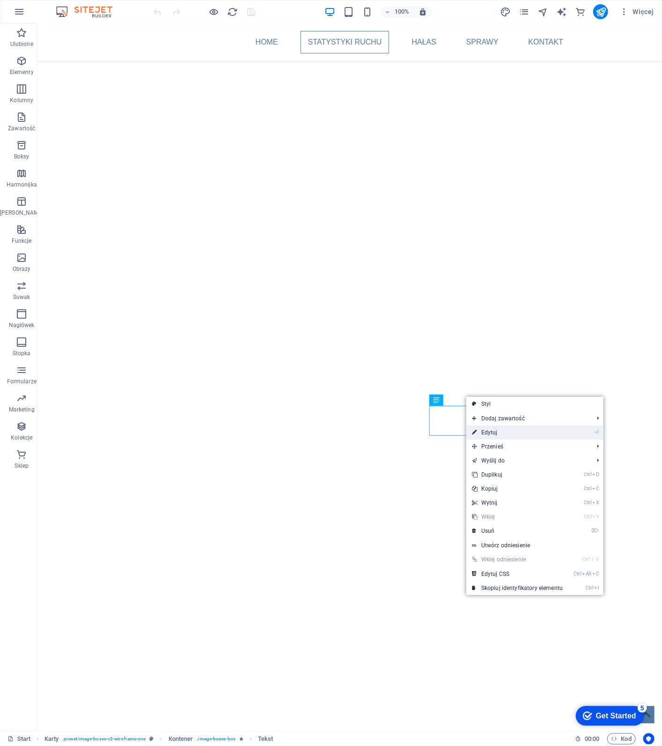
drag, startPoint x: 497, startPoint y: 435, endPoint x: 277, endPoint y: 394, distance: 224.3
click at [497, 435] on link "⏎ Edytuj" at bounding box center [518, 432] width 102 height 14
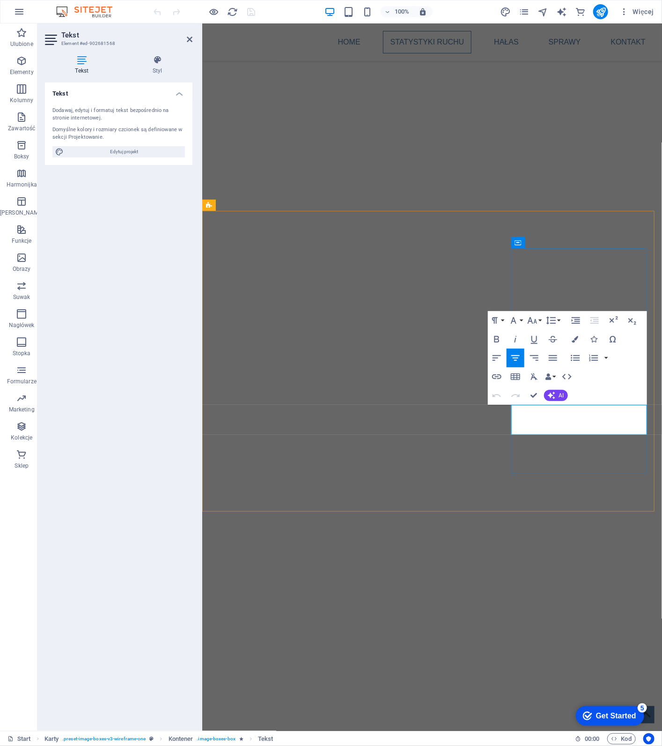
drag, startPoint x: 538, startPoint y: 408, endPoint x: 559, endPoint y: 424, distance: 26.0
drag, startPoint x: 533, startPoint y: 391, endPoint x: 499, endPoint y: 368, distance: 41.6
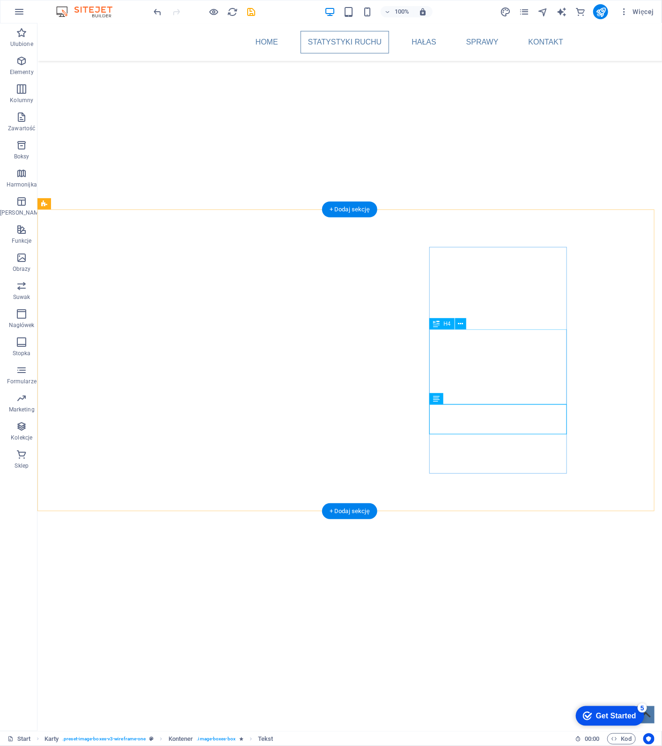
scroll to position [1002, 0]
click at [313, 380] on icon at bounding box center [314, 382] width 5 height 10
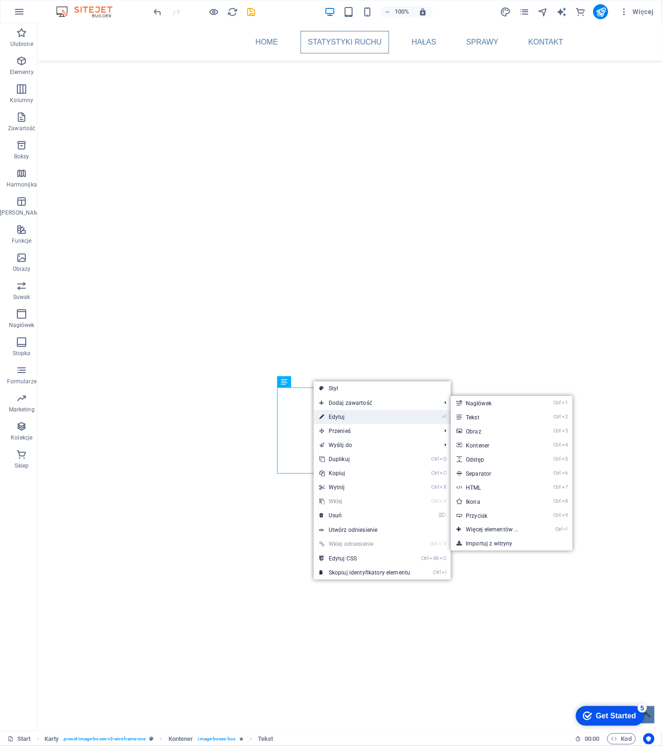
click at [341, 414] on link "⏎ Edytuj" at bounding box center [365, 417] width 102 height 14
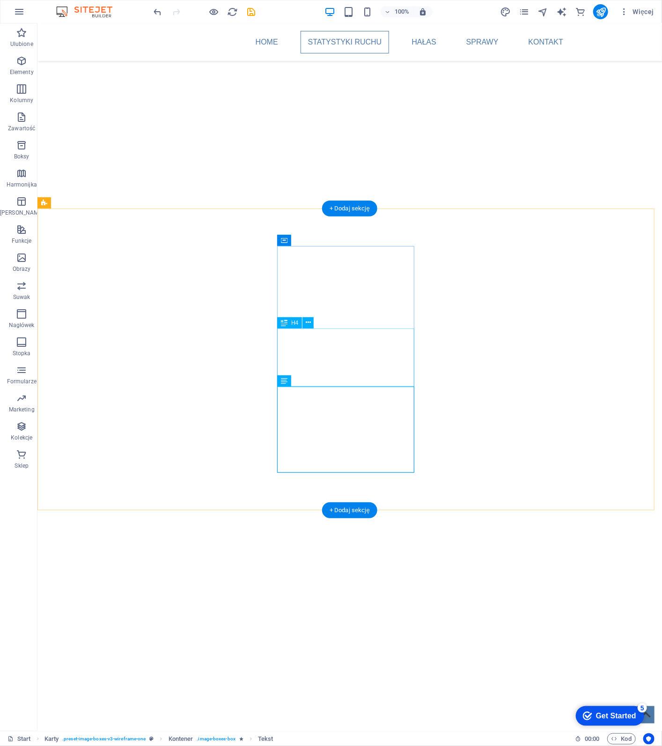
scroll to position [1003, 0]
click at [162, 382] on icon at bounding box center [161, 381] width 5 height 10
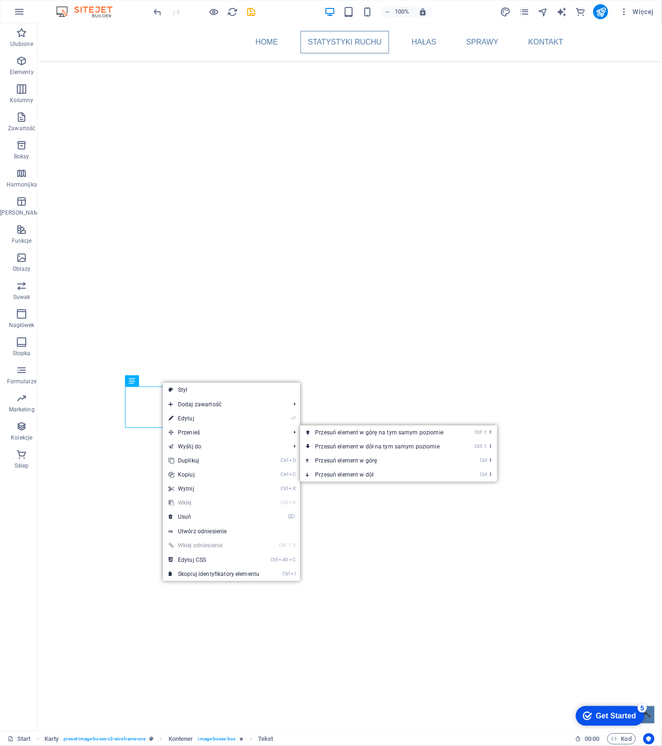
click at [187, 413] on link "⏎ Edytuj" at bounding box center [214, 418] width 102 height 14
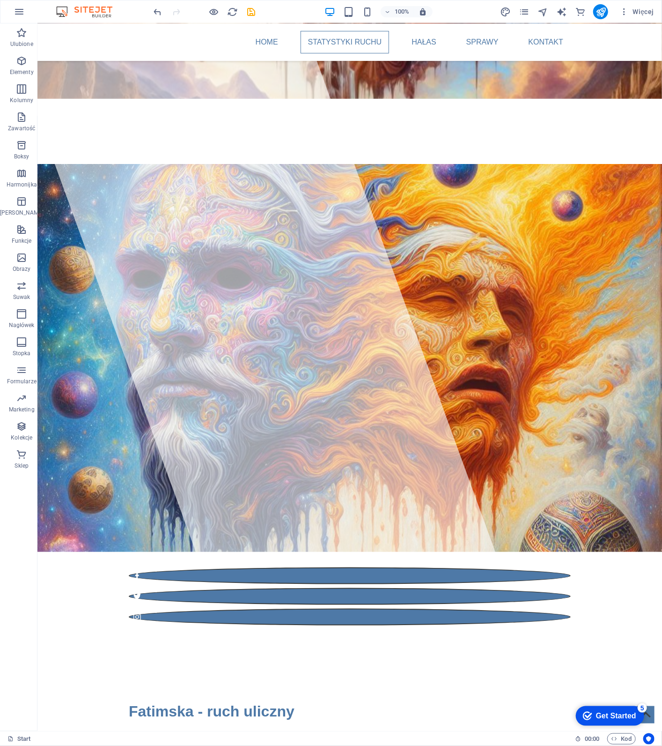
scroll to position [172, 0]
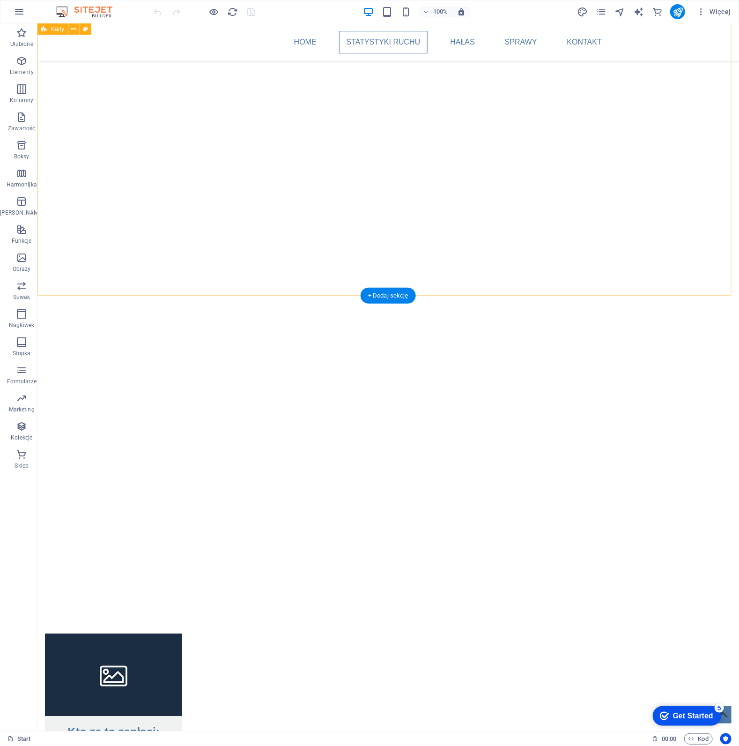
scroll to position [1077, 0]
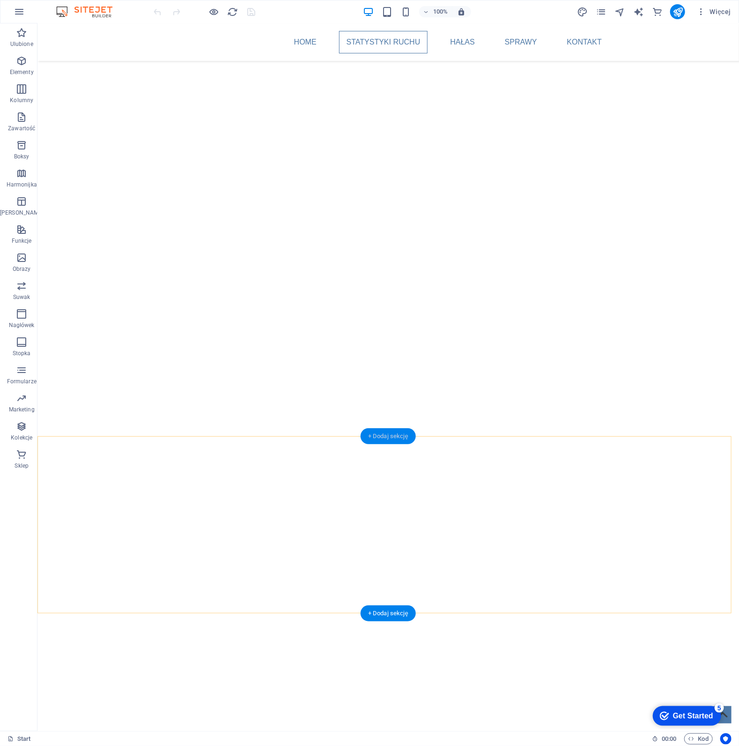
click at [394, 434] on div "+ Dodaj sekcję" at bounding box center [388, 436] width 55 height 16
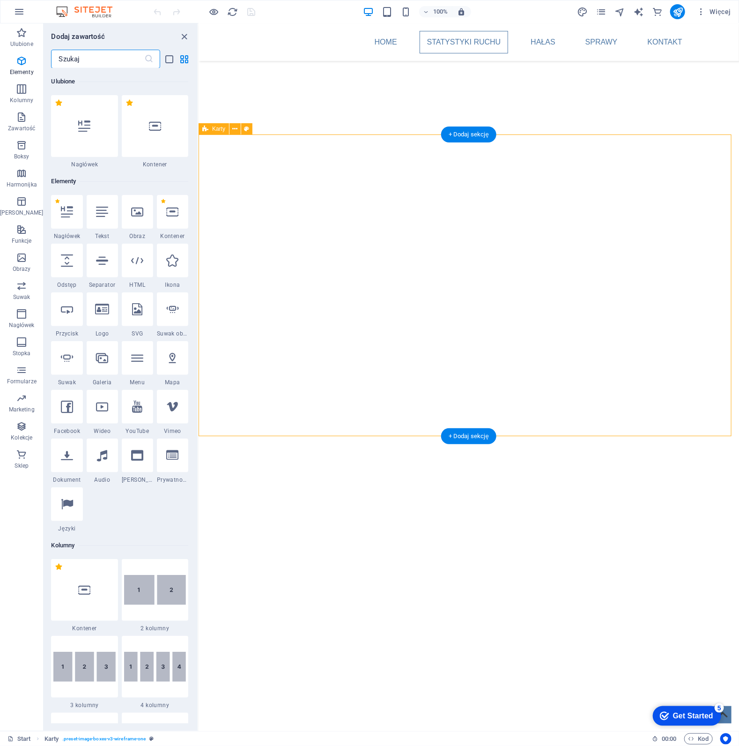
scroll to position [1638, 0]
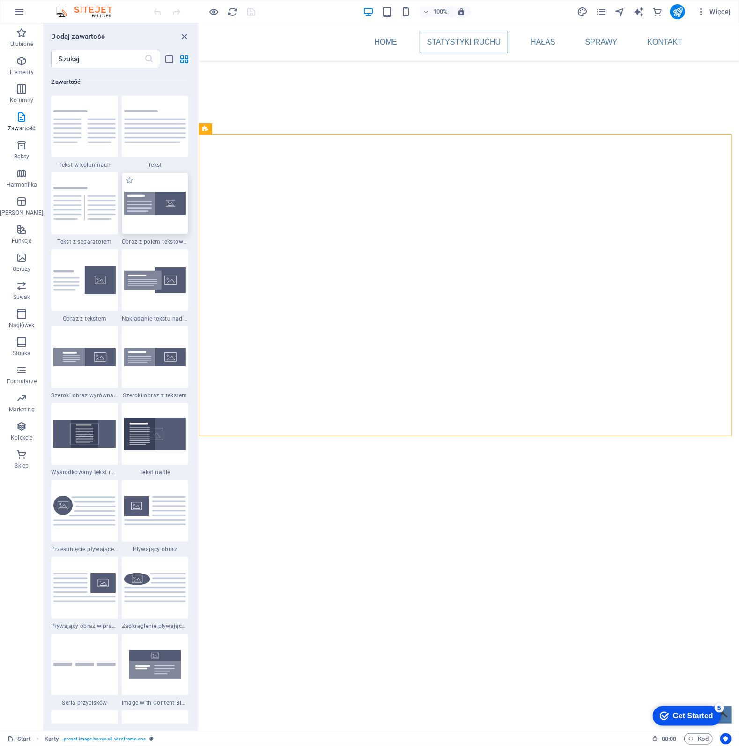
click at [156, 203] on img at bounding box center [155, 203] width 62 height 23
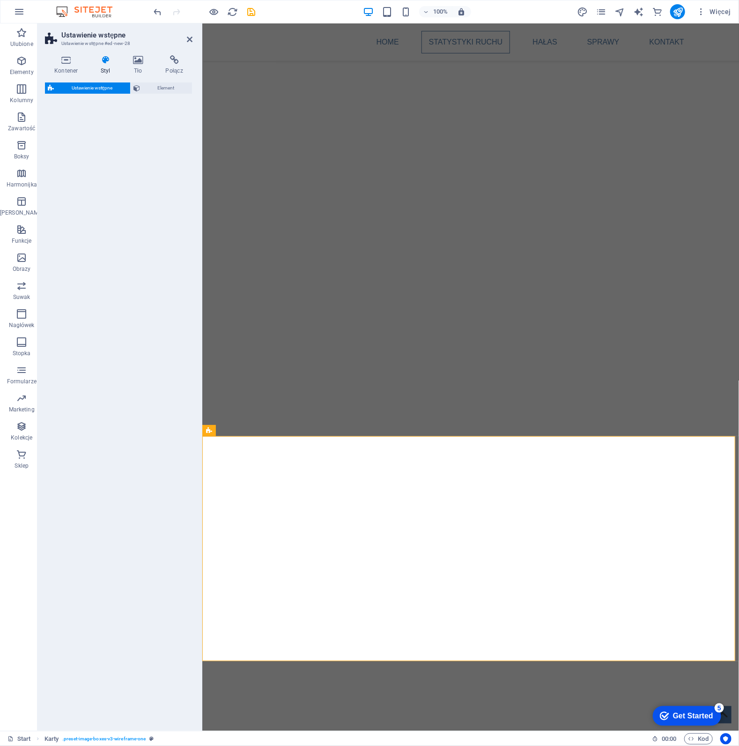
select select "rem"
select select "px"
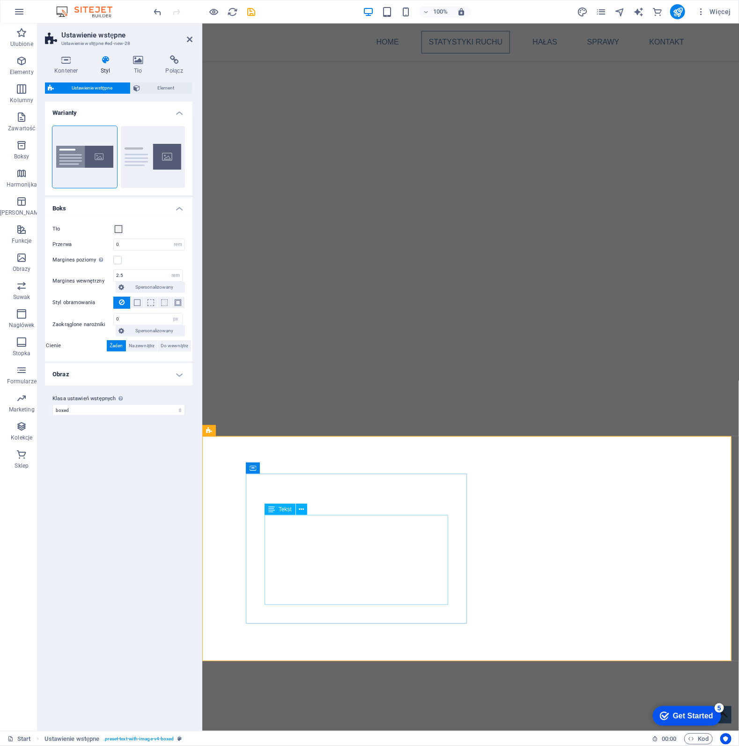
drag, startPoint x: 357, startPoint y: 501, endPoint x: 358, endPoint y: 515, distance: 14.1
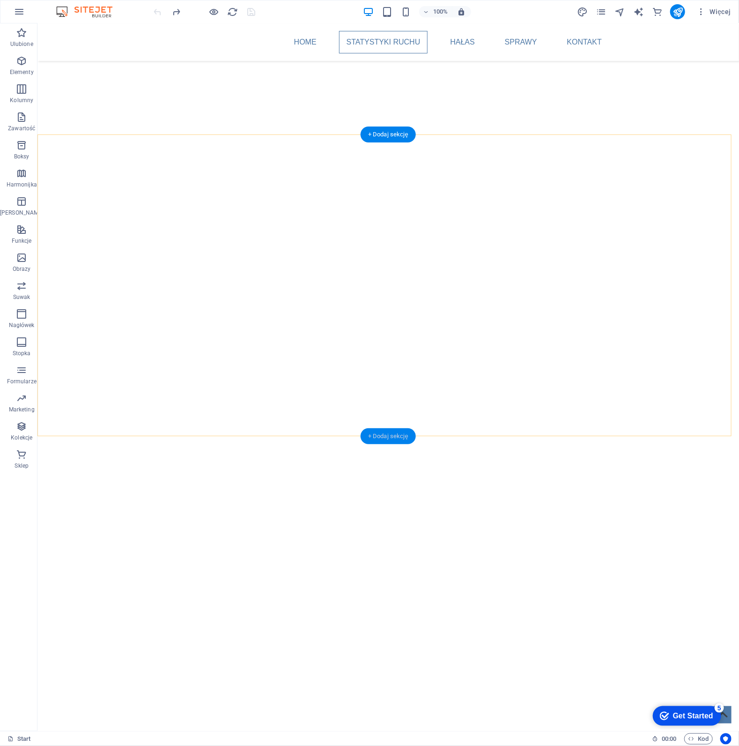
click at [391, 437] on div "+ Dodaj sekcję" at bounding box center [388, 436] width 55 height 16
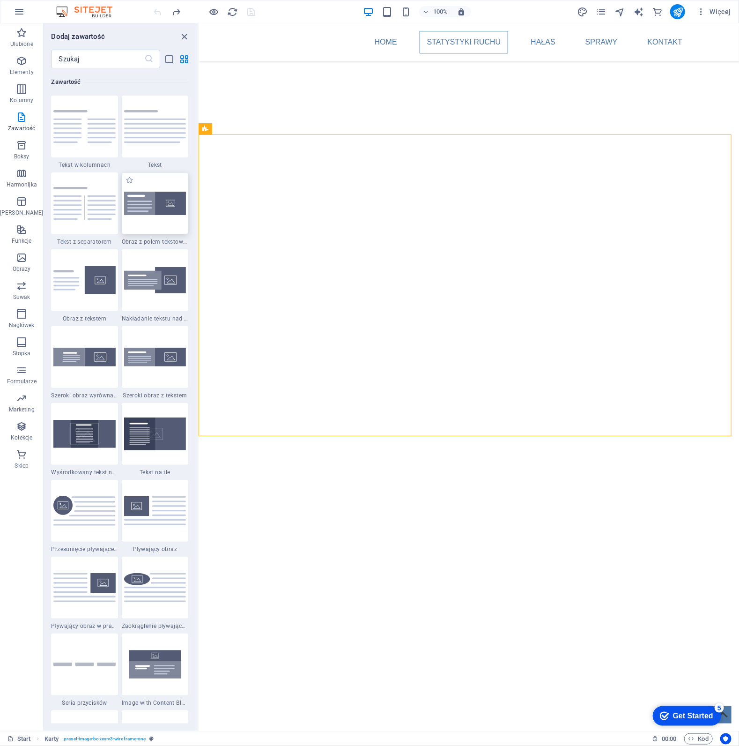
click at [150, 198] on img at bounding box center [155, 203] width 62 height 23
click at [199, 198] on div "H1 Baner Kontener Kontener Tekst Tekst Odstęp H2 Przycisk HTML Karty Ustawienie…" at bounding box center [469, 376] width 541 height 707
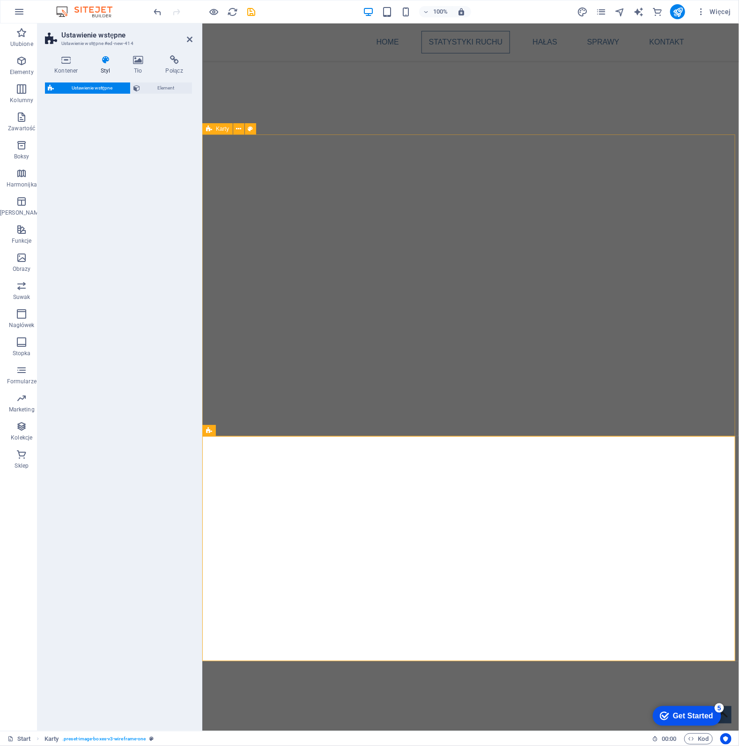
select select "rem"
select select "px"
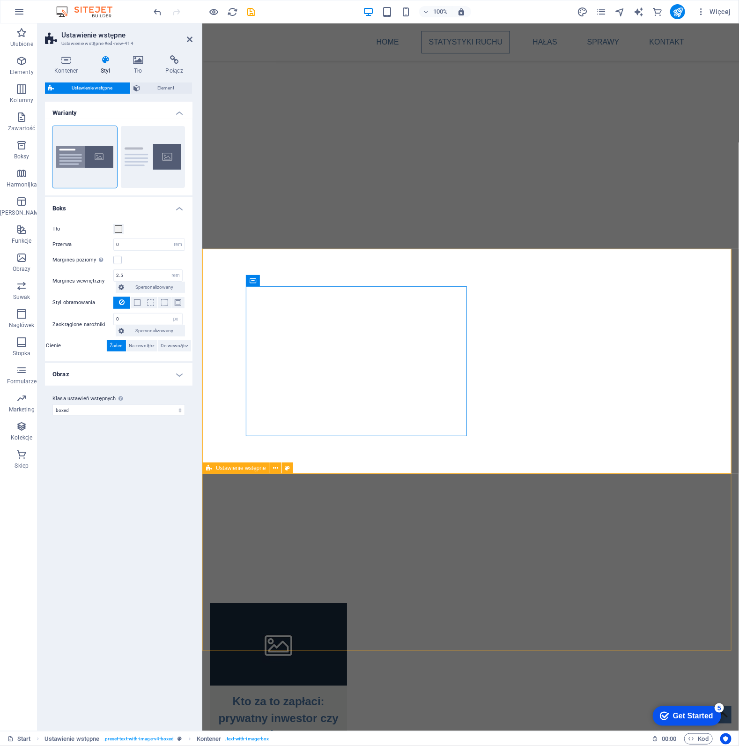
scroll to position [1265, 0]
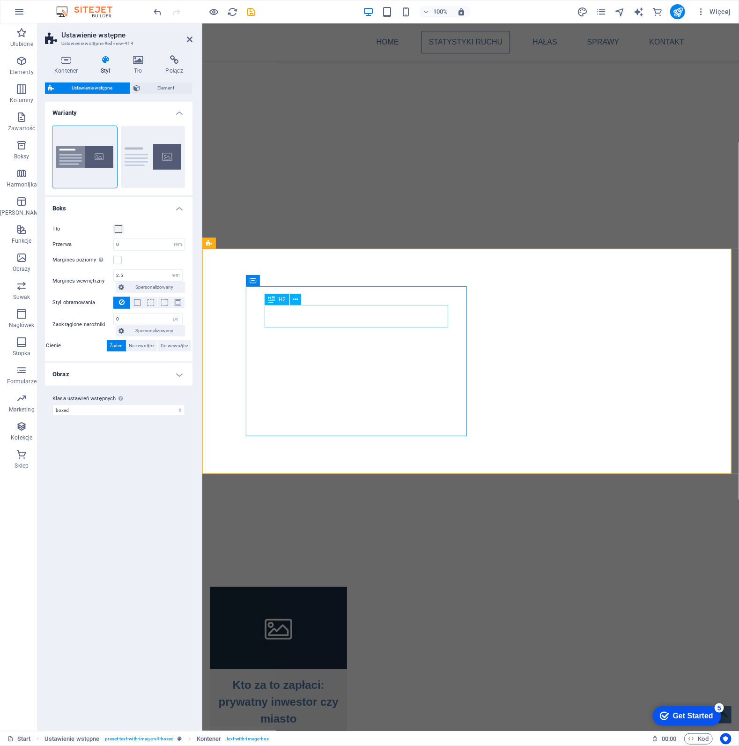
click at [297, 298] on icon at bounding box center [295, 300] width 5 height 10
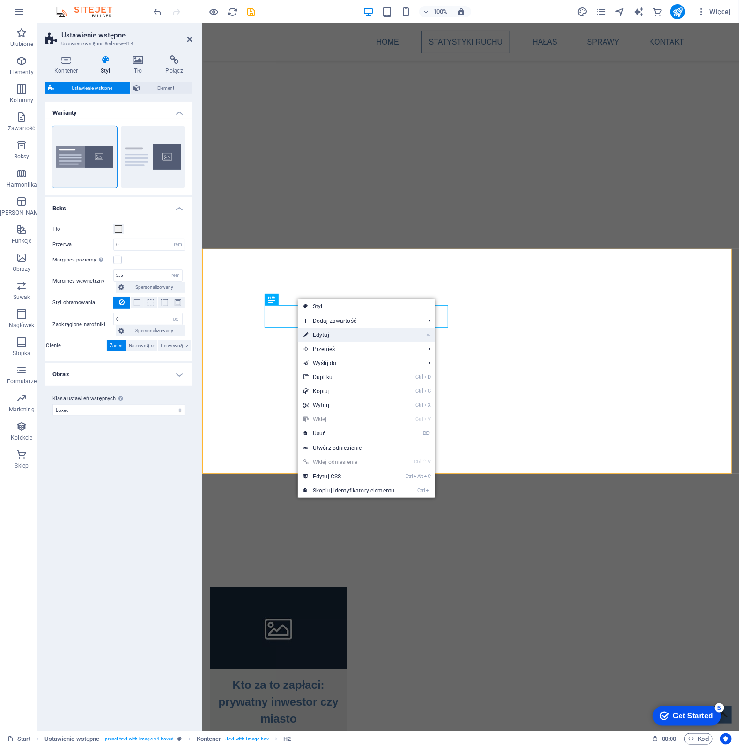
click at [331, 334] on link "⏎ Edytuj" at bounding box center [349, 335] width 102 height 14
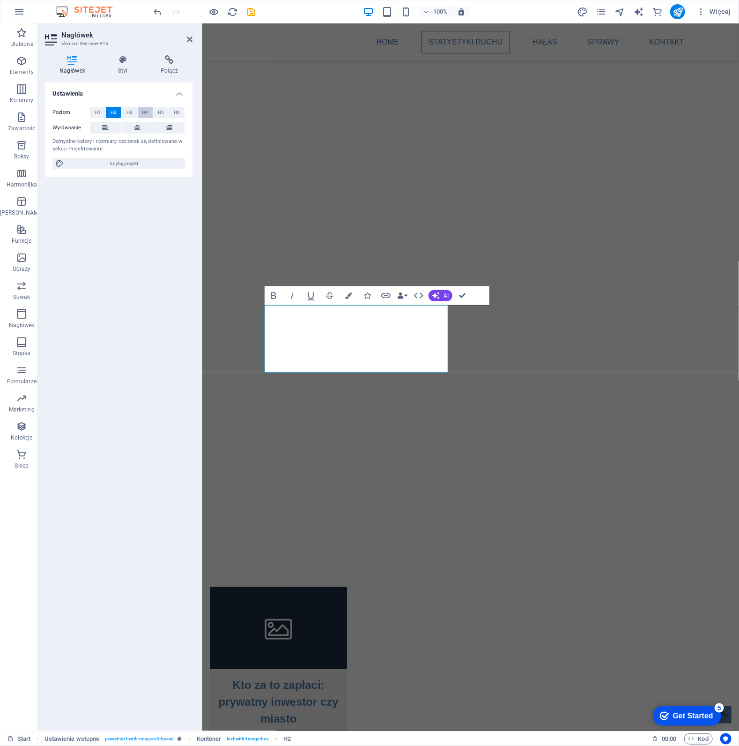
click at [144, 111] on span "H4" at bounding box center [145, 112] width 6 height 11
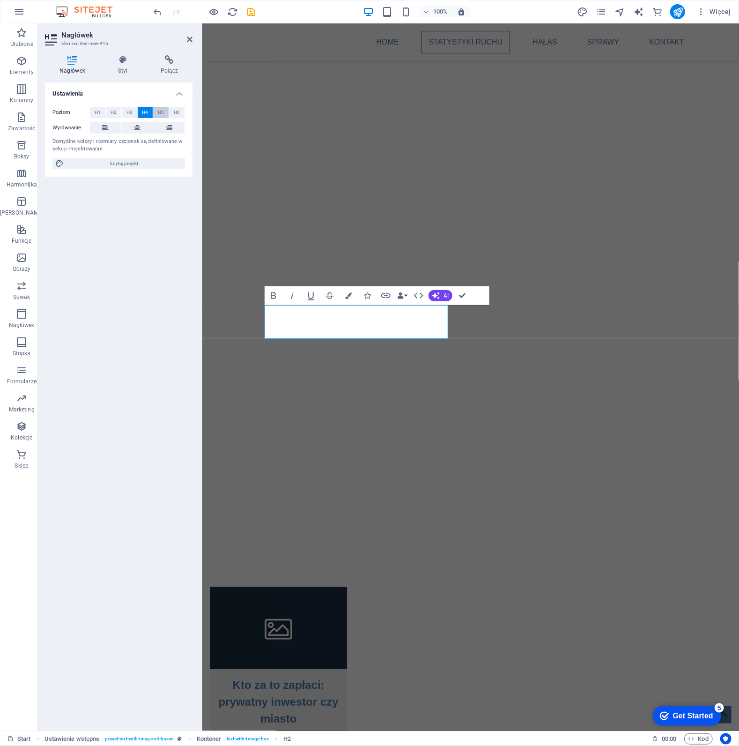
click at [158, 112] on span "H5" at bounding box center [161, 112] width 6 height 11
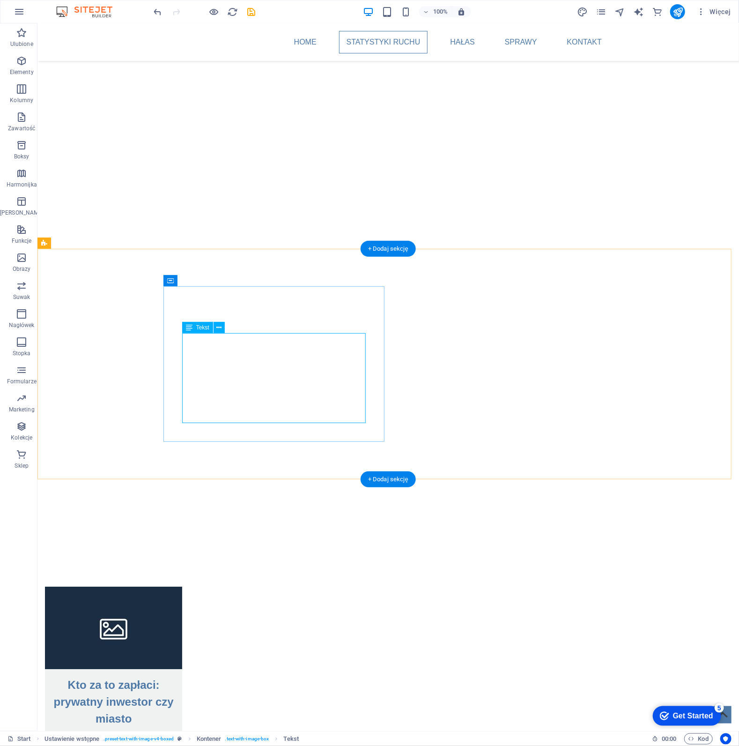
click at [221, 324] on icon at bounding box center [218, 328] width 5 height 10
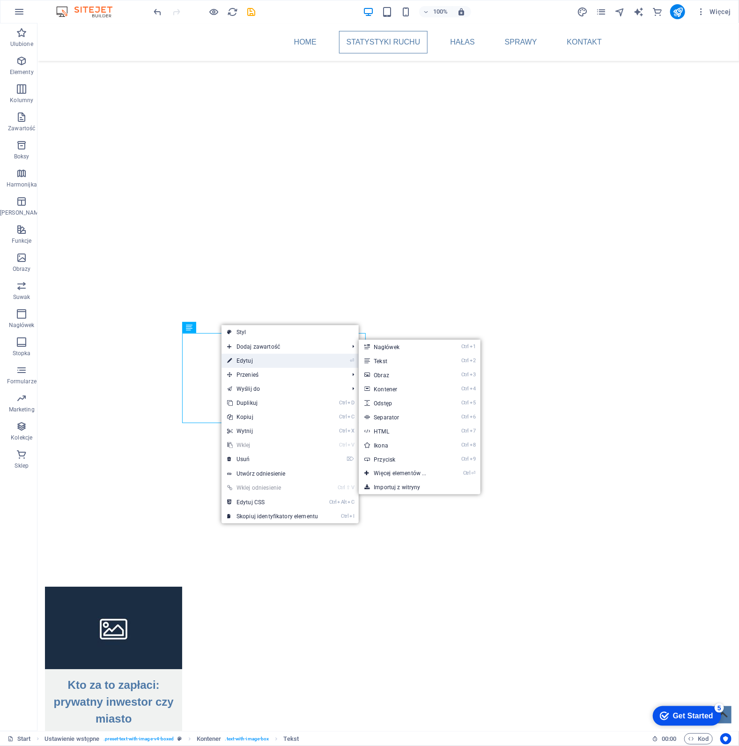
click at [253, 357] on link "⏎ Edytuj" at bounding box center [273, 361] width 102 height 14
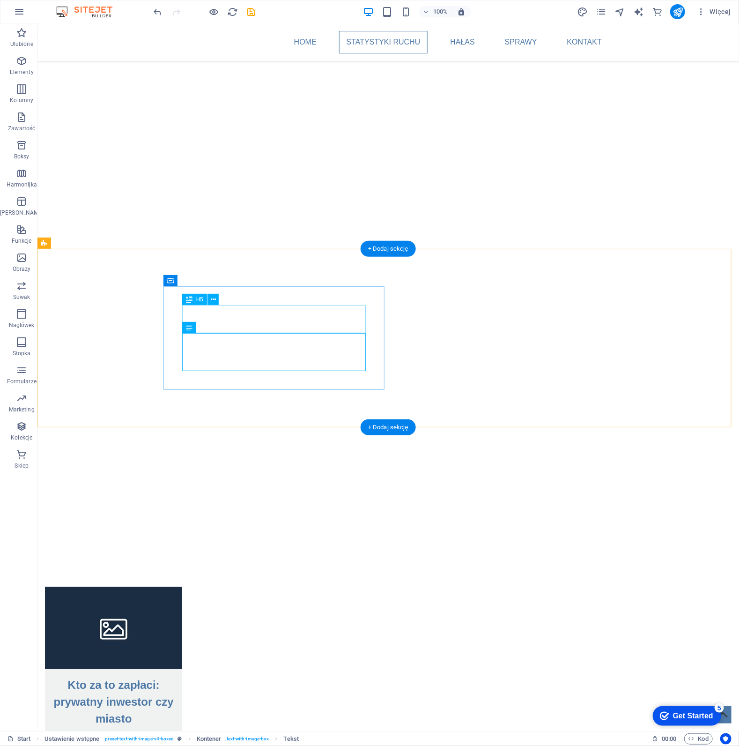
click at [215, 299] on button at bounding box center [212, 299] width 11 height 11
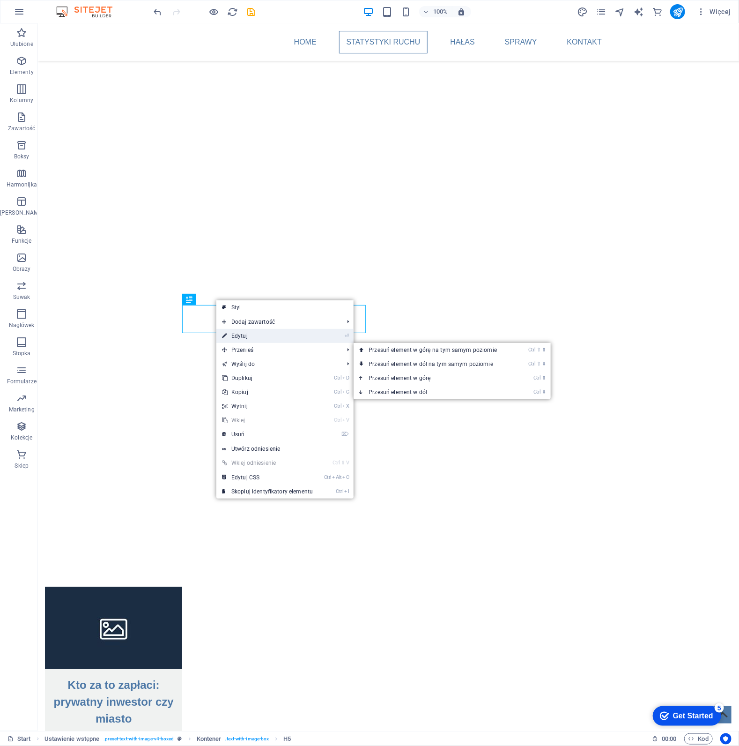
click at [256, 333] on link "⏎ Edytuj" at bounding box center [267, 336] width 102 height 14
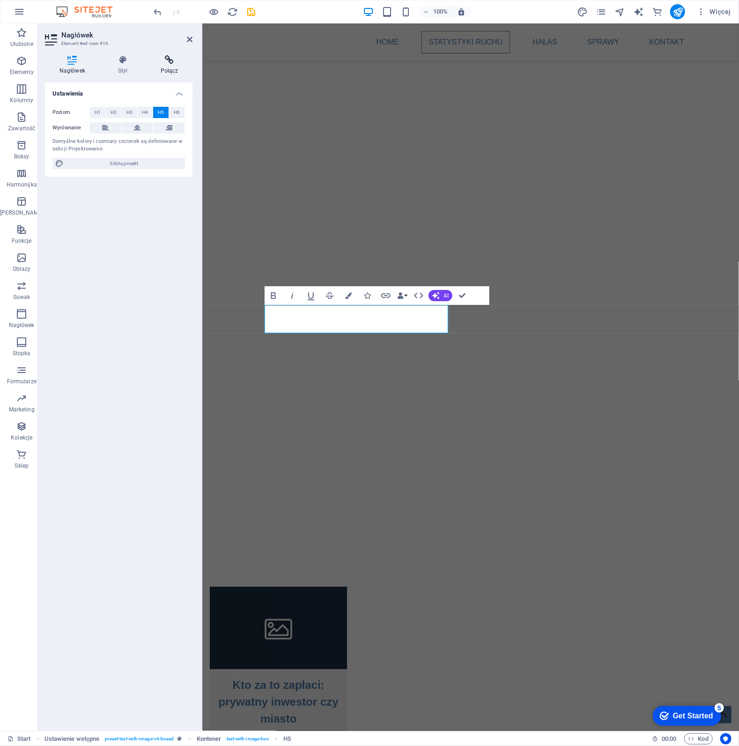
click at [172, 63] on icon at bounding box center [169, 59] width 46 height 9
click at [143, 112] on span "Zewnętrzny" at bounding box center [134, 112] width 25 height 11
select select "blank"
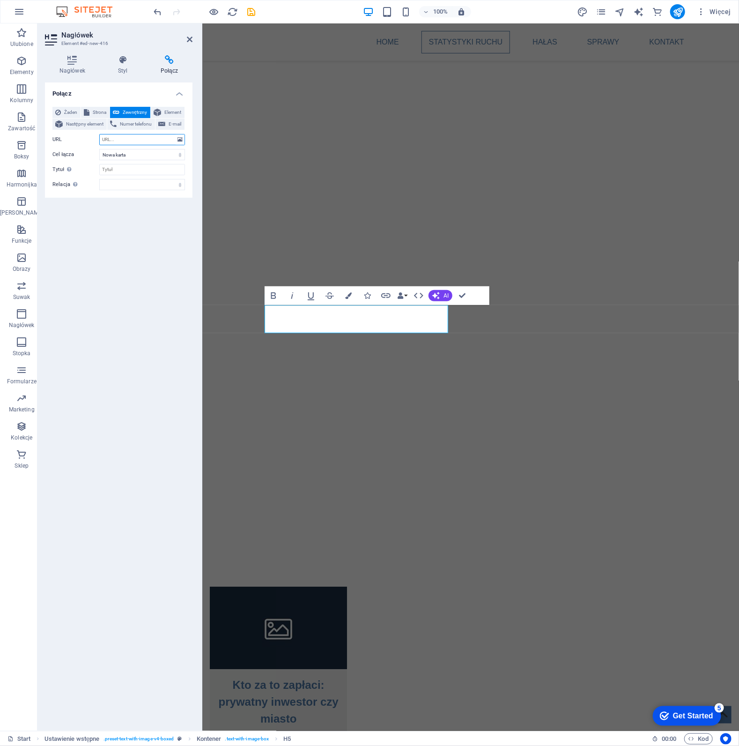
paste input "https://krakow.pl/start/294377,artykul,_lawka_dialogu__w_bienczycach___pytania_…"
type input "https://krakow.pl/start/294377,artykul,_lawka_dialogu__w_bienczycach___pytania_…"
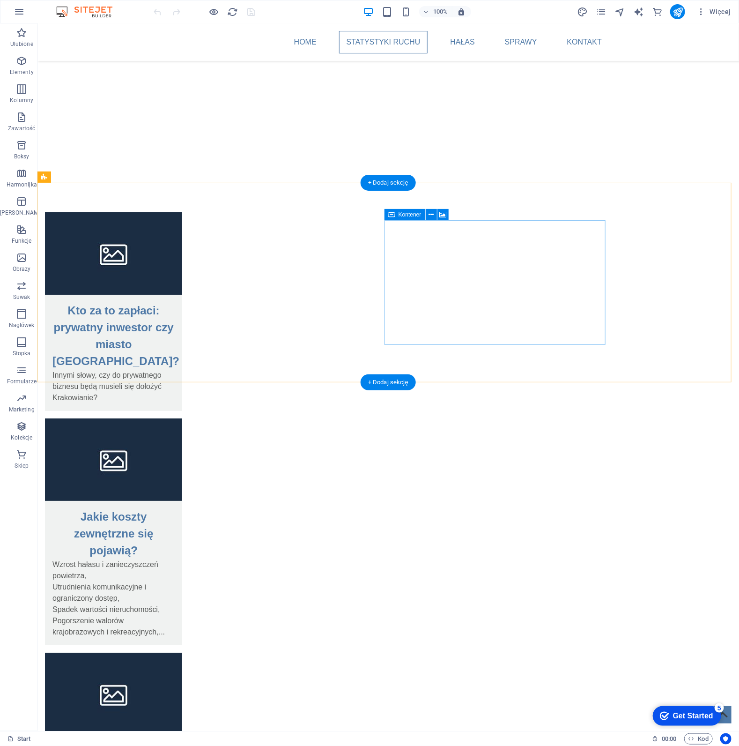
scroll to position [1546, 0]
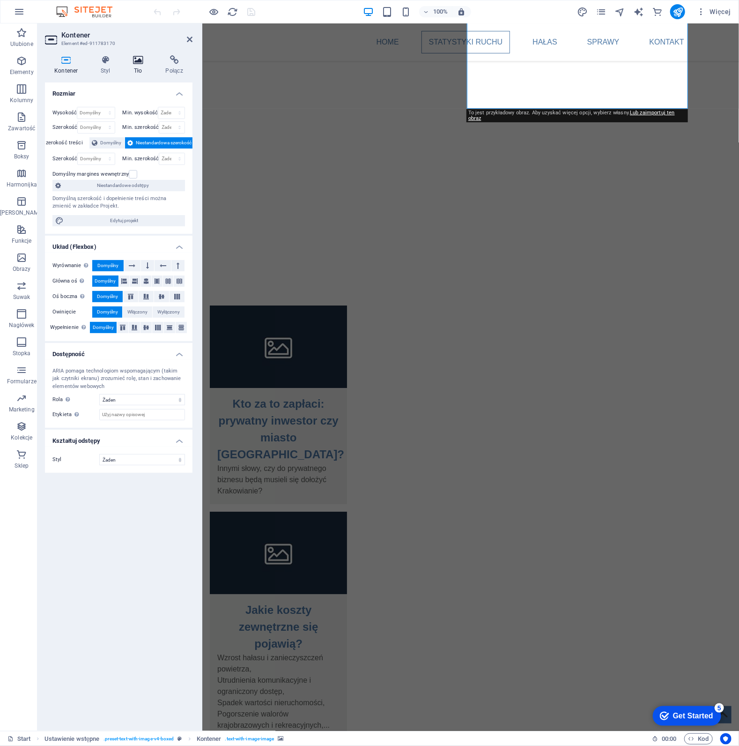
click at [135, 63] on icon at bounding box center [138, 59] width 29 height 9
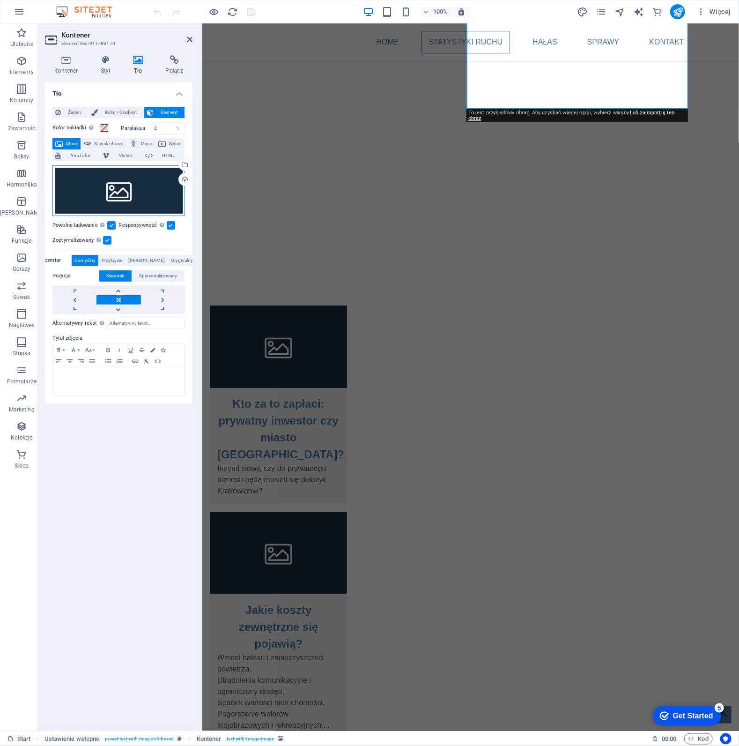
click at [122, 185] on div "Przeciągnij pliki tutaj, kliknij, aby wybrać pliki lub wybierz pliki z Plików l…" at bounding box center [118, 190] width 133 height 51
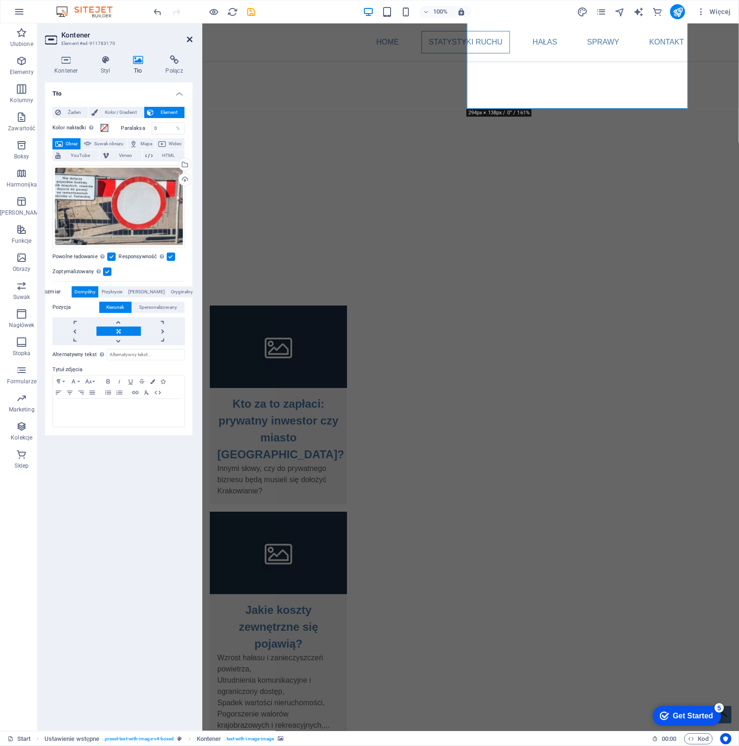
click at [187, 38] on icon at bounding box center [190, 39] width 6 height 7
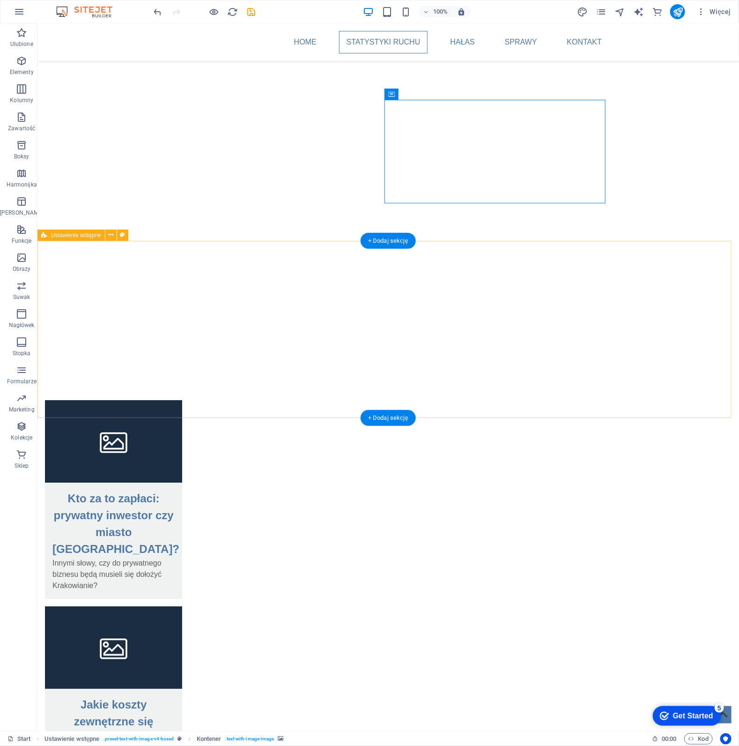
scroll to position [1358, 0]
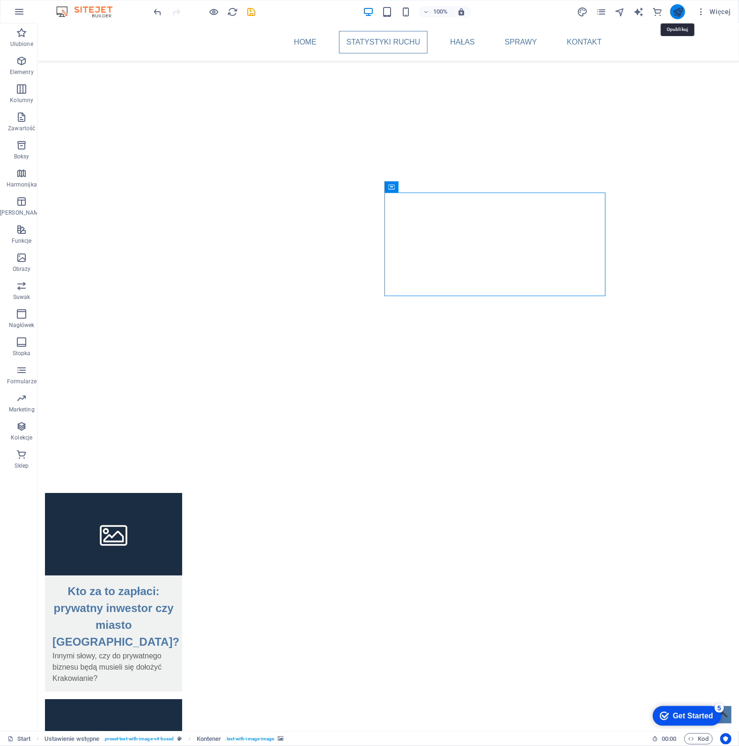
click at [675, 8] on icon "publish" at bounding box center [678, 12] width 11 height 11
